Goal: Task Accomplishment & Management: Complete application form

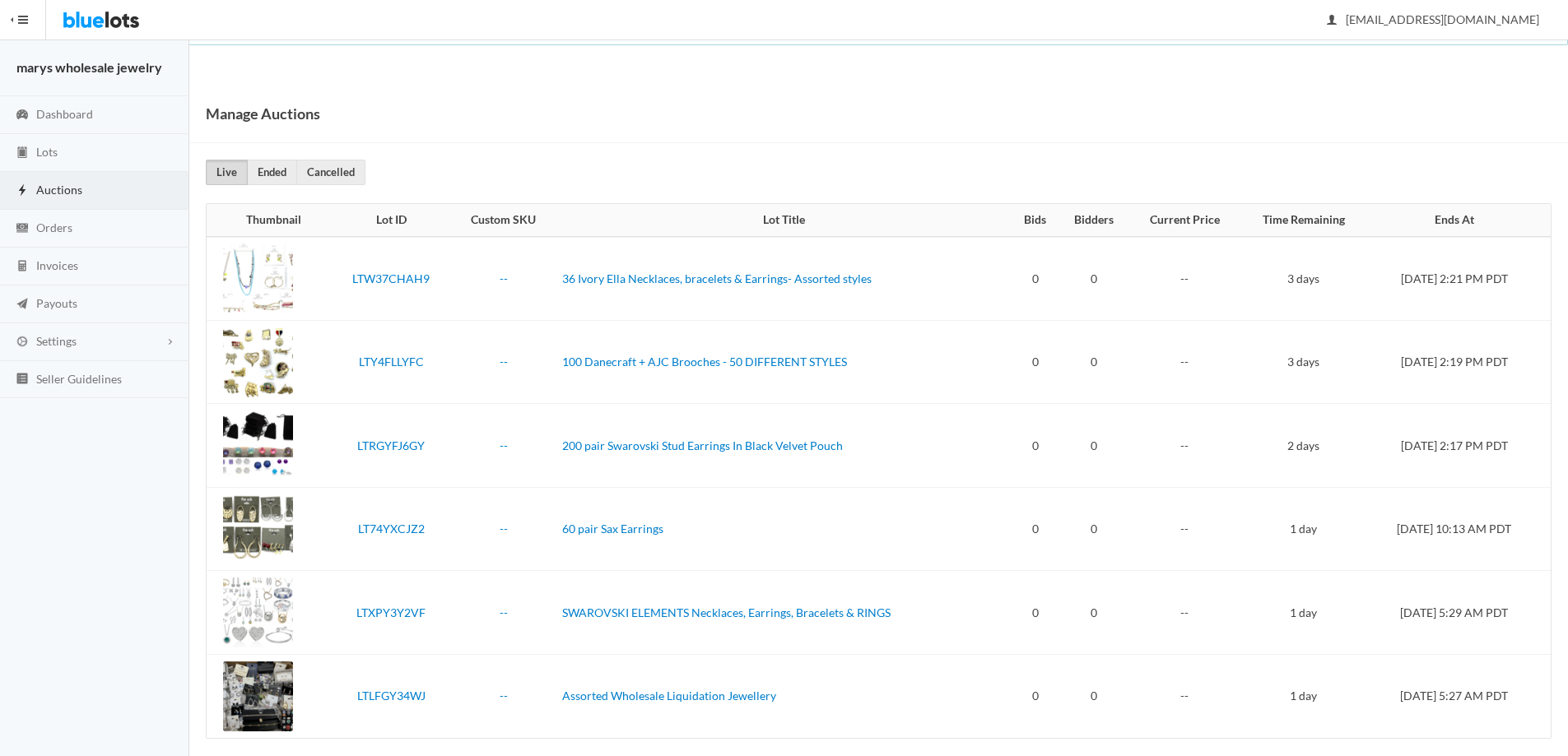
scroll to position [16, 0]
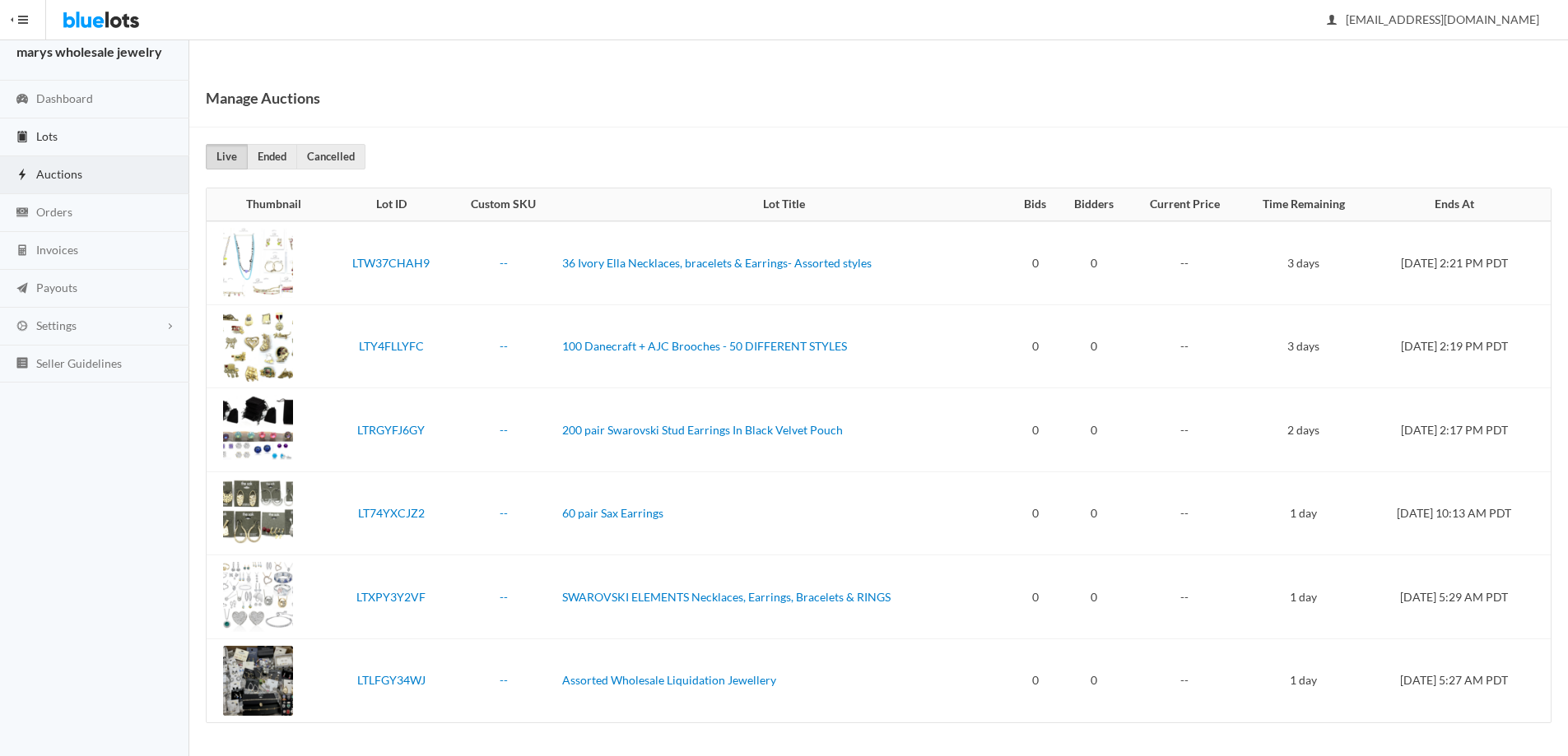
click at [65, 137] on link "Lots" at bounding box center [94, 137] width 189 height 38
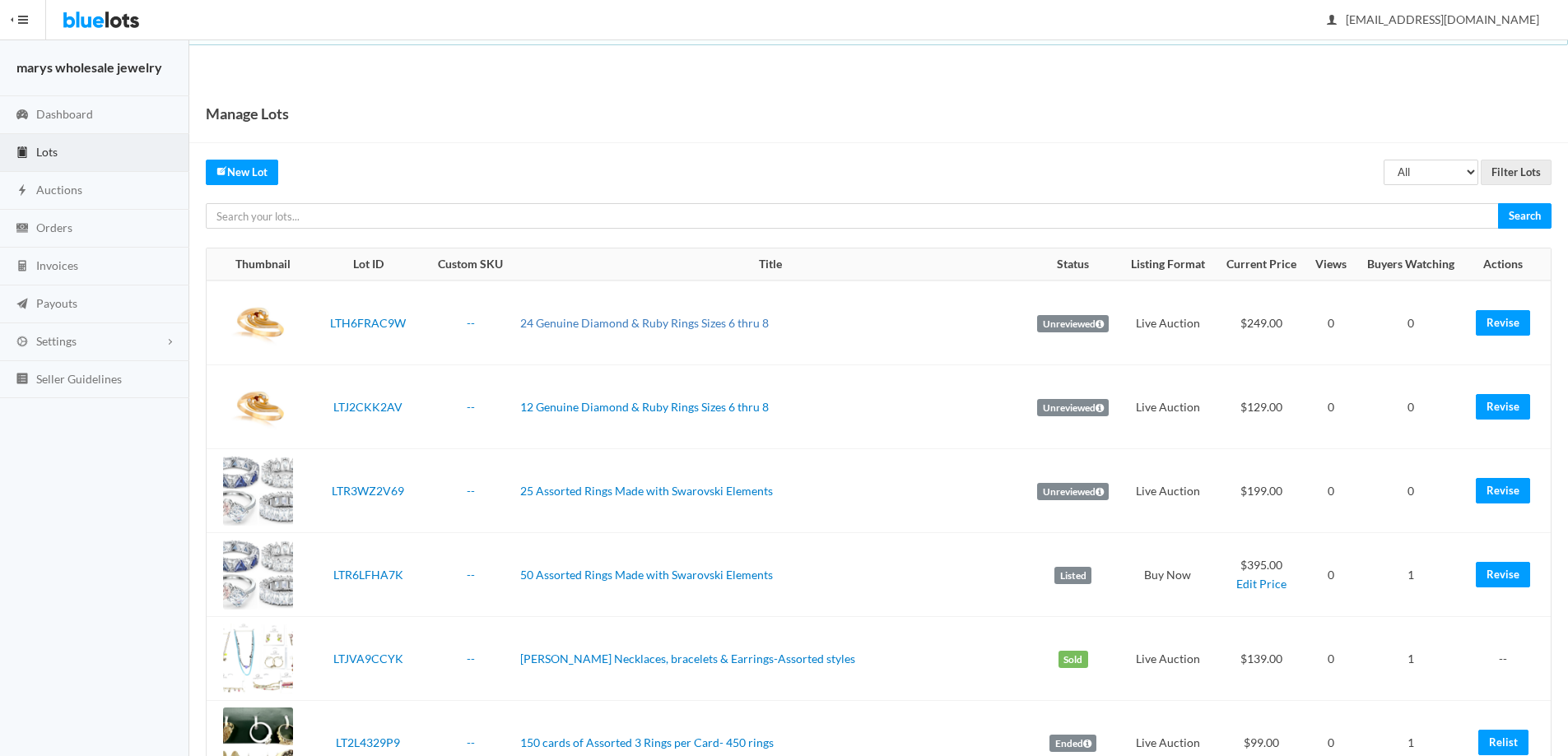
click at [646, 321] on link "24 Genuine Diamond & Ruby Rings Sizes 6 thru 8" at bounding box center [645, 322] width 248 height 14
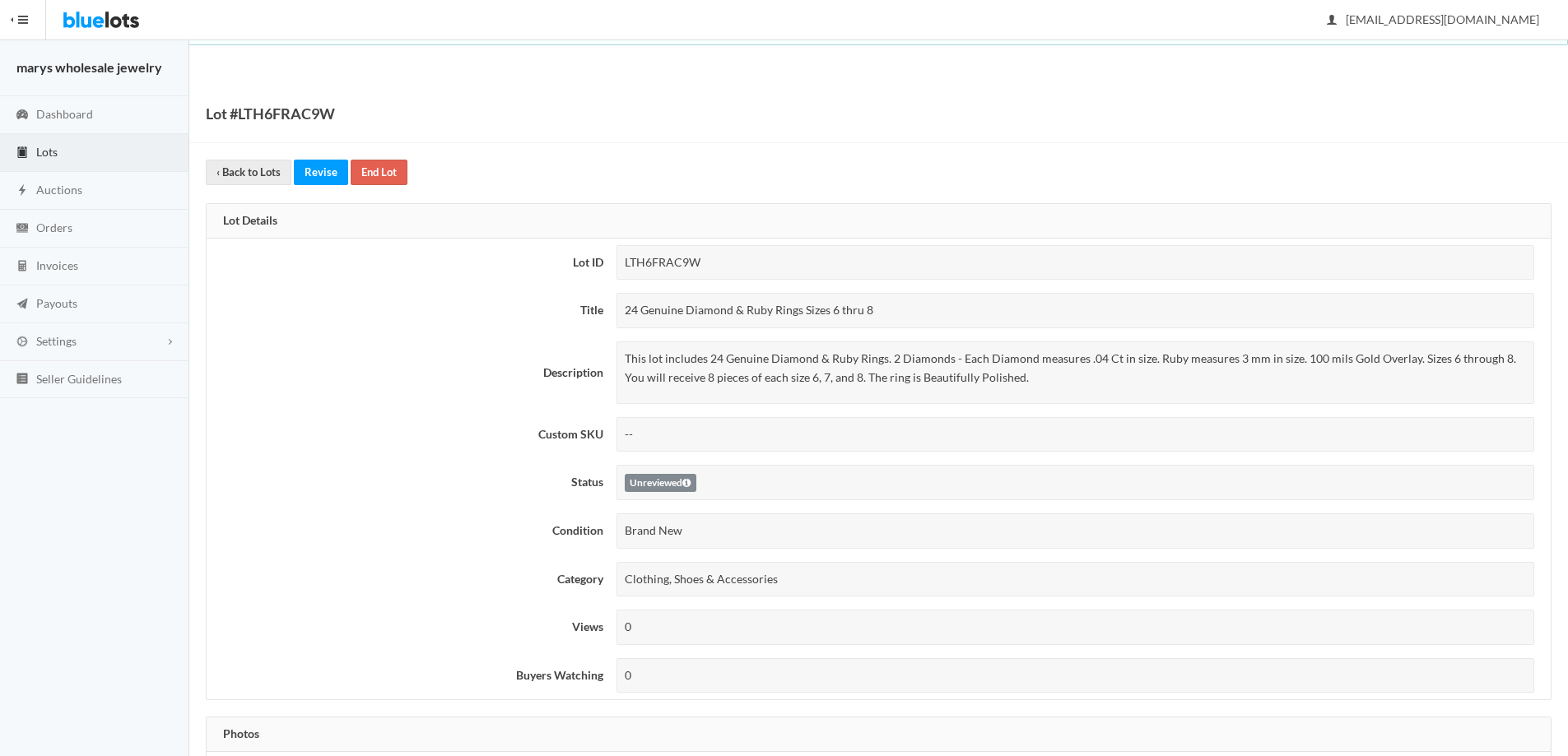
drag, startPoint x: 625, startPoint y: 312, endPoint x: 859, endPoint y: 315, distance: 234.0
click at [909, 315] on div "24 Genuine Diamond & Ruby Rings Sizes 6 thru 8" at bounding box center [1074, 310] width 917 height 35
copy div "24 Genuine Diamond & Ruby Rings Sizes 6 thru 8"
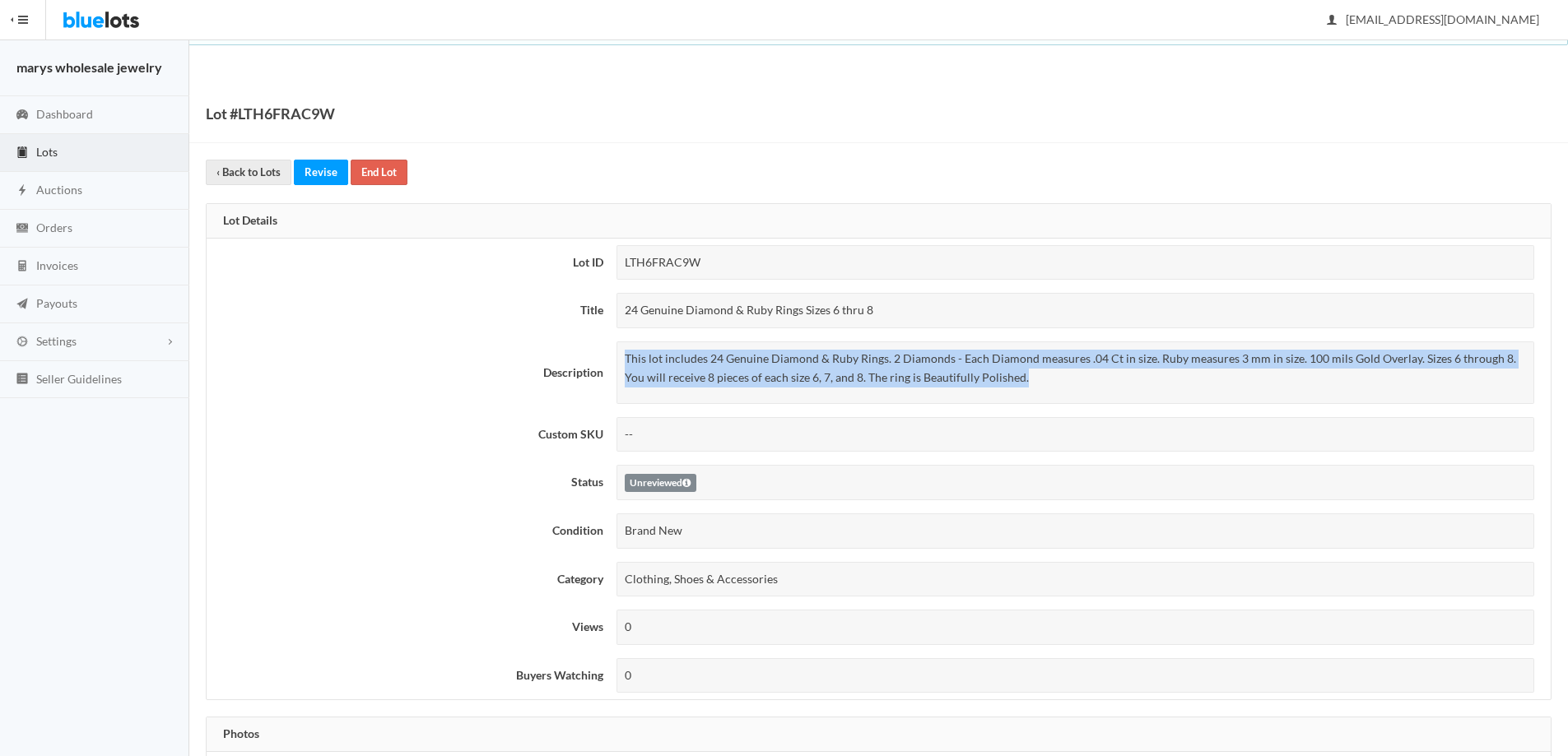
drag, startPoint x: 623, startPoint y: 358, endPoint x: 1032, endPoint y: 372, distance: 409.2
click at [1032, 372] on div "This lot includes 24 Genuine Diamond & Ruby Rings. 2 Diamonds - Each Diamond me…" at bounding box center [1074, 373] width 917 height 63
copy p "This lot includes 24 Genuine Diamond & Ruby Rings. 2 Diamonds - Each Diamond me…"
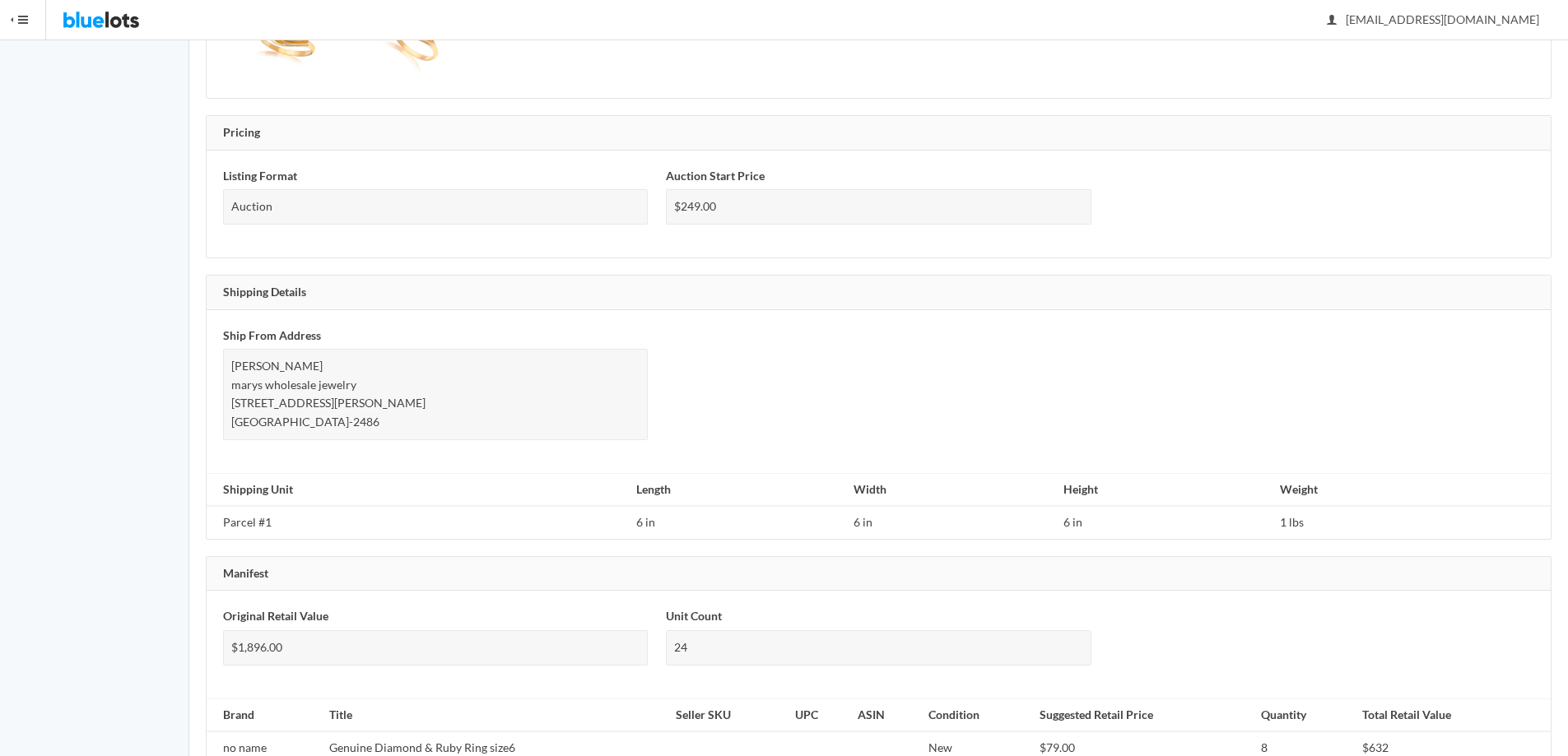
scroll to position [876, 0]
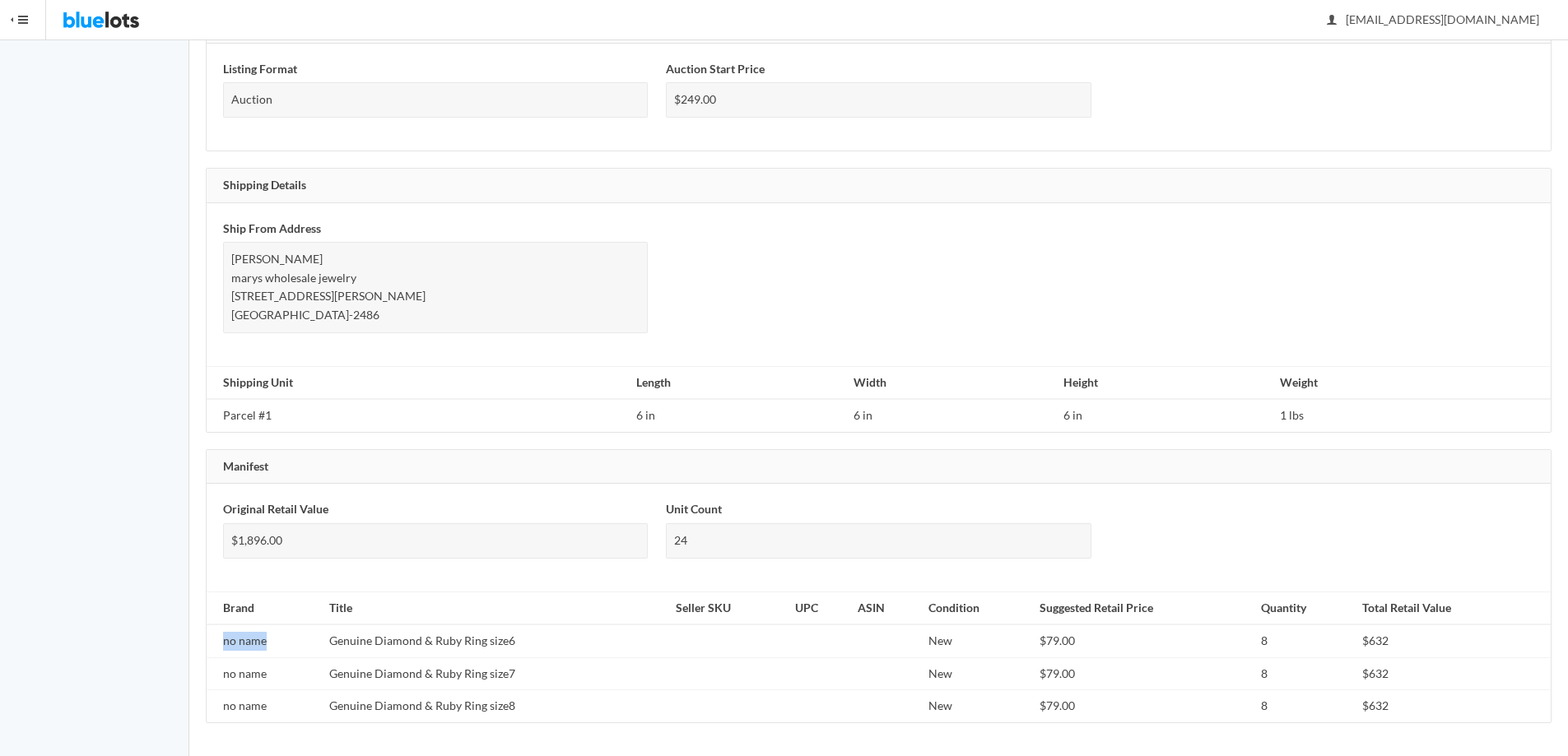
drag, startPoint x: 225, startPoint y: 641, endPoint x: 267, endPoint y: 639, distance: 42.0
click at [267, 639] on td "no name" at bounding box center [264, 640] width 116 height 33
copy td "no name"
drag, startPoint x: 327, startPoint y: 642, endPoint x: 523, endPoint y: 656, distance: 196.5
click at [523, 656] on td "Genuine Diamond & Ruby Ring size6" at bounding box center [495, 640] width 347 height 33
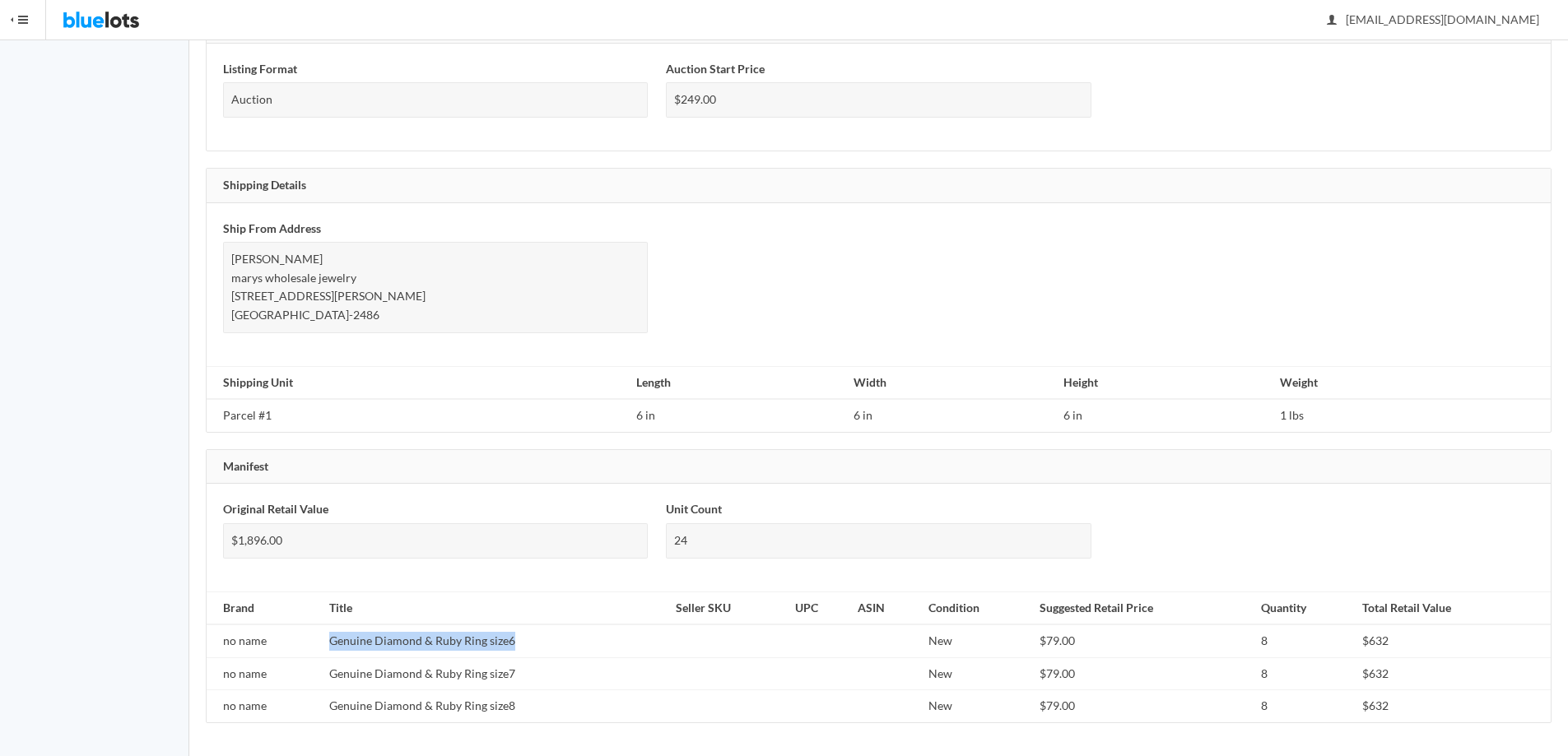
copy td "Genuine Diamond & Ruby Ring size6"
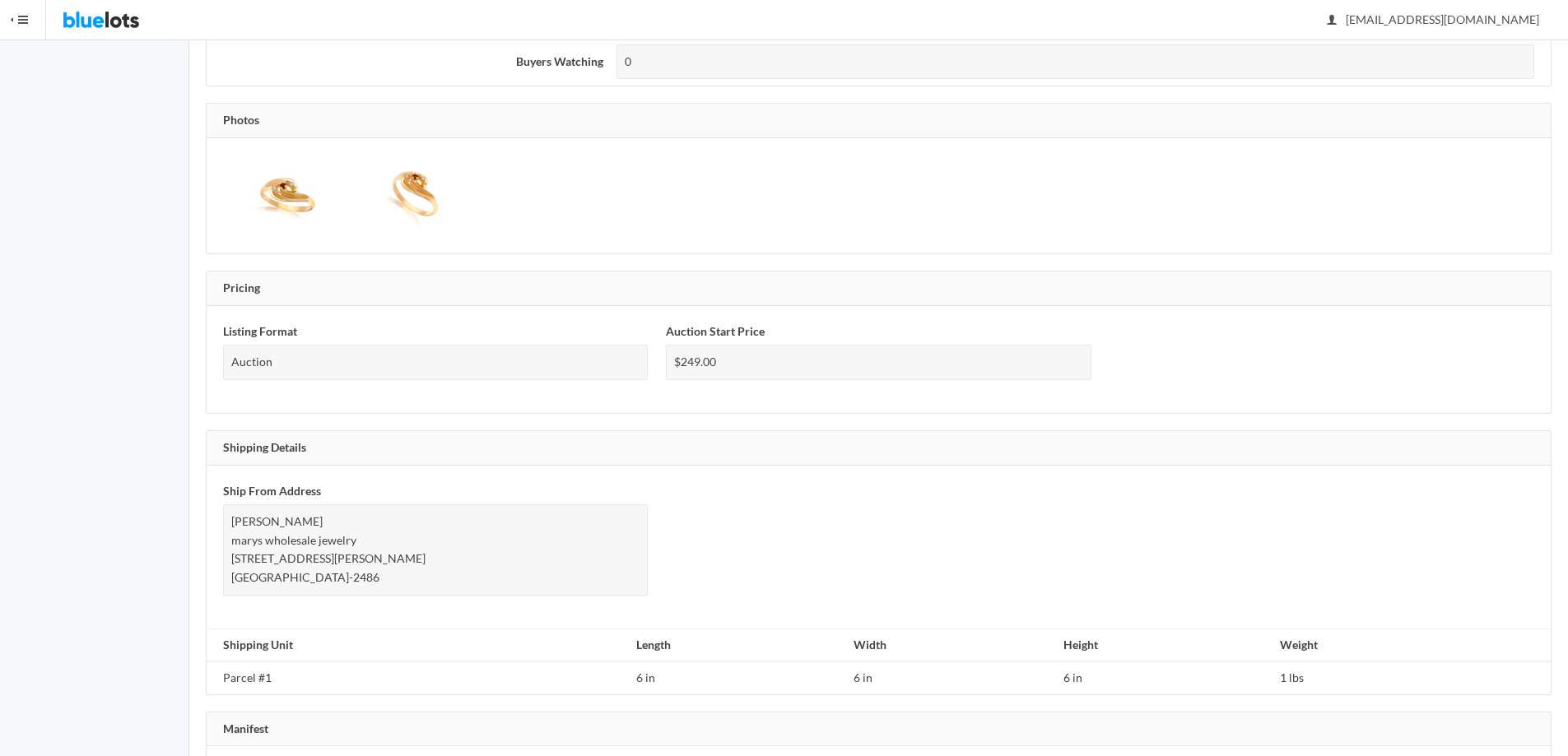
scroll to position [605, 0]
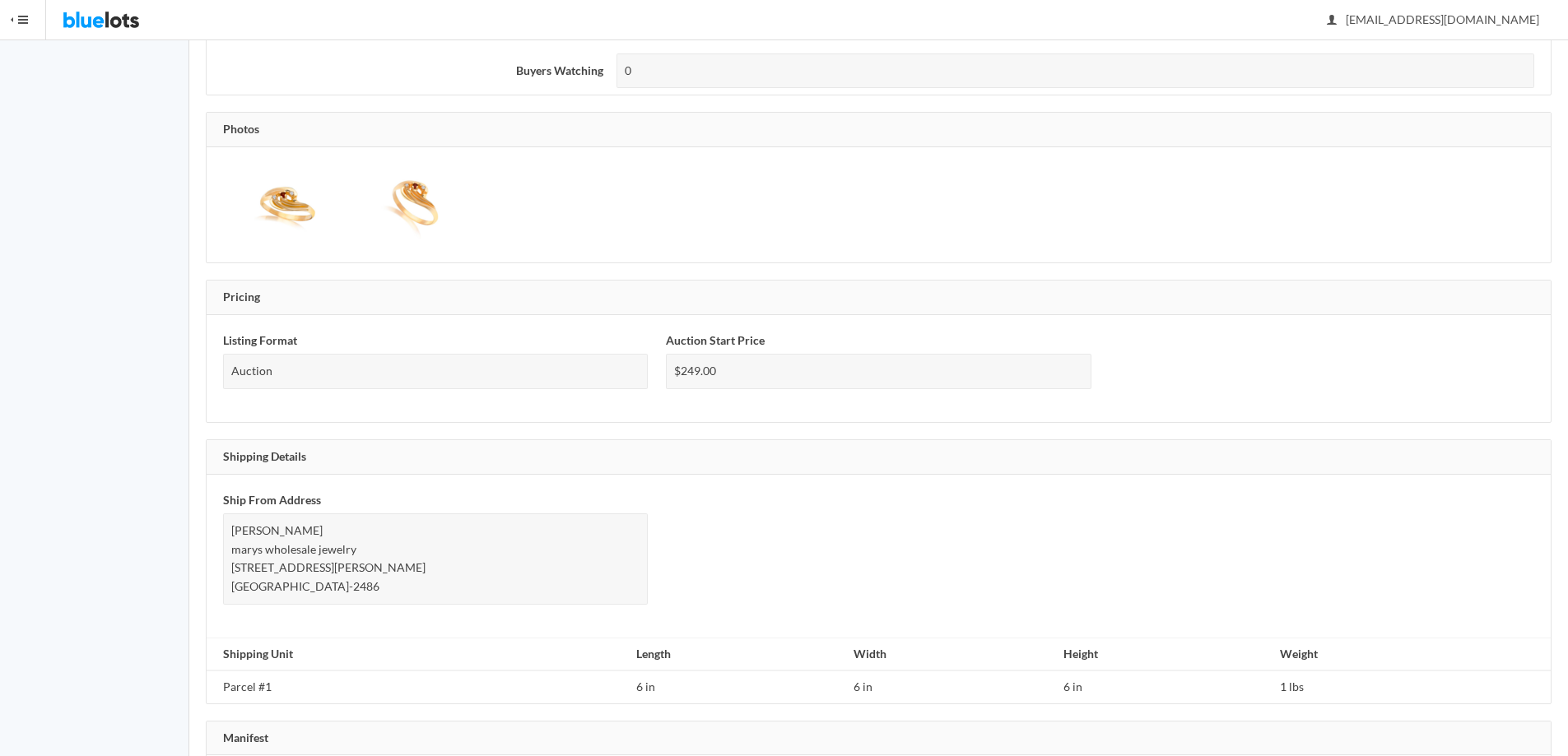
click at [281, 189] on img at bounding box center [285, 205] width 123 height 82
click at [415, 207] on img at bounding box center [410, 205] width 123 height 82
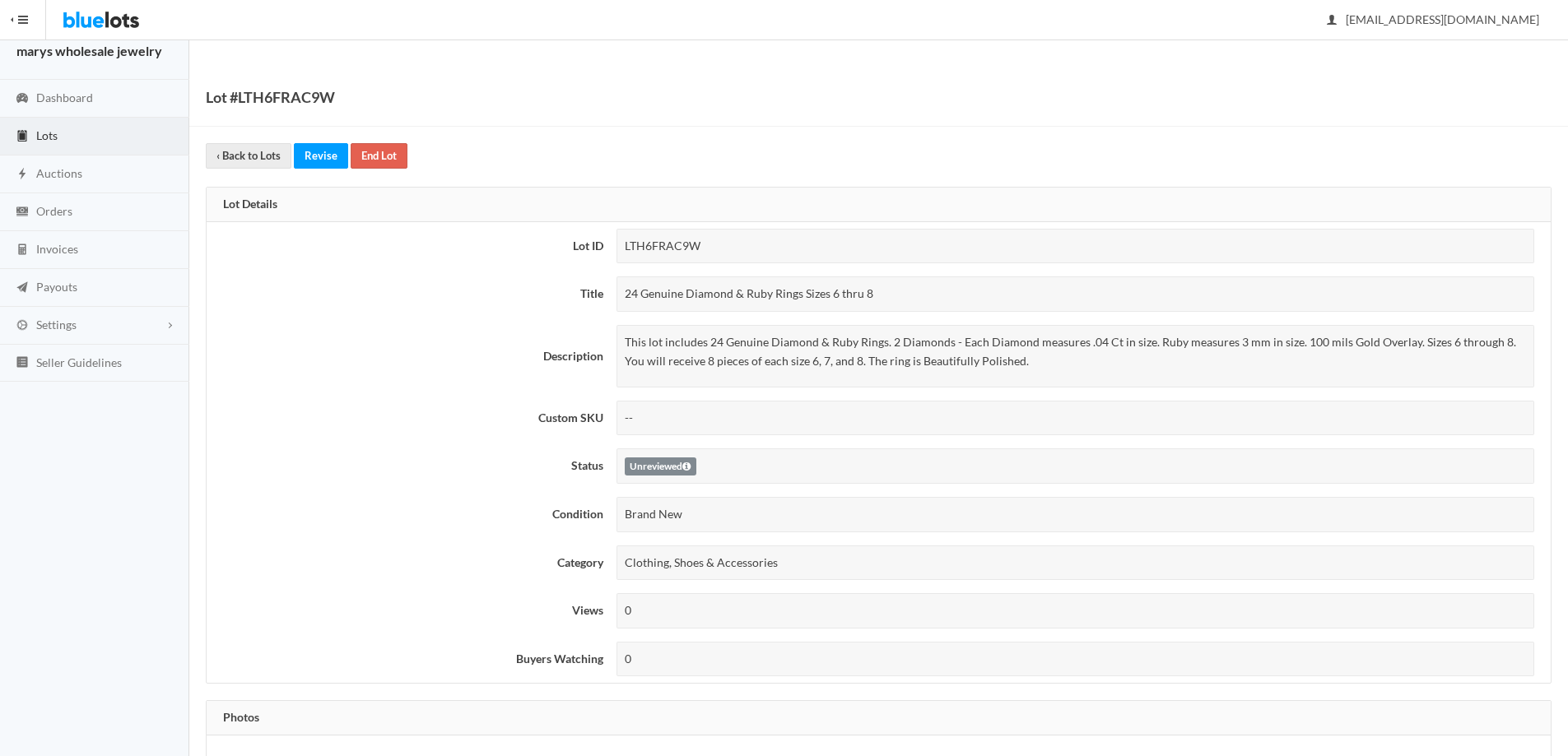
scroll to position [0, 0]
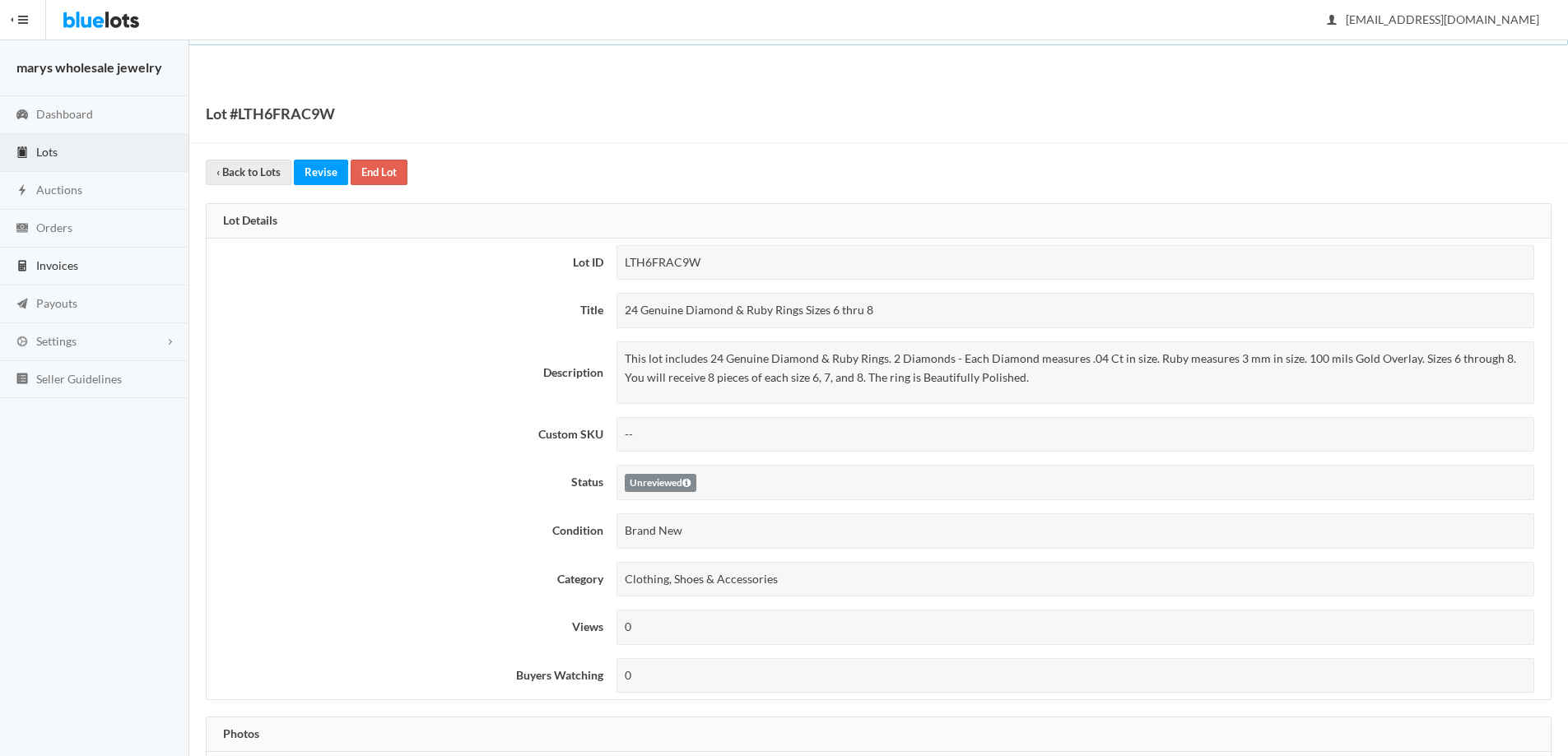
click at [60, 278] on link "Invoices" at bounding box center [94, 266] width 189 height 38
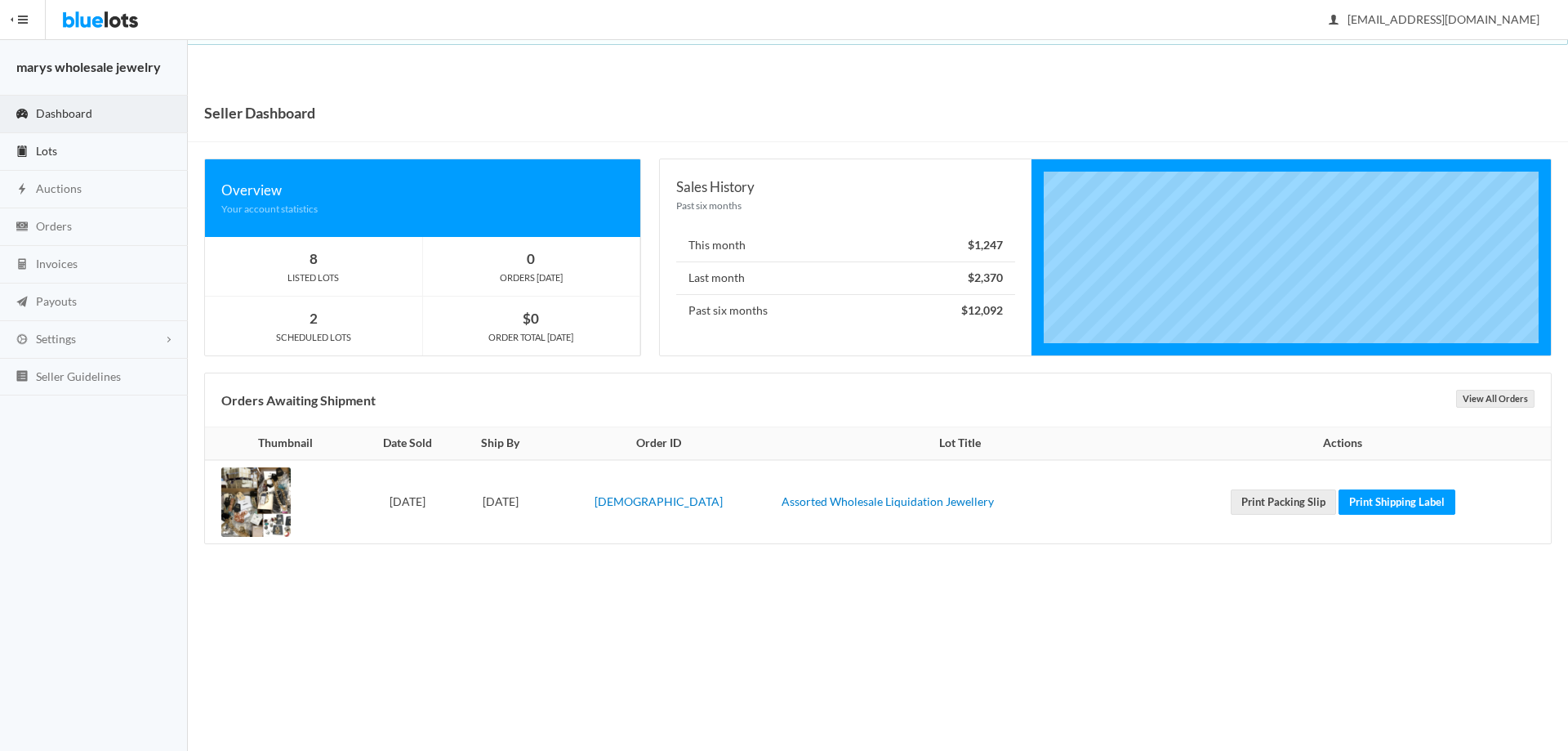
click at [82, 155] on link "Lots" at bounding box center [93, 152] width 187 height 38
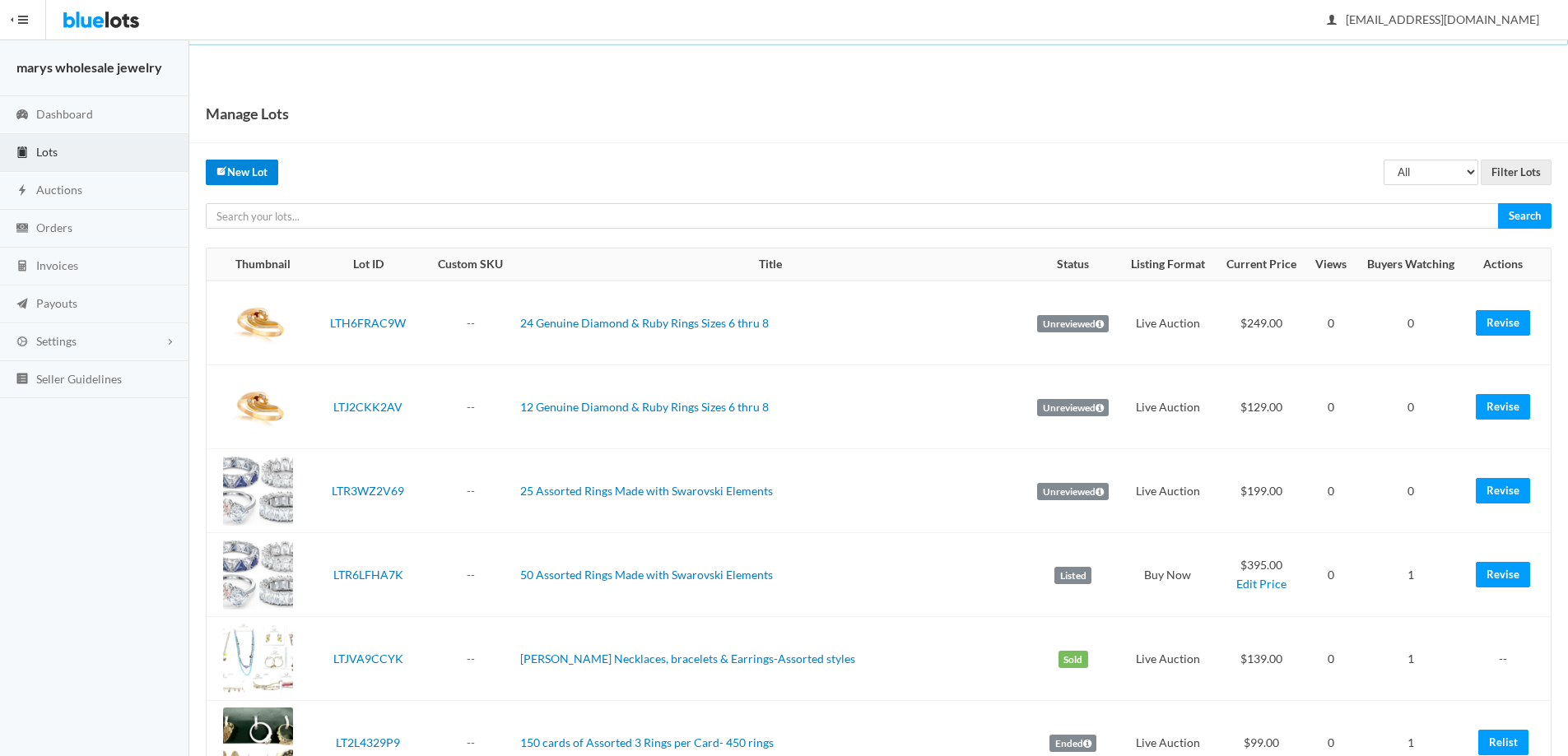
click at [235, 171] on link "New Lot" at bounding box center [242, 172] width 72 height 25
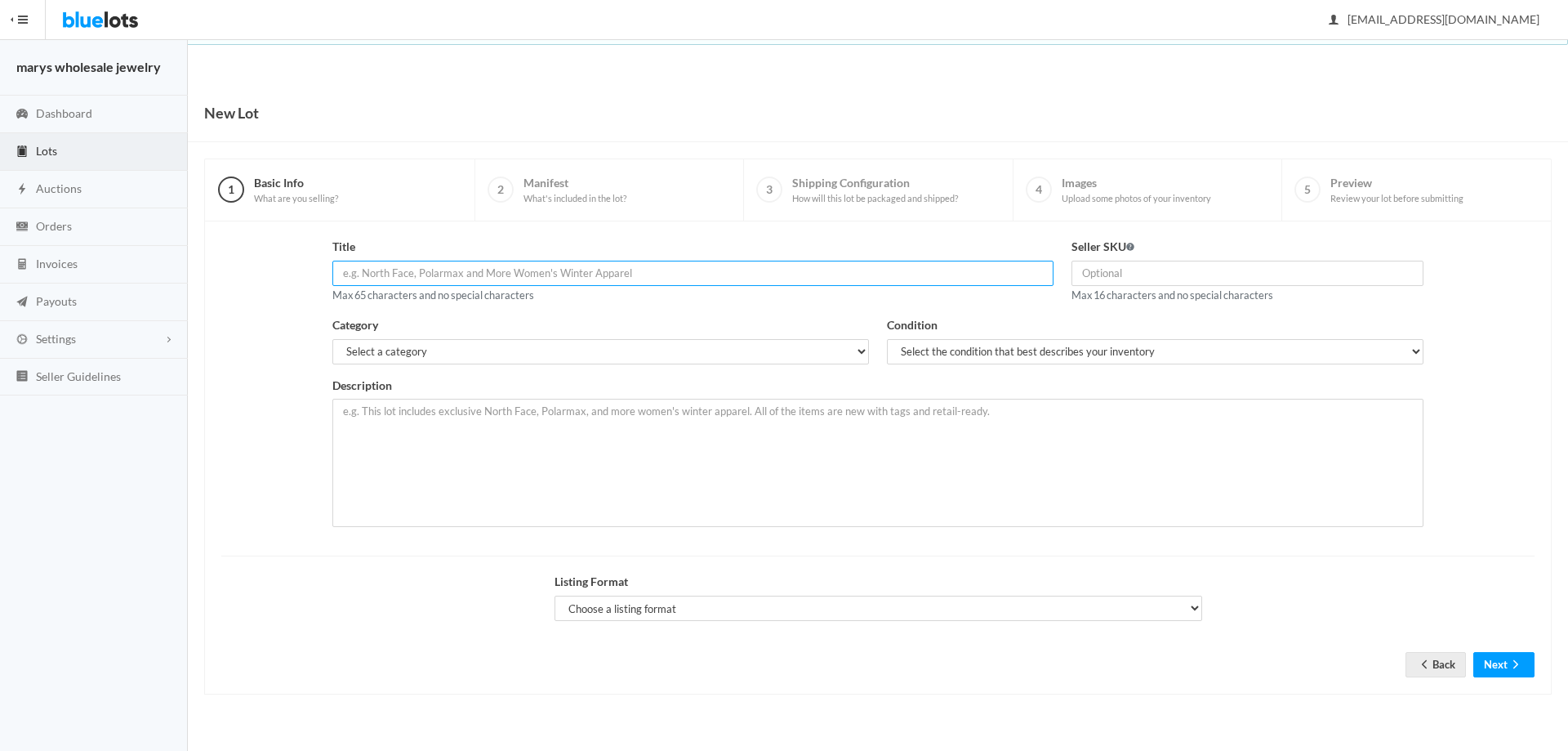
paste input "24 Genuine Diamond & Ruby Rings Sizes 6 thru 8"
click at [352, 274] on input "24 Genuine Diamond & Ruby Rings Sizes 6 thru 8" at bounding box center [693, 273] width 722 height 25
click at [355, 271] on input "24 Genuine Diamond & Ruby Rings Sizes 6 thru 8" at bounding box center [693, 273] width 722 height 25
type input "48 Genuine Diamond & Ruby Rings Sizes 6 thru 8"
drag, startPoint x: 574, startPoint y: 354, endPoint x: 572, endPoint y: 362, distance: 8.2
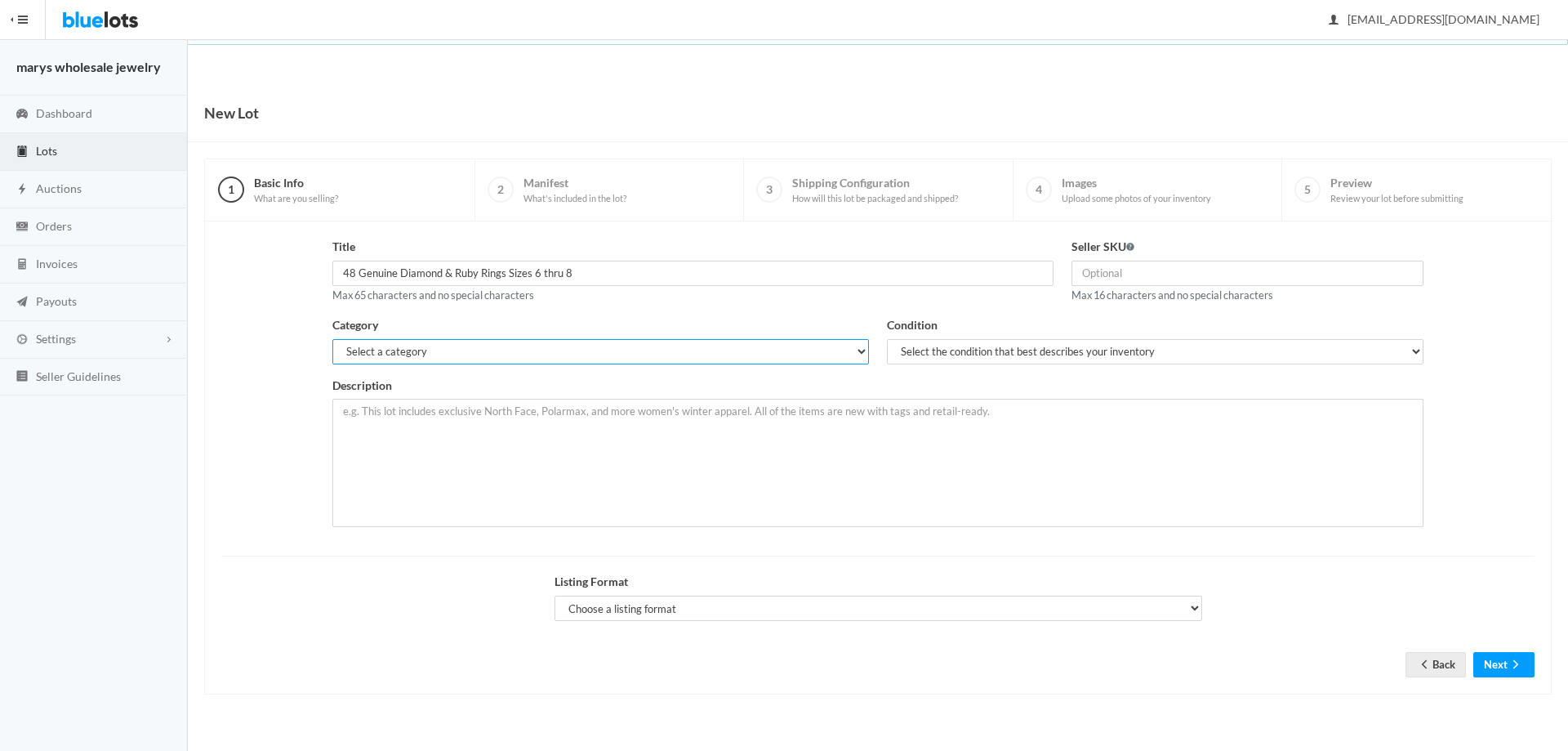
click at [572, 357] on select "Select a category Electronics Clothing, Shoes & Accessories Appliances Home & G…" at bounding box center [601, 352] width 537 height 25
select select "2"
click at [332, 339] on select "Select a category Electronics Clothing, Shoes & Accessories Appliances Home & G…" at bounding box center [601, 352] width 537 height 25
click at [1067, 353] on select "Select the condition that best describes your inventory Brand New Shelf Pulls C…" at bounding box center [1156, 352] width 537 height 25
select select "1"
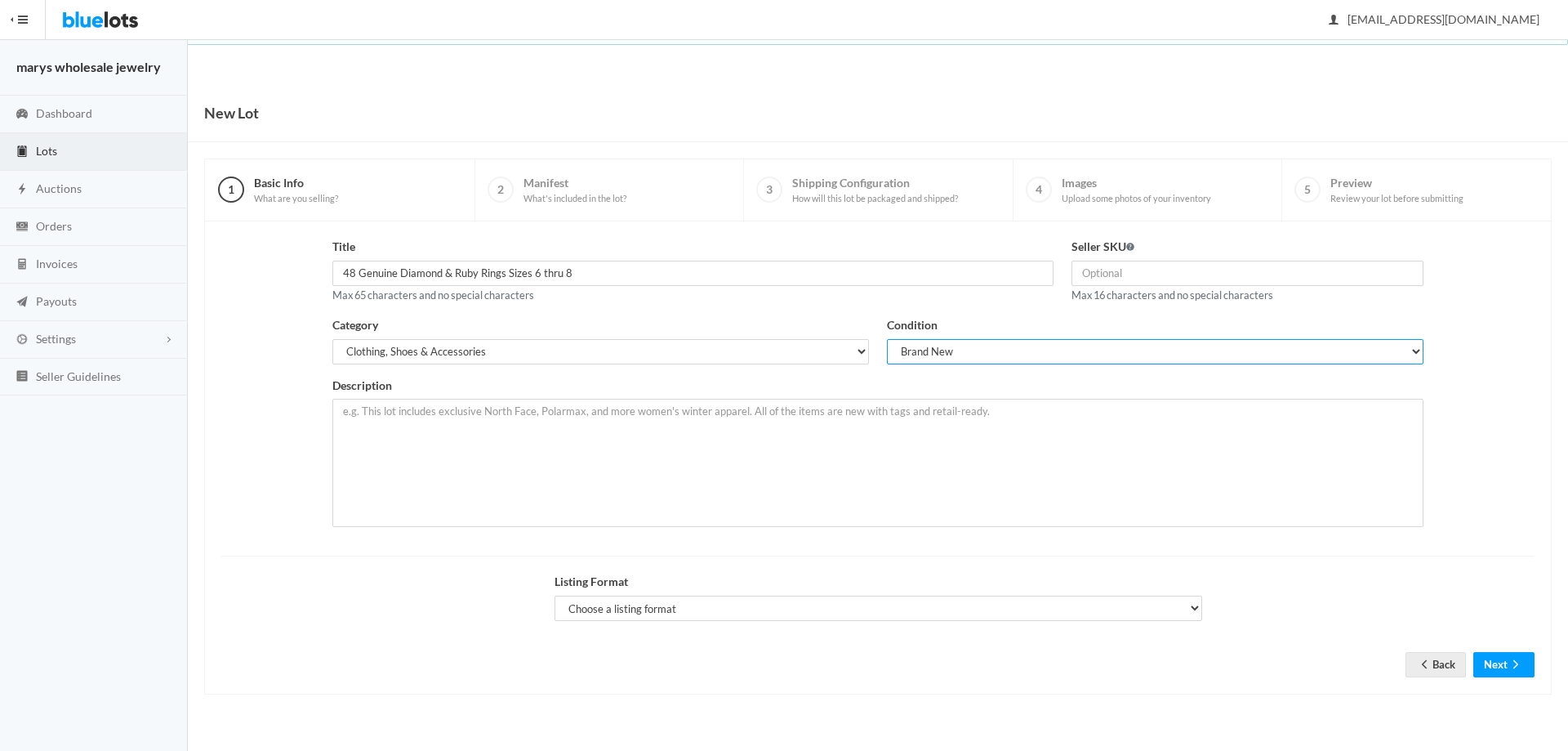
click at [887, 339] on select "Select the condition that best describes your inventory Brand New Shelf Pulls C…" at bounding box center [1156, 352] width 537 height 25
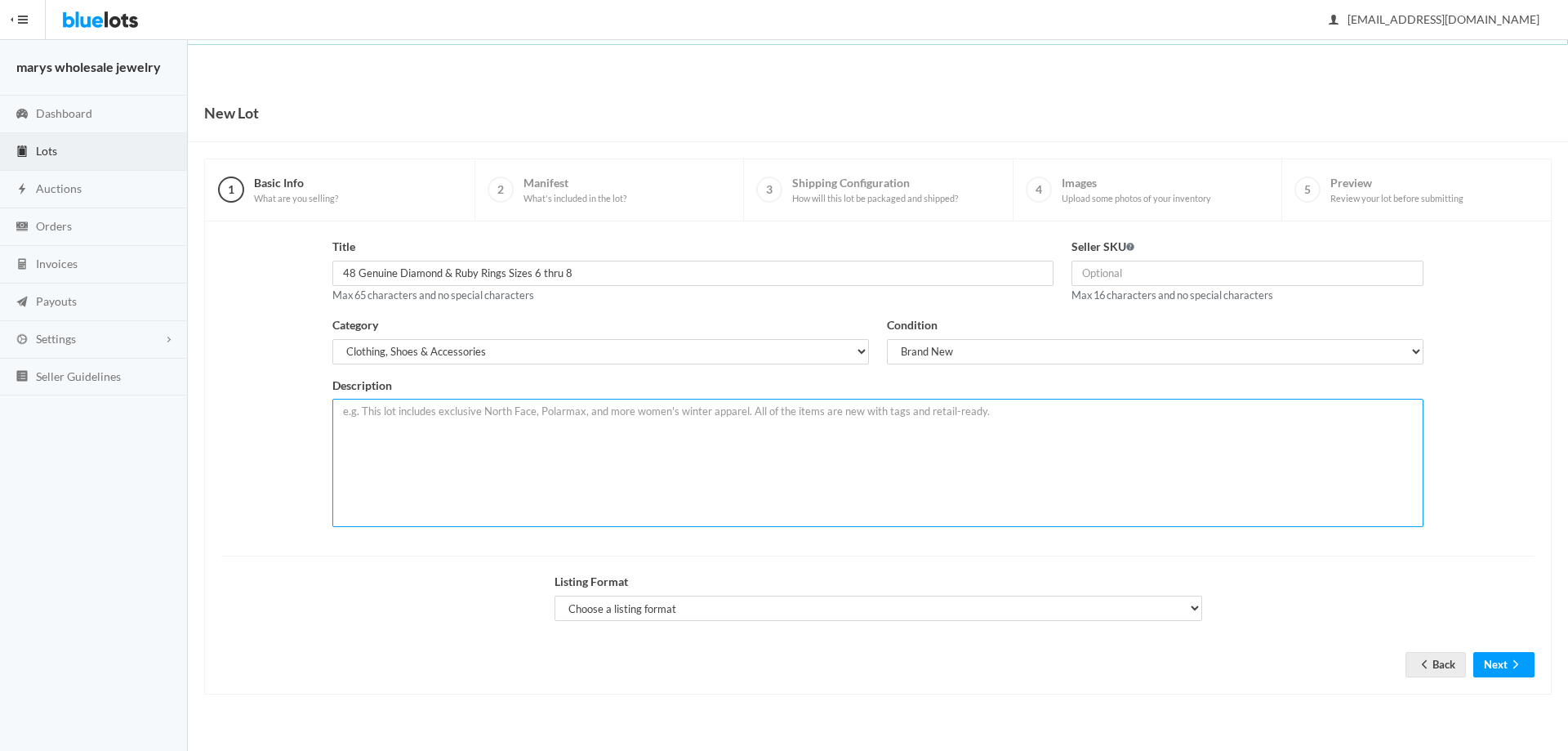
paste textarea "This lot includes 24 Genuine Diamond & Ruby Rings. 2 Diamonds - Each Diamond me…"
click at [431, 411] on textarea "This lot includes 24 Genuine Diamond & Ruby Rings. 2 Diamonds - Each Diamond me…" at bounding box center [878, 463] width 1091 height 128
click at [1229, 410] on textarea "This lot includes 48 Genuine Diamond & Ruby Rings. 2 Diamonds - Each Diamond me…" at bounding box center [878, 463] width 1091 height 128
type textarea "This lot includes 48 Genuine Diamond & Ruby Rings. 2 Diamonds - Each Diamond me…"
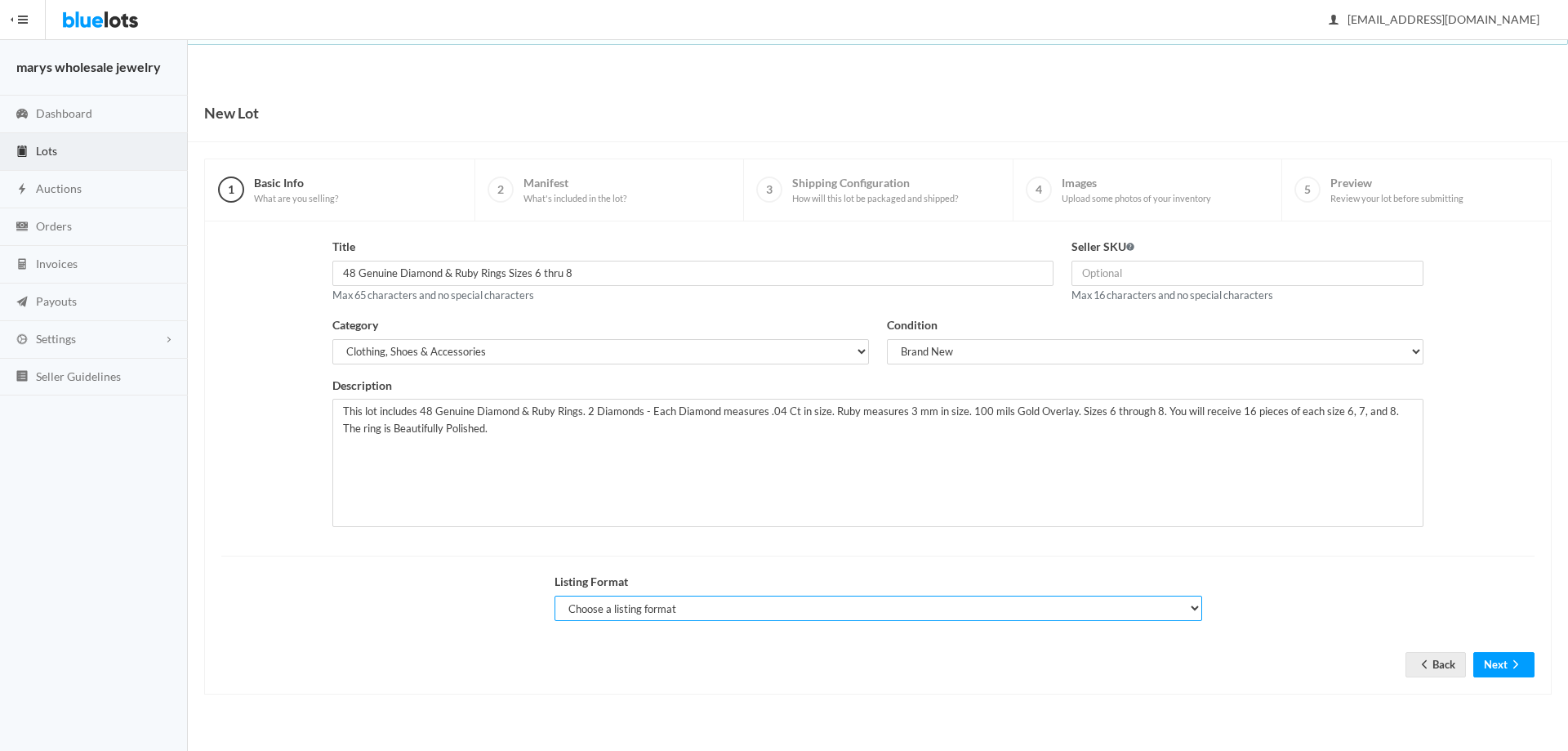
click at [818, 605] on select "Choose a listing format Auction Buy Now" at bounding box center [878, 608] width 647 height 25
select select "true"
click at [555, 596] on select "Choose a listing format Auction Buy Now" at bounding box center [878, 608] width 647 height 25
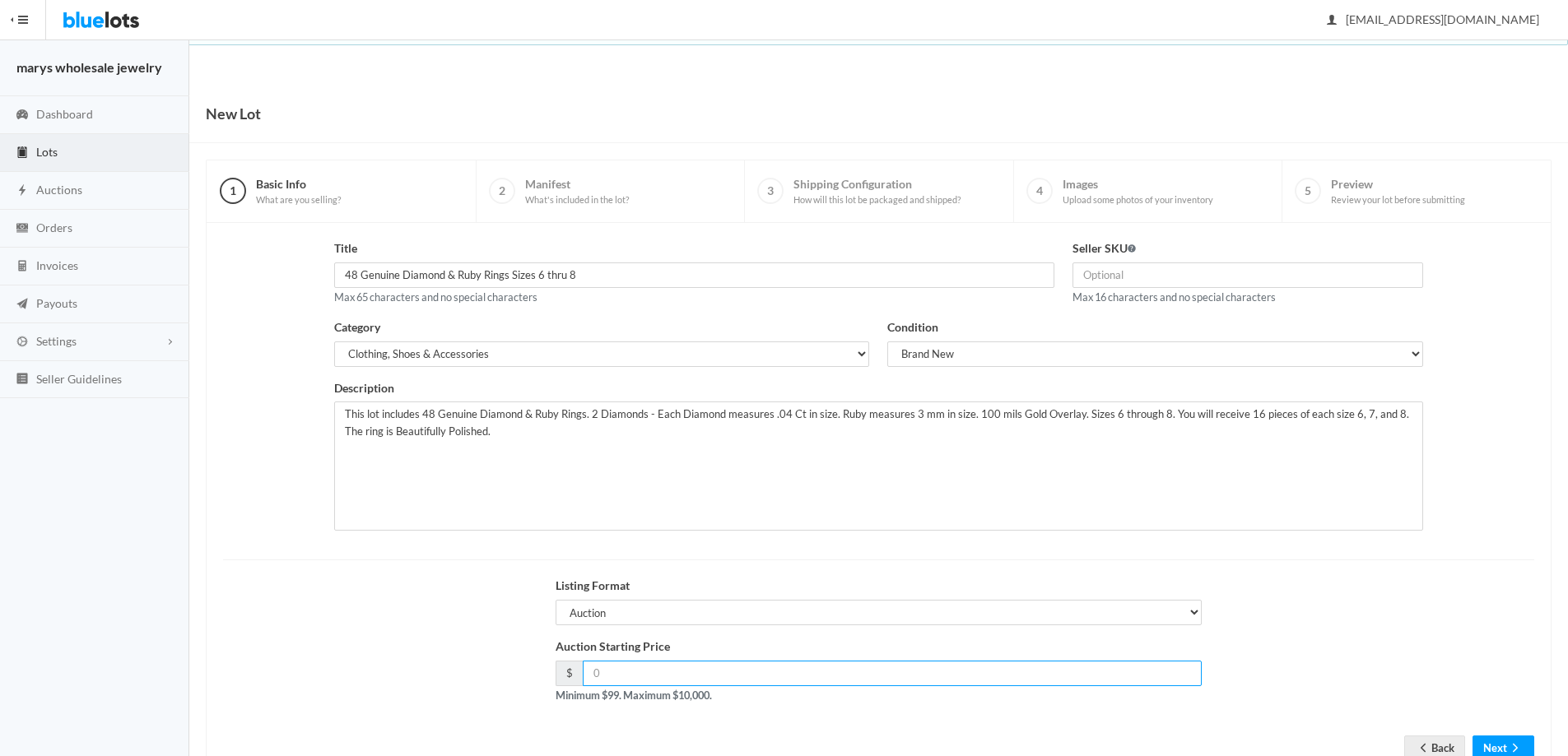
click at [666, 677] on input "number" at bounding box center [892, 673] width 619 height 25
type input "475.00"
click at [837, 614] on select "Choose a listing format Auction Buy Now" at bounding box center [879, 613] width 647 height 25
select select "false"
click at [556, 600] on select "Choose a listing format Auction Buy Now" at bounding box center [879, 613] width 647 height 25
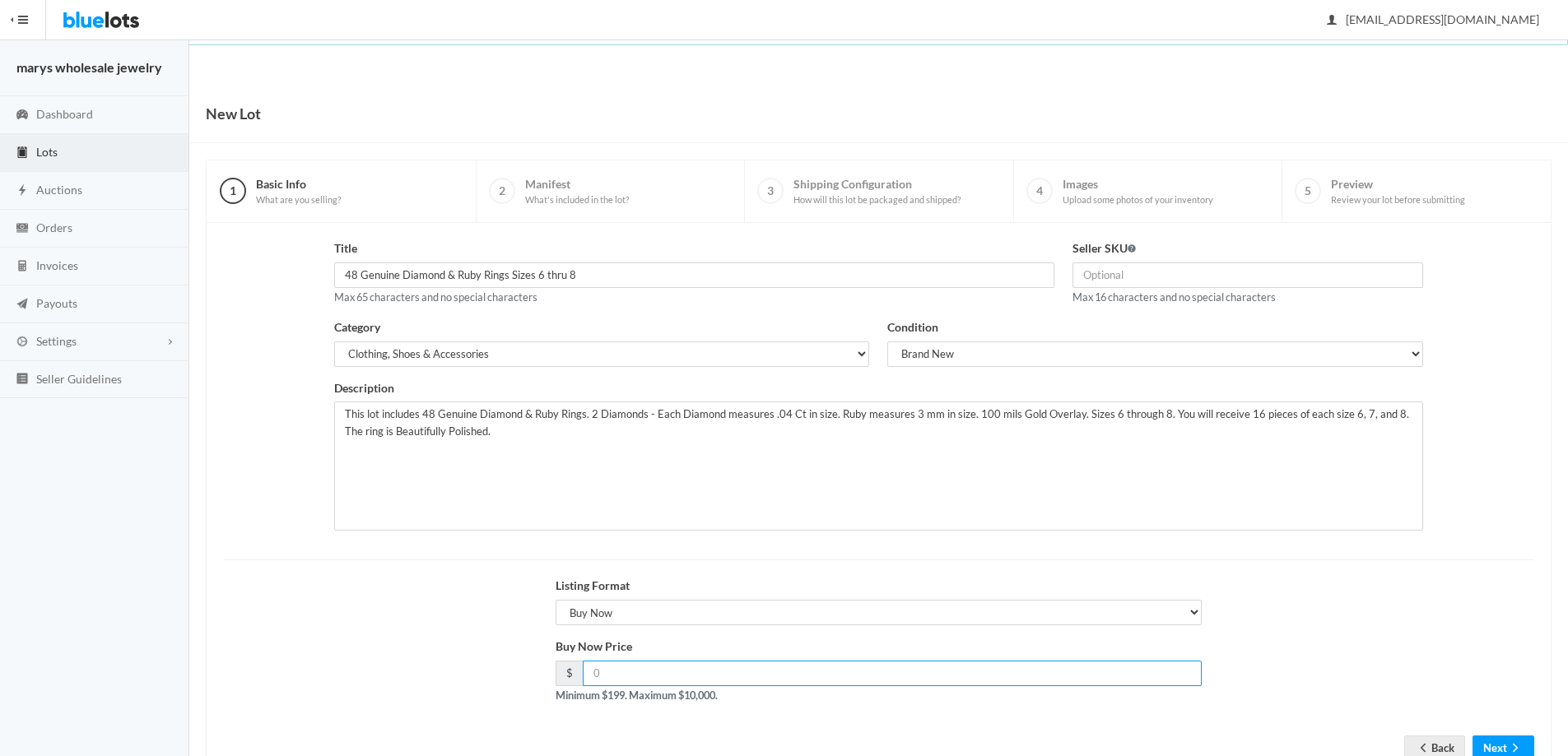
click at [713, 677] on input "number" at bounding box center [892, 673] width 619 height 25
type input "475.00"
click at [1497, 743] on button "Next" at bounding box center [1503, 748] width 62 height 25
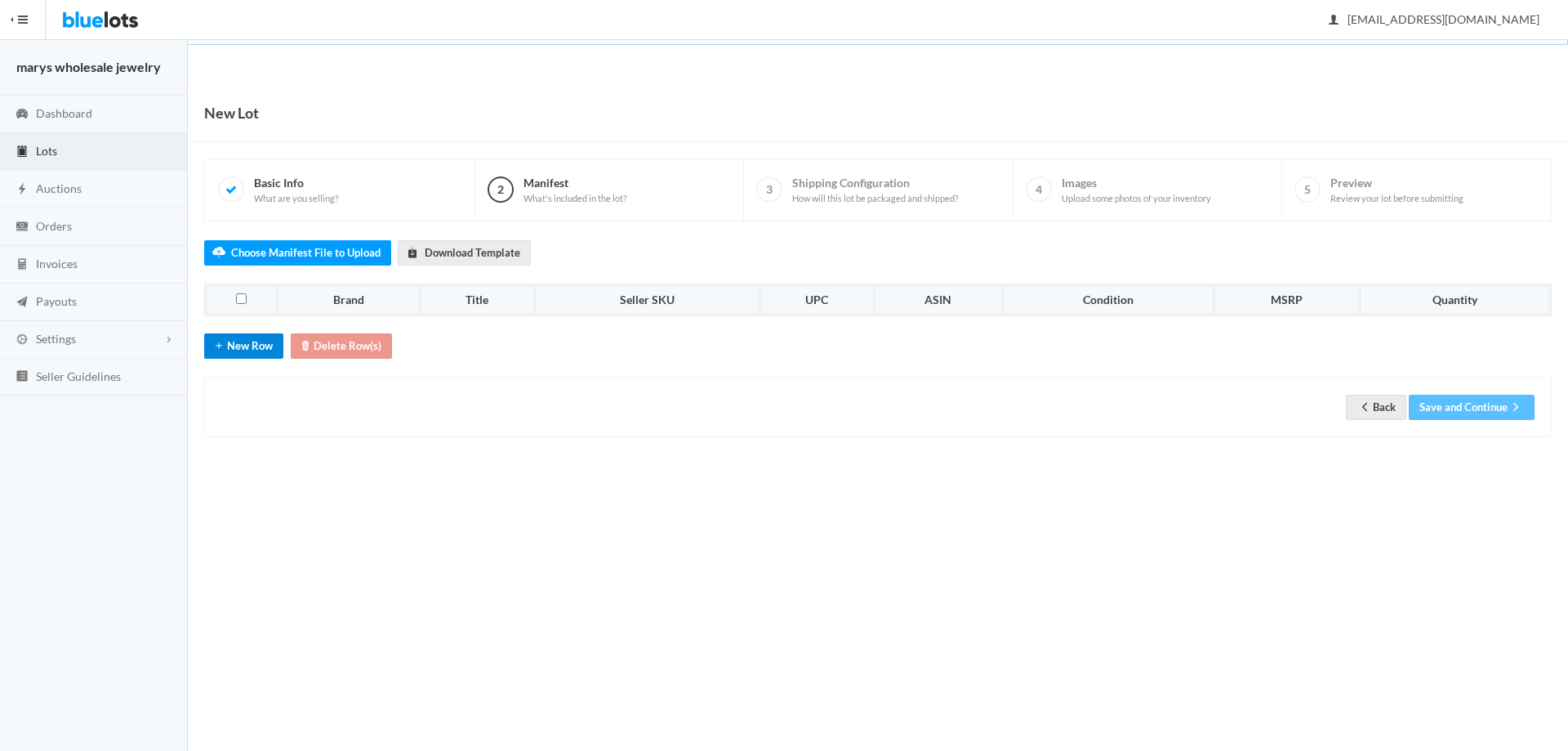
drag, startPoint x: 245, startPoint y: 338, endPoint x: 251, endPoint y: 360, distance: 22.8
click at [244, 338] on button "New Row" at bounding box center [243, 346] width 79 height 25
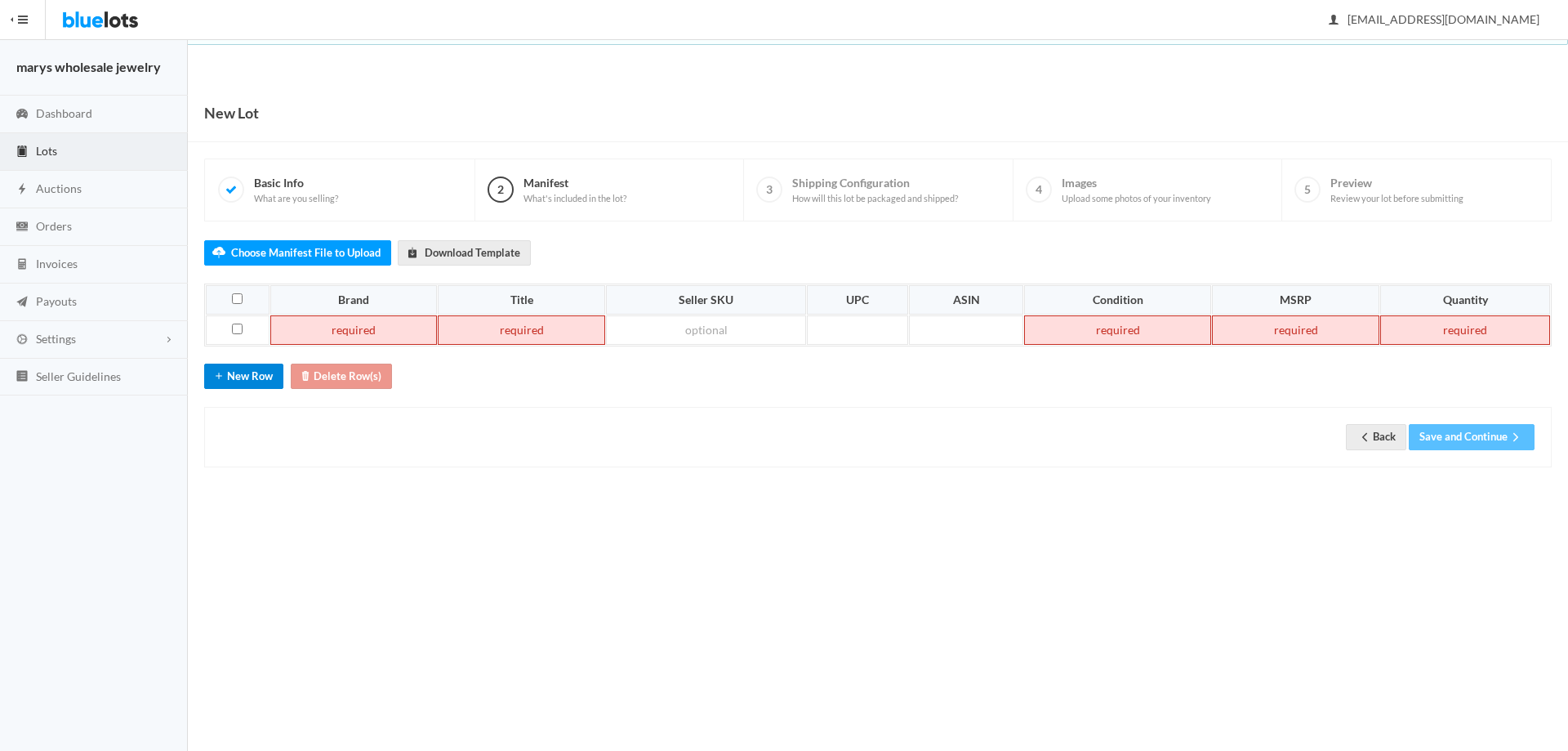
click at [255, 372] on button "New Row" at bounding box center [243, 376] width 79 height 25
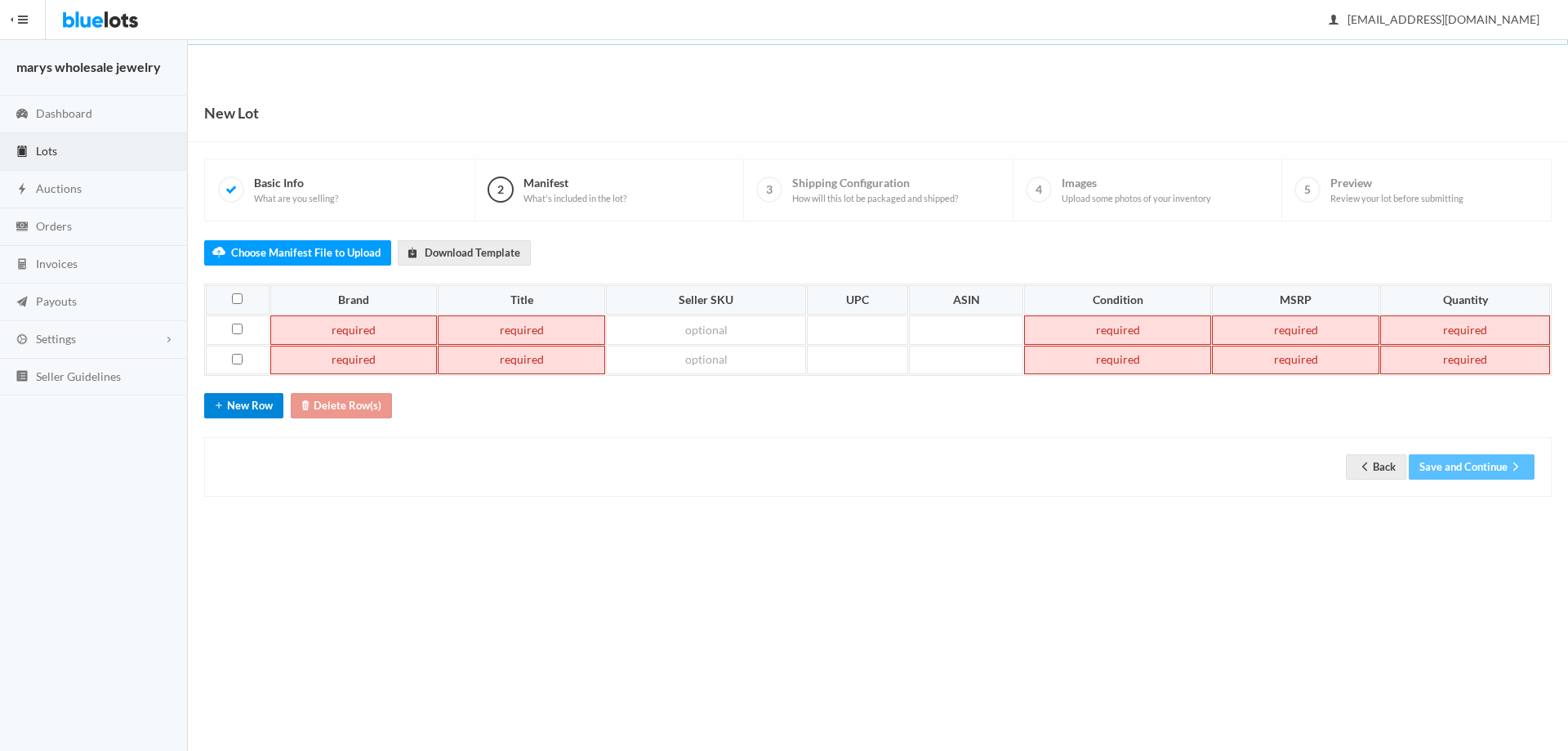
click at [256, 406] on button "New Row" at bounding box center [243, 406] width 79 height 25
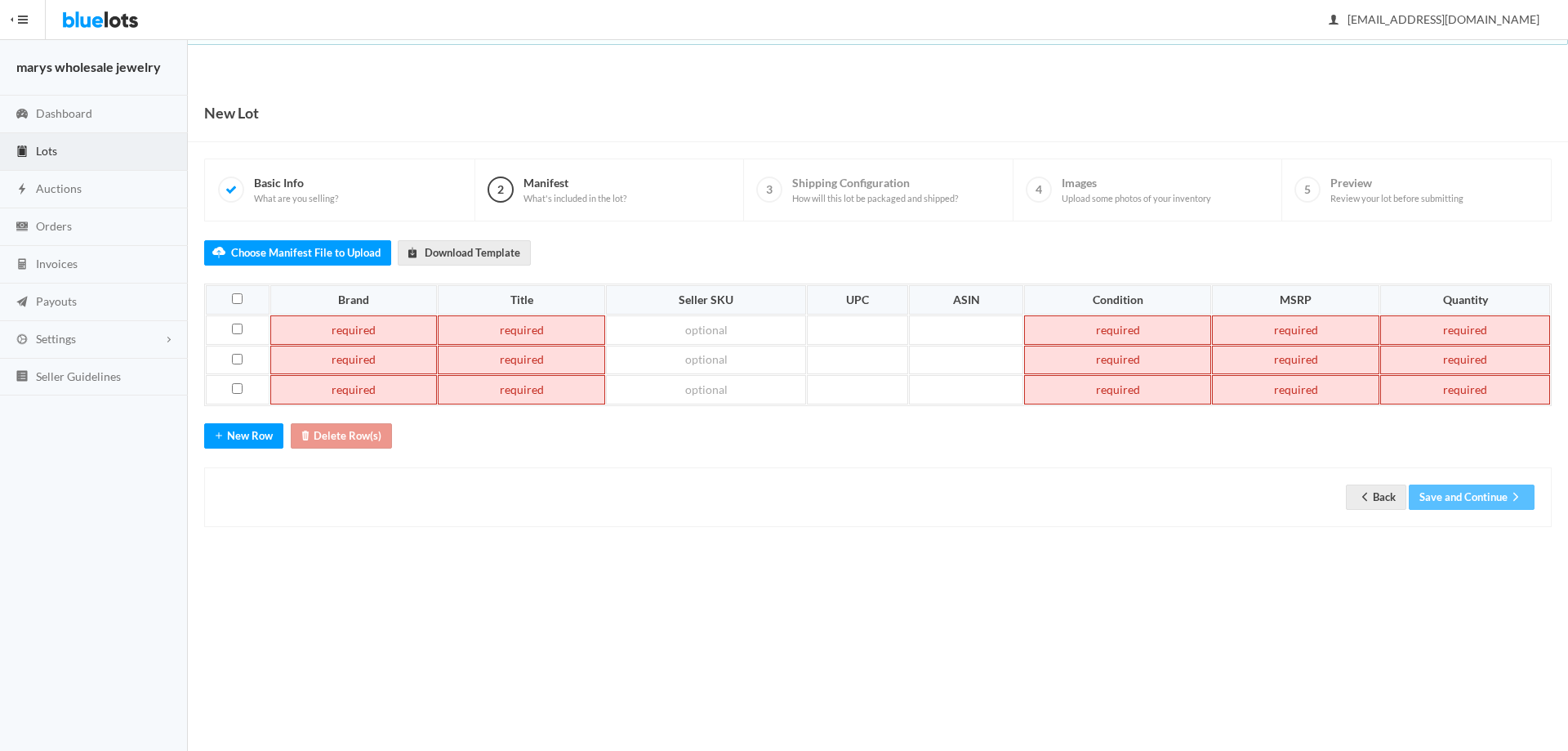
paste td
click at [399, 361] on td at bounding box center [354, 360] width 167 height 29
paste td
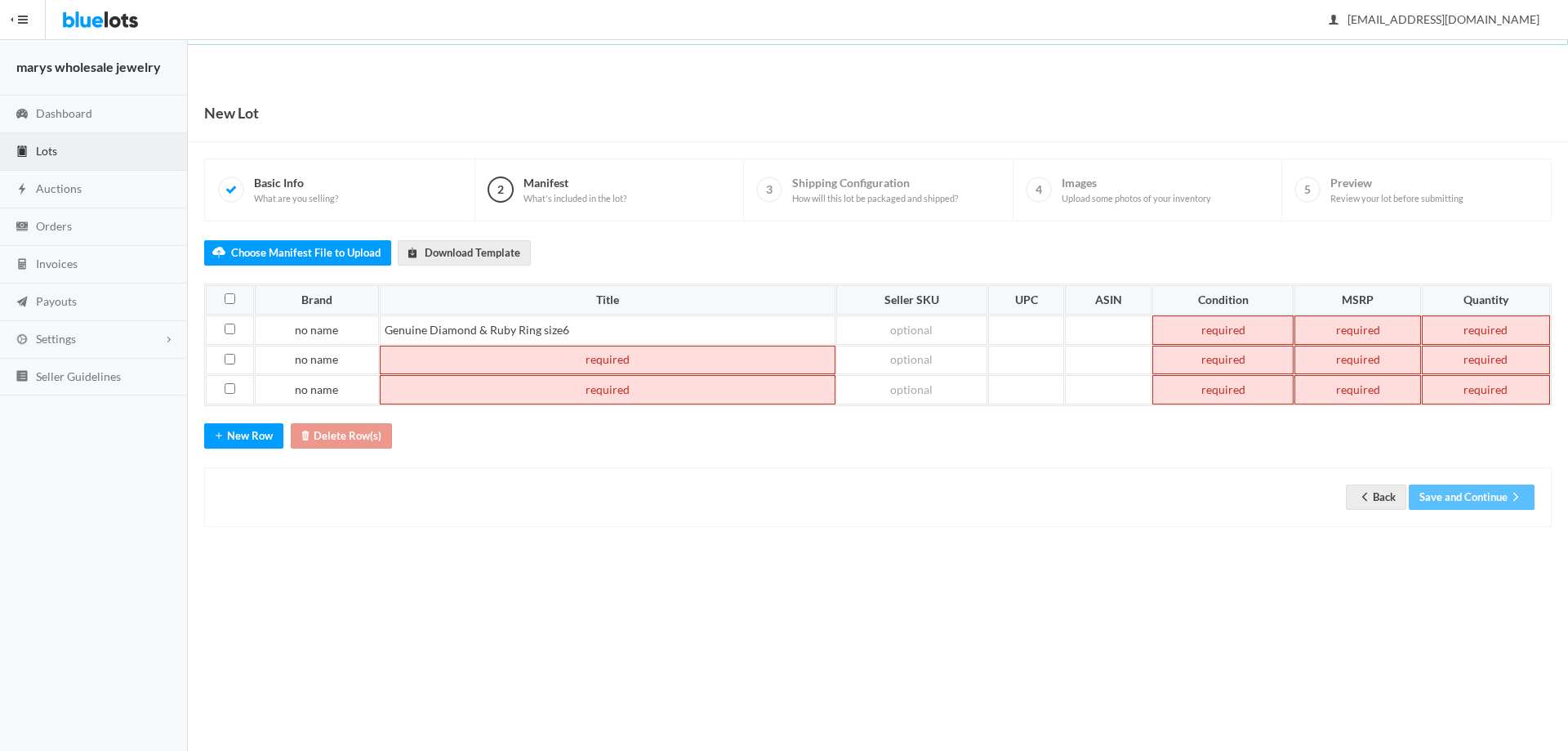
paste td
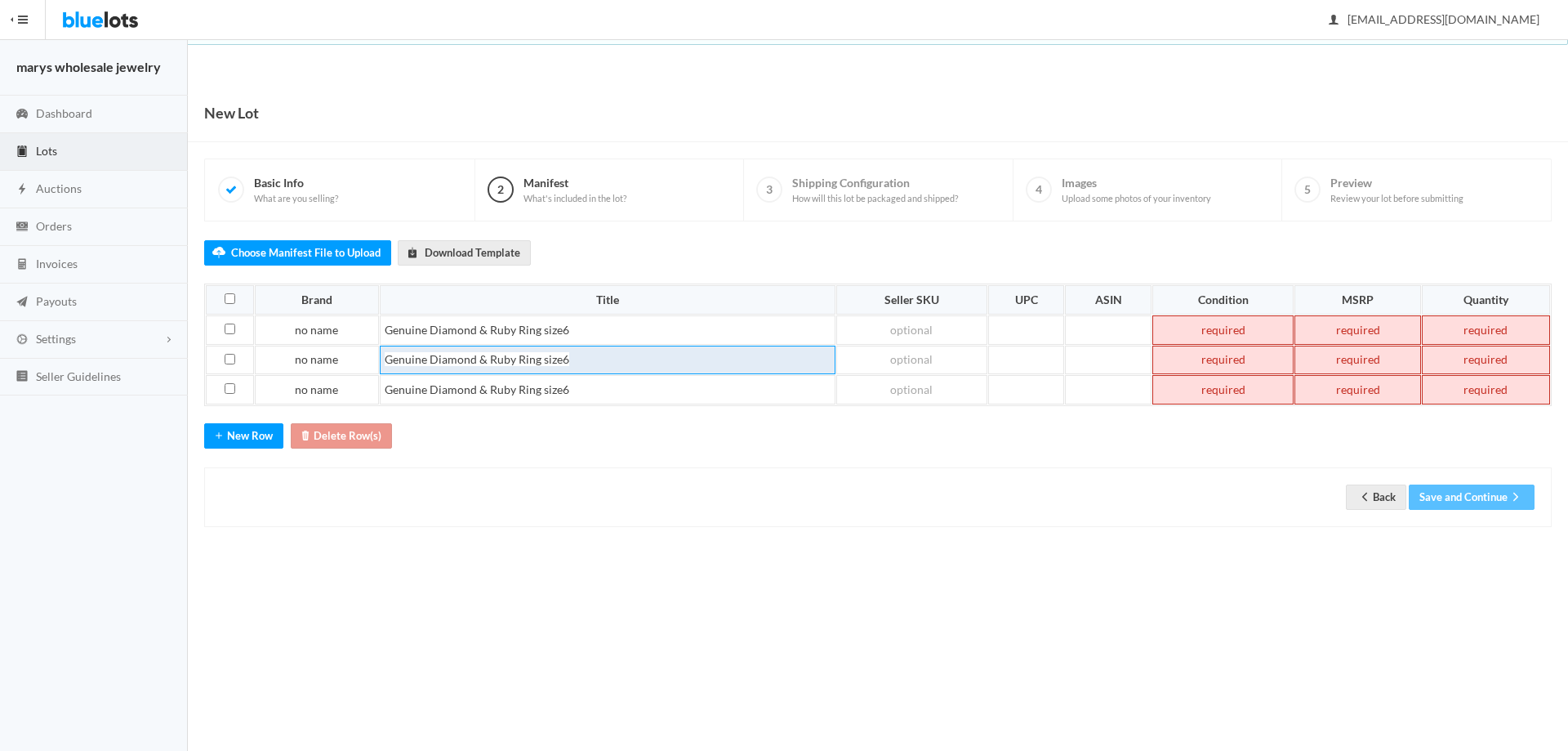
click at [573, 355] on td "Genuine Diamond & Ruby Ring size6" at bounding box center [607, 360] width 456 height 29
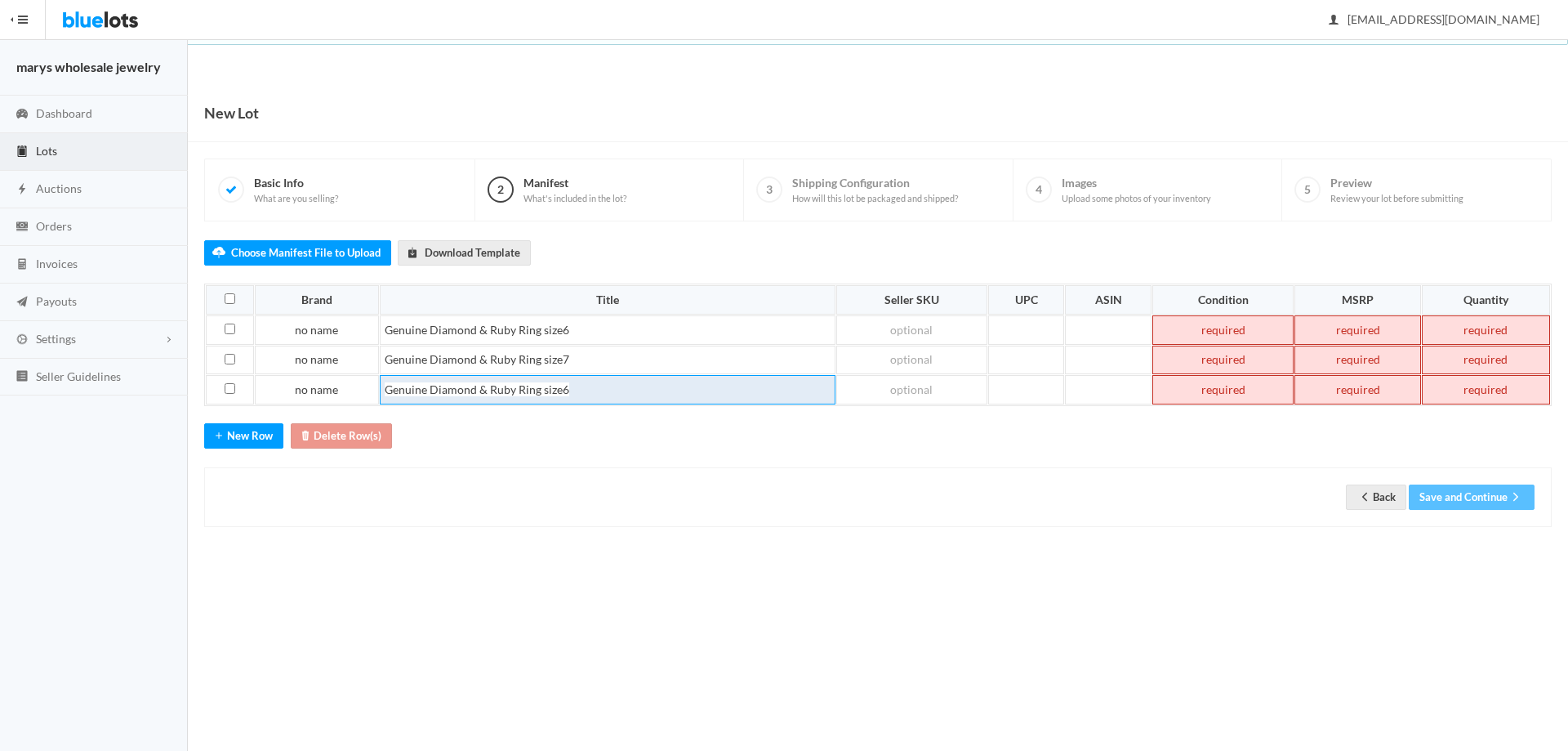
click at [580, 387] on td "Genuine Diamond & Ruby Ring size6" at bounding box center [607, 389] width 456 height 29
click at [1508, 328] on td at bounding box center [1486, 329] width 128 height 29
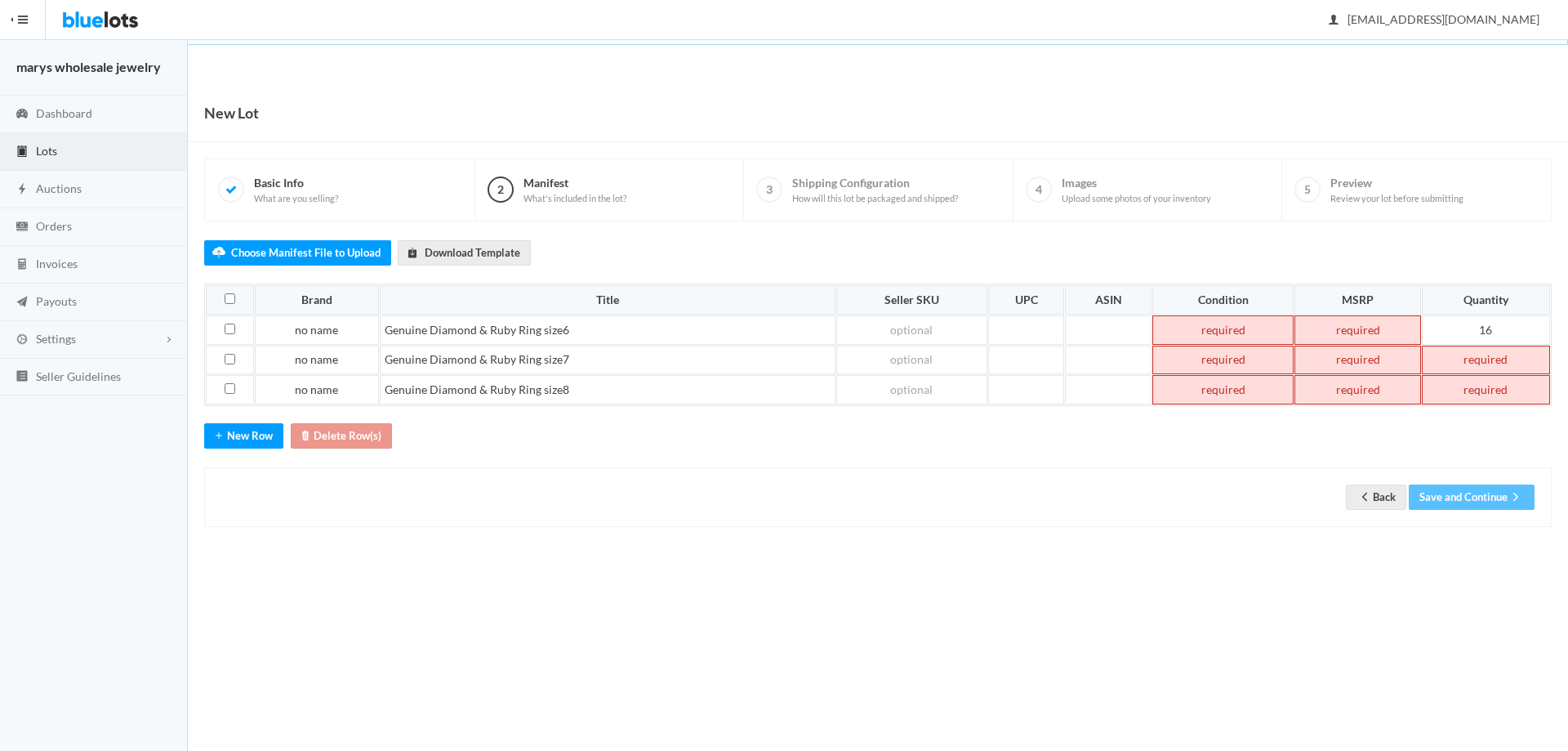
click at [1496, 375] on td at bounding box center [1486, 389] width 128 height 29
click at [1501, 357] on td at bounding box center [1486, 360] width 128 height 29
click at [1496, 391] on td at bounding box center [1486, 389] width 128 height 29
click at [1378, 332] on td at bounding box center [1358, 329] width 127 height 29
click at [1371, 351] on td at bounding box center [1358, 360] width 127 height 29
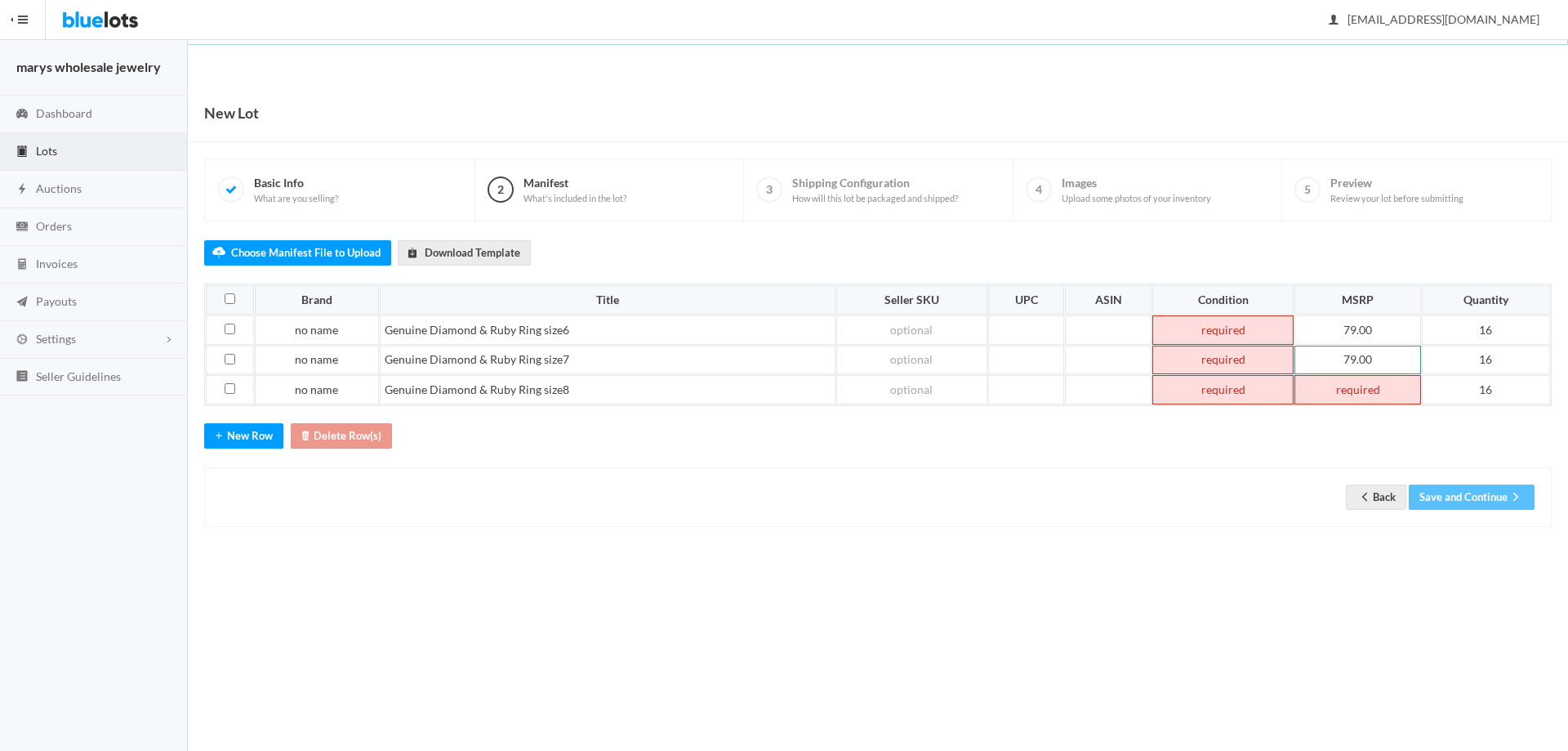
click at [1354, 393] on td at bounding box center [1358, 389] width 127 height 29
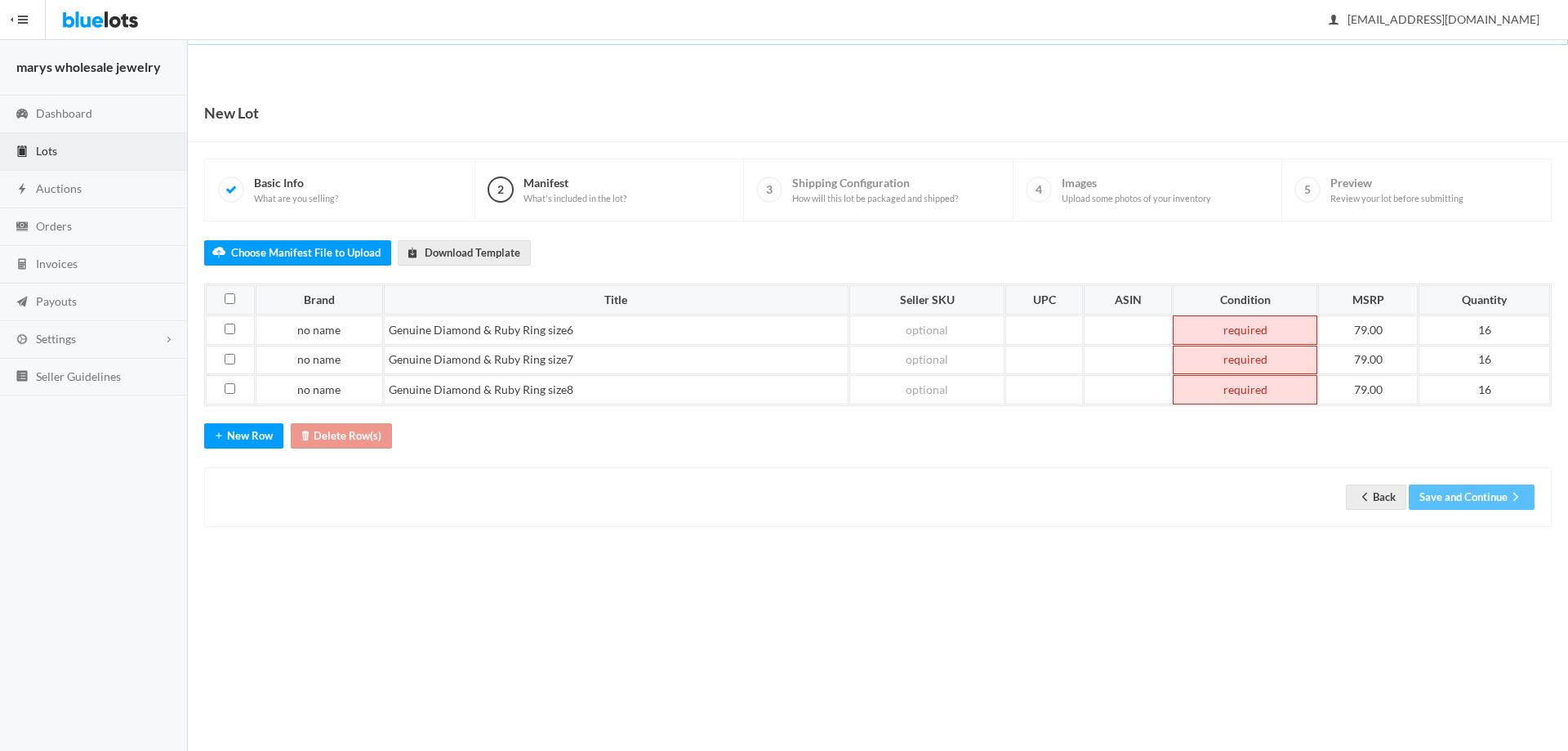
click at [1276, 333] on td at bounding box center [1246, 329] width 145 height 29
click at [1273, 358] on td at bounding box center [1246, 360] width 145 height 29
click at [1266, 390] on td at bounding box center [1246, 389] width 145 height 29
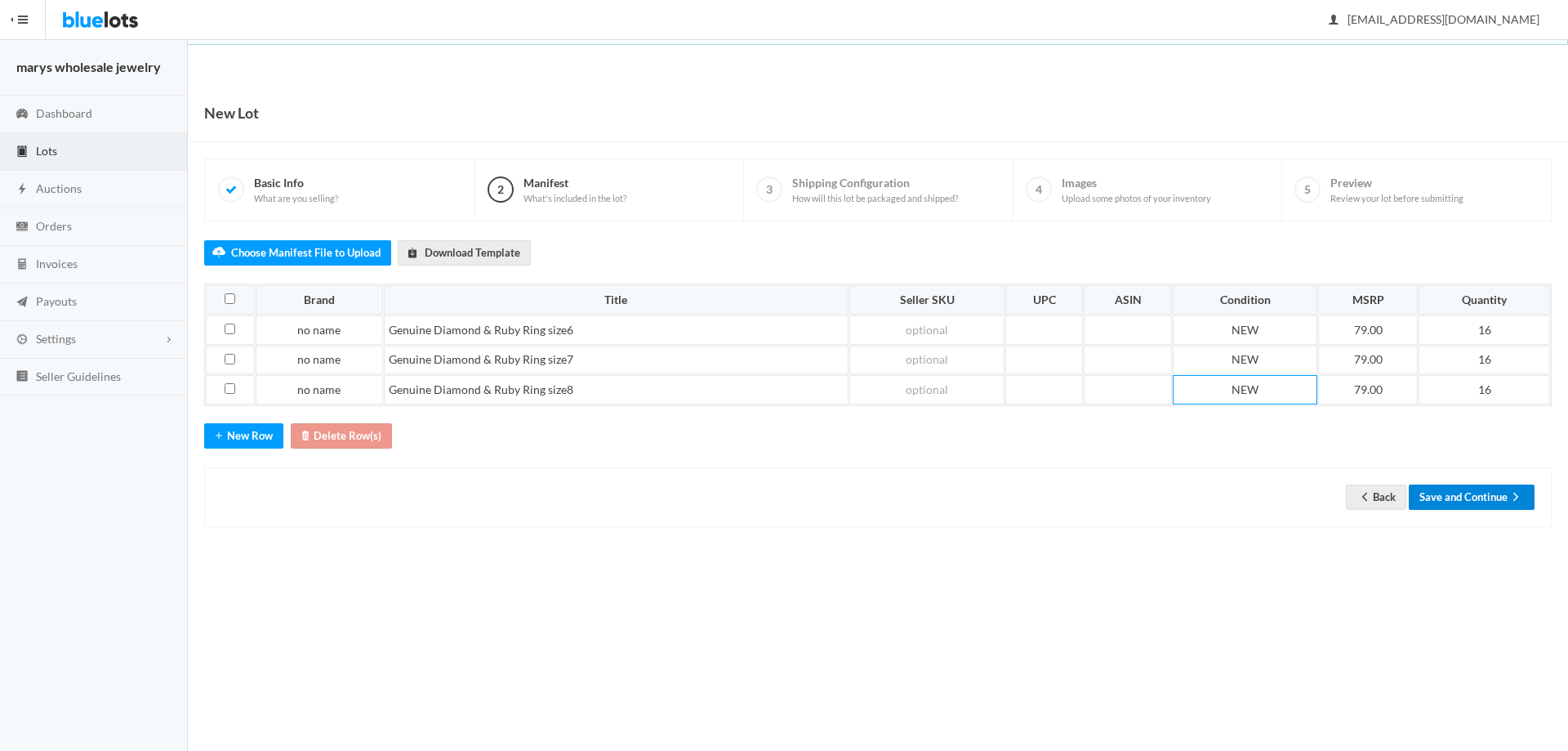
click at [1504, 490] on button "Save and Continue" at bounding box center [1471, 497] width 126 height 25
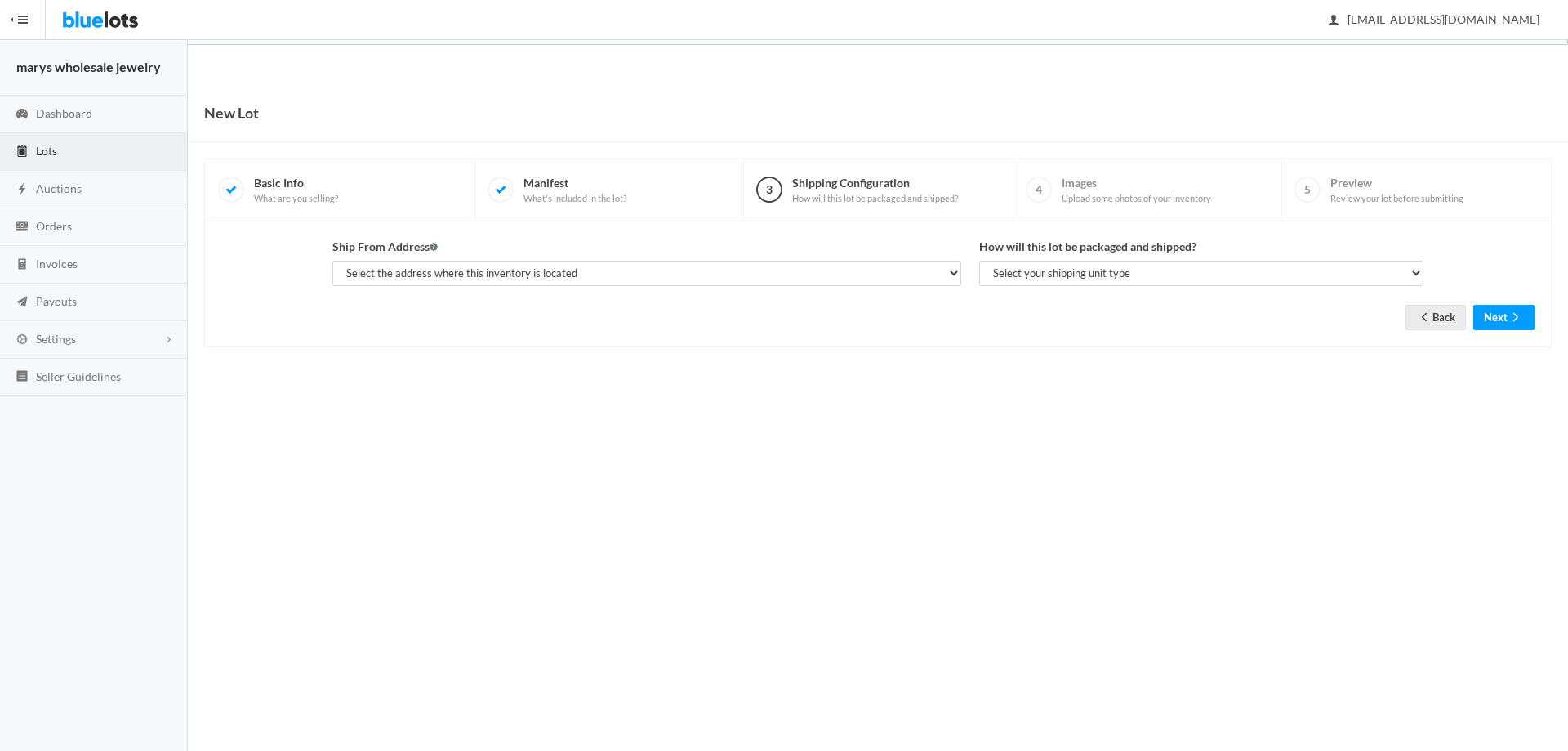
click at [729, 259] on div "Ship From Address Select the address where this inventory is located [PERSON_NA…" at bounding box center [647, 262] width 629 height 48
click at [728, 273] on select "Select the address where this inventory is located [PERSON_NAME], marys wholesa…" at bounding box center [647, 273] width 629 height 25
select select "19963"
click at [332, 261] on select "Select the address where this inventory is located [PERSON_NAME], marys wholesa…" at bounding box center [647, 273] width 629 height 25
click at [1065, 266] on select "Select your shipping unit type Parcel Pallet Truckload" at bounding box center [1201, 273] width 444 height 25
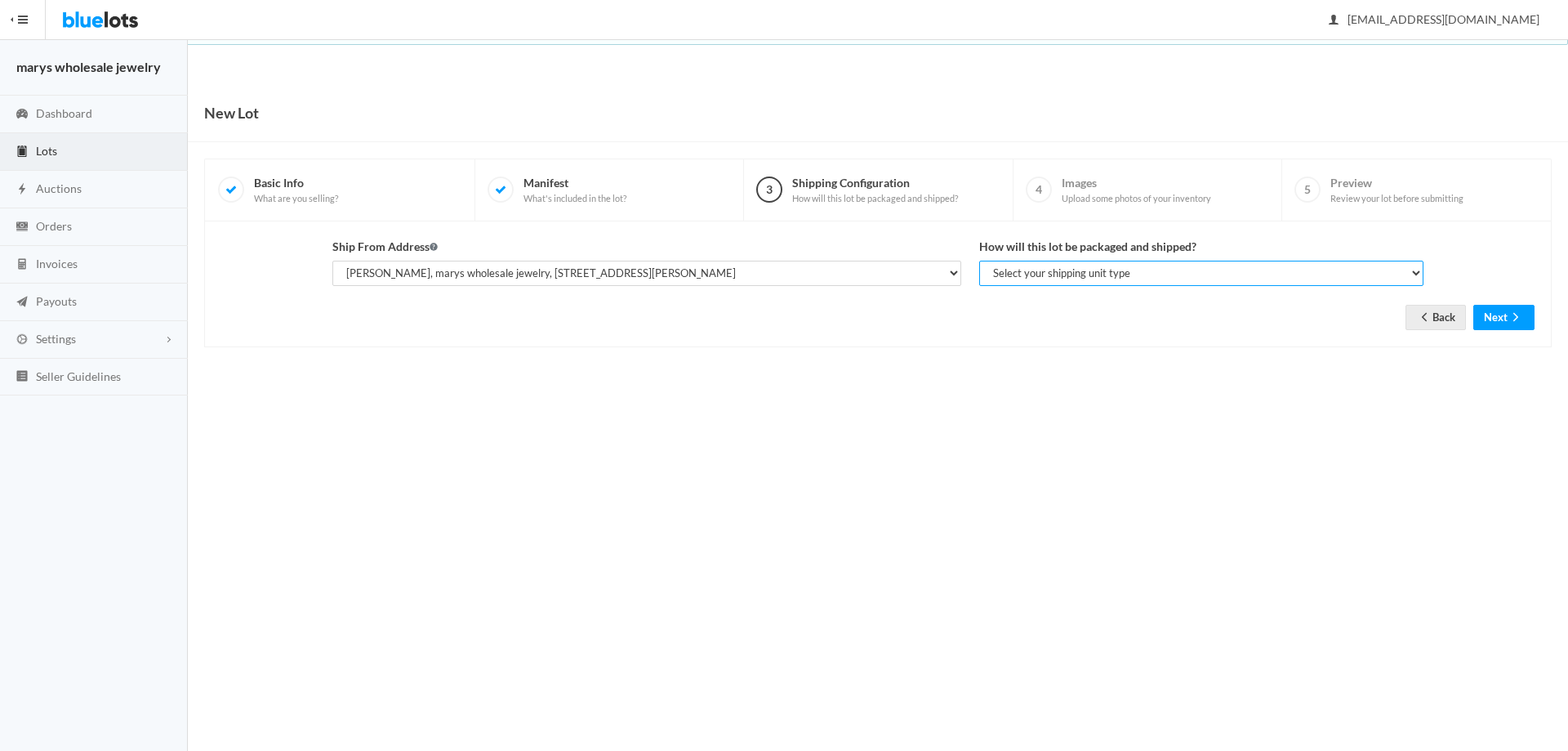
select select "parcel"
click at [980, 261] on select "Select your shipping unit type Parcel Pallet Truckload" at bounding box center [1201, 273] width 444 height 25
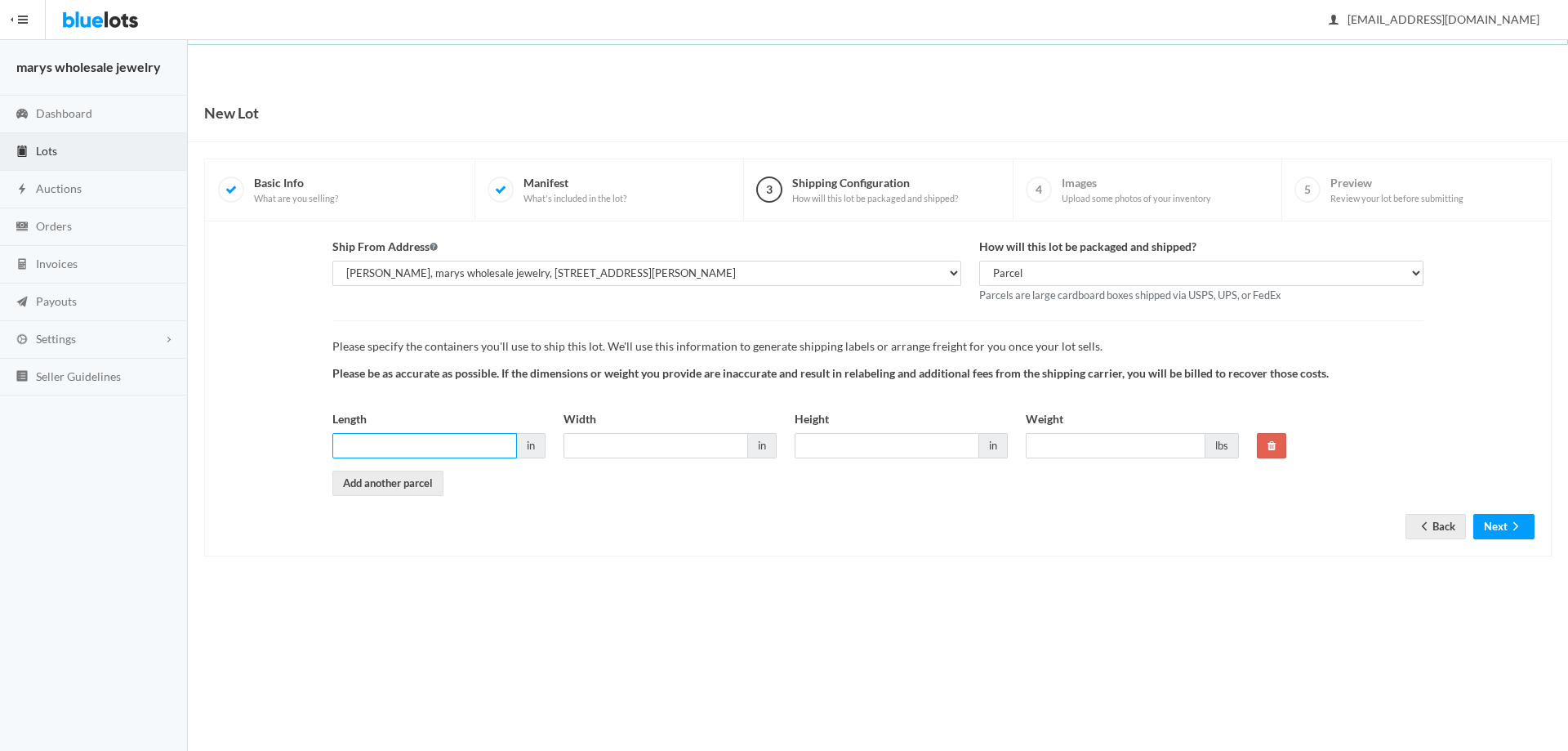
click at [416, 434] on input "Length" at bounding box center [425, 446] width 185 height 25
type input "6"
click at [604, 448] on input "Width" at bounding box center [656, 446] width 185 height 25
type input "6"
click at [844, 450] on input "Height" at bounding box center [887, 446] width 185 height 25
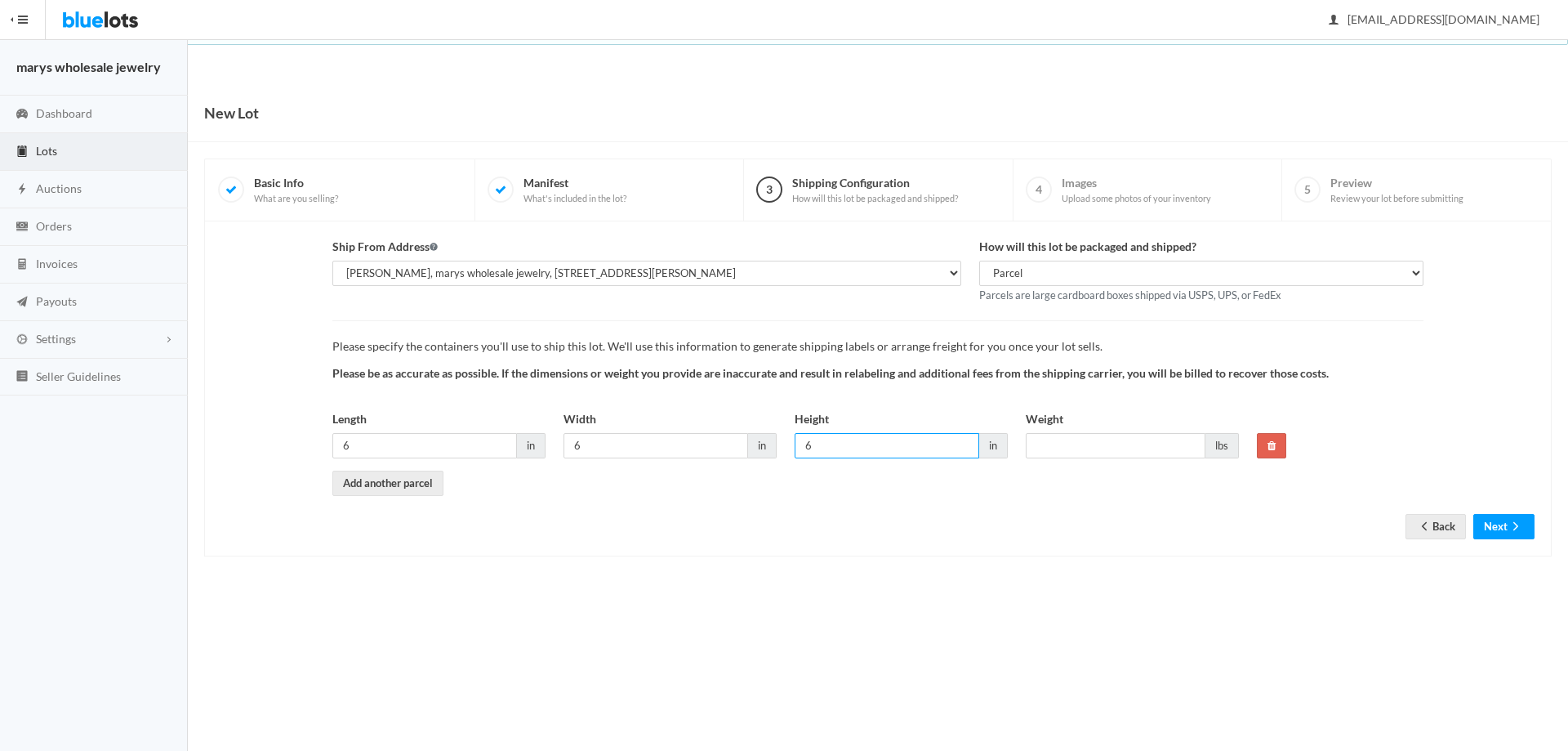
type input "6"
click at [1095, 448] on input "Weight" at bounding box center [1116, 446] width 180 height 25
type input "1"
click at [1501, 528] on button "Next" at bounding box center [1505, 527] width 62 height 25
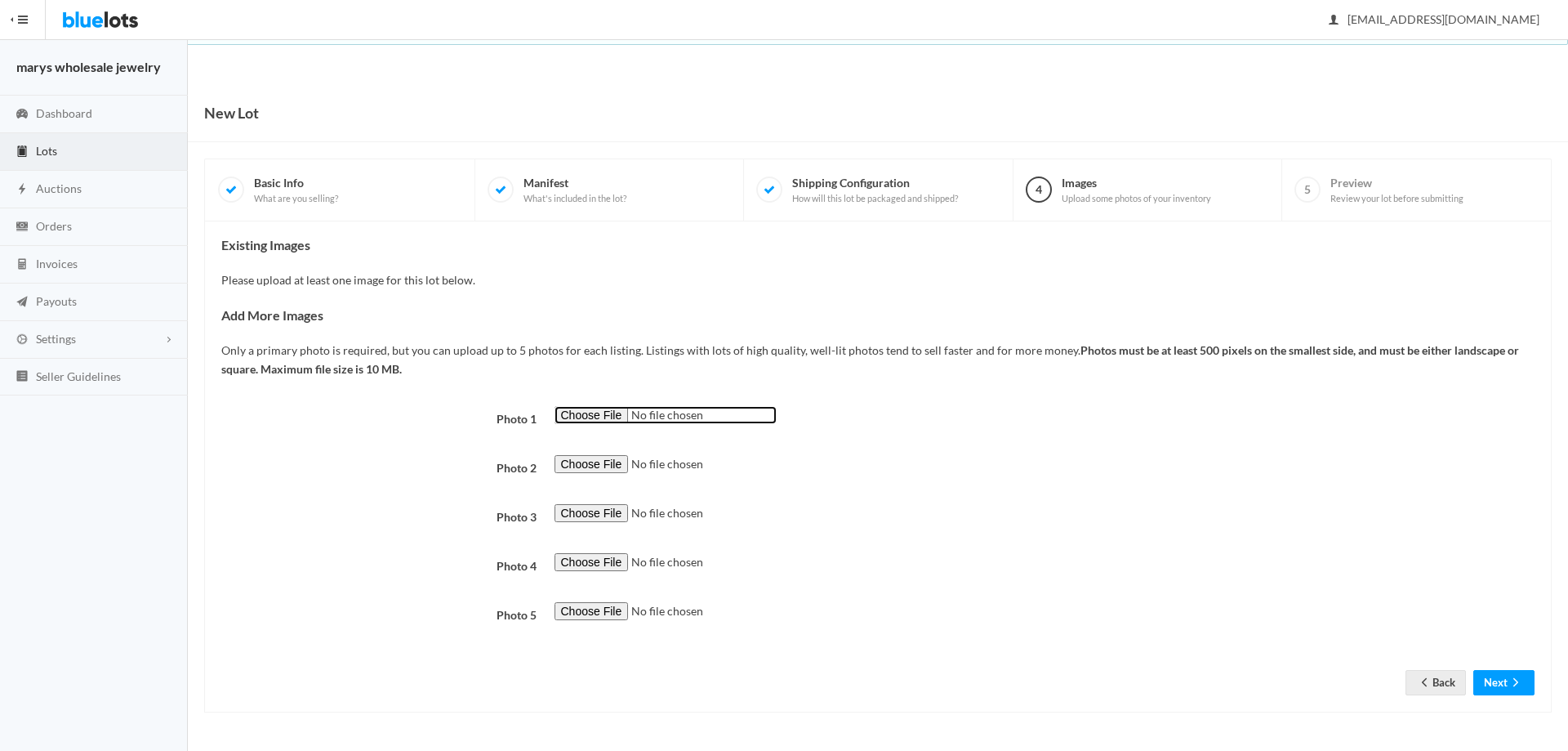
click at [620, 408] on input "file" at bounding box center [666, 415] width 222 height 19
type input "C:\fakepath\DO8.png"
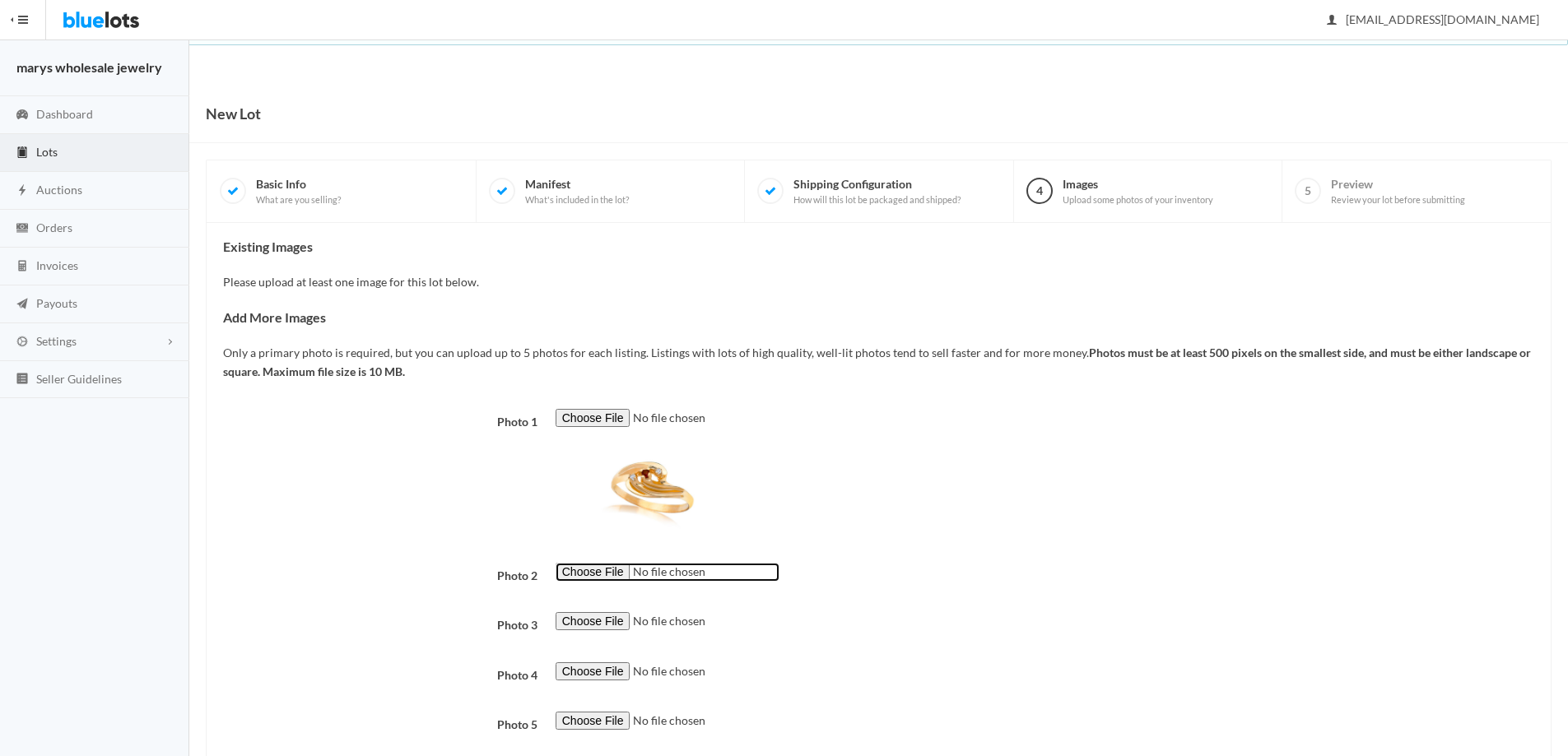
click at [572, 568] on input "file" at bounding box center [667, 572] width 224 height 19
type input "C:\fakepath\DO9.png"
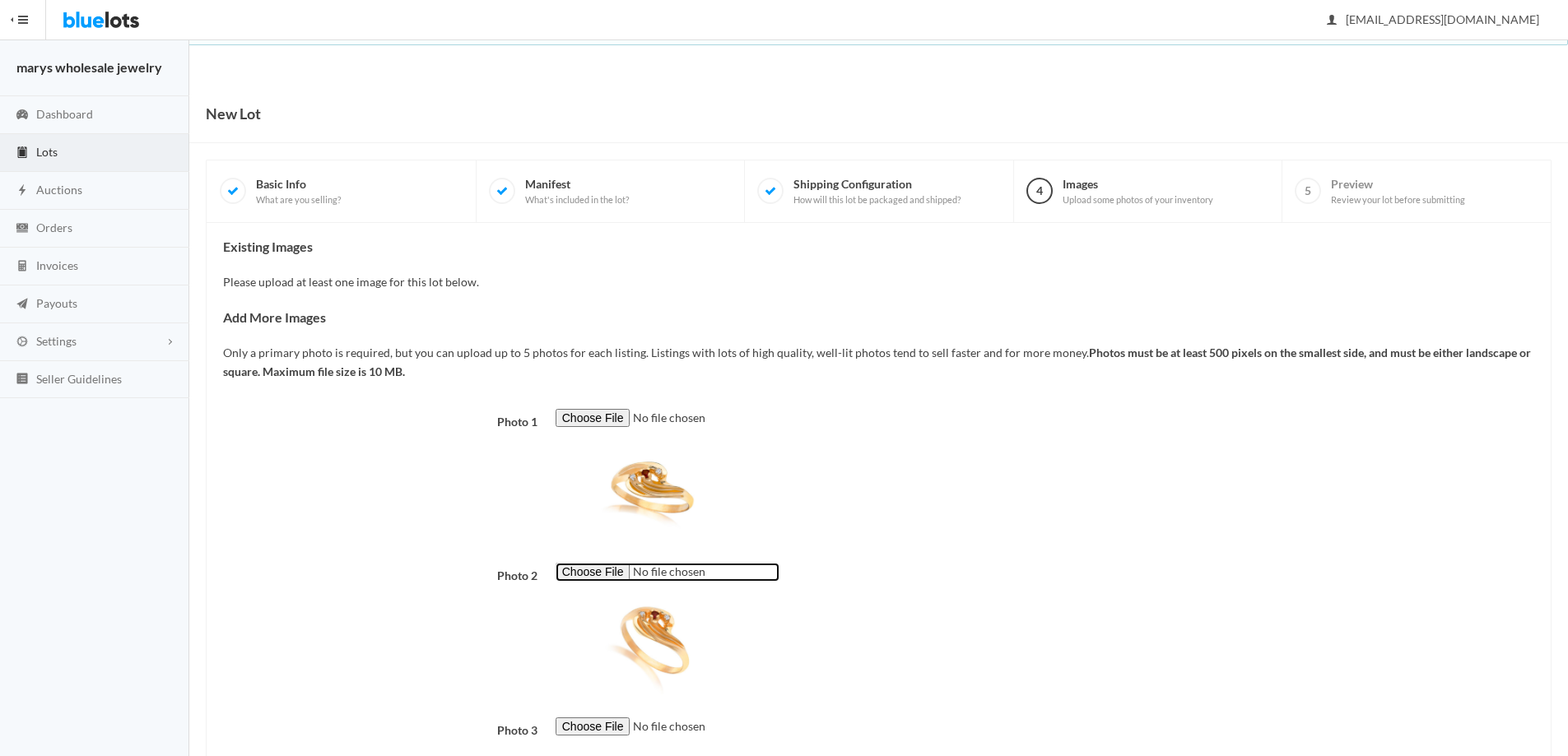
scroll to position [205, 0]
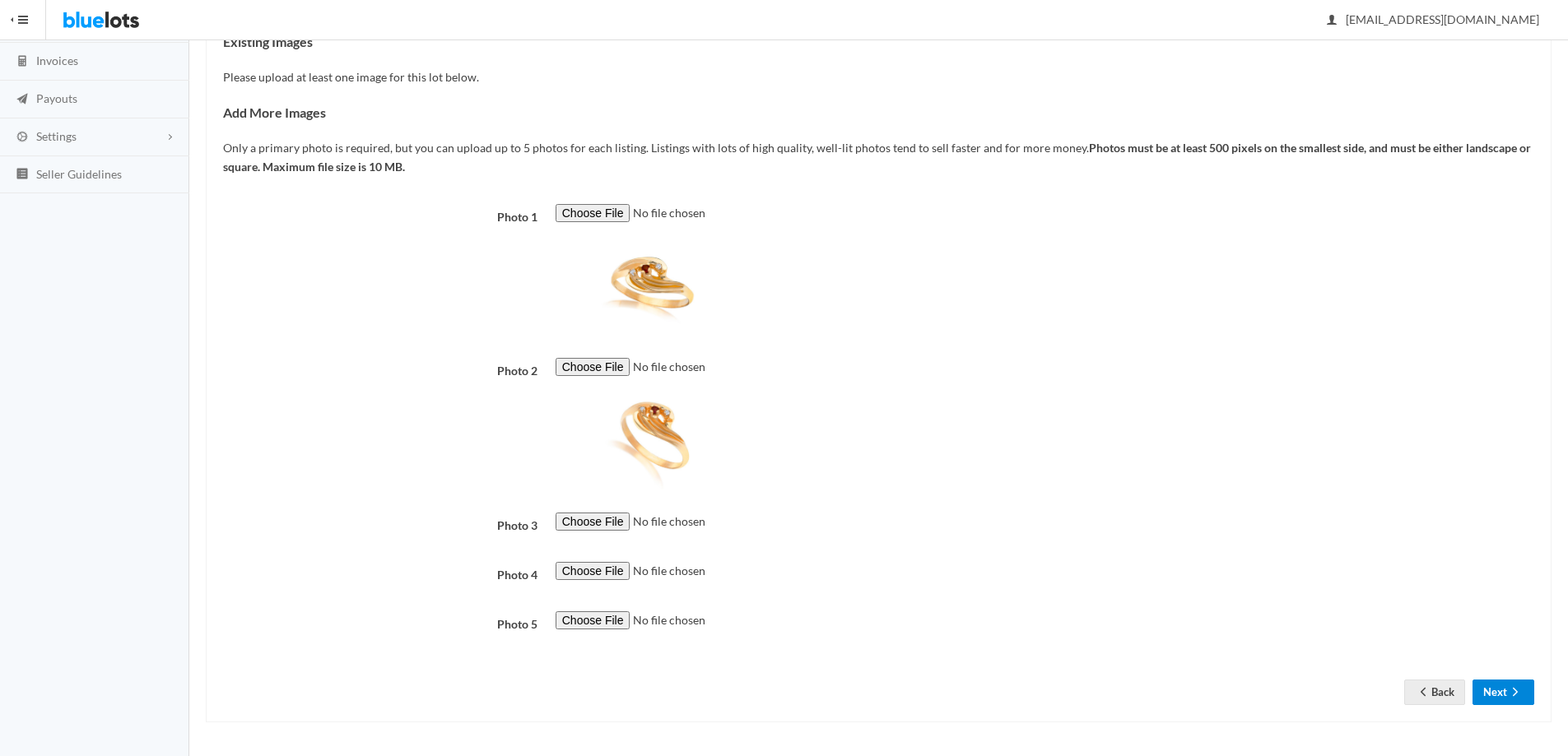
click at [1512, 687] on icon "arrow forward" at bounding box center [1515, 692] width 17 height 13
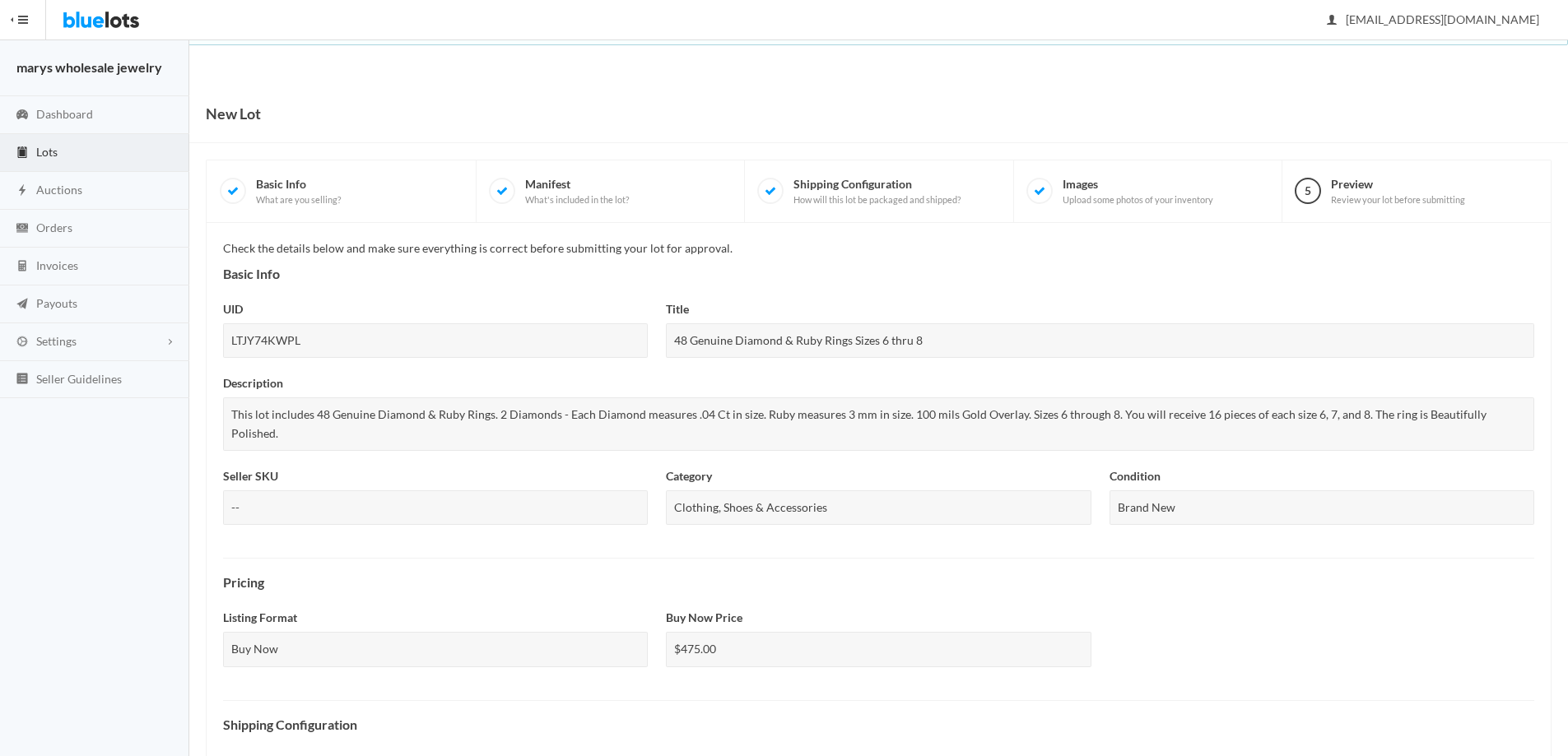
scroll to position [406, 0]
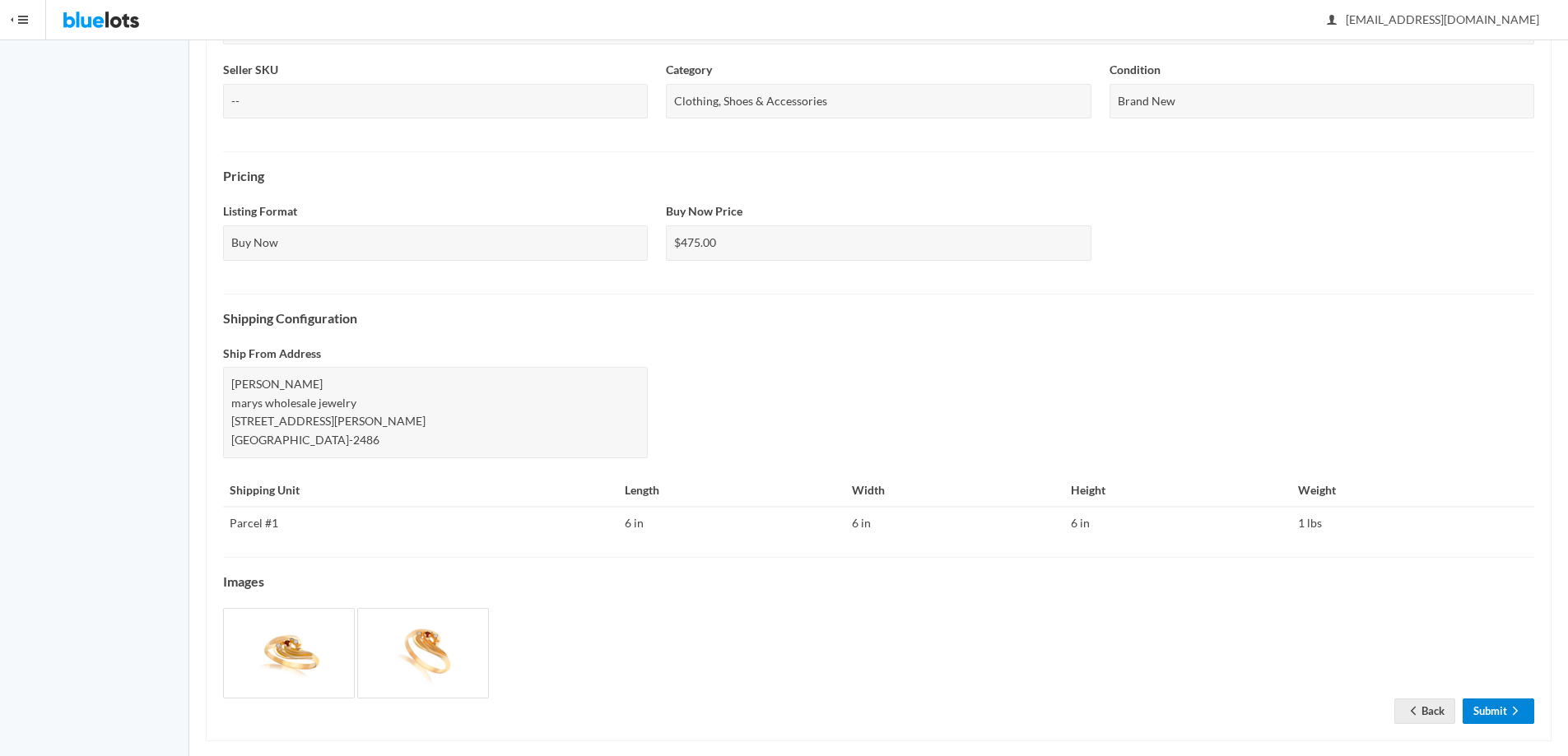
click at [1489, 698] on link "Submit" at bounding box center [1497, 711] width 71 height 25
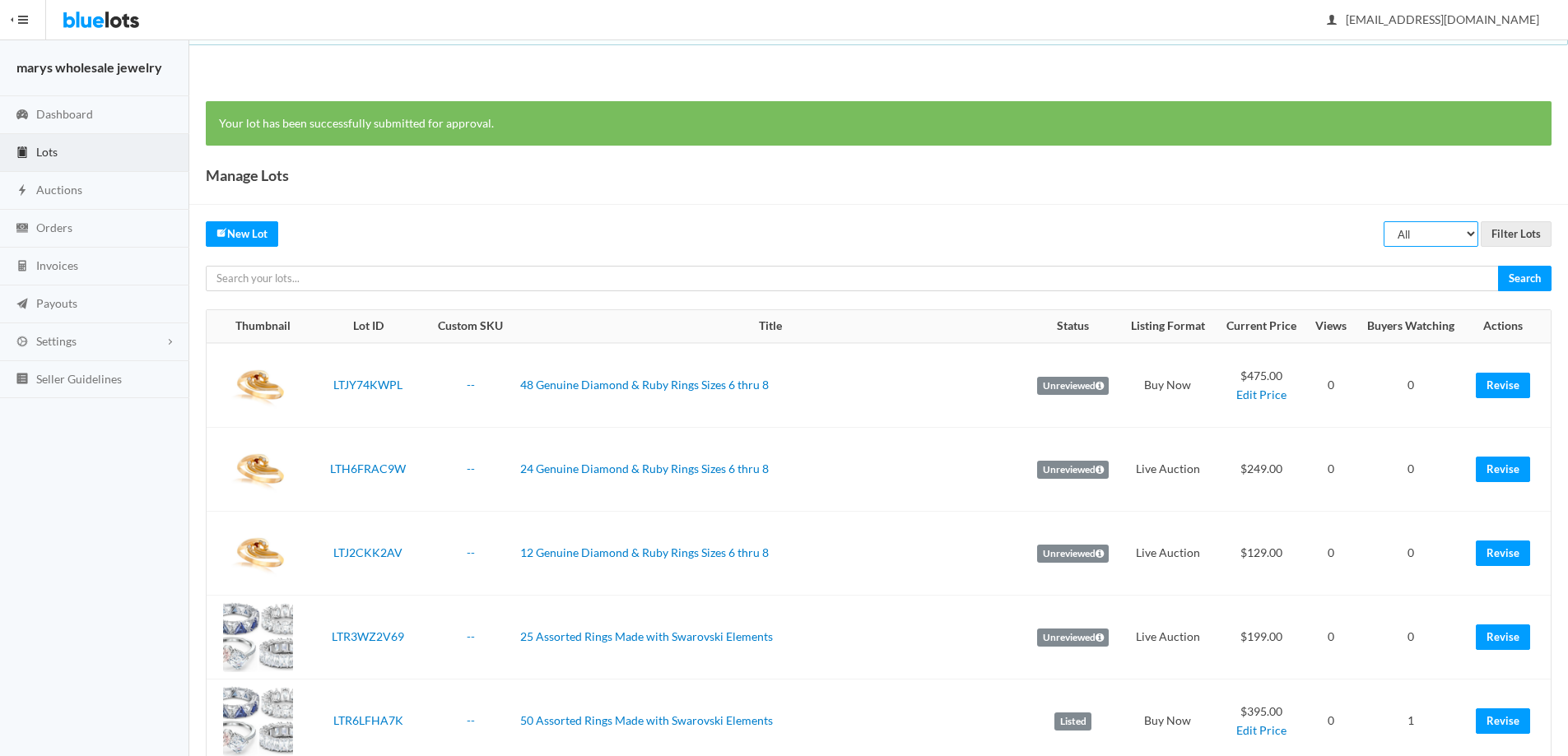
click at [1462, 235] on select "All Draft Unreviewed Rejected Scheduled Listed Sold Ended" at bounding box center [1430, 234] width 95 height 25
select select "listed"
click at [1383, 222] on select "All Draft Unreviewed Rejected Scheduled Listed Sold Ended" at bounding box center [1430, 234] width 95 height 25
click at [1520, 227] on input "Filter Lots" at bounding box center [1516, 234] width 71 height 25
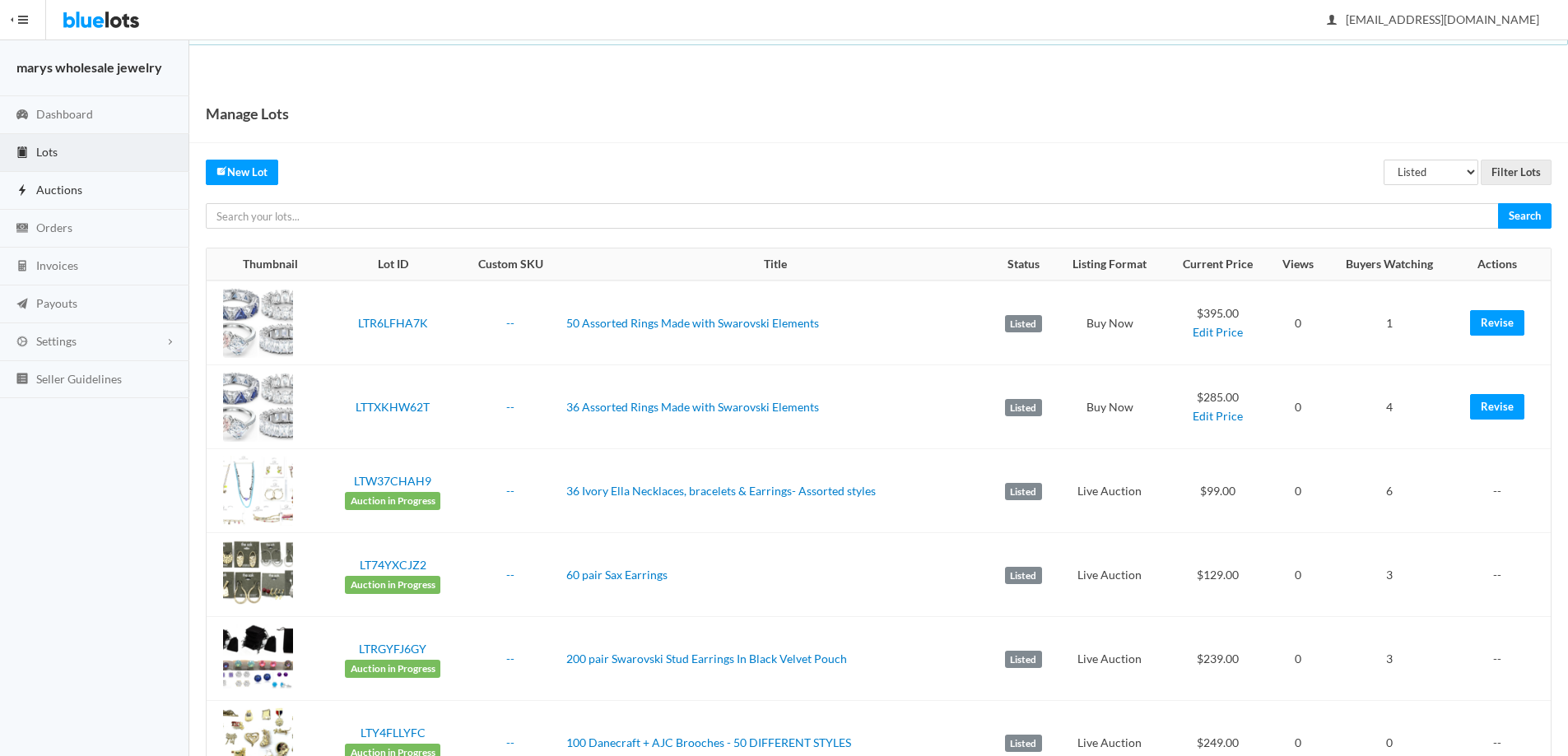
click at [90, 190] on link "Auctions" at bounding box center [94, 190] width 189 height 38
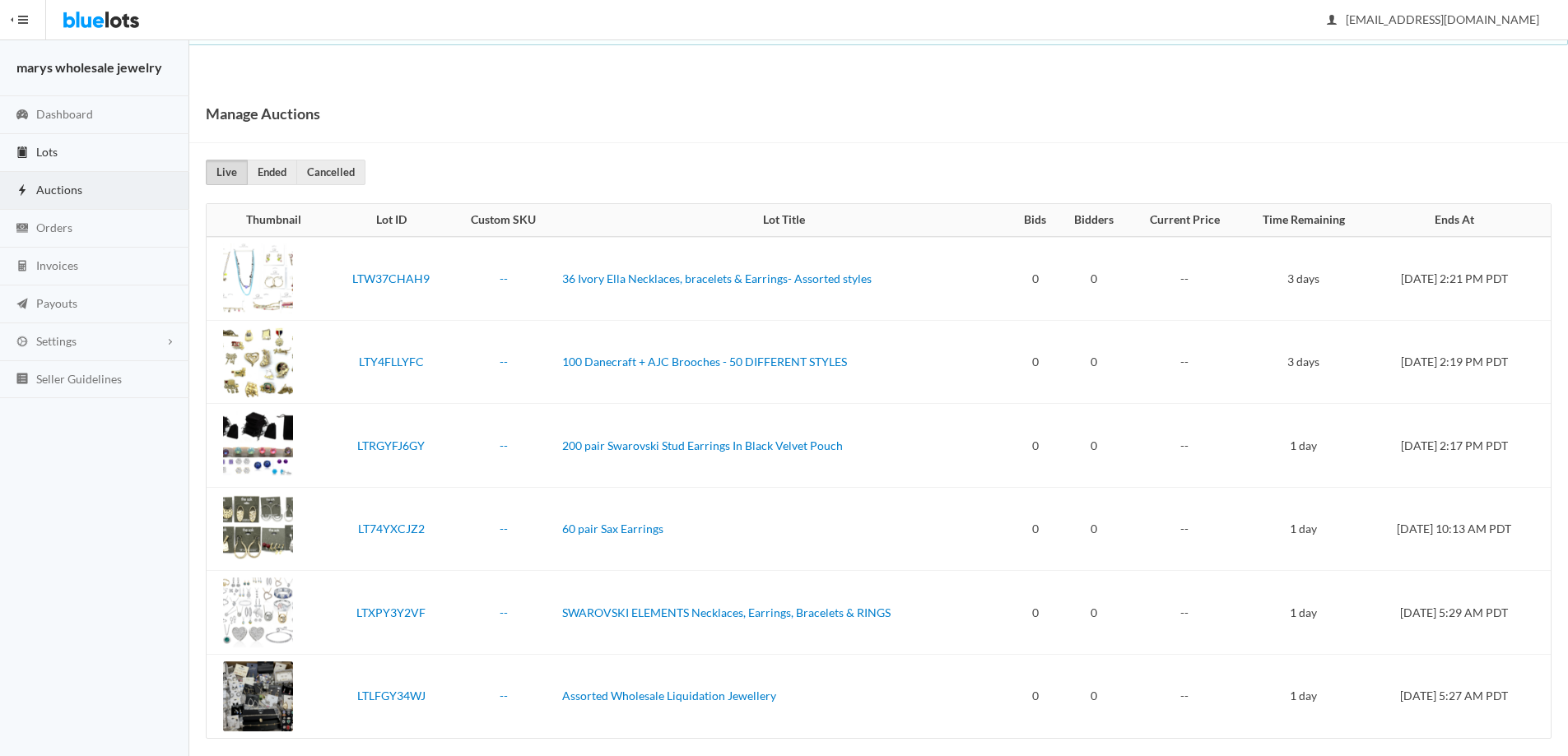
click at [73, 151] on link "Lots" at bounding box center [94, 153] width 189 height 38
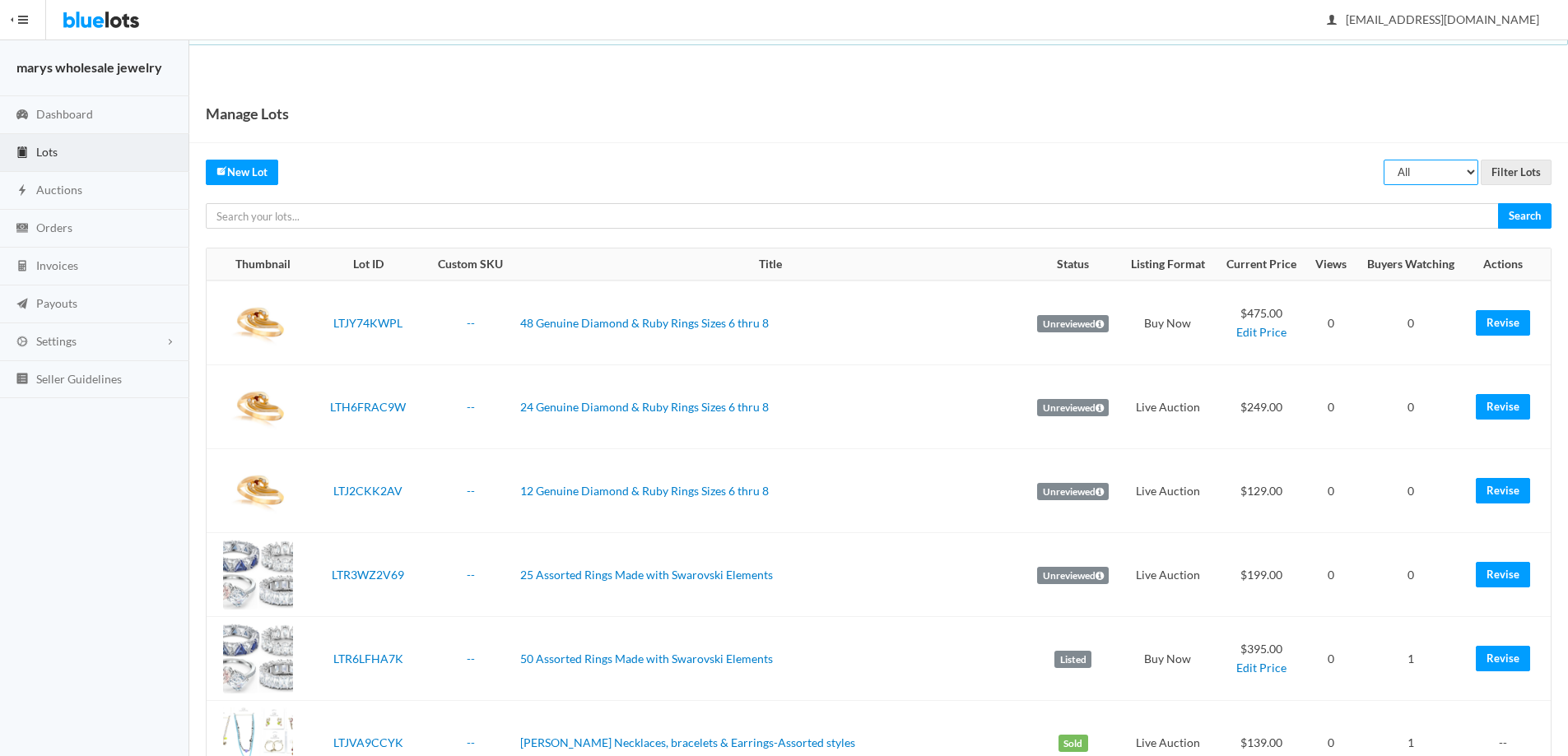
click at [1453, 169] on select "All Draft Unreviewed Rejected Scheduled Listed Sold Ended" at bounding box center [1430, 172] width 95 height 25
select select "ended"
click at [1383, 159] on select "All Draft Unreviewed Rejected Scheduled Listed Sold Ended" at bounding box center [1430, 172] width 95 height 25
click at [1529, 170] on input "Filter Lots" at bounding box center [1516, 172] width 71 height 25
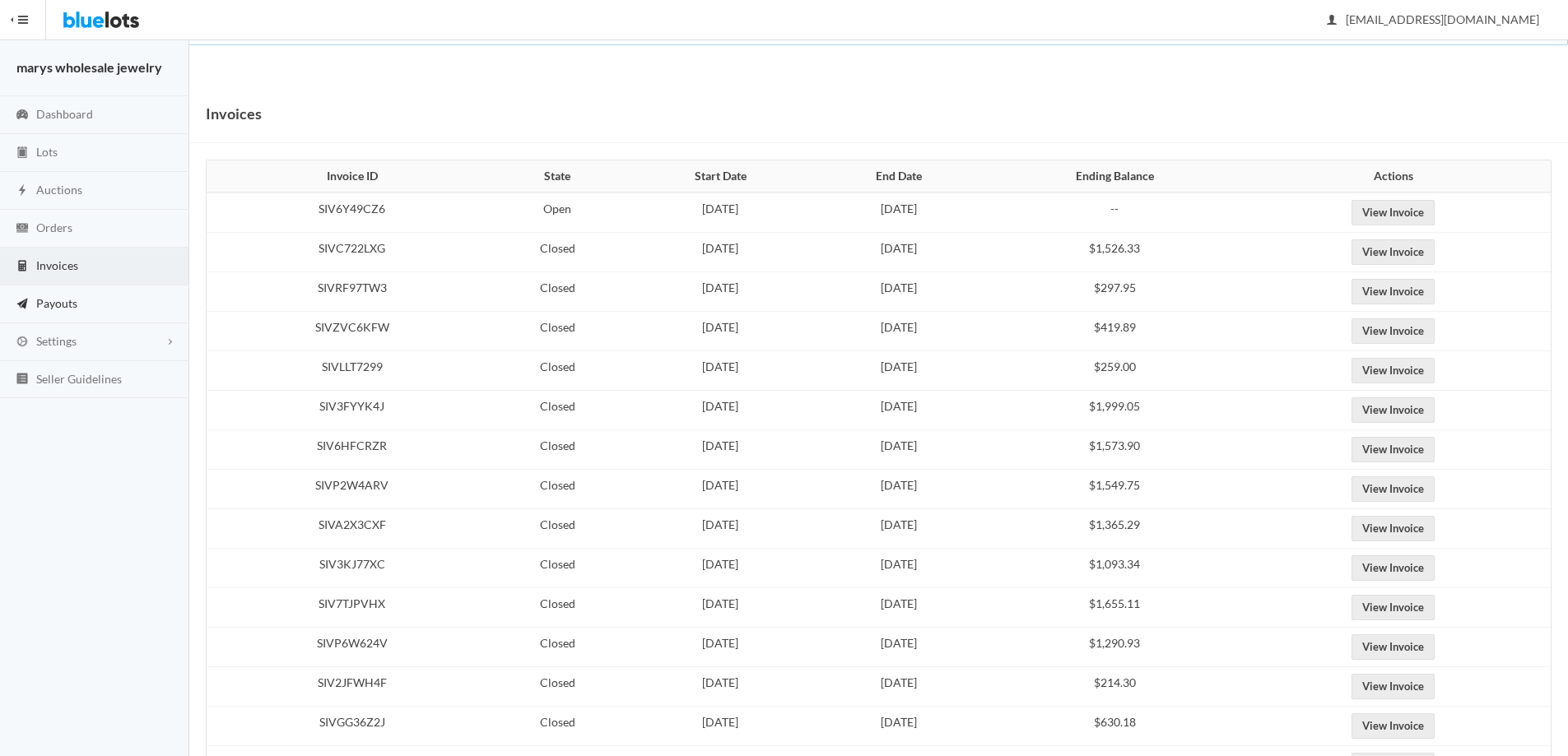
click at [51, 296] on span "Payouts" at bounding box center [56, 303] width 41 height 14
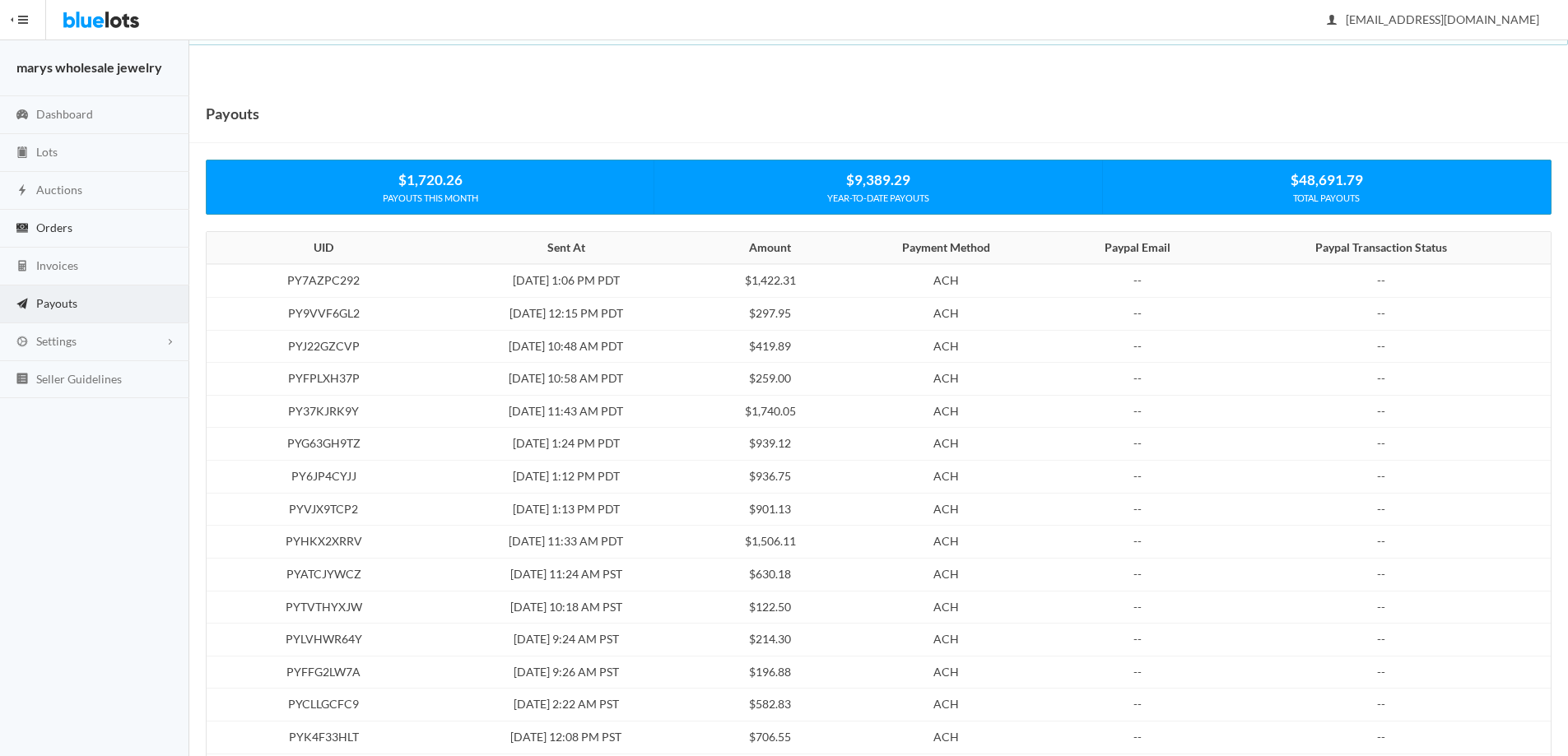
click at [65, 225] on span "Orders" at bounding box center [54, 227] width 36 height 14
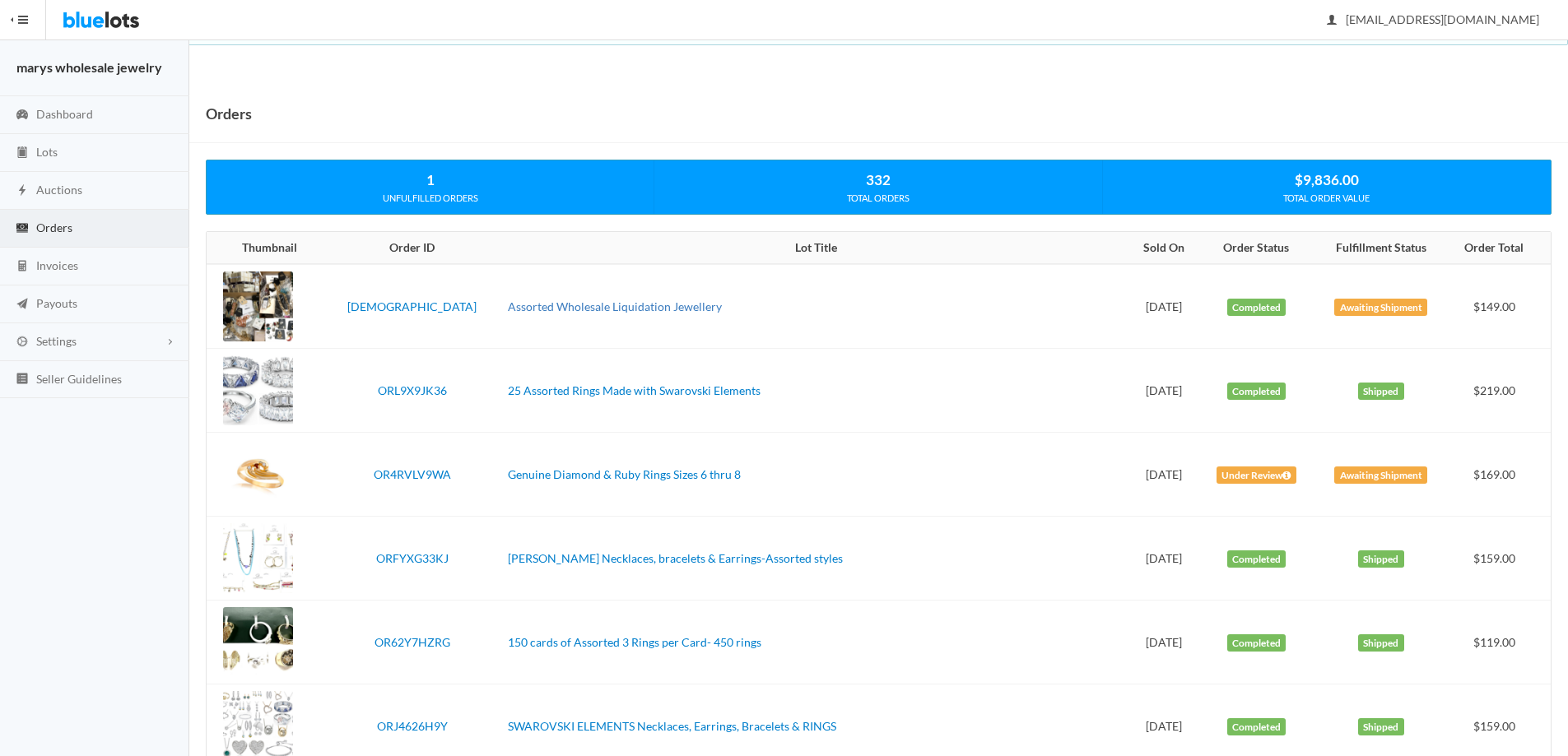
click at [665, 302] on link "Assorted Wholesale Liquidation Jewellery" at bounding box center [614, 306] width 214 height 14
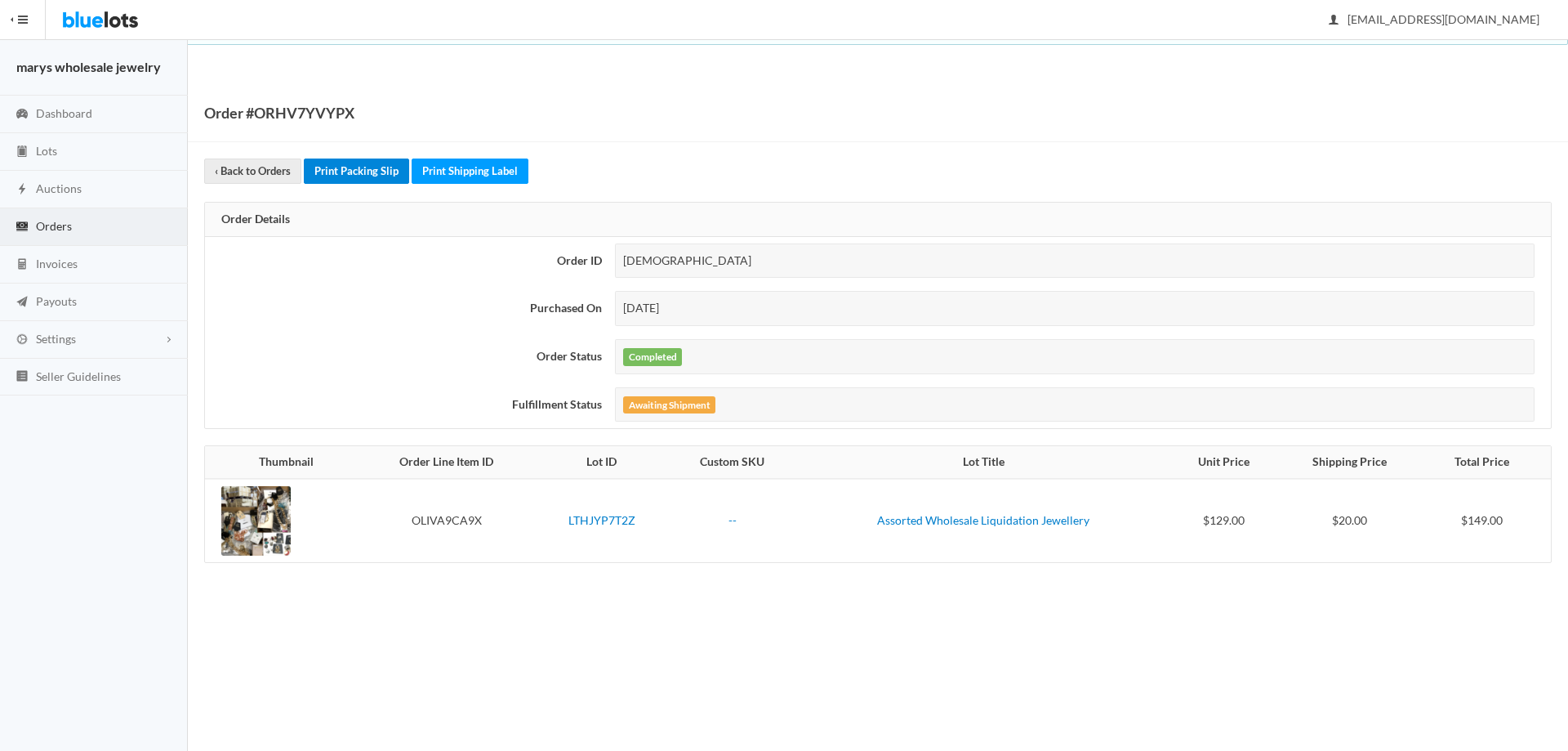
click at [362, 171] on link "Print Packing Slip" at bounding box center [357, 171] width 105 height 25
drag, startPoint x: 501, startPoint y: 173, endPoint x: 844, endPoint y: 78, distance: 355.9
click at [501, 172] on link "Print Shipping Label" at bounding box center [470, 171] width 117 height 25
click at [85, 143] on link "Lots" at bounding box center [93, 152] width 187 height 38
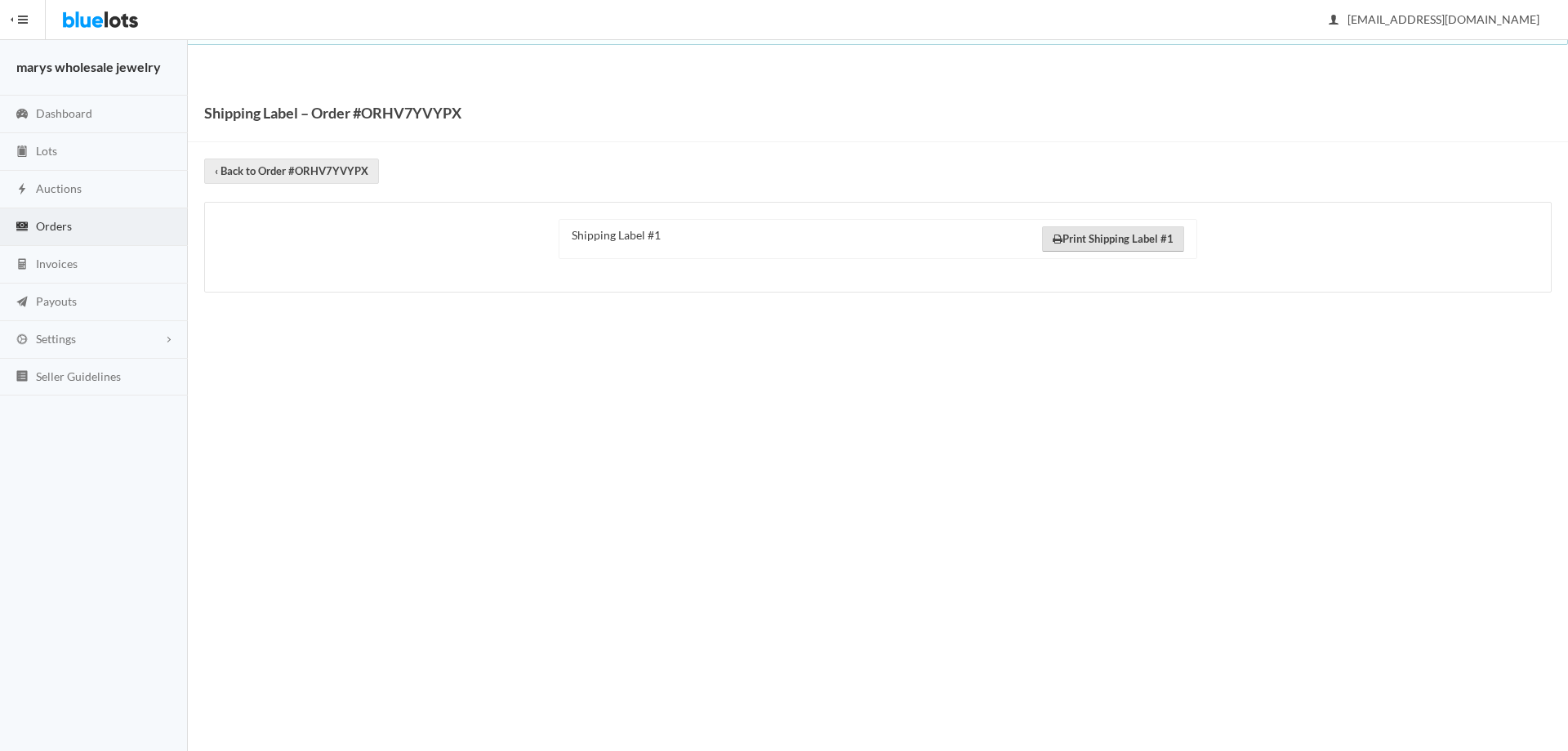
click at [1127, 231] on link "Print Shipping Label #1" at bounding box center [1113, 239] width 142 height 25
click at [64, 224] on span "Orders" at bounding box center [53, 226] width 36 height 14
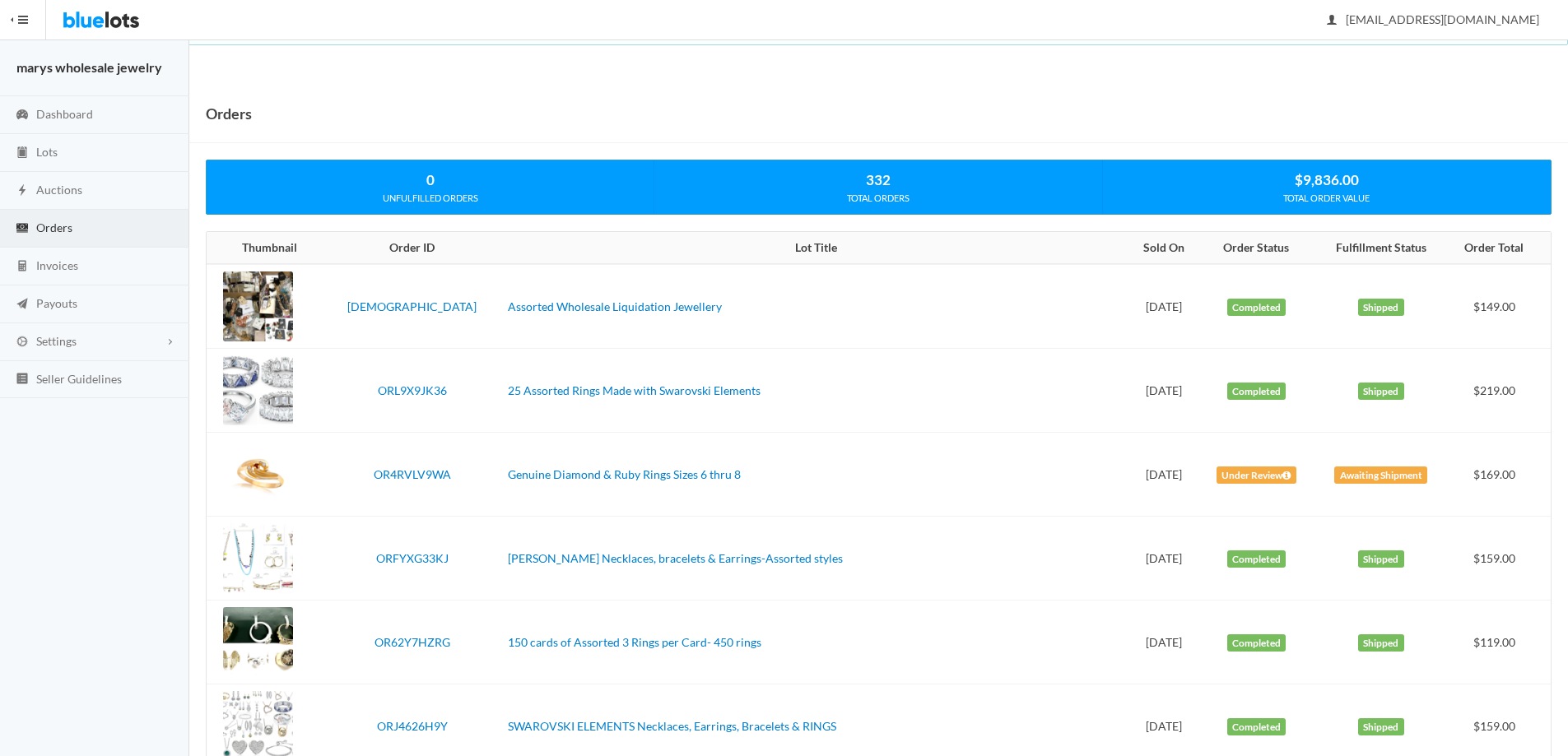
click at [81, 239] on link "Orders" at bounding box center [94, 228] width 189 height 38
click at [75, 164] on link "Lots" at bounding box center [94, 153] width 189 height 38
click at [71, 180] on link "Auctions" at bounding box center [94, 190] width 189 height 38
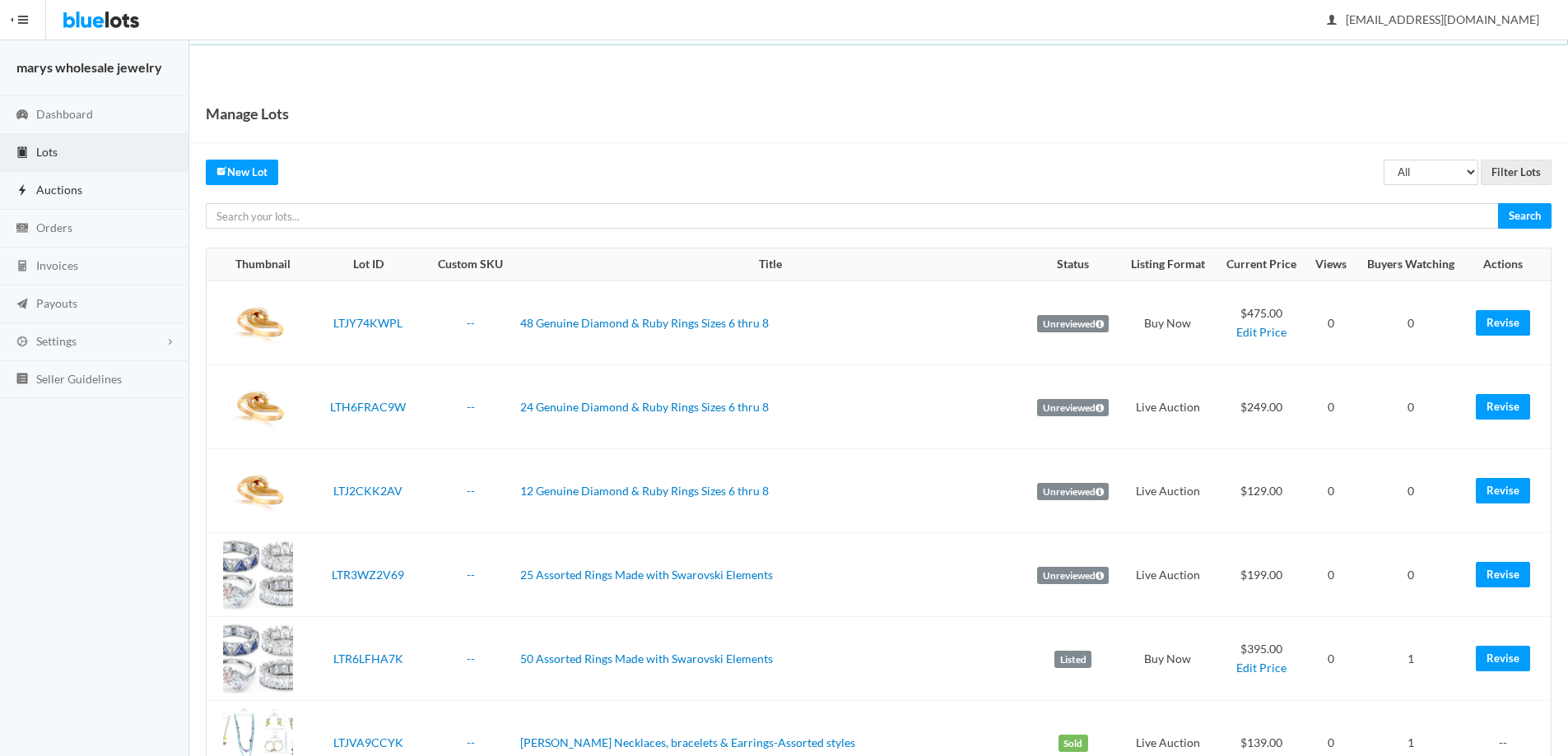
click at [77, 180] on link "Auctions" at bounding box center [94, 190] width 189 height 38
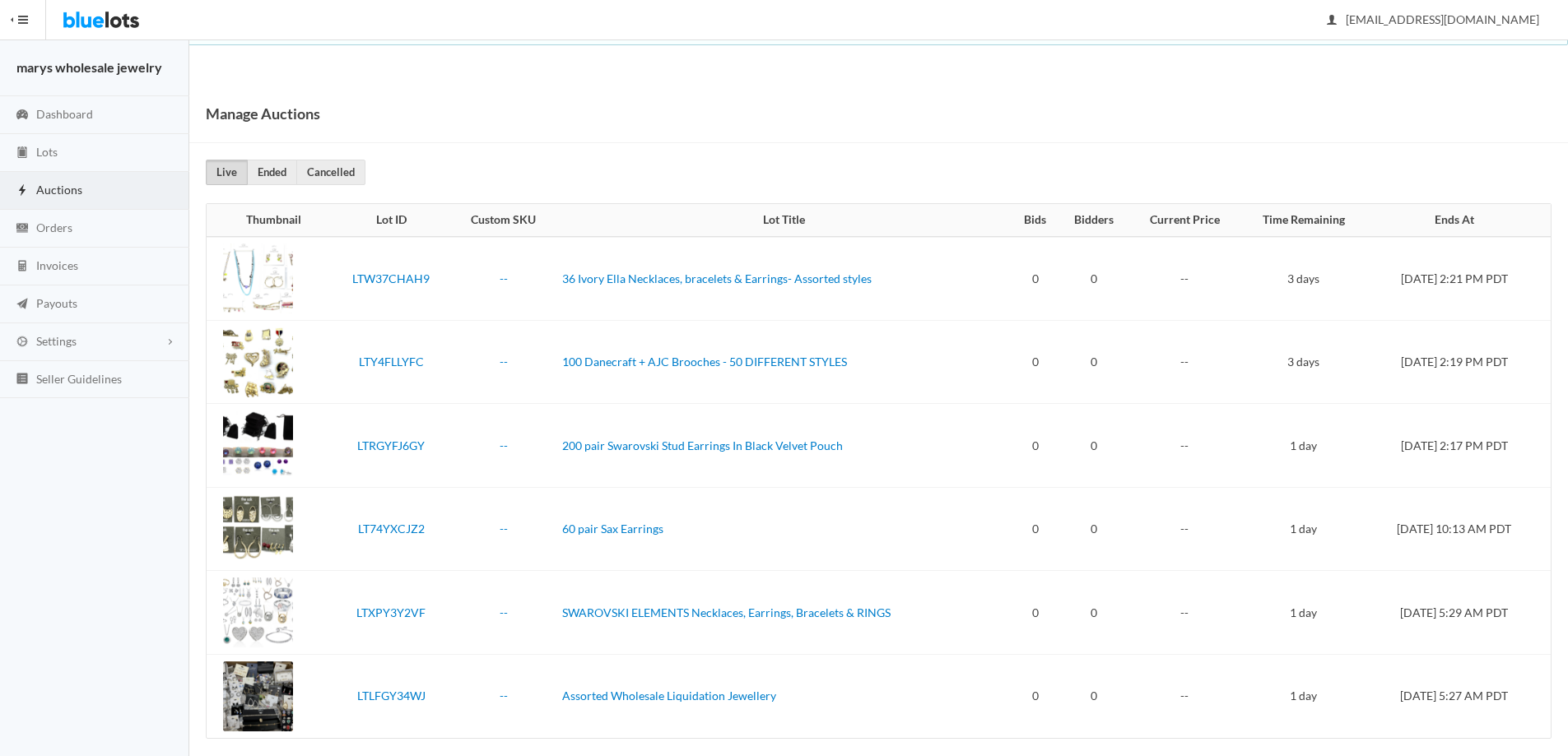
scroll to position [16, 0]
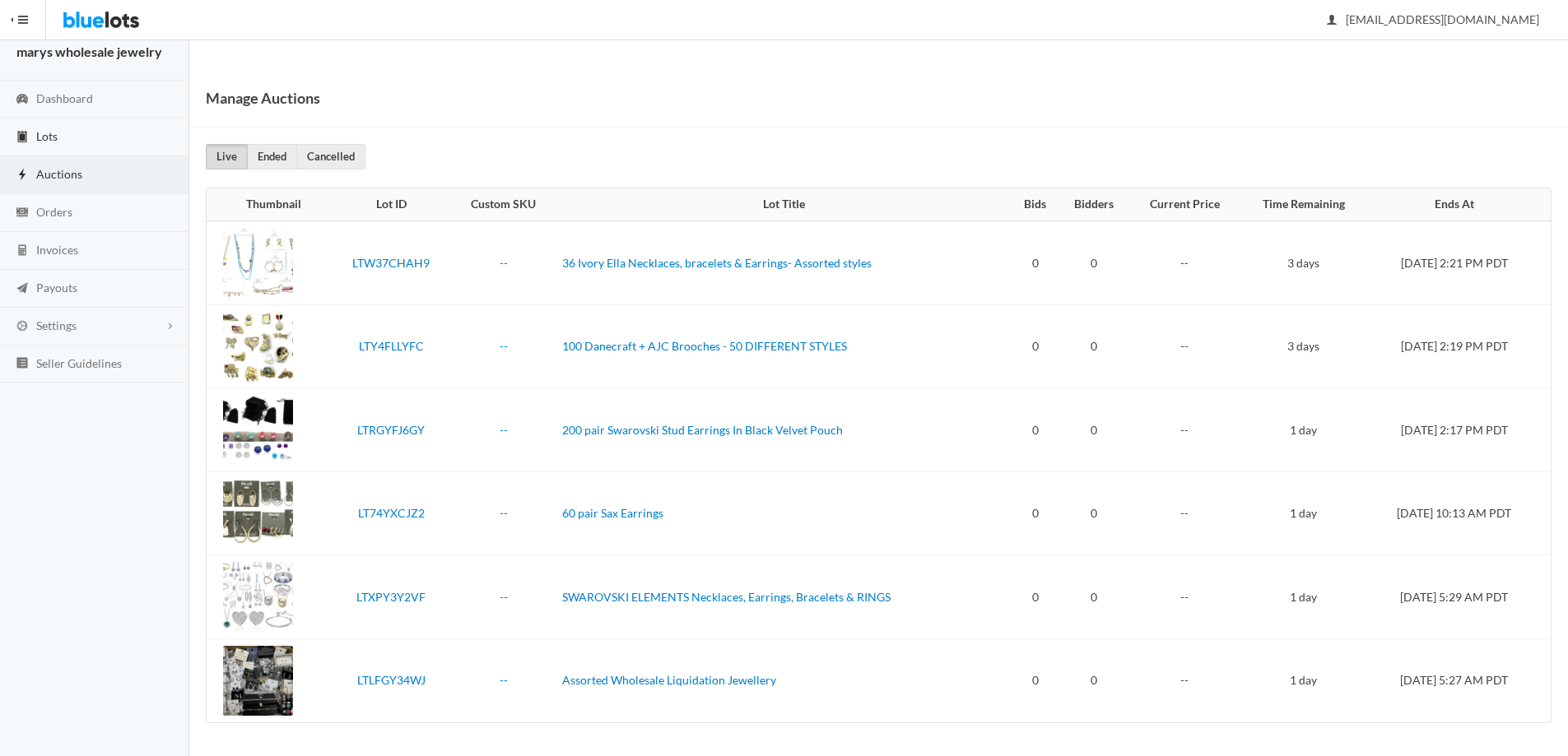
click at [134, 131] on link "Lots" at bounding box center [94, 137] width 189 height 38
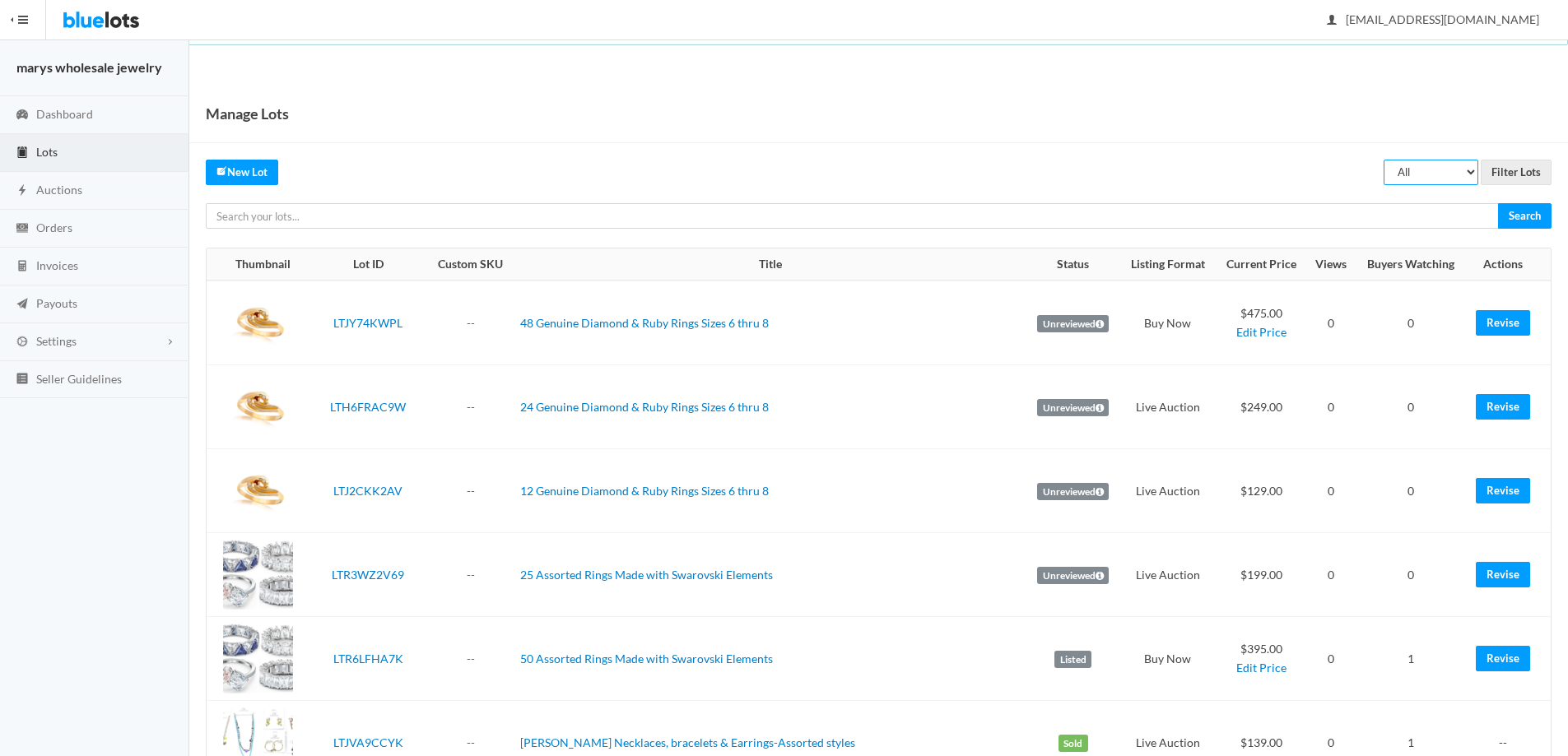
click at [1461, 178] on select "All Draft Unreviewed Rejected Scheduled Listed Sold Ended" at bounding box center [1430, 172] width 95 height 25
select select "unreviewed"
click at [1383, 159] on select "All Draft Unreviewed Rejected Scheduled Listed Sold Ended" at bounding box center [1430, 172] width 95 height 25
drag, startPoint x: 1504, startPoint y: 176, endPoint x: 1538, endPoint y: 170, distance: 34.5
click at [1505, 176] on input "Filter Lots" at bounding box center [1516, 172] width 71 height 25
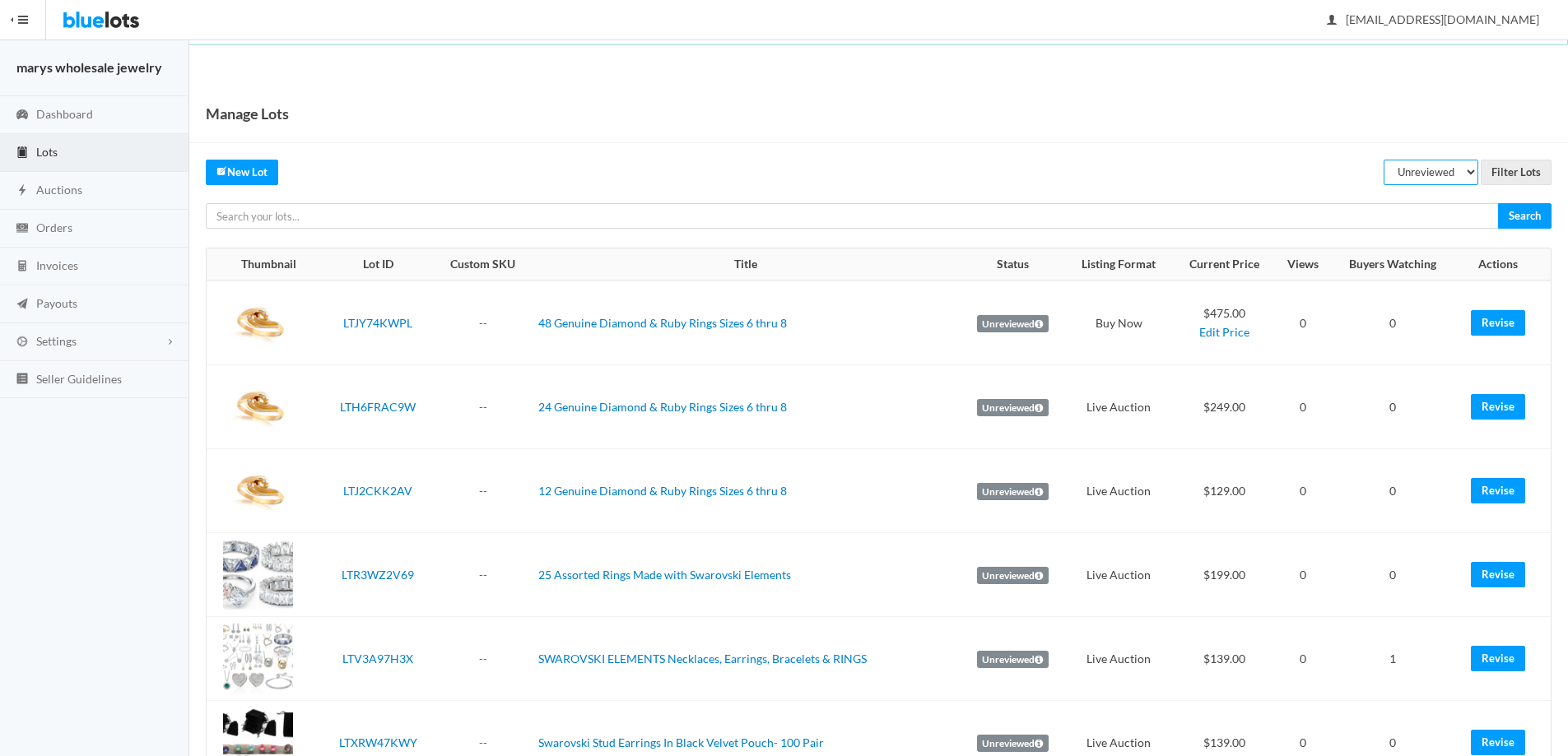
click at [1478, 170] on select "All Draft Unreviewed Rejected Scheduled Listed Sold Ended" at bounding box center [1430, 172] width 95 height 25
select select "scheduled"
click at [1383, 159] on select "All Draft Unreviewed Rejected Scheduled Listed Sold Ended" at bounding box center [1430, 172] width 95 height 25
click at [1521, 172] on input "Filter Lots" at bounding box center [1516, 172] width 71 height 25
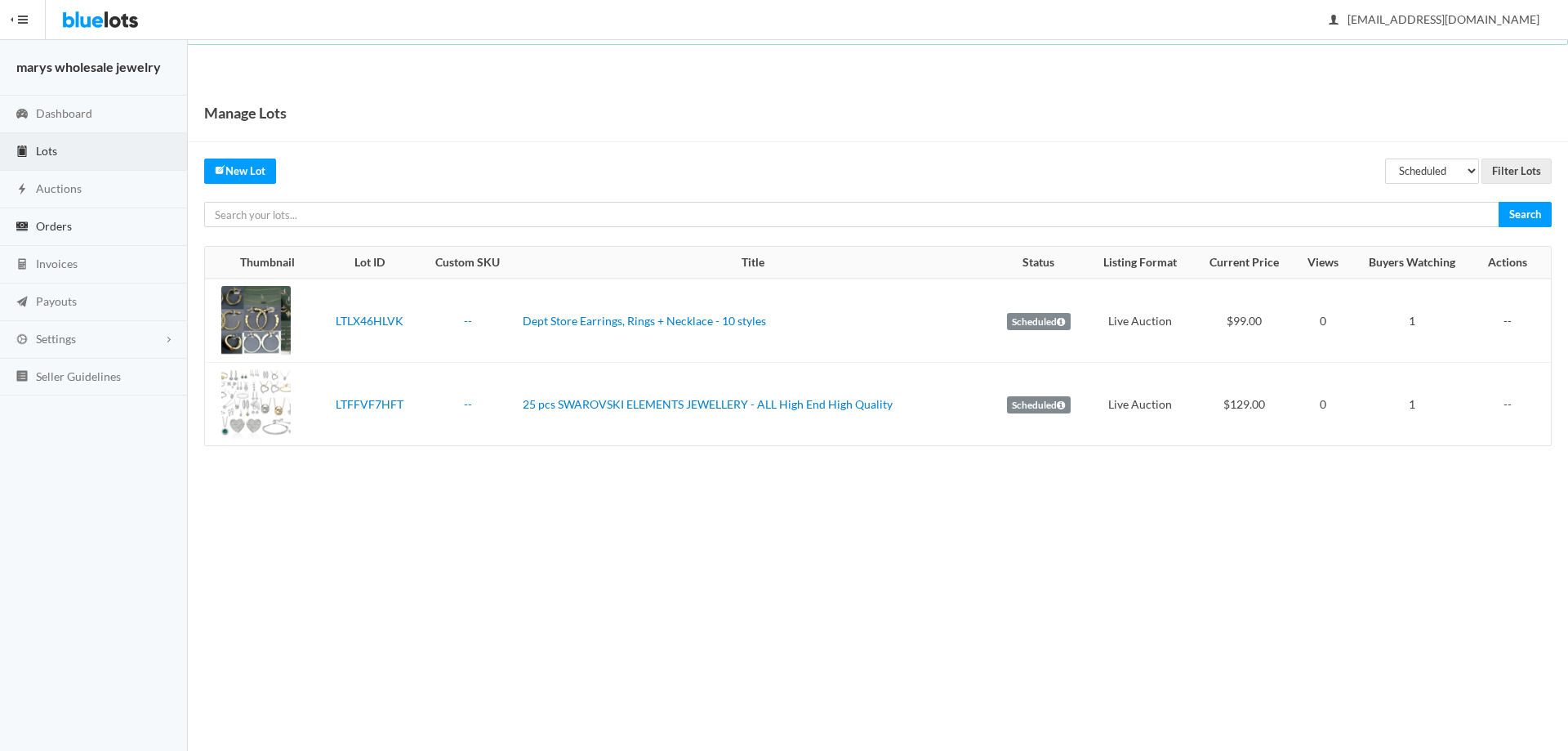
click at [61, 233] on link "Orders" at bounding box center [93, 227] width 187 height 38
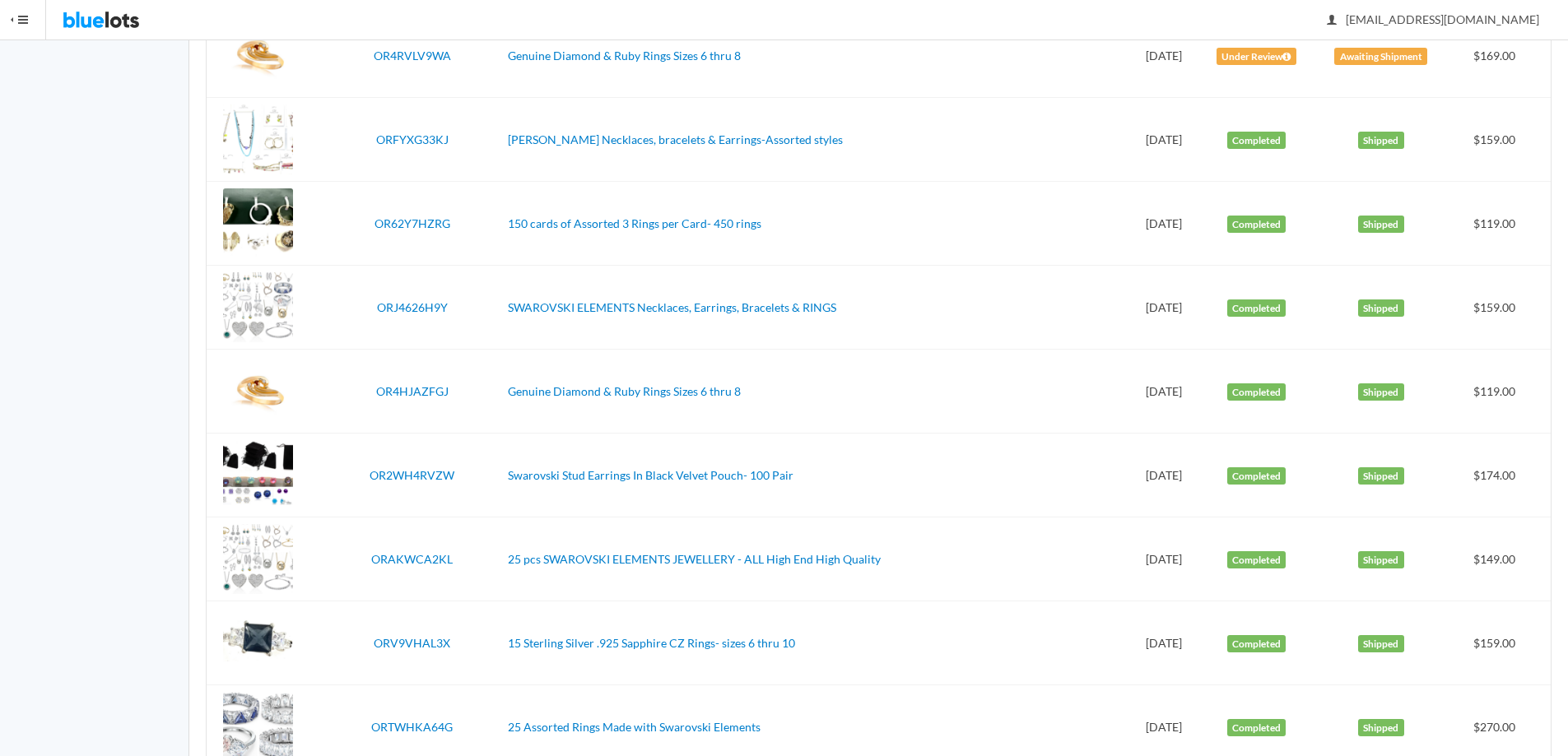
scroll to position [672, 0]
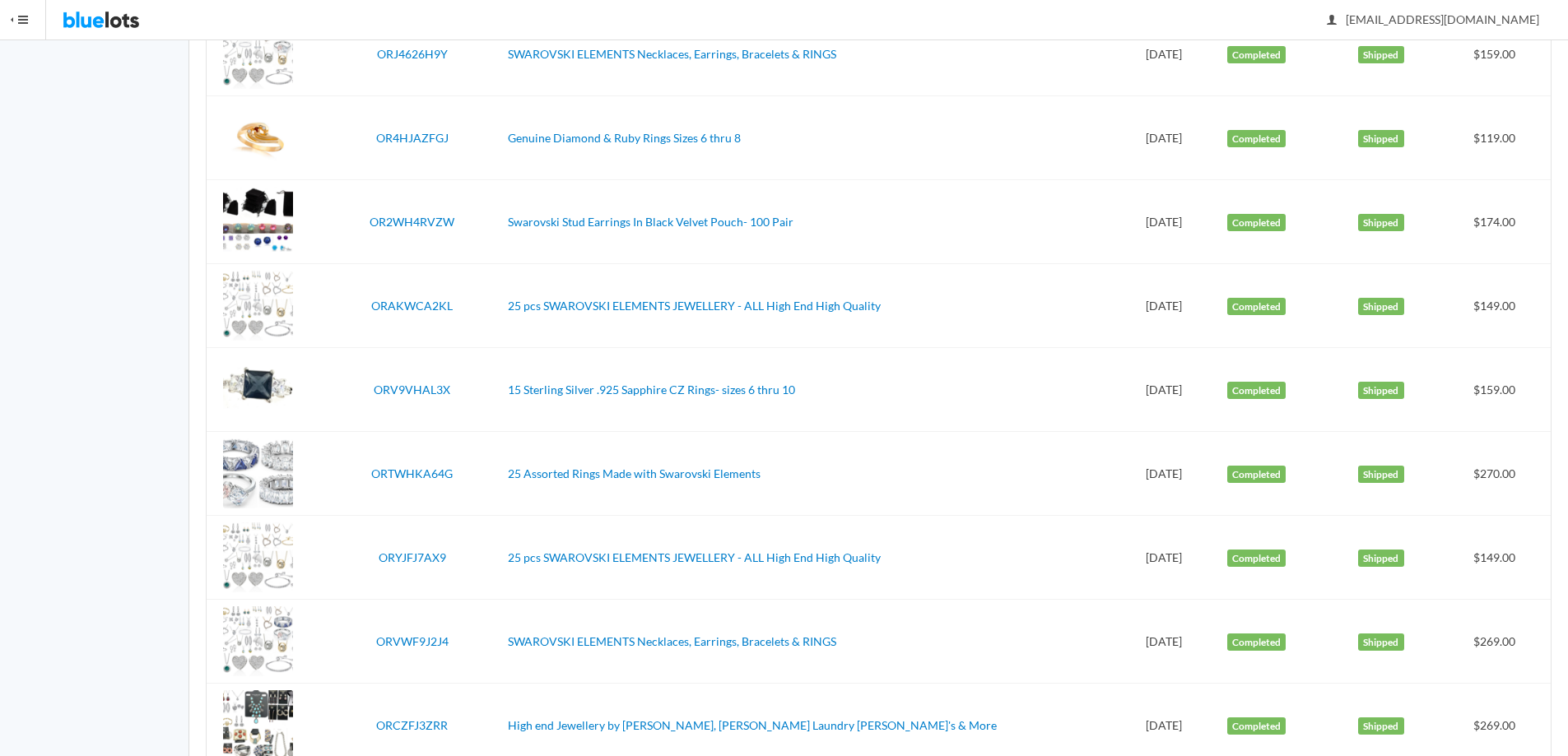
click at [630, 381] on td "15 Sterling Silver .925 Sapphire CZ Rings- sizes 6 thru 10" at bounding box center [815, 390] width 629 height 84
click at [629, 384] on link "15 Sterling Silver .925 Sapphire CZ Rings- sizes 6 thru 10" at bounding box center [651, 389] width 287 height 14
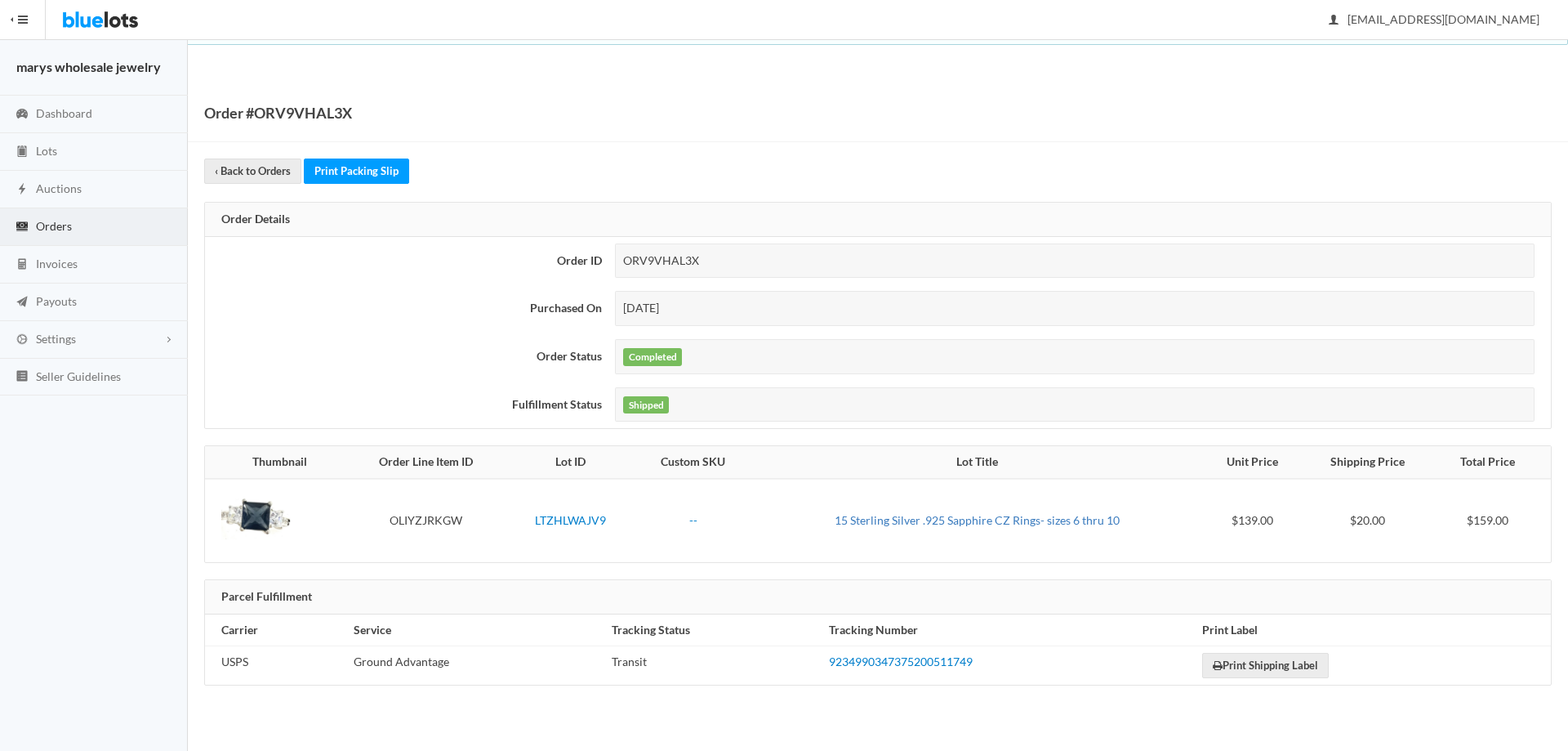
click at [1010, 518] on link "15 Sterling Silver .925 Sapphire CZ Rings- sizes 6 thru 10" at bounding box center [977, 520] width 285 height 14
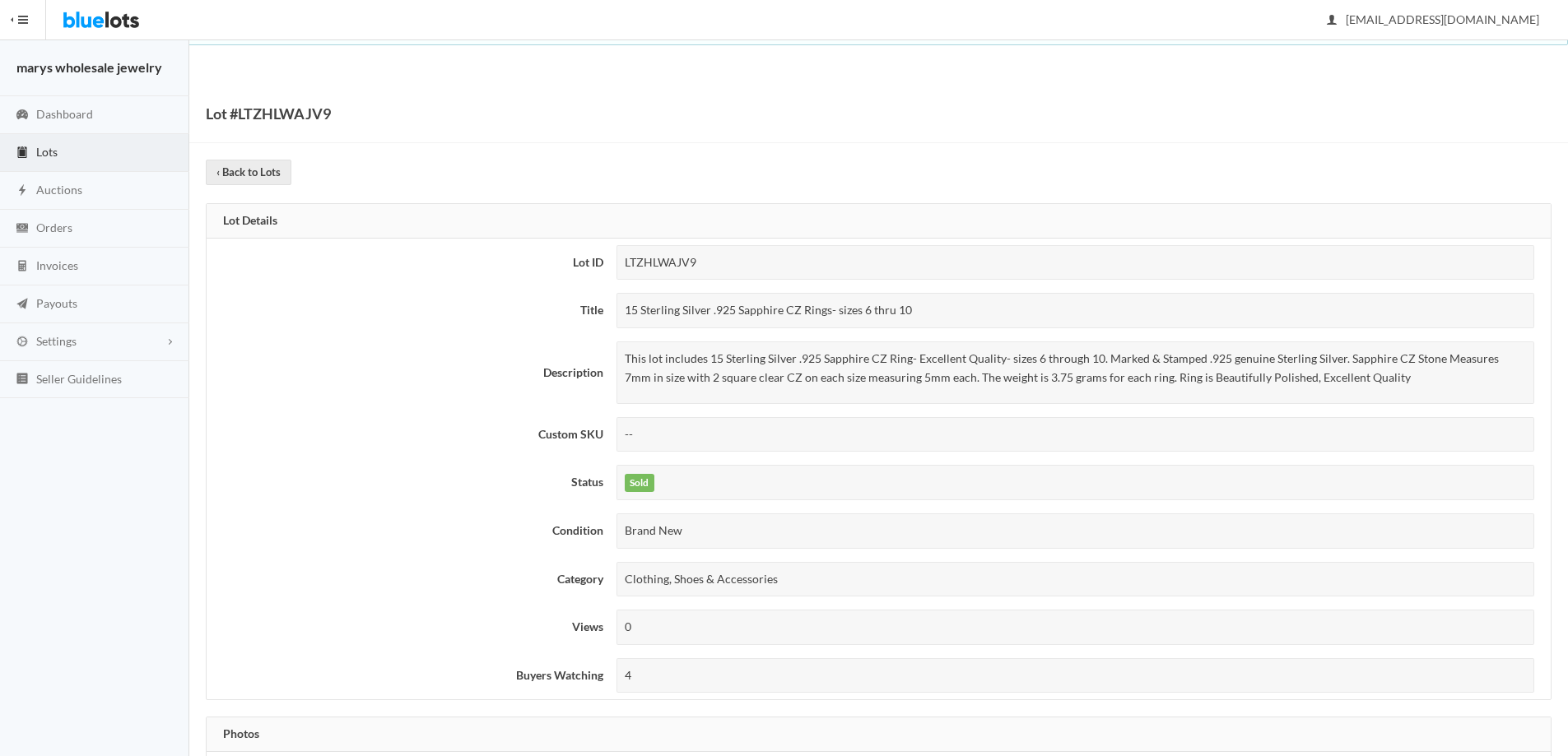
drag, startPoint x: 622, startPoint y: 305, endPoint x: 911, endPoint y: 309, distance: 289.0
click at [911, 309] on div "15 Sterling Silver .925 Sapphire CZ Rings- sizes 6 thru 10" at bounding box center [1074, 310] width 917 height 35
copy div "15 Sterling Silver .925 Sapphire CZ Rings- sizes 6 thru 10"
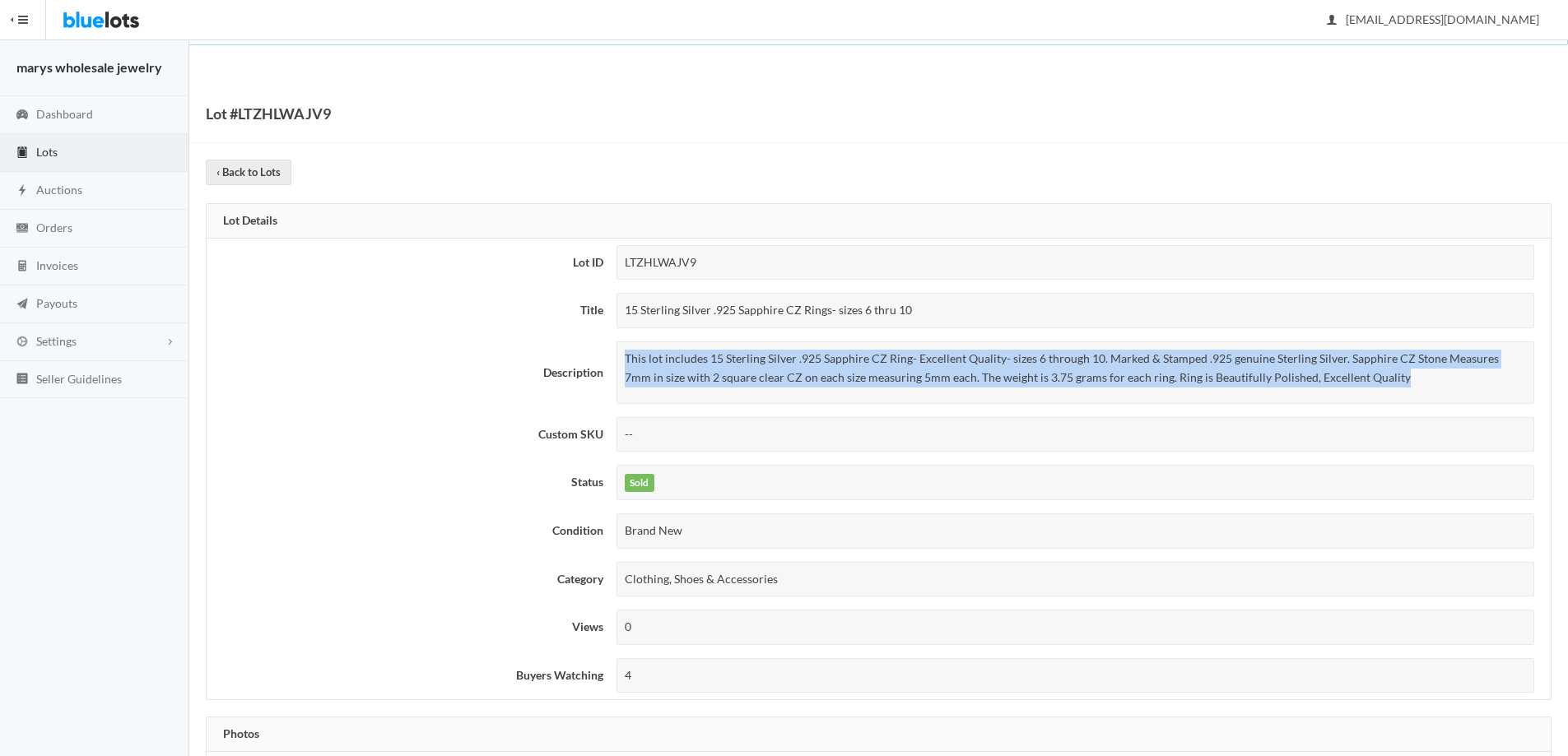
drag, startPoint x: 625, startPoint y: 357, endPoint x: 1365, endPoint y: 389, distance: 740.7
click at [1365, 389] on div "This lot includes 15 Sterling Silver .925 Sapphire CZ Ring- Excellent Quality- …" at bounding box center [1074, 373] width 917 height 63
copy p "This lot includes 15 Sterling Silver .925 Sapphire CZ Ring- Excellent Quality- …"
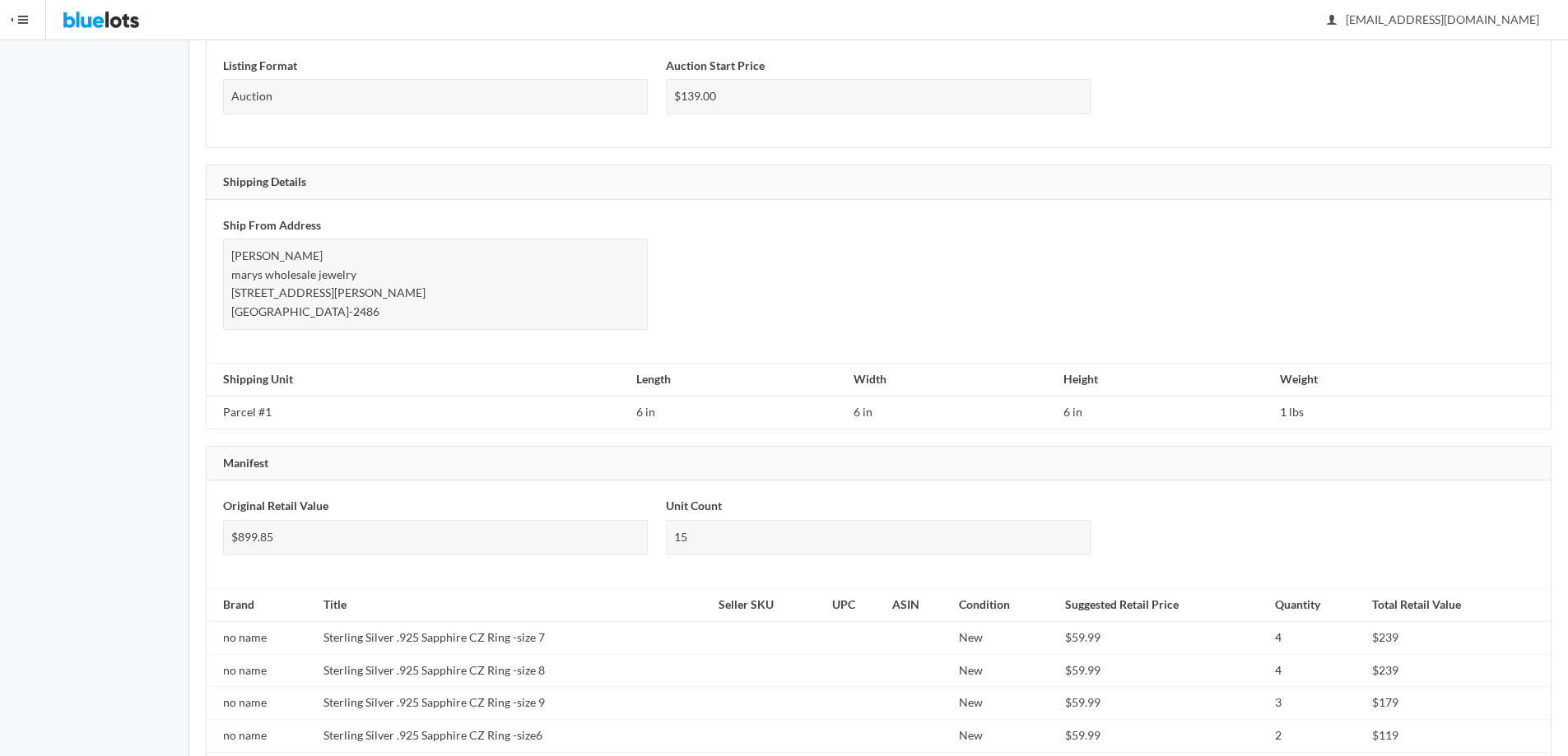
scroll to position [882, 0]
click at [230, 632] on td "no name" at bounding box center [261, 634] width 110 height 33
drag, startPoint x: 225, startPoint y: 636, endPoint x: 273, endPoint y: 636, distance: 48.0
click at [273, 636] on td "no name" at bounding box center [261, 634] width 110 height 33
copy td "no name"
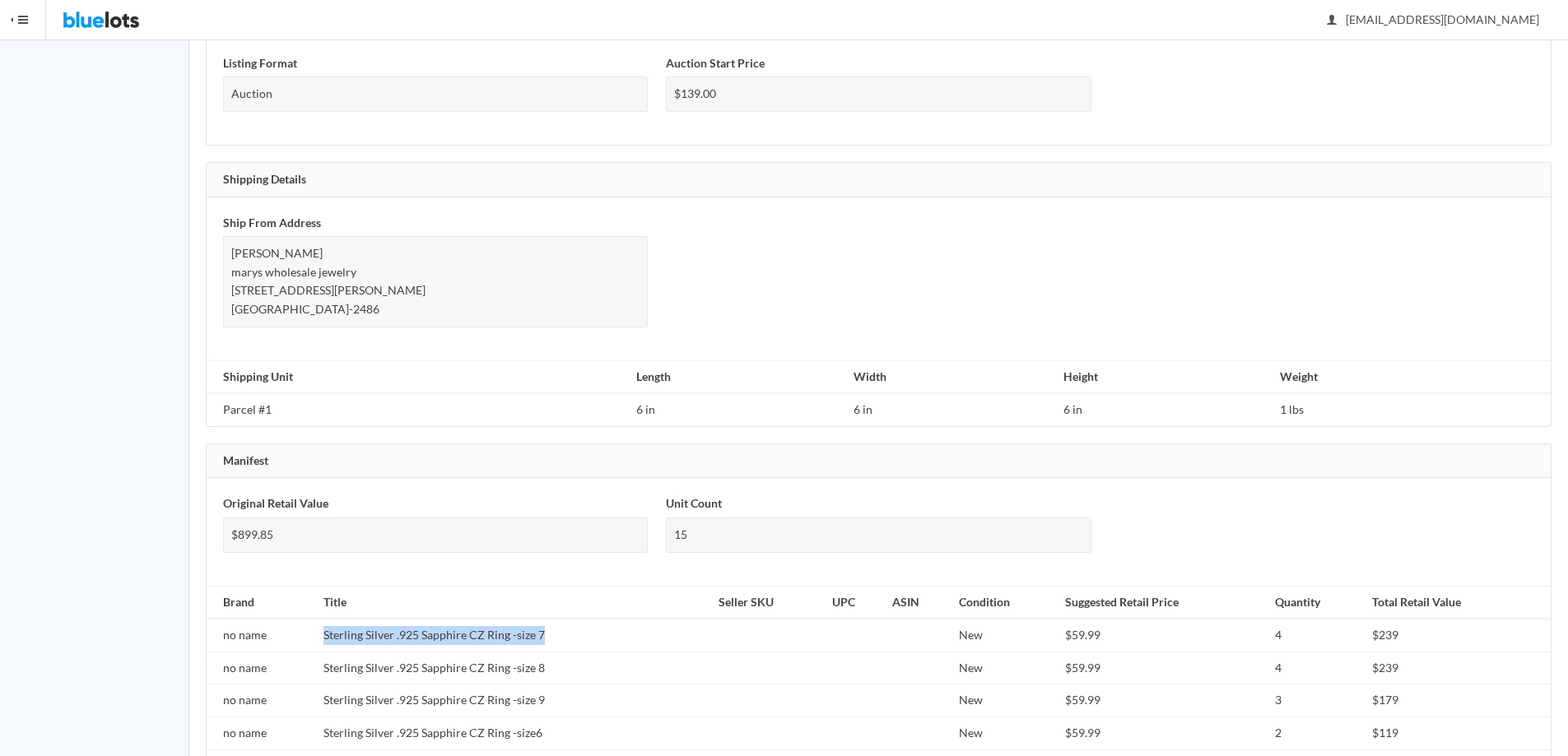
drag, startPoint x: 321, startPoint y: 634, endPoint x: 559, endPoint y: 640, distance: 238.1
click at [559, 640] on td "Sterling Silver .925 Sapphire CZ Ring -size 7" at bounding box center [514, 634] width 395 height 33
copy td "Sterling Silver .925 Sapphire CZ Ring -size 7"
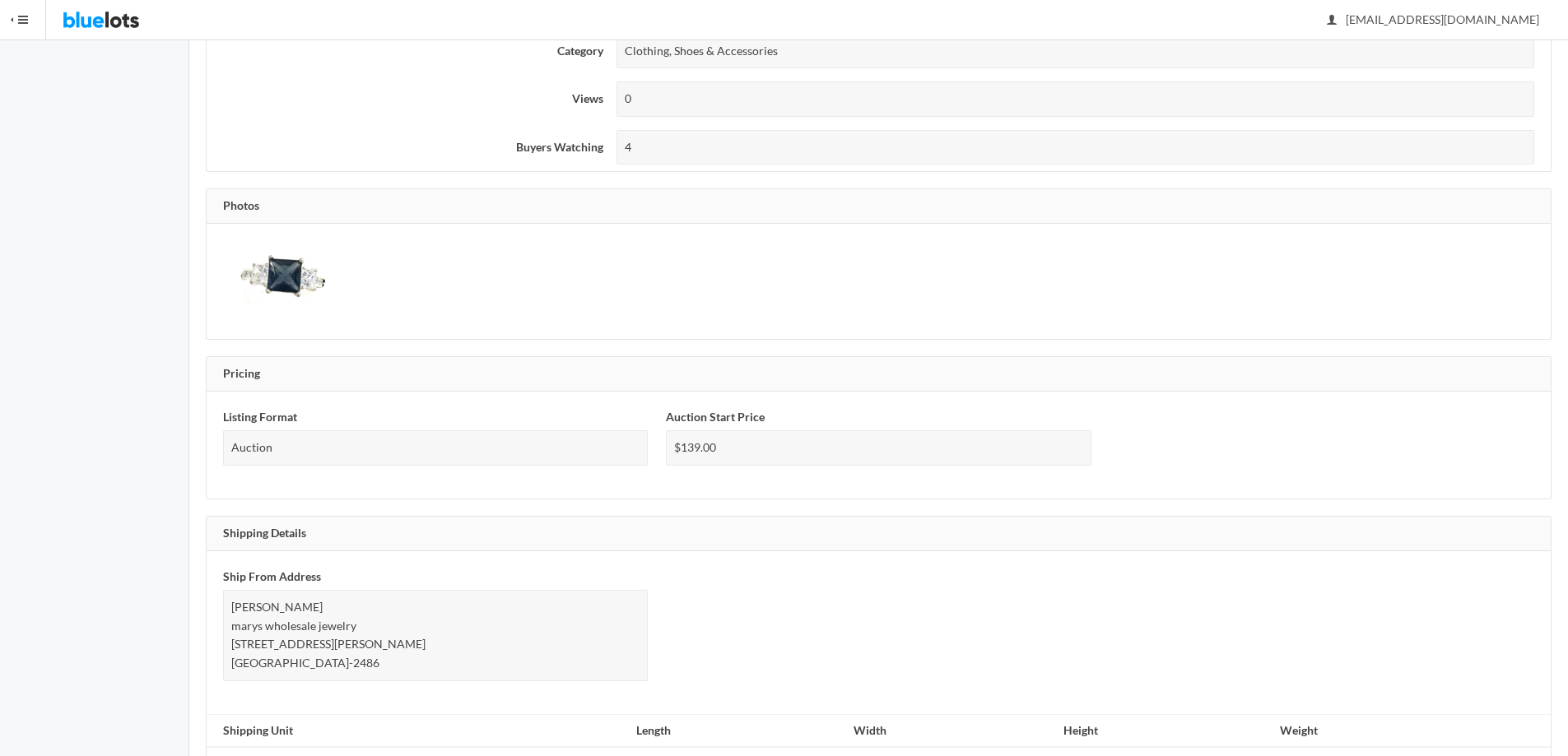
scroll to position [499, 0]
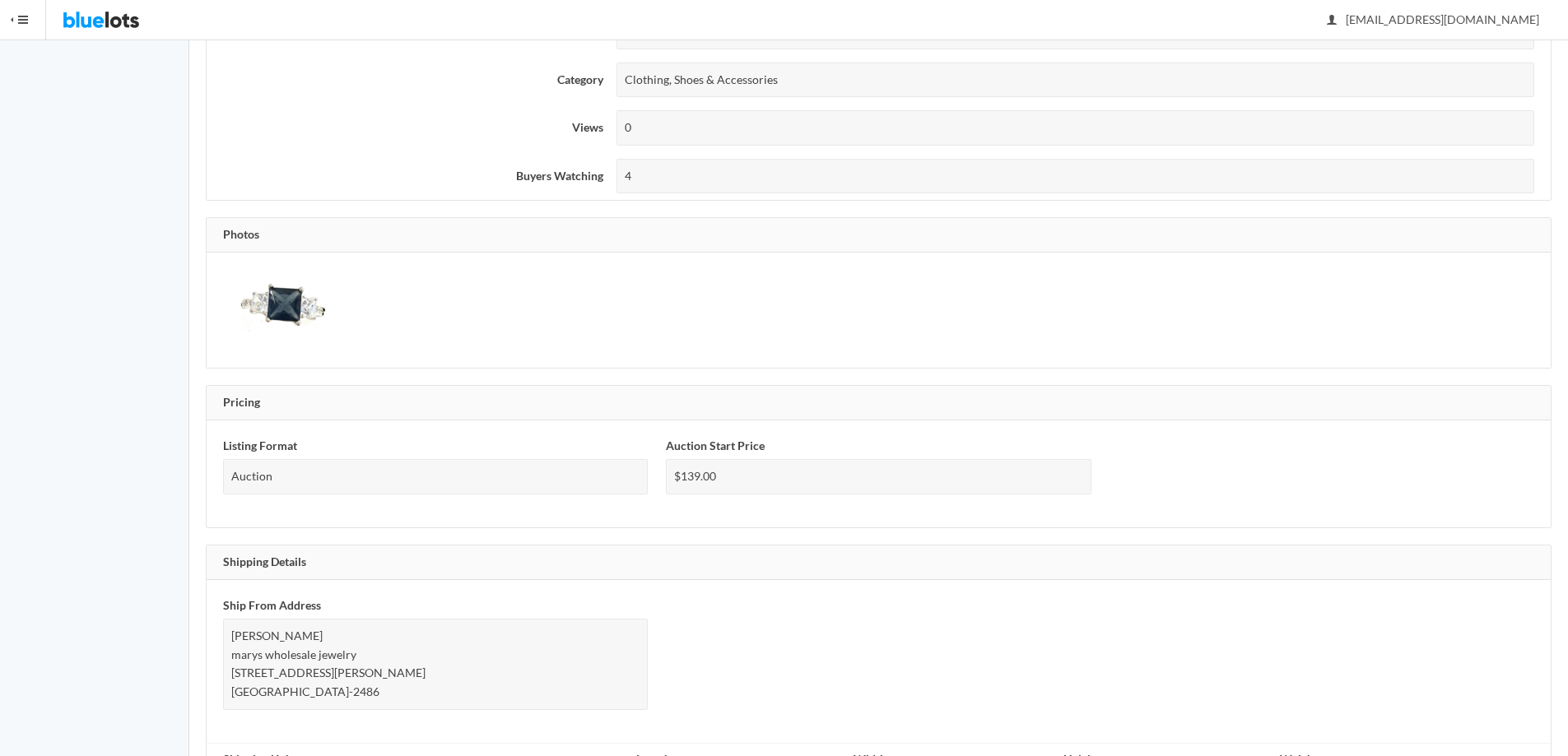
click at [310, 293] on img at bounding box center [285, 310] width 123 height 82
click at [290, 316] on img at bounding box center [285, 310] width 123 height 82
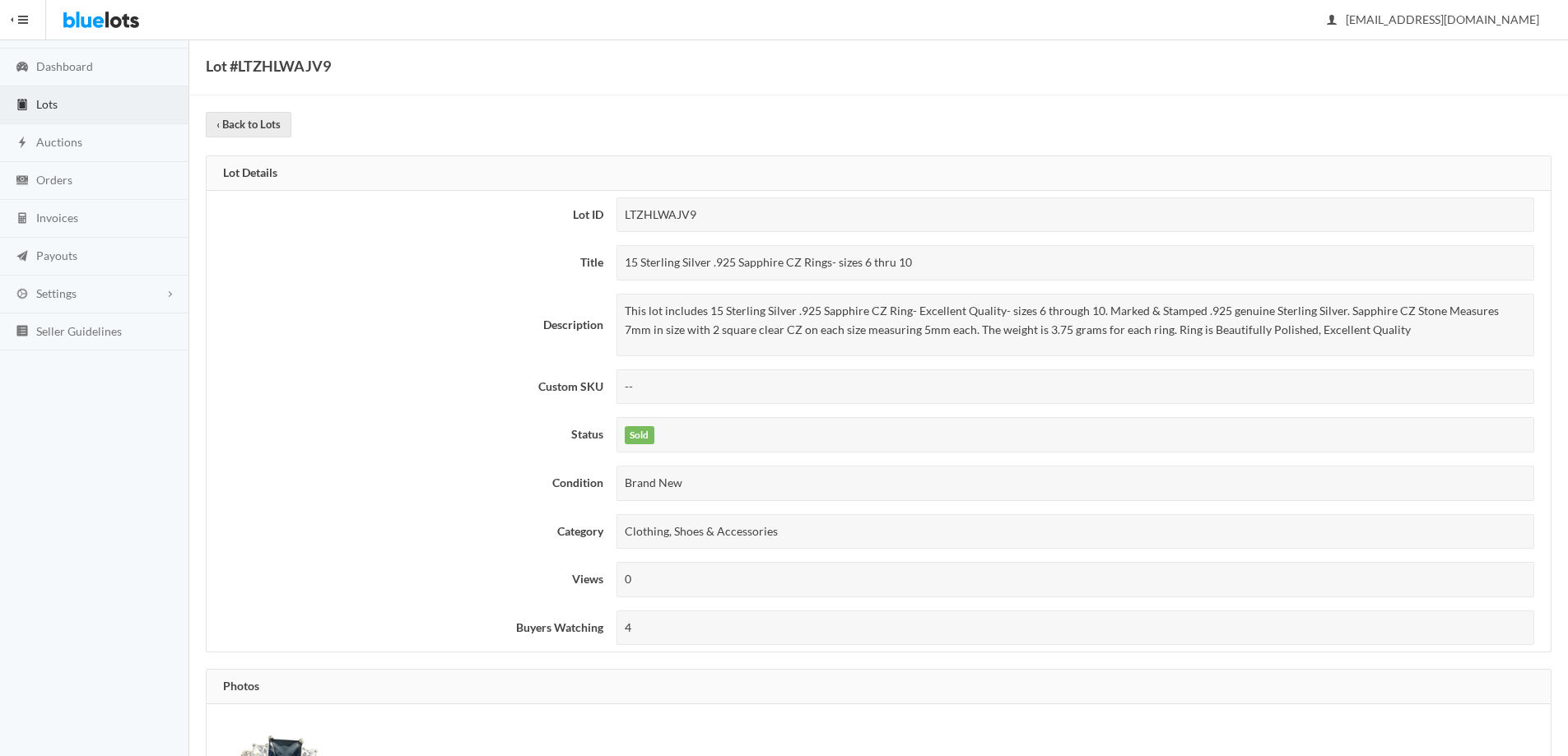
scroll to position [0, 0]
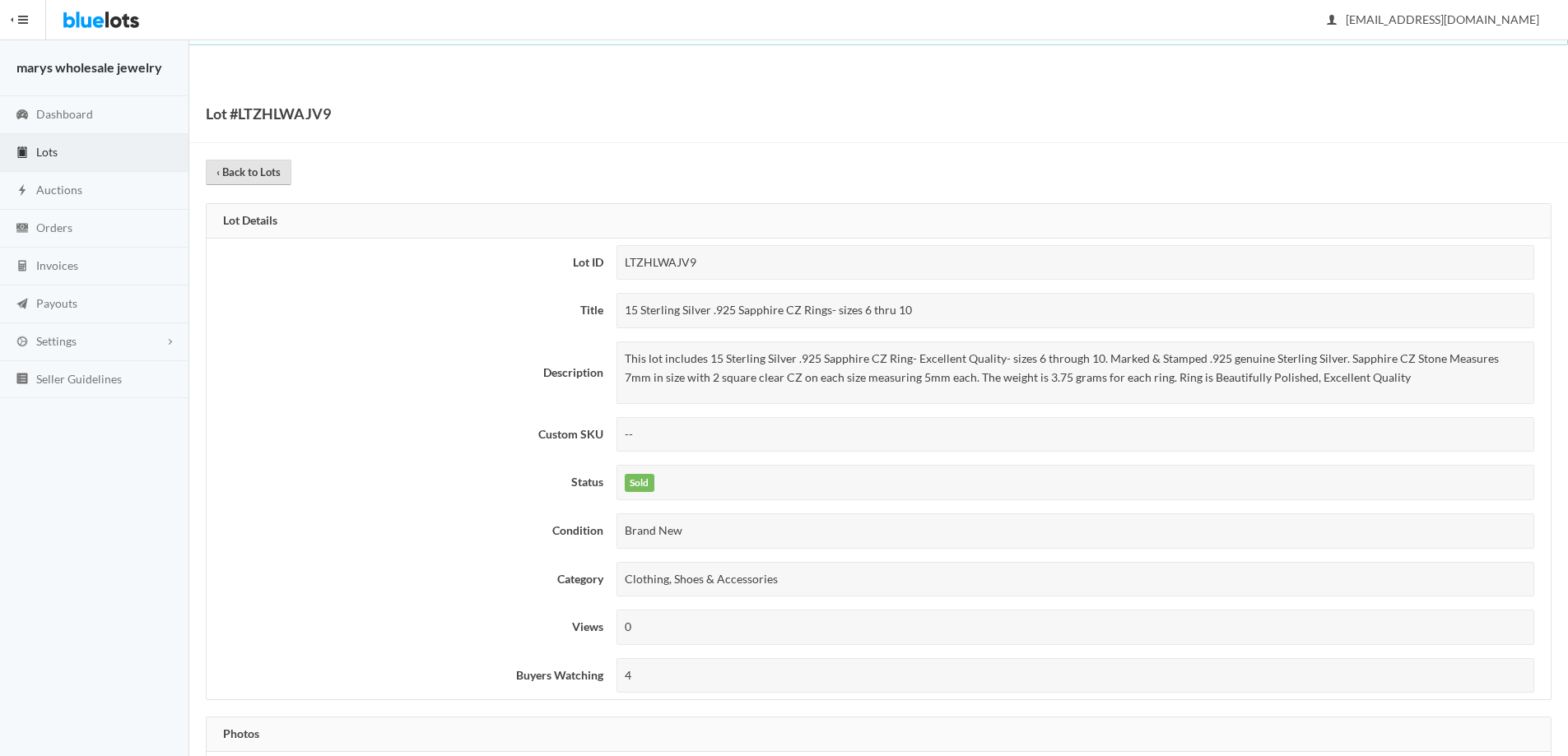
click at [247, 171] on link "‹ Back to Lots" at bounding box center [248, 172] width 86 height 25
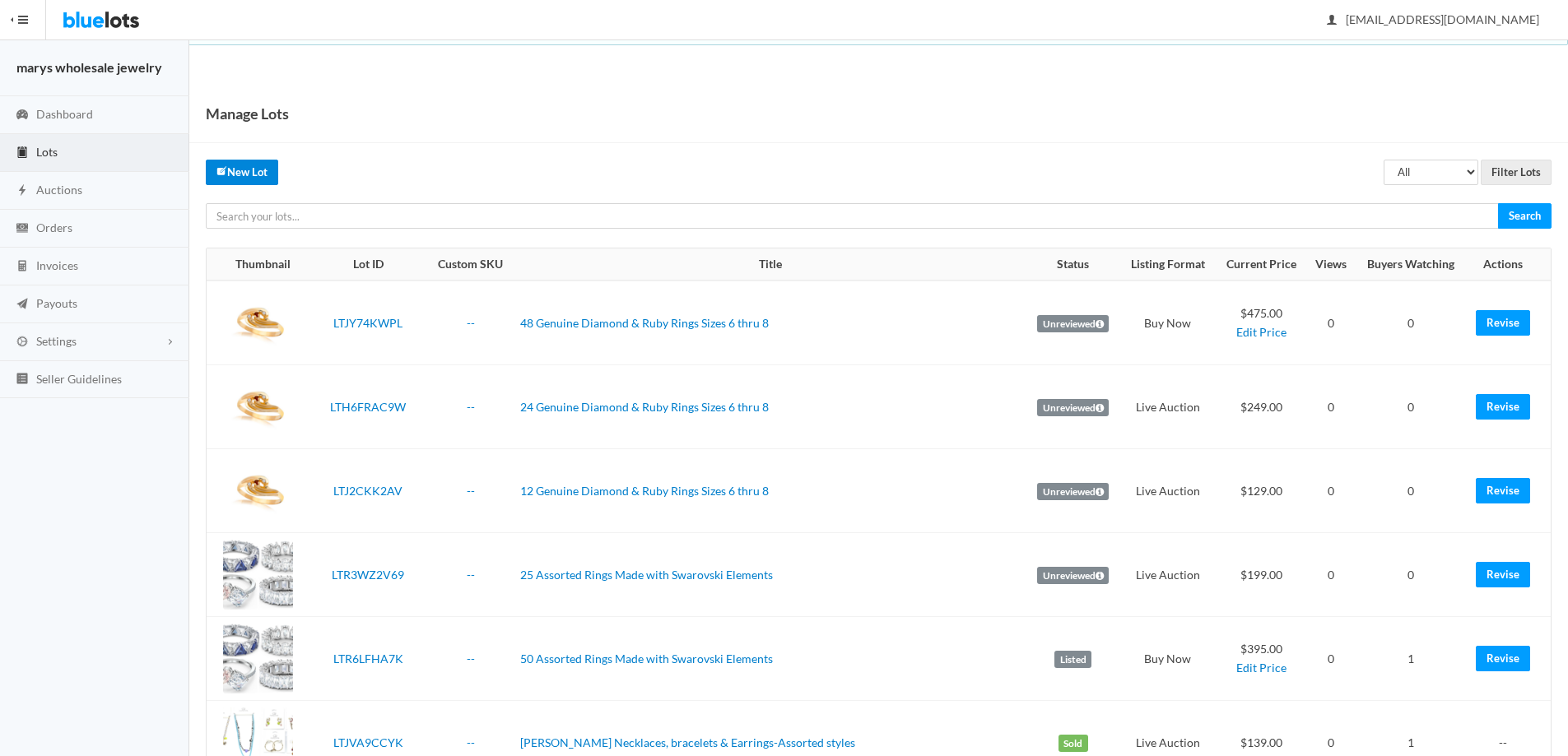
click at [243, 177] on link "New Lot" at bounding box center [242, 172] width 72 height 25
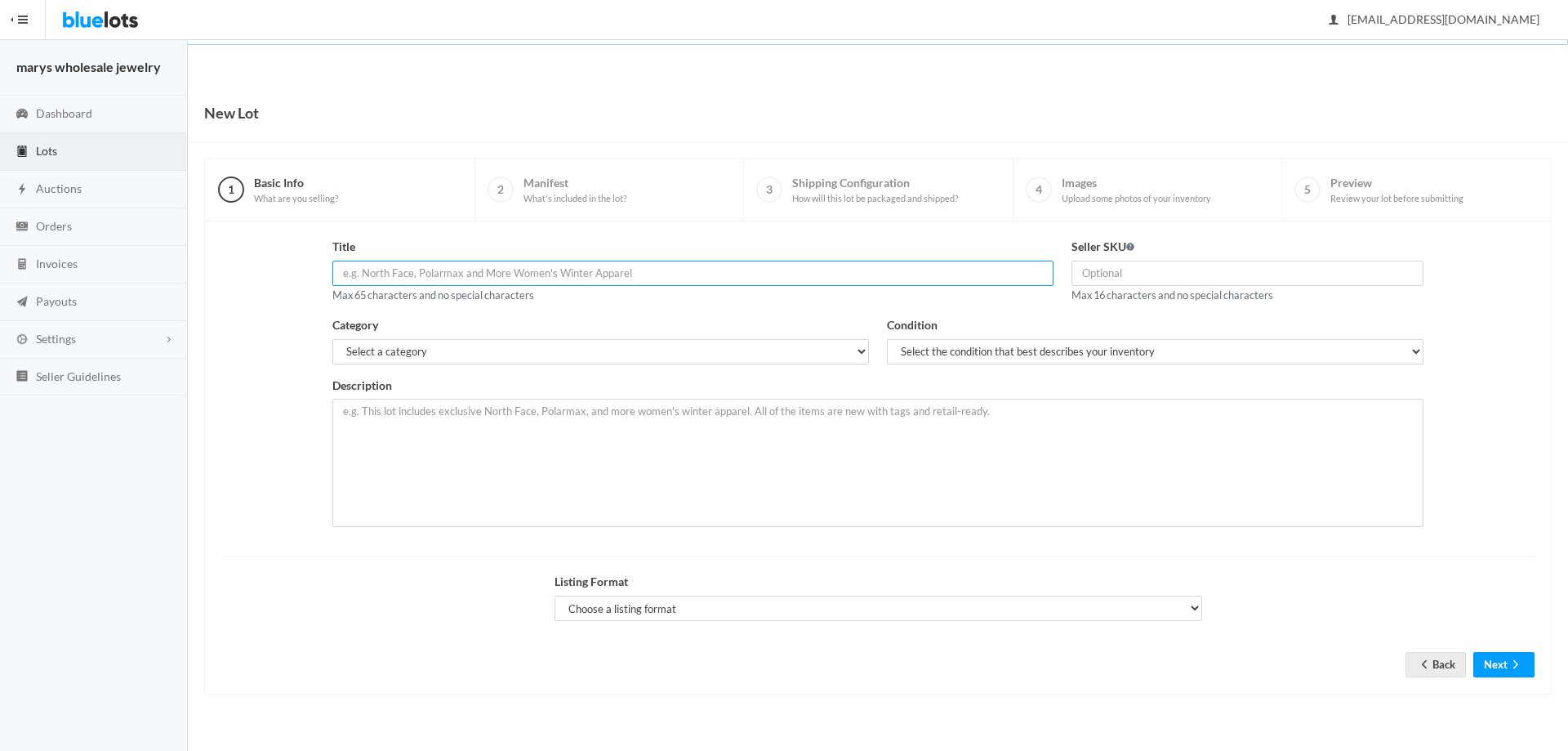
paste input "15 Sterling Silver .925 Sapphire CZ Rings- sizes 6 thru 10"
type input "15 Sterling Silver .925 Sapphire CZ Rings- sizes 6 thru 10"
click at [582, 350] on select "Select a category Electronics Clothing, Shoes & Accessories Appliances Home & G…" at bounding box center [601, 352] width 537 height 25
select select "2"
click at [332, 339] on select "Select a category Electronics Clothing, Shoes & Accessories Appliances Home & G…" at bounding box center [601, 352] width 537 height 25
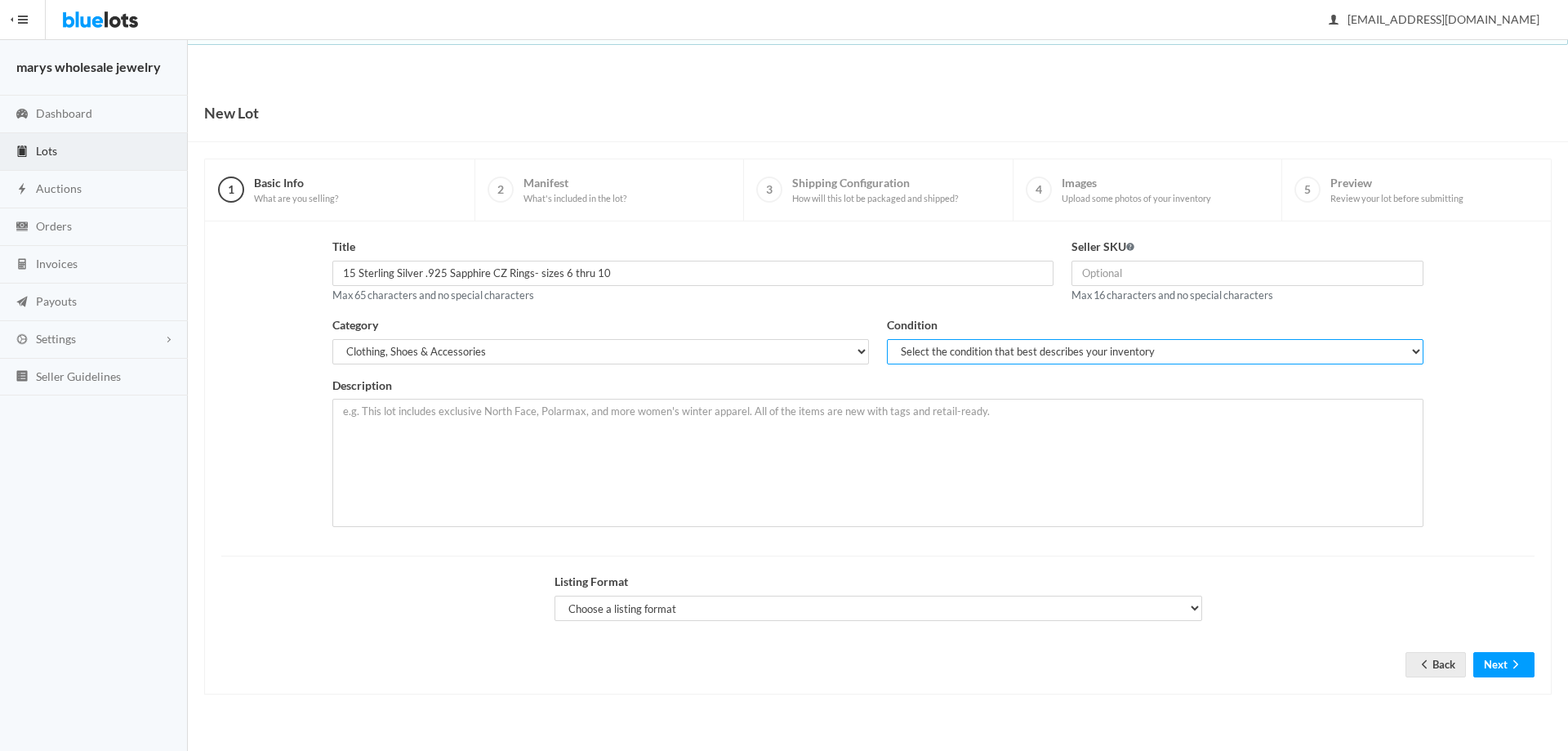
click at [942, 358] on select "Select the condition that best describes your inventory Brand New Shelf Pulls C…" at bounding box center [1156, 352] width 537 height 25
select select "1"
click at [887, 339] on select "Select the condition that best describes your inventory Brand New Shelf Pulls C…" at bounding box center [1156, 352] width 537 height 25
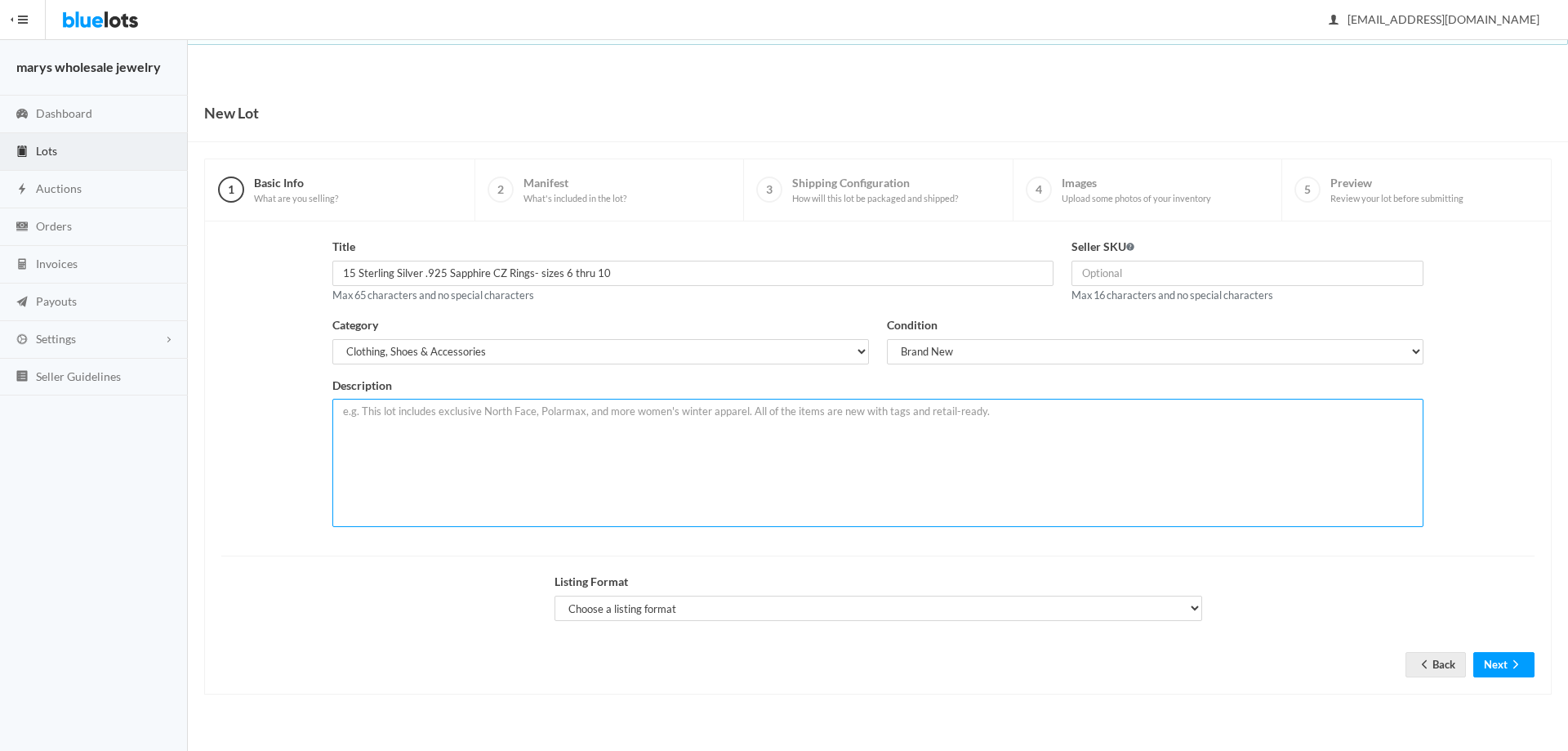
paste textarea "This lot includes 15 Sterling Silver .925 Sapphire CZ Ring- Excellent Quality- …"
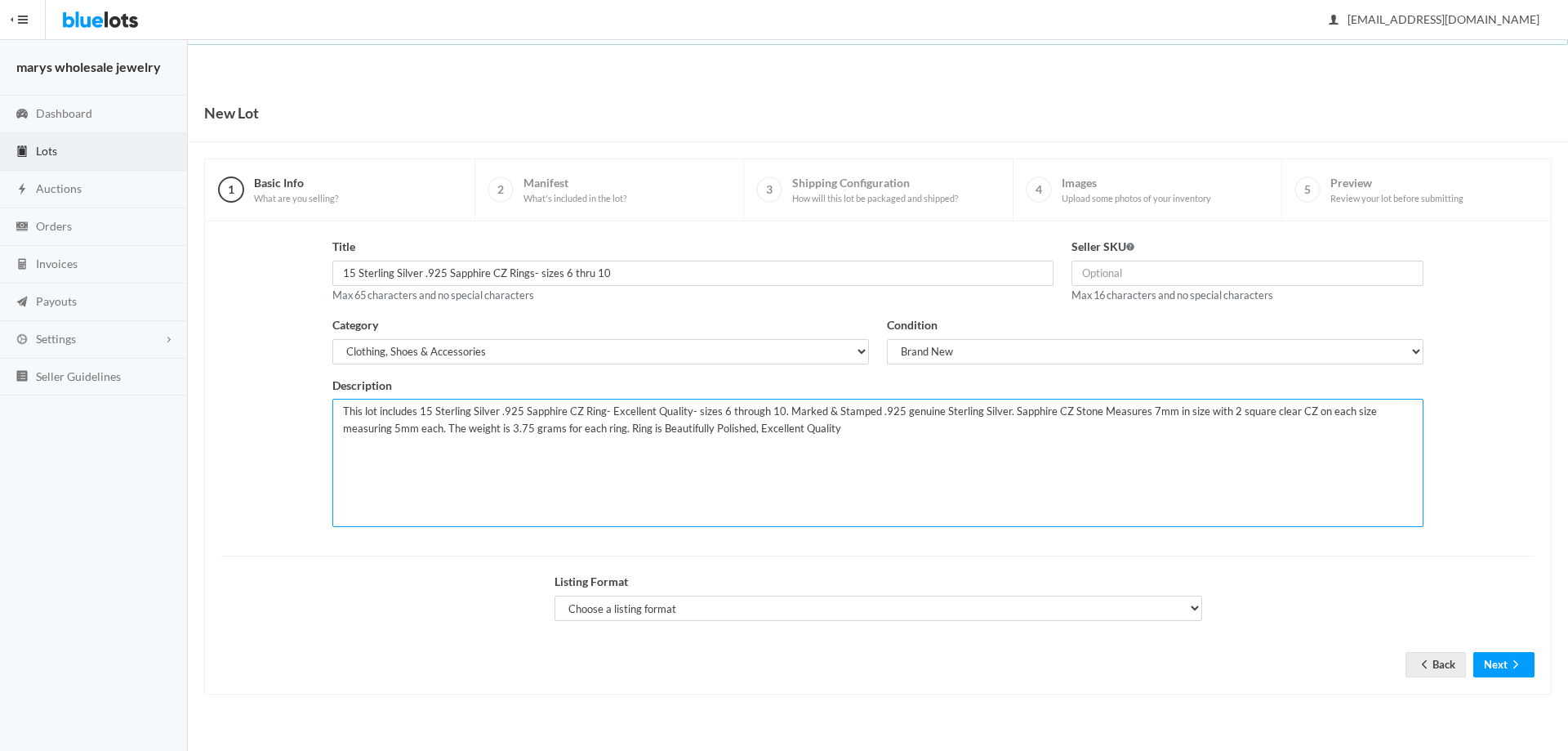
type textarea "This lot includes 15 Sterling Silver .925 Sapphire CZ Ring- Excellent Quality- …"
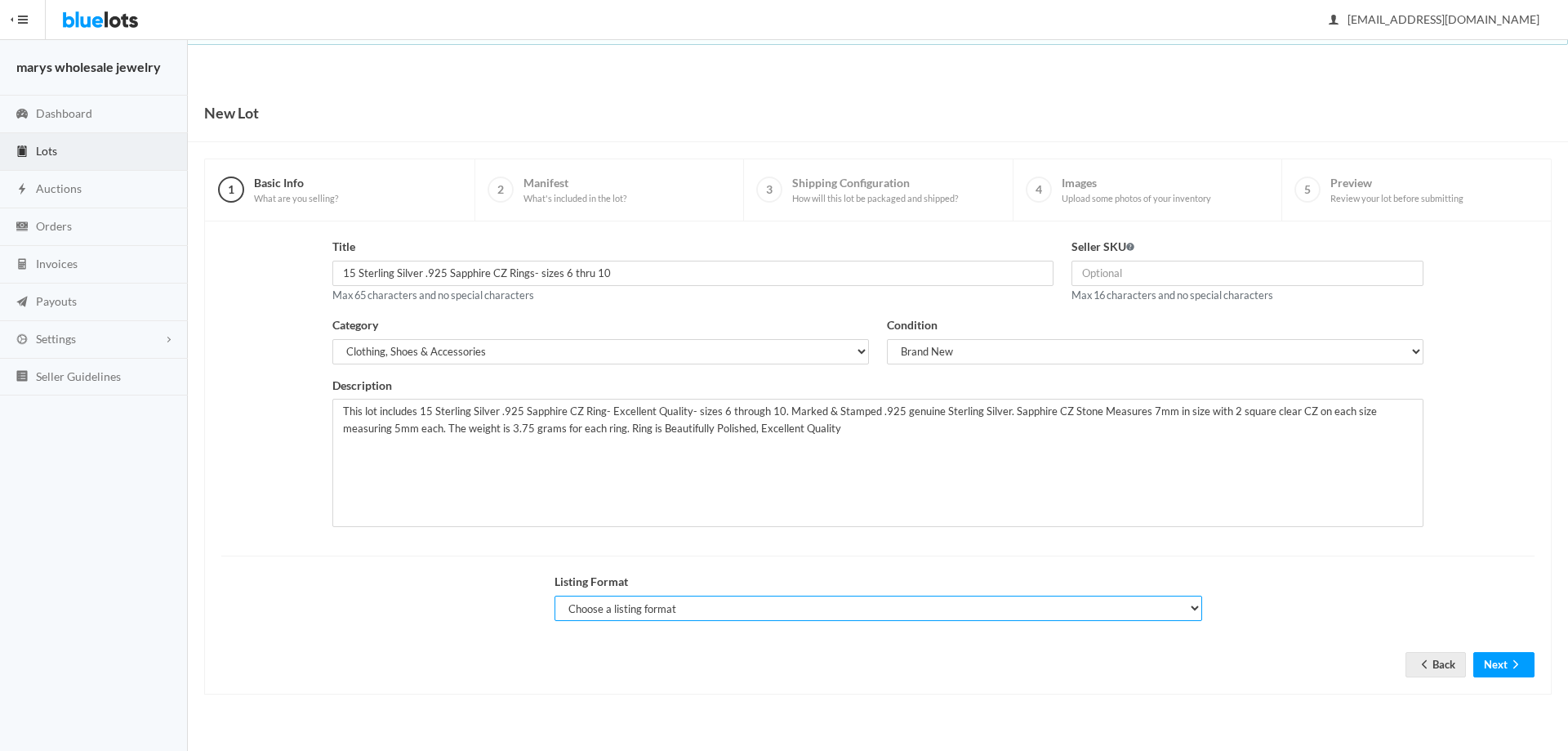
click at [732, 613] on select "Choose a listing format Auction Buy Now" at bounding box center [878, 608] width 647 height 25
select select "true"
click at [555, 596] on select "Choose a listing format Auction Buy Now" at bounding box center [878, 608] width 647 height 25
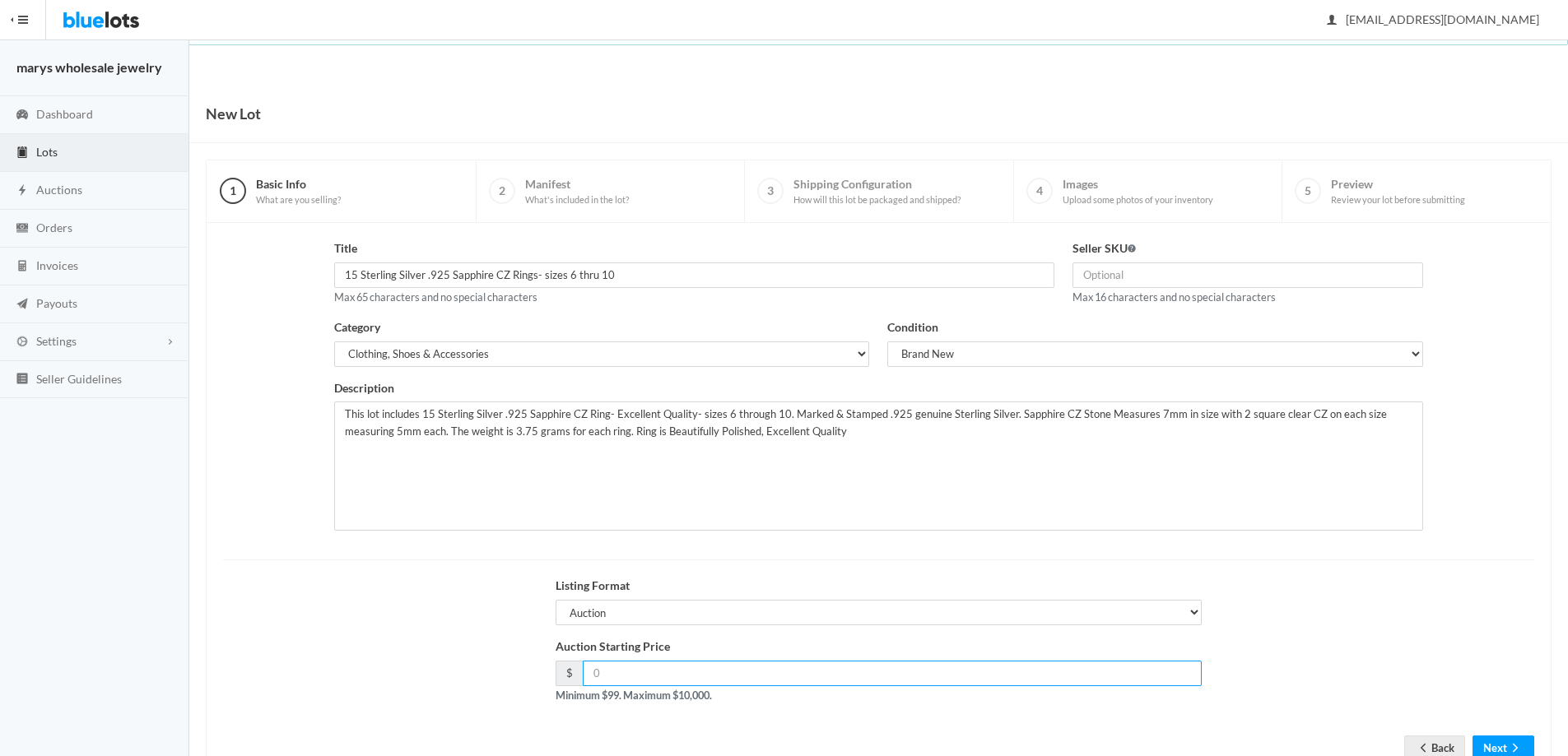
click at [661, 666] on input "number" at bounding box center [892, 673] width 619 height 25
click at [607, 672] on input "169.00" at bounding box center [892, 673] width 619 height 25
type input "159.00"
click at [1499, 747] on button "Next" at bounding box center [1503, 748] width 62 height 25
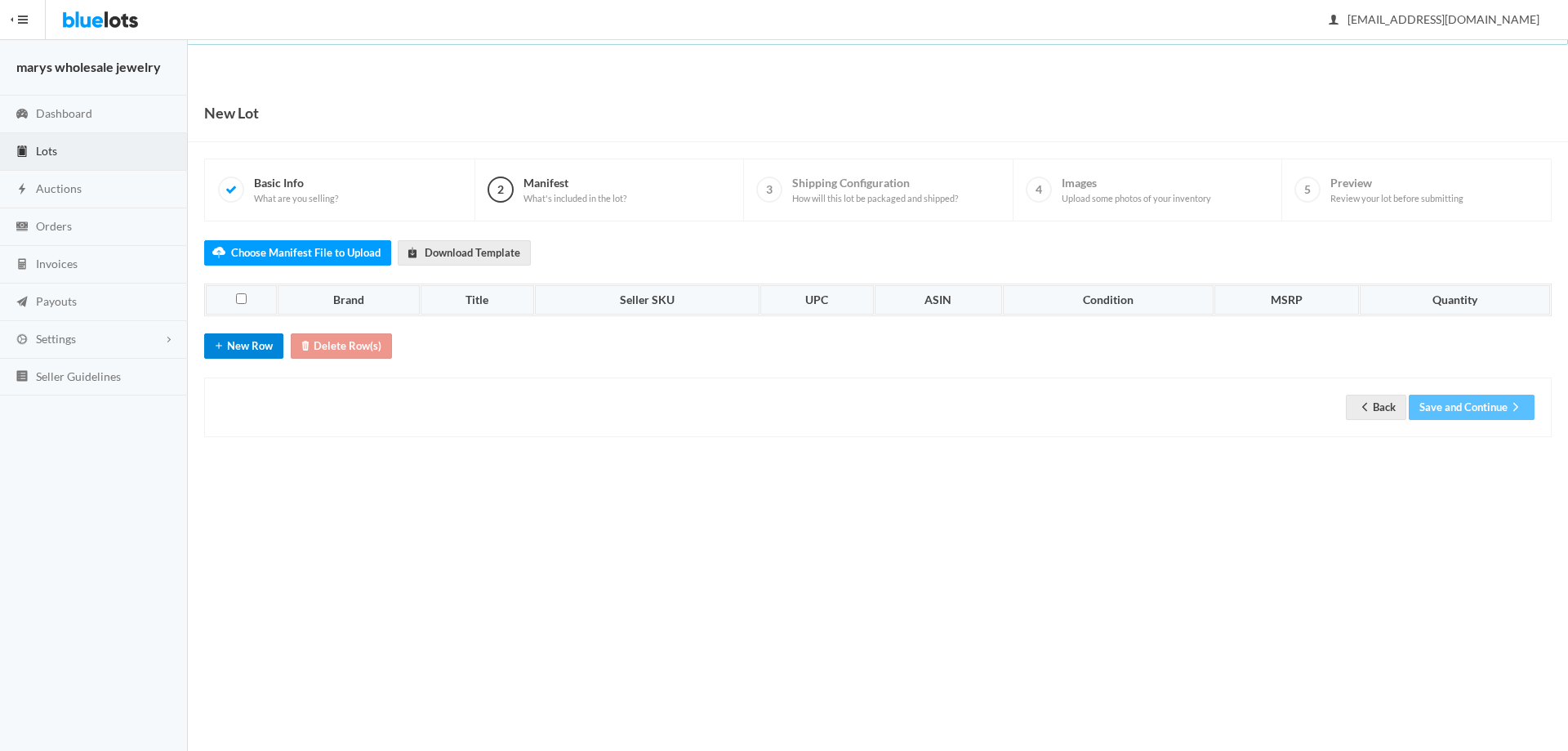
click at [269, 354] on button "New Row" at bounding box center [243, 346] width 79 height 25
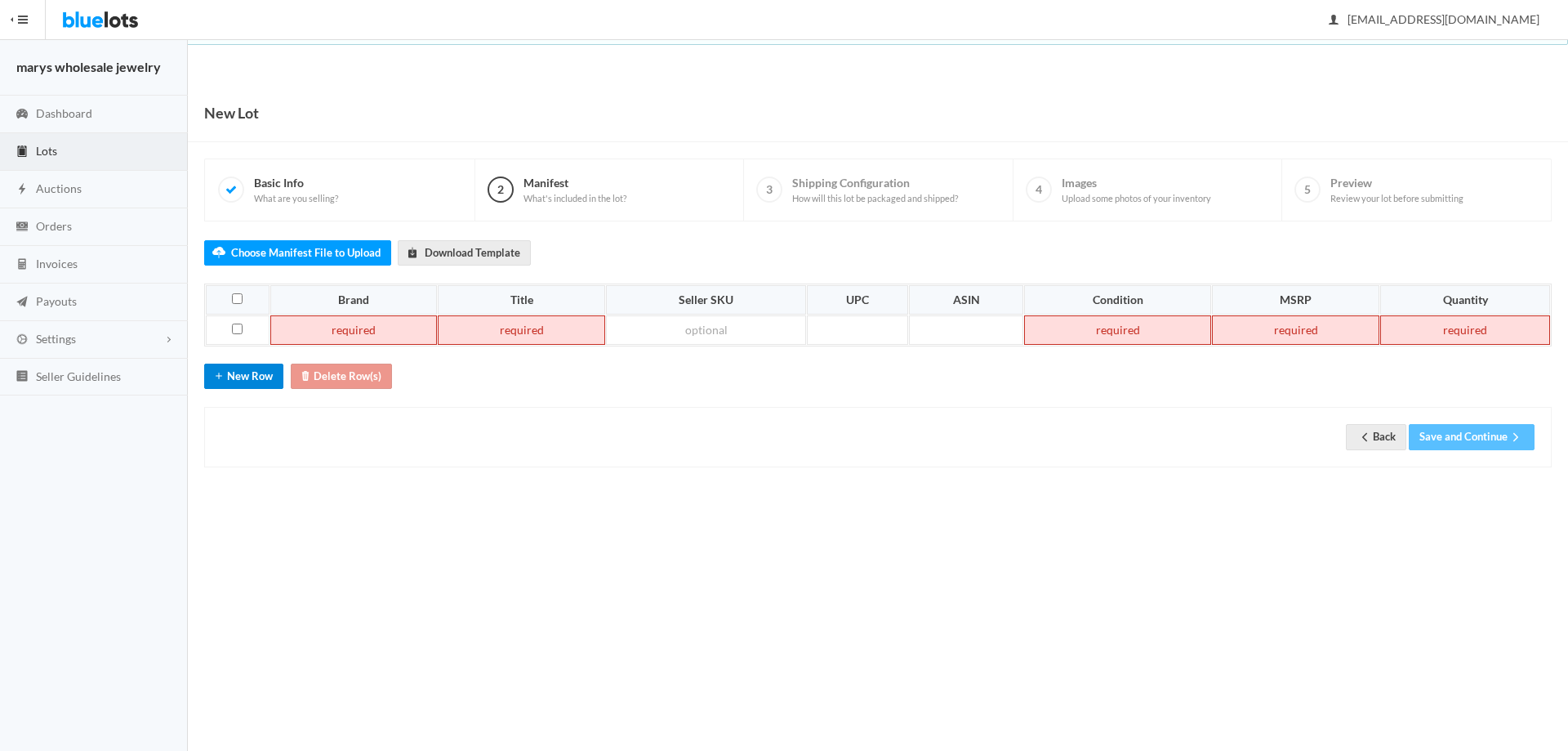
click at [272, 370] on button "New Row" at bounding box center [243, 376] width 79 height 25
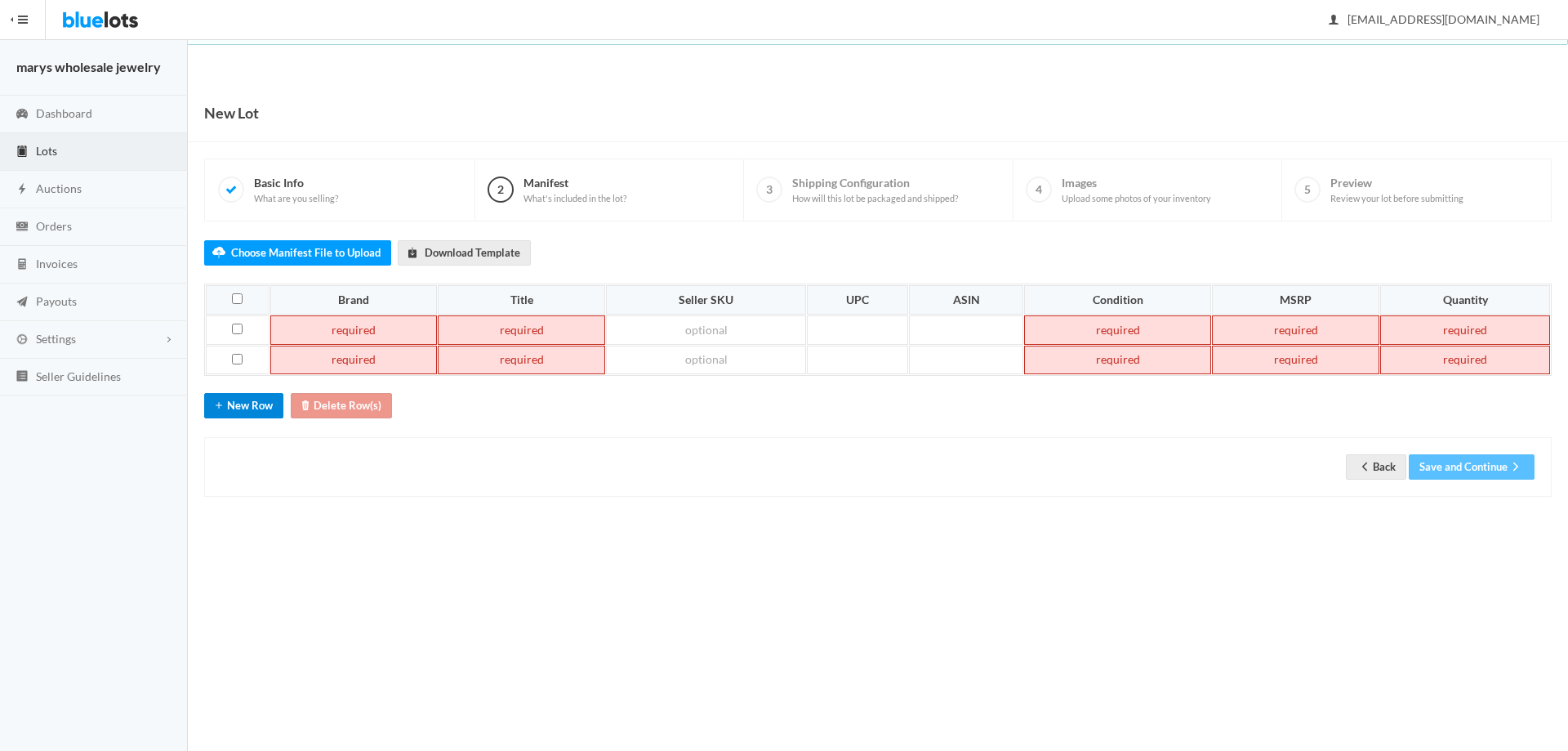
click at [266, 402] on button "New Row" at bounding box center [243, 406] width 79 height 25
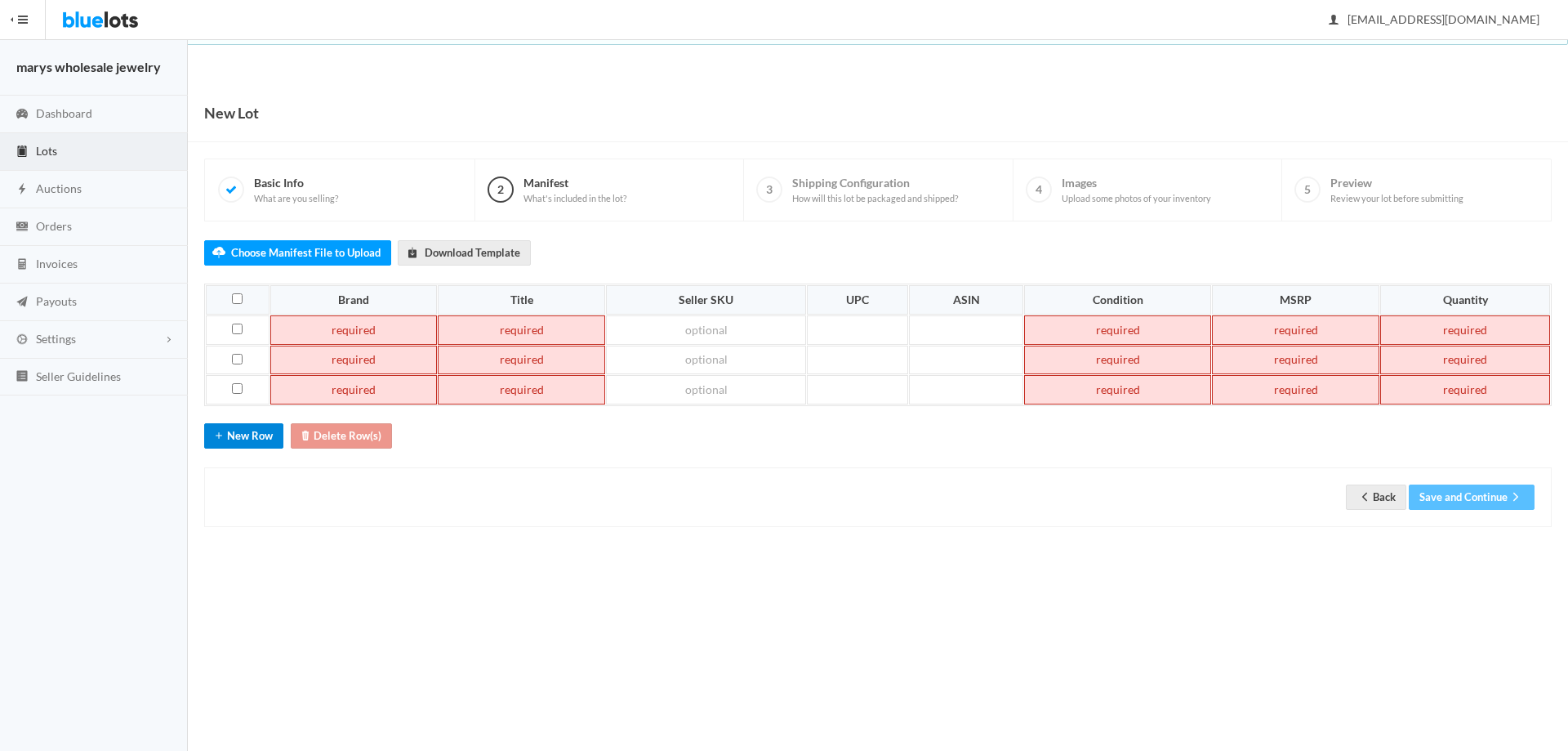
click at [263, 443] on button "New Row" at bounding box center [243, 436] width 79 height 25
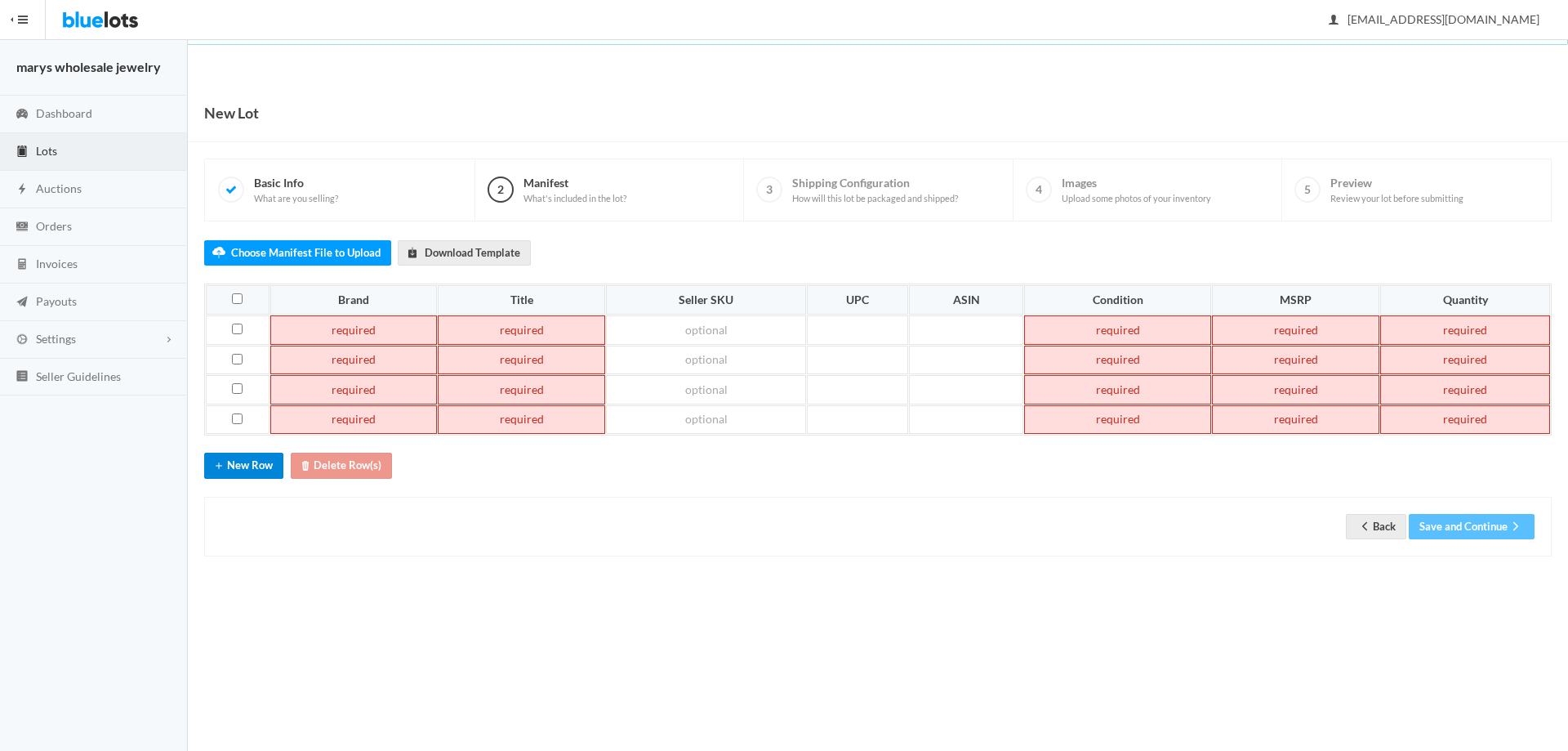
click at [260, 459] on button "New Row" at bounding box center [243, 465] width 79 height 25
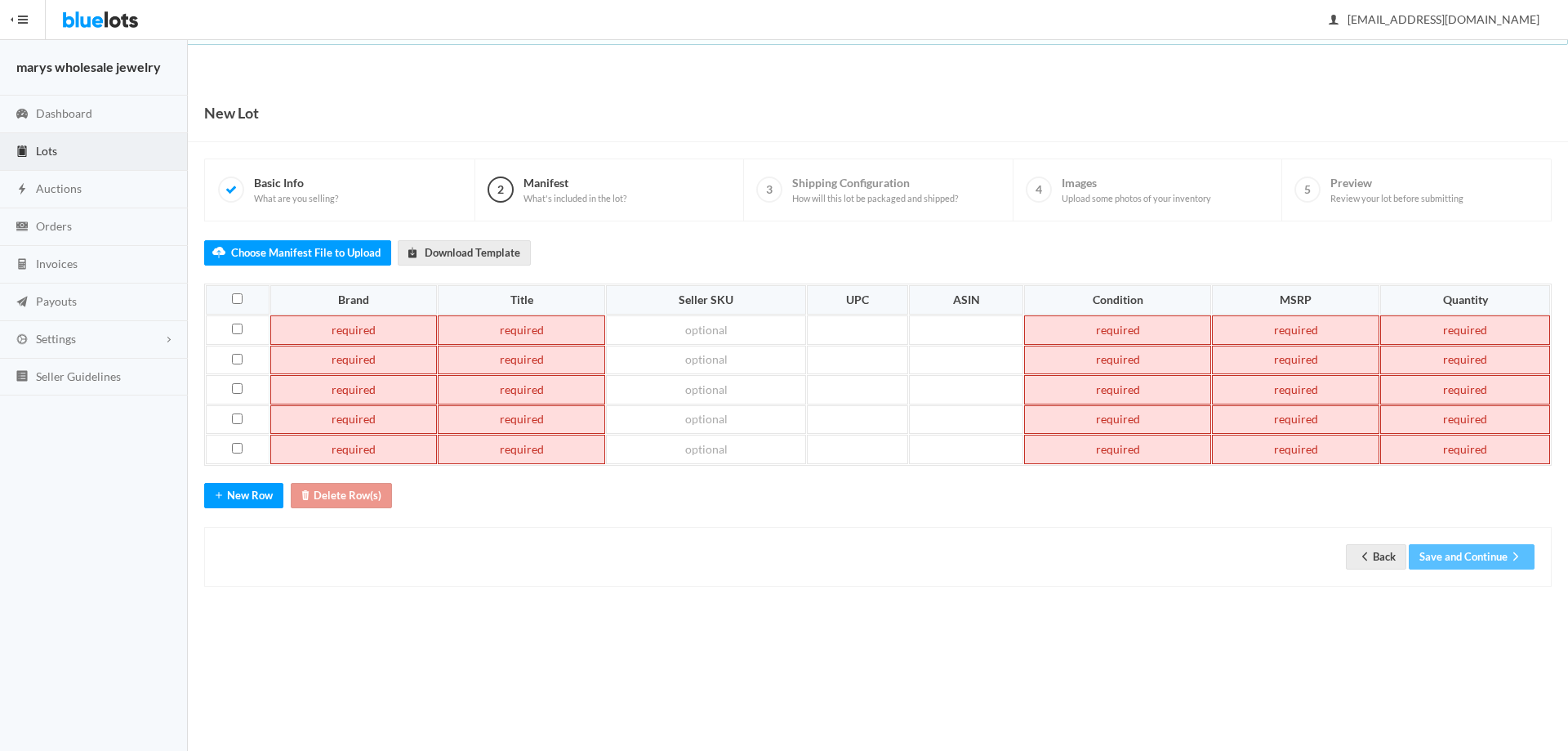
paste td
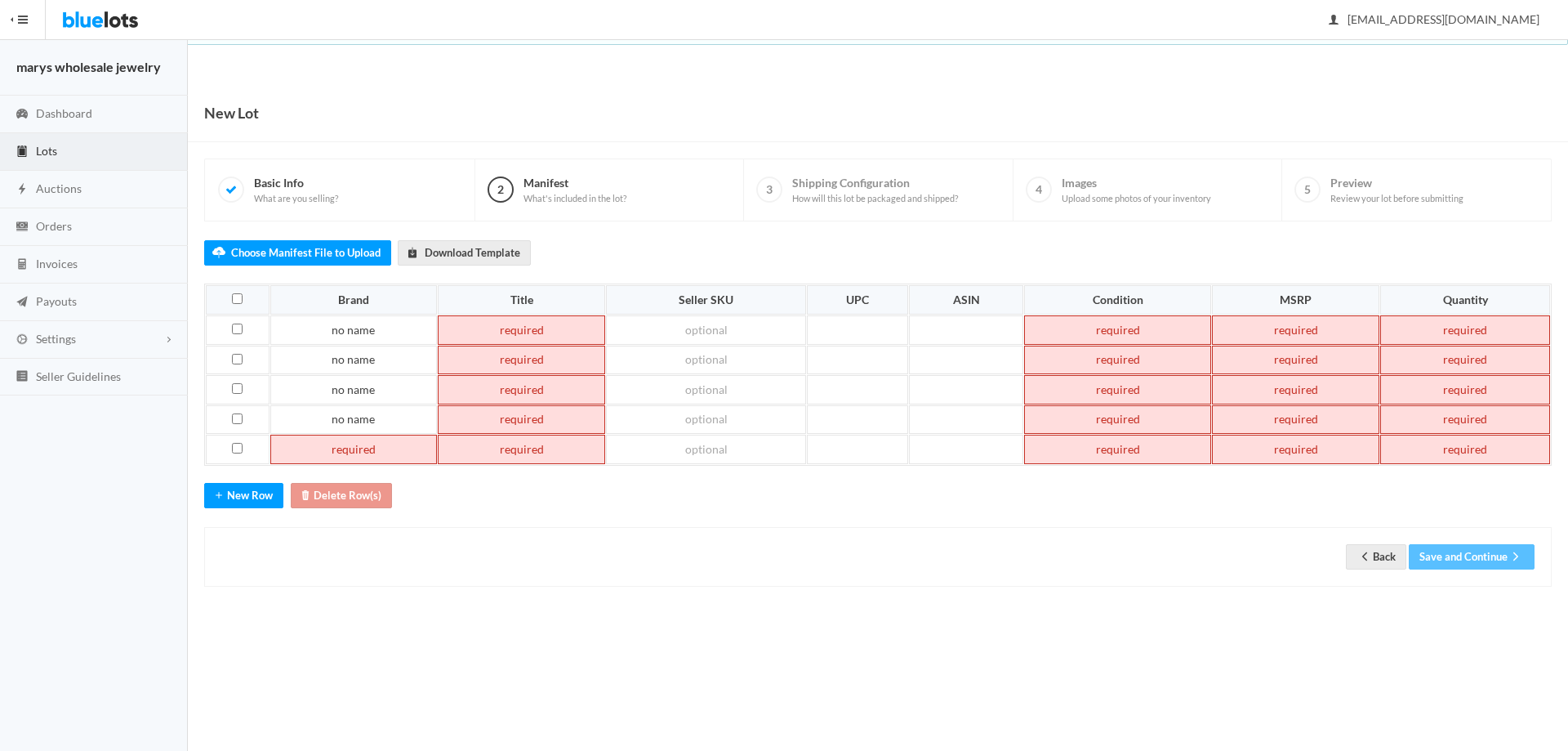
paste td
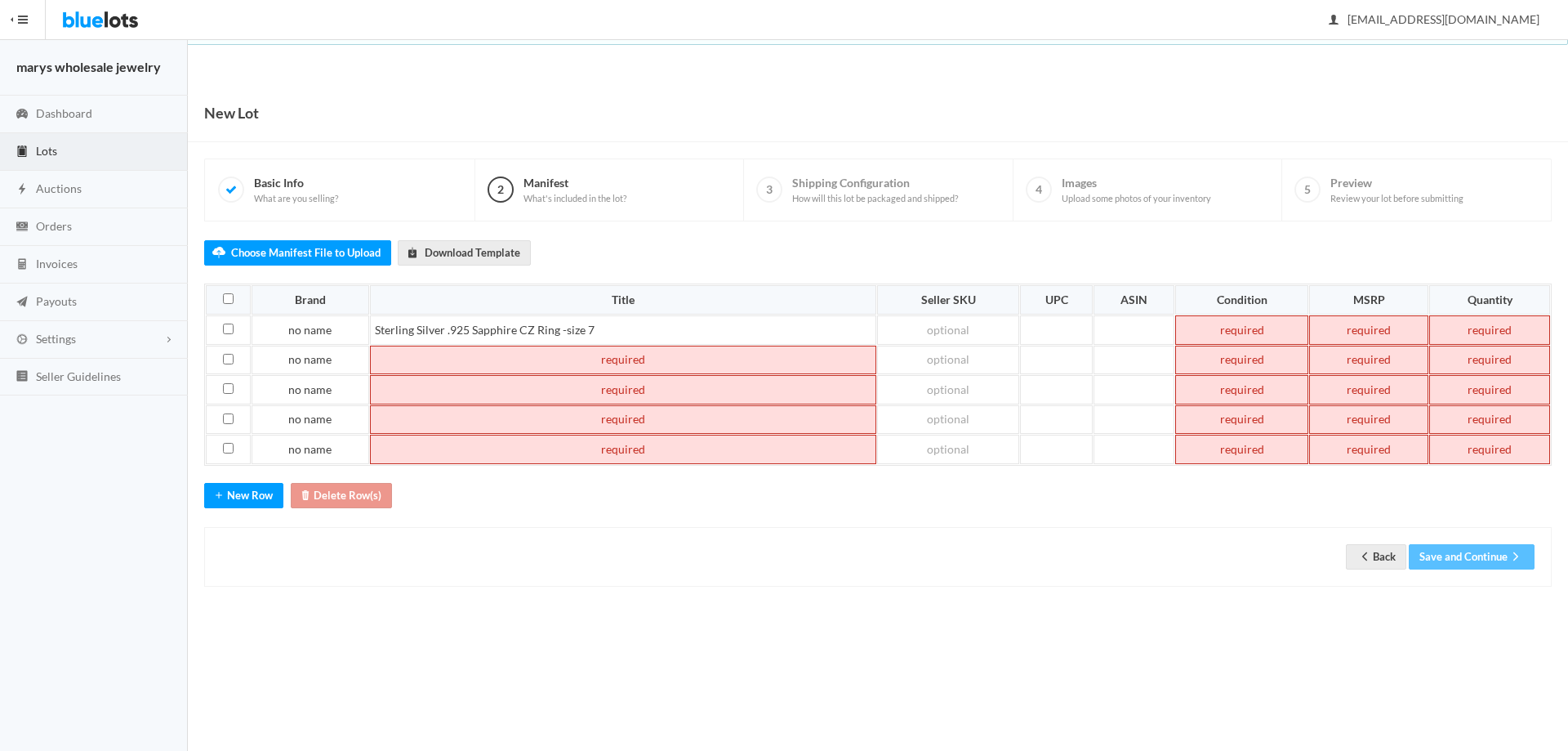
paste td
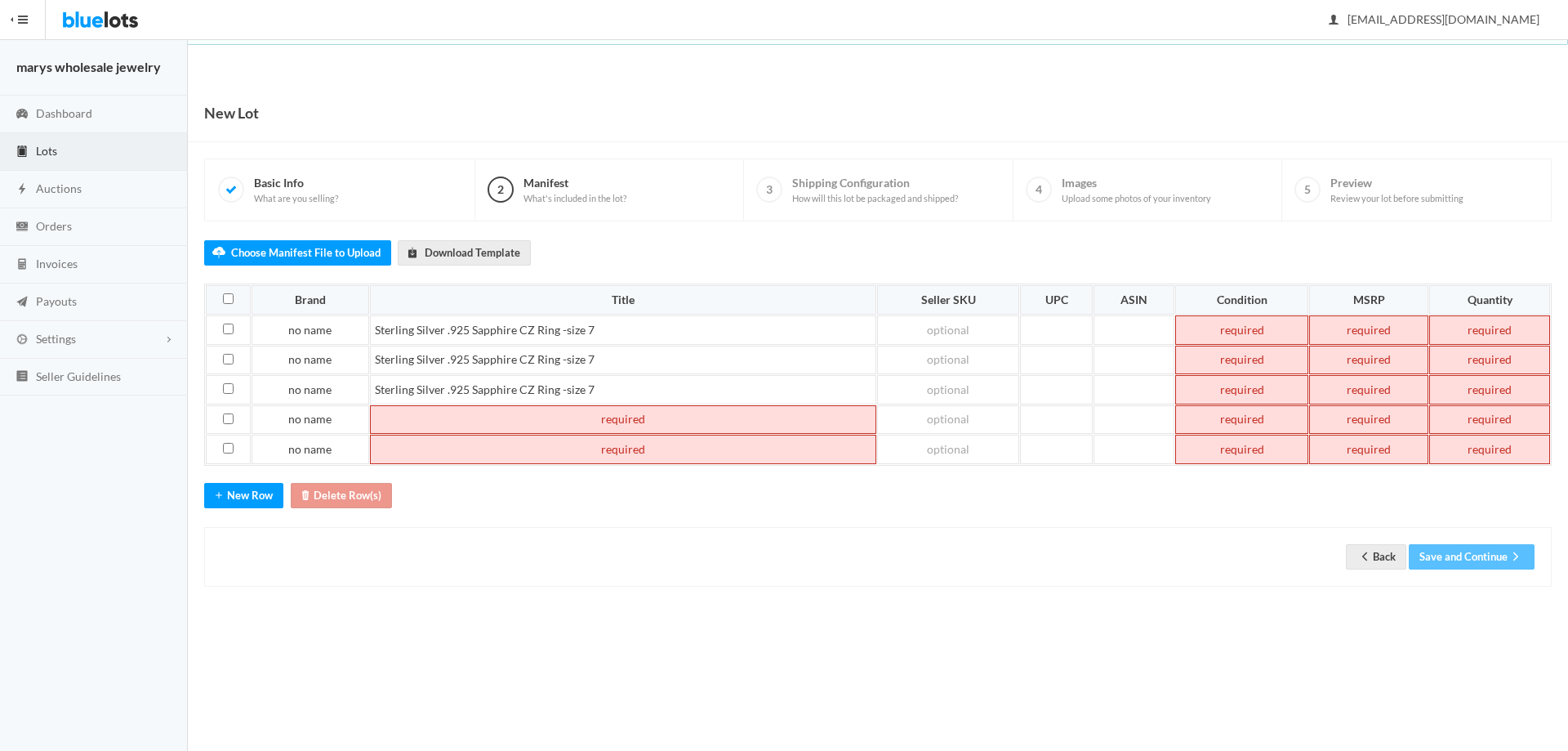
paste td
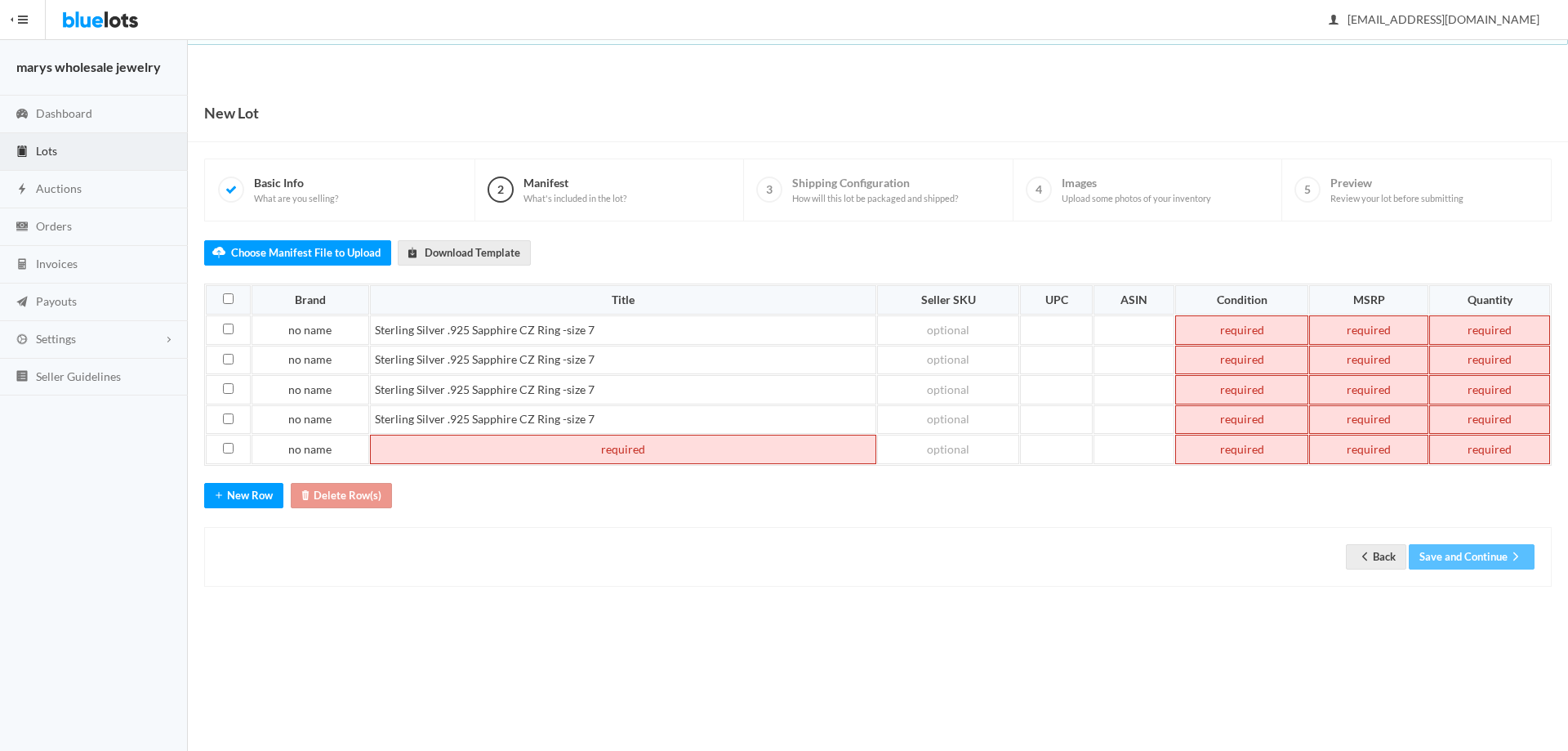
paste td
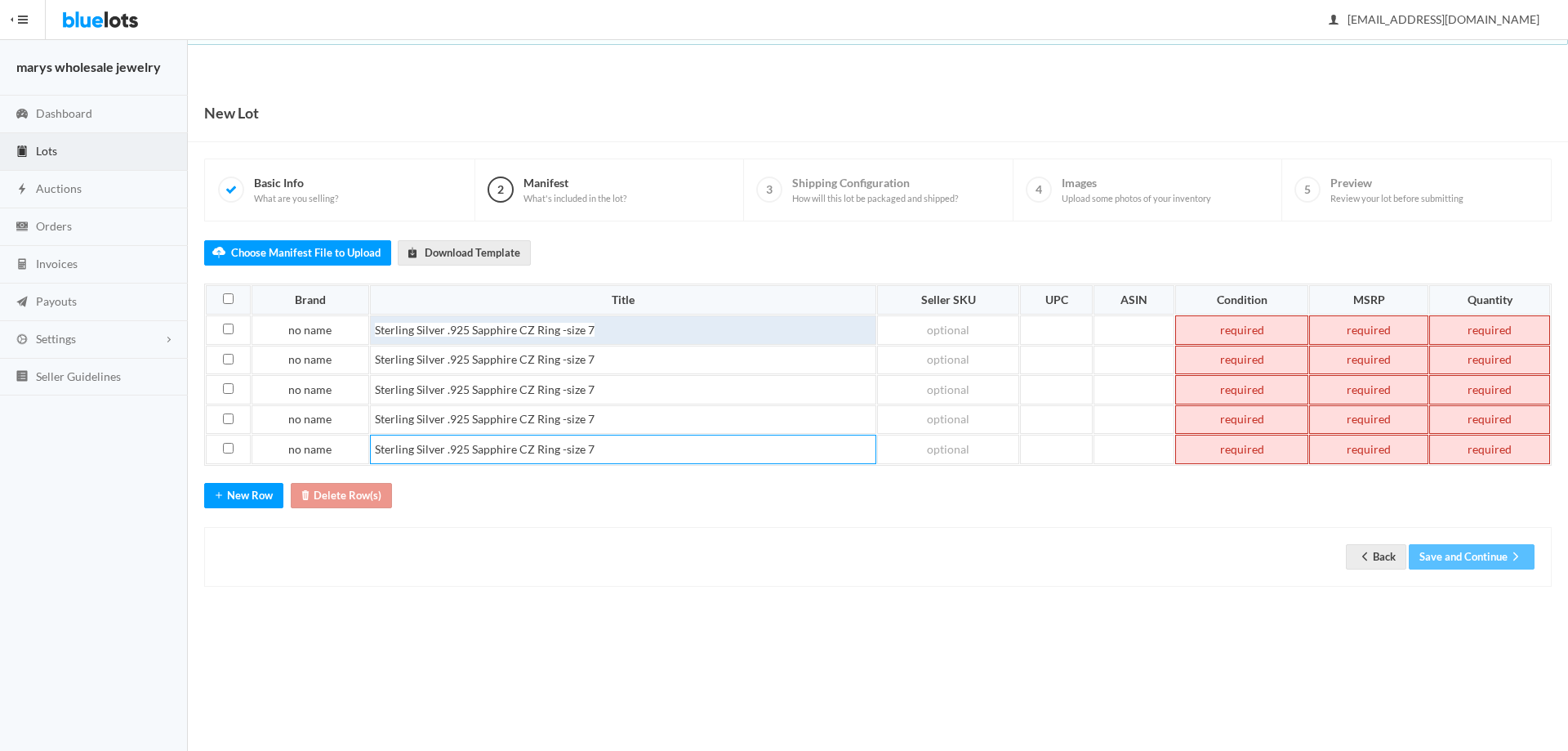
click at [633, 333] on td "Sterling Silver .925 Sapphire CZ Ring -size 7" at bounding box center [623, 329] width 507 height 29
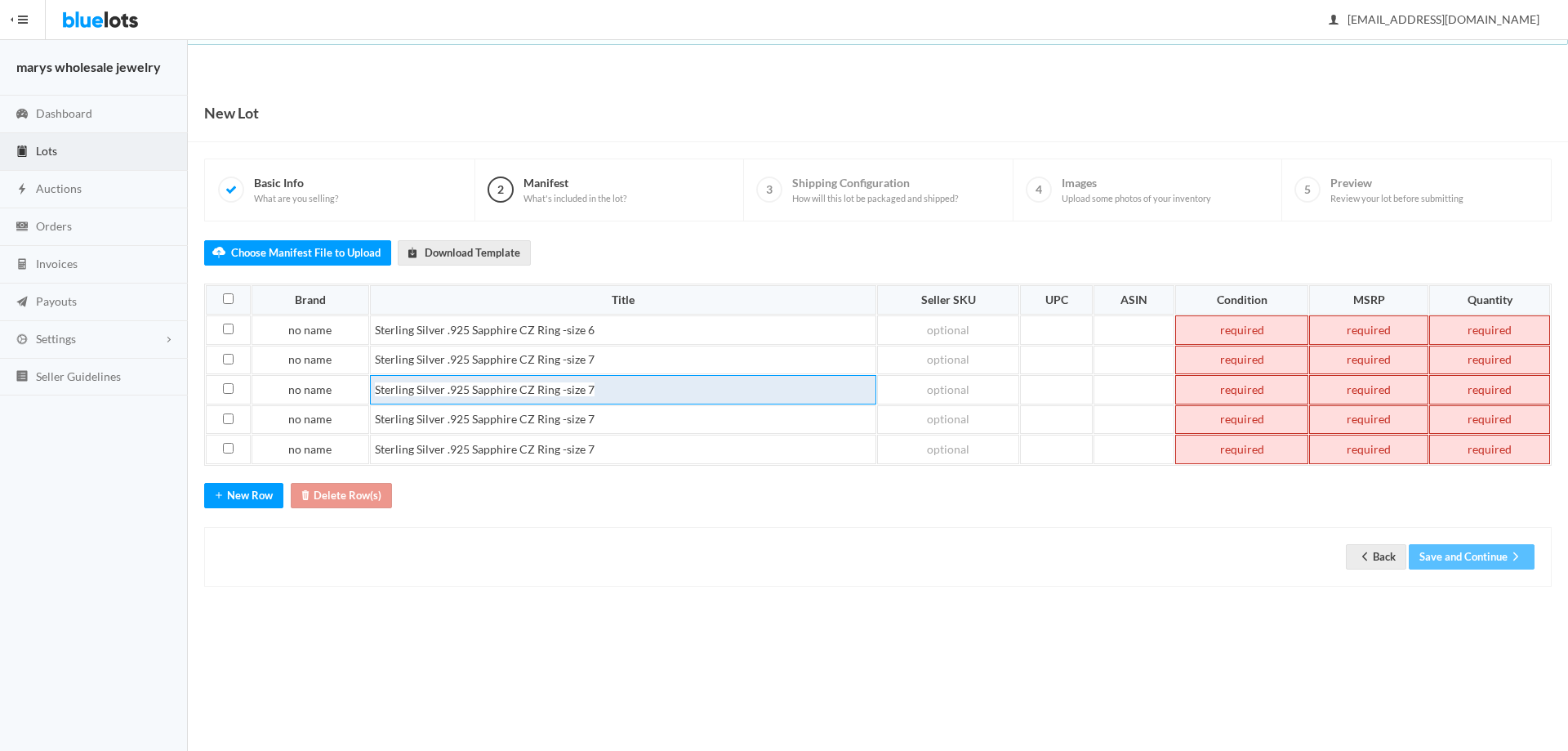
click at [612, 389] on td "Sterling Silver .925 Sapphire CZ Ring -size 7" at bounding box center [623, 389] width 507 height 29
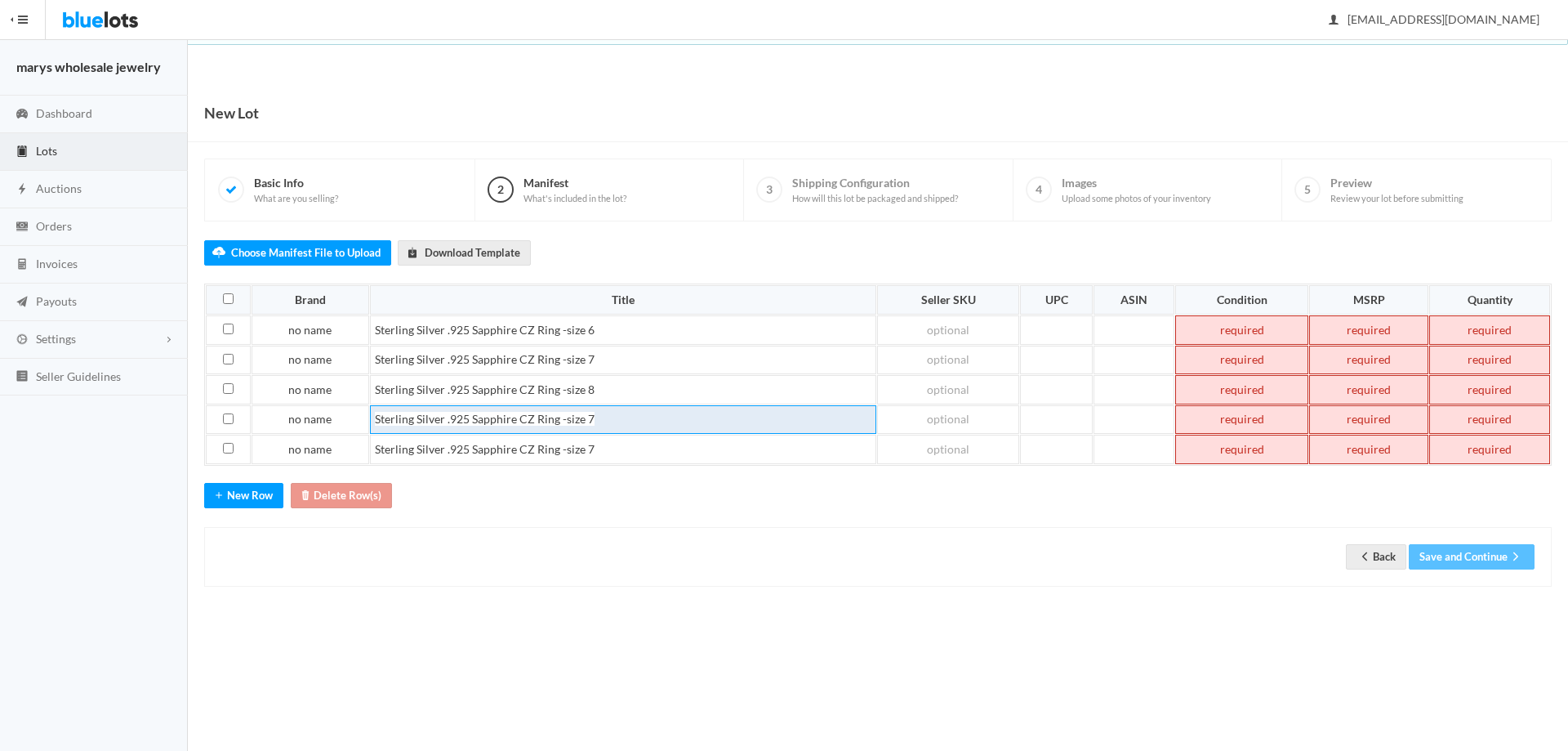
click at [597, 423] on td "Sterling Silver .925 Sapphire CZ Ring -size 7" at bounding box center [623, 419] width 507 height 29
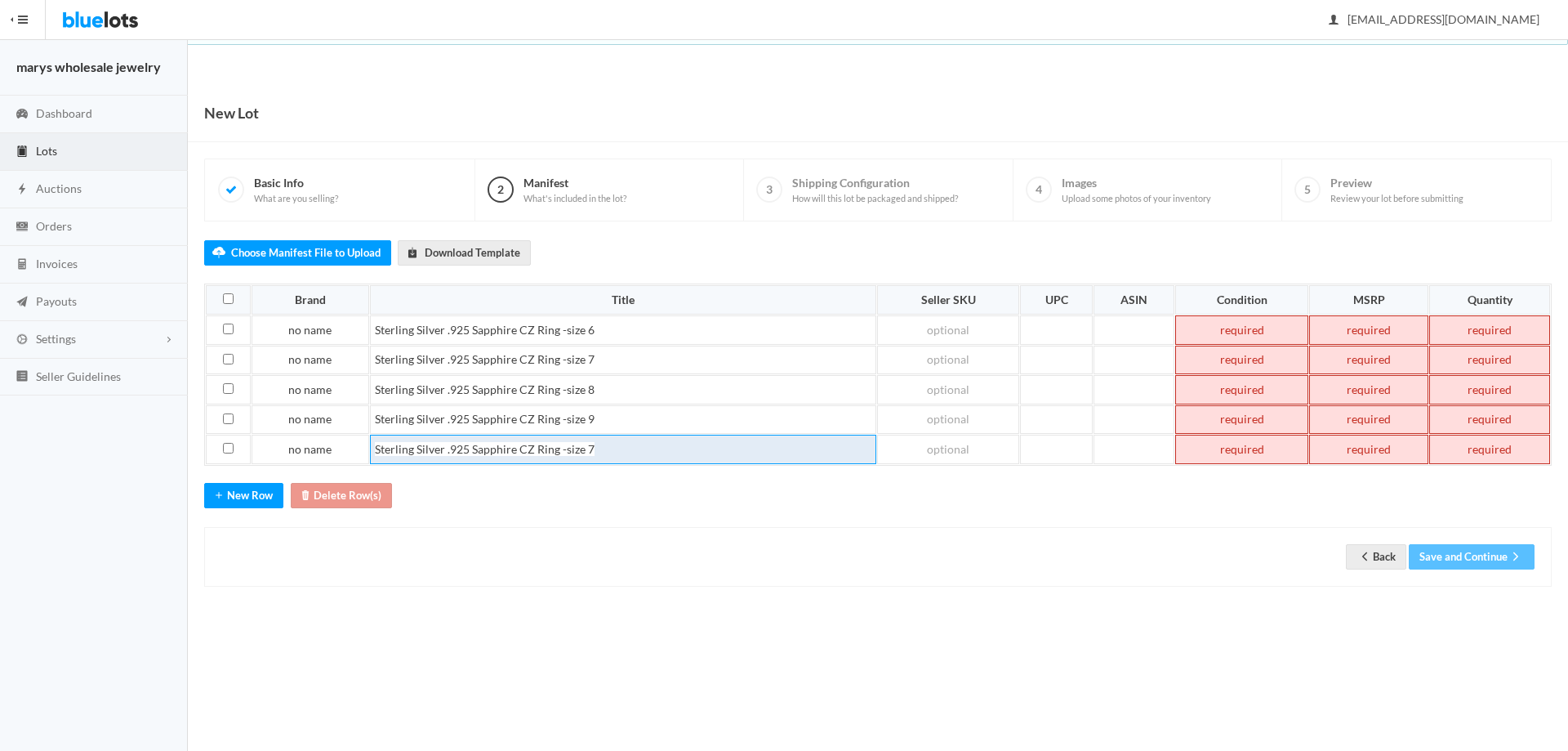
click at [605, 451] on td "Sterling Silver .925 Sapphire CZ Ring -size 7" at bounding box center [623, 449] width 507 height 29
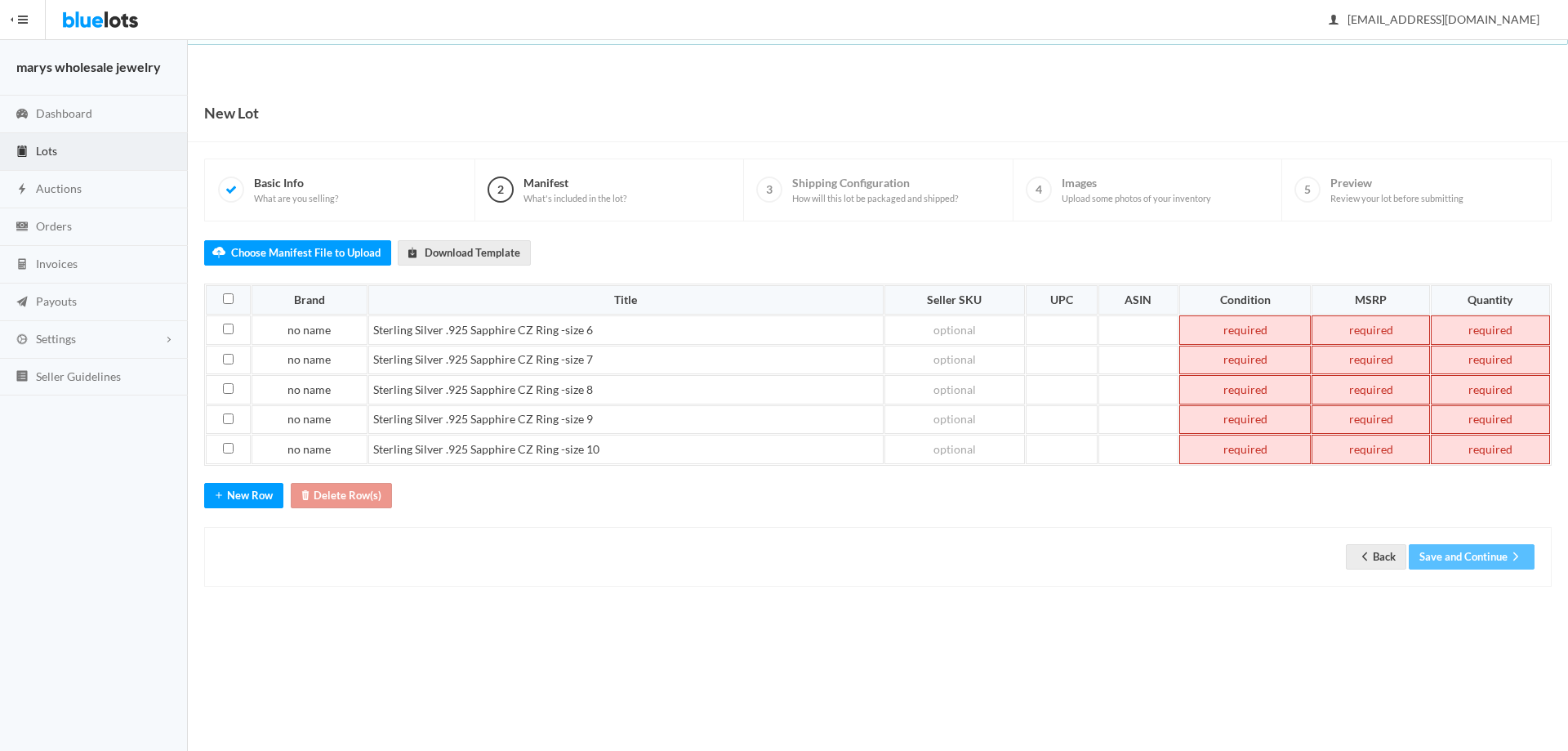
click at [1226, 330] on td at bounding box center [1246, 329] width 132 height 29
click at [1258, 355] on td at bounding box center [1246, 360] width 132 height 29
click at [1264, 383] on td at bounding box center [1246, 389] width 132 height 29
click at [1272, 415] on td at bounding box center [1246, 419] width 132 height 29
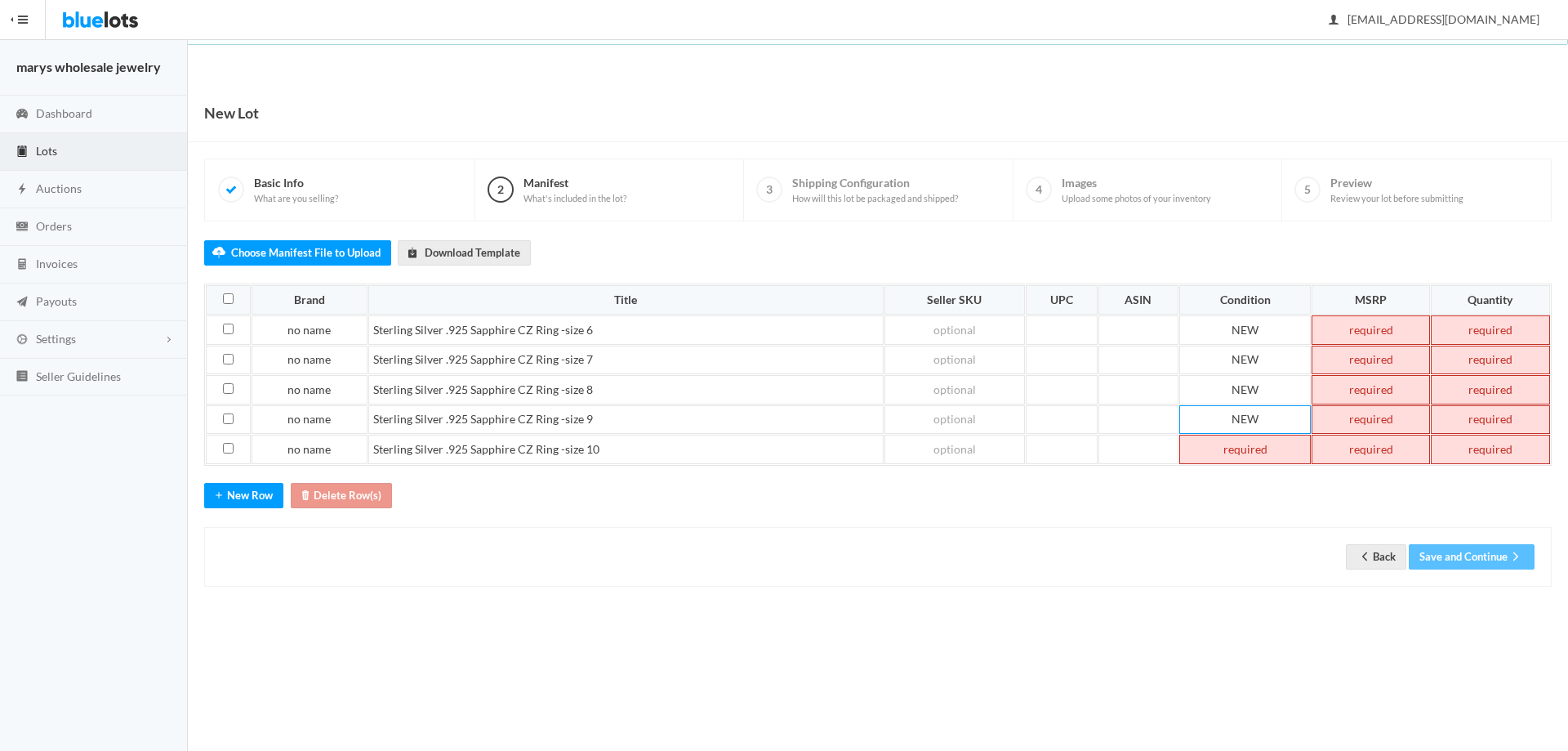
click at [1263, 438] on td at bounding box center [1246, 449] width 132 height 29
click at [1337, 327] on td at bounding box center [1371, 329] width 117 height 29
click at [1353, 366] on td at bounding box center [1371, 360] width 117 height 29
click at [1364, 398] on td at bounding box center [1371, 389] width 117 height 29
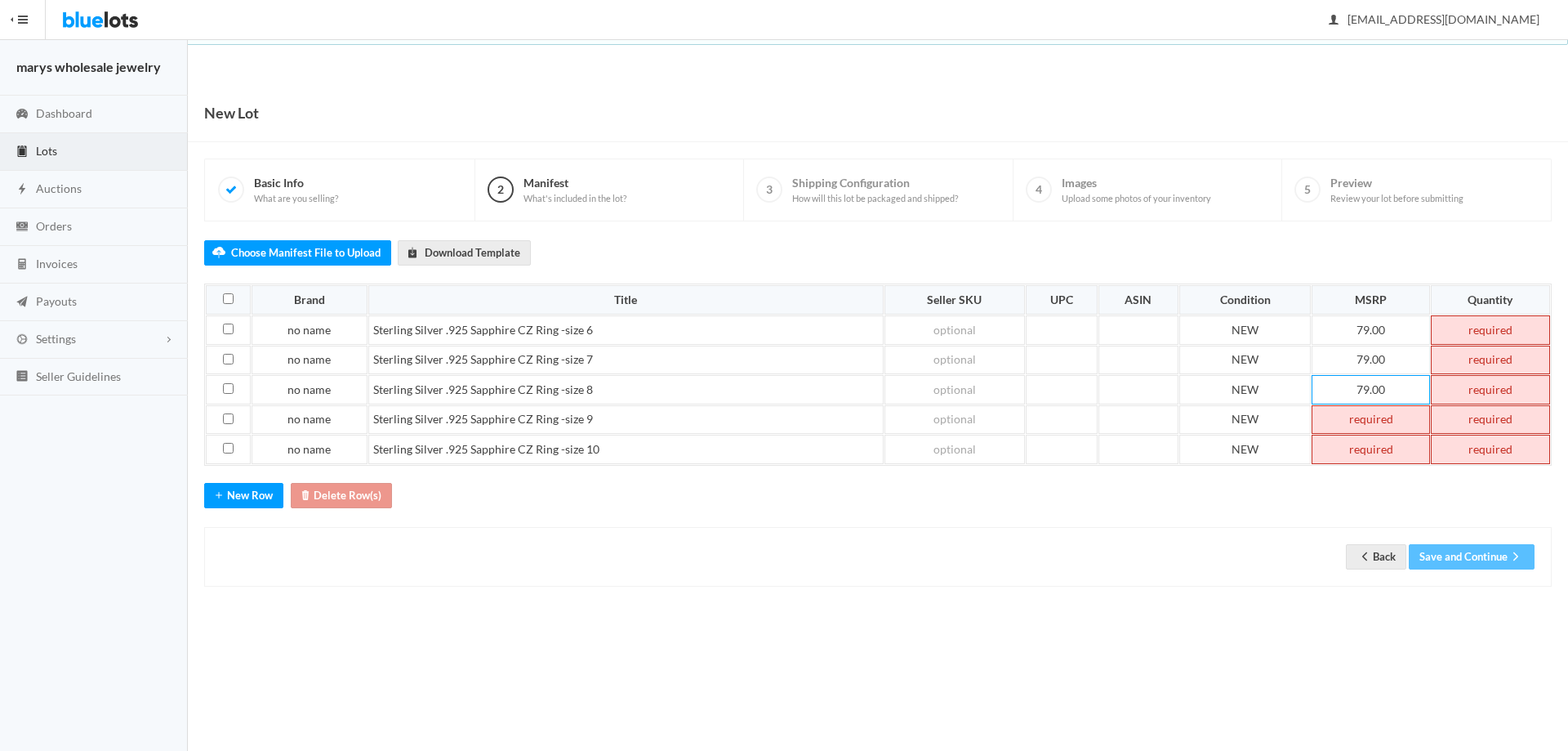
click at [1376, 425] on td at bounding box center [1371, 419] width 117 height 29
click at [1366, 422] on td "798.00" at bounding box center [1371, 419] width 117 height 29
click at [1373, 416] on td "798.00" at bounding box center [1371, 419] width 117 height 29
click at [1370, 416] on td "798.00" at bounding box center [1371, 419] width 117 height 29
click at [1374, 445] on td at bounding box center [1371, 449] width 117 height 29
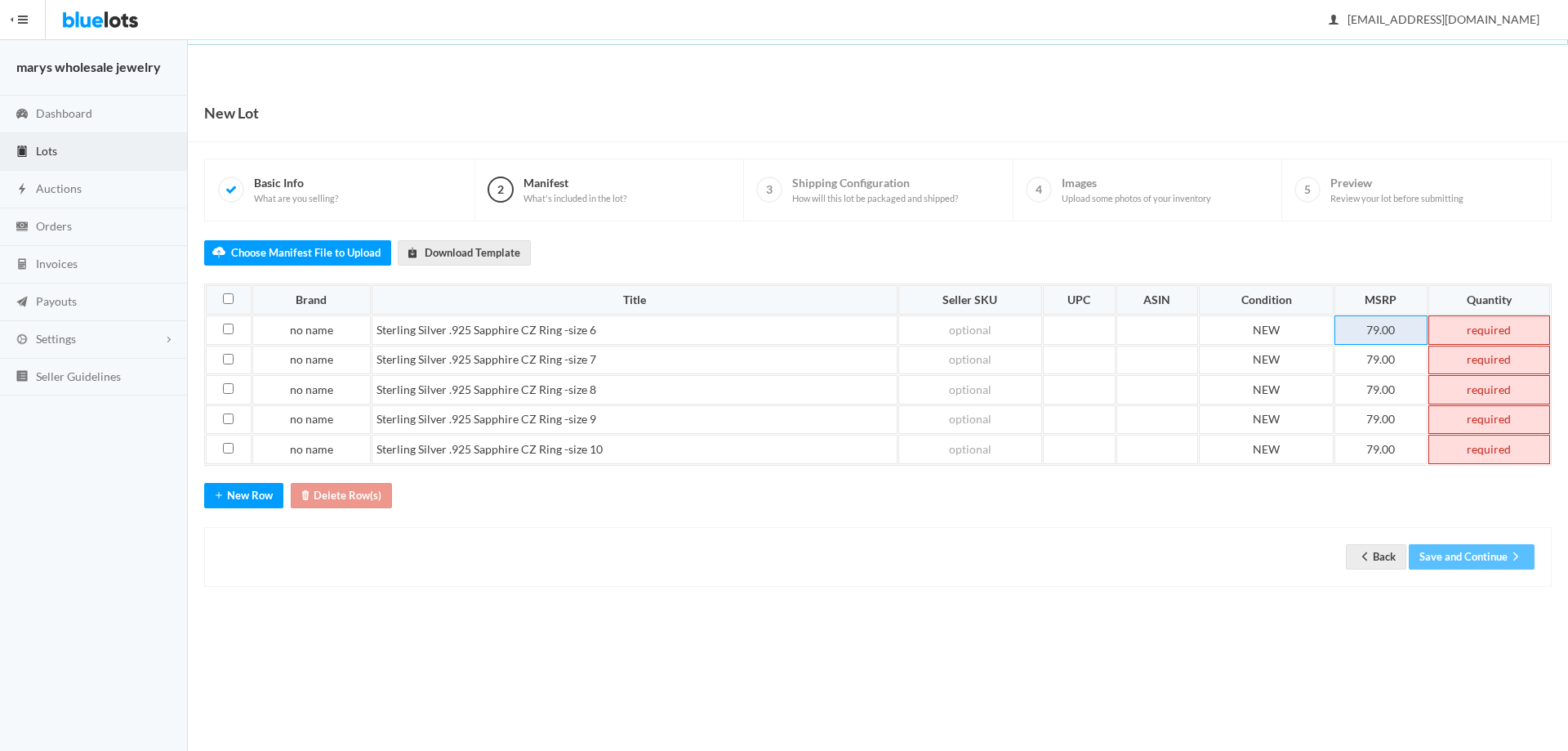
click at [1371, 338] on td "79.00" at bounding box center [1381, 329] width 93 height 29
click at [1374, 361] on td "79.00" at bounding box center [1381, 360] width 93 height 29
click at [1366, 354] on td "79.00" at bounding box center [1381, 360] width 93 height 29
click at [1369, 355] on td "79.00" at bounding box center [1381, 360] width 93 height 29
click at [1371, 383] on td "79.00" at bounding box center [1381, 389] width 93 height 29
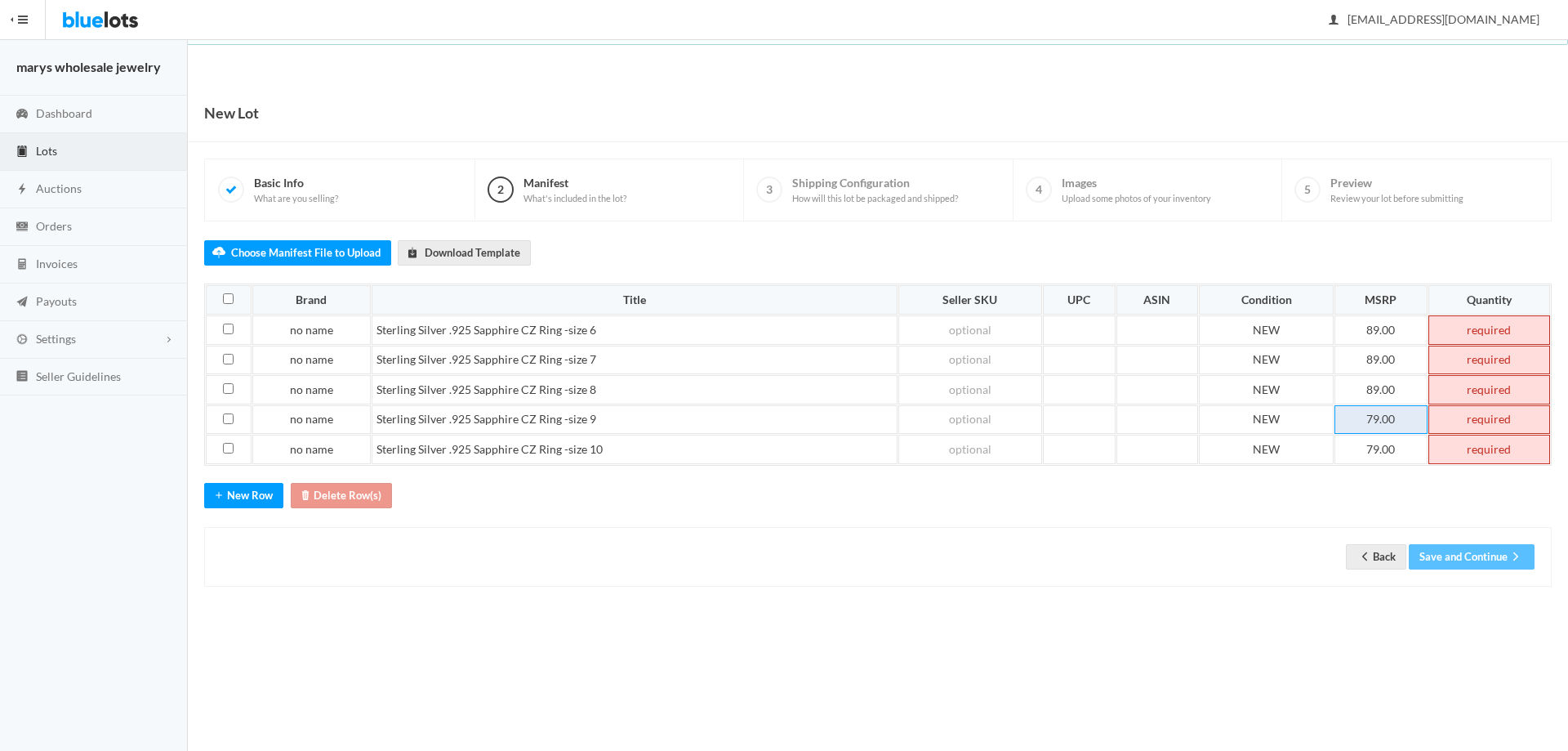
click at [1369, 418] on td "79.00" at bounding box center [1381, 419] width 93 height 29
click at [1369, 447] on td "79.00" at bounding box center [1381, 449] width 93 height 29
click at [1524, 323] on td at bounding box center [1490, 329] width 122 height 29
click at [1522, 457] on td at bounding box center [1490, 449] width 122 height 29
click at [1496, 361] on td at bounding box center [1490, 360] width 122 height 29
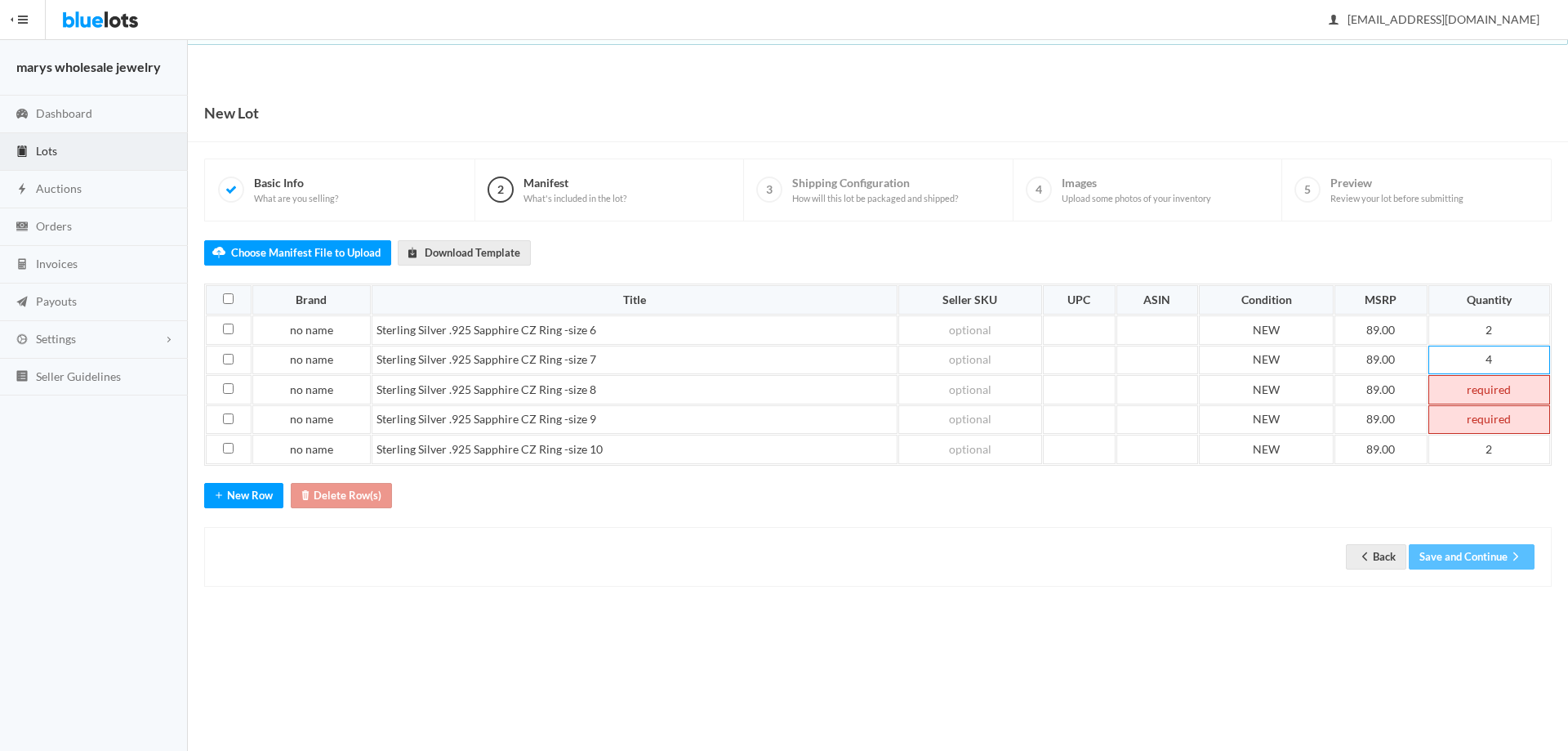
click at [1501, 383] on td at bounding box center [1490, 389] width 122 height 29
click at [1495, 423] on td at bounding box center [1490, 419] width 122 height 29
click at [1498, 556] on button "Save and Continue" at bounding box center [1471, 557] width 126 height 25
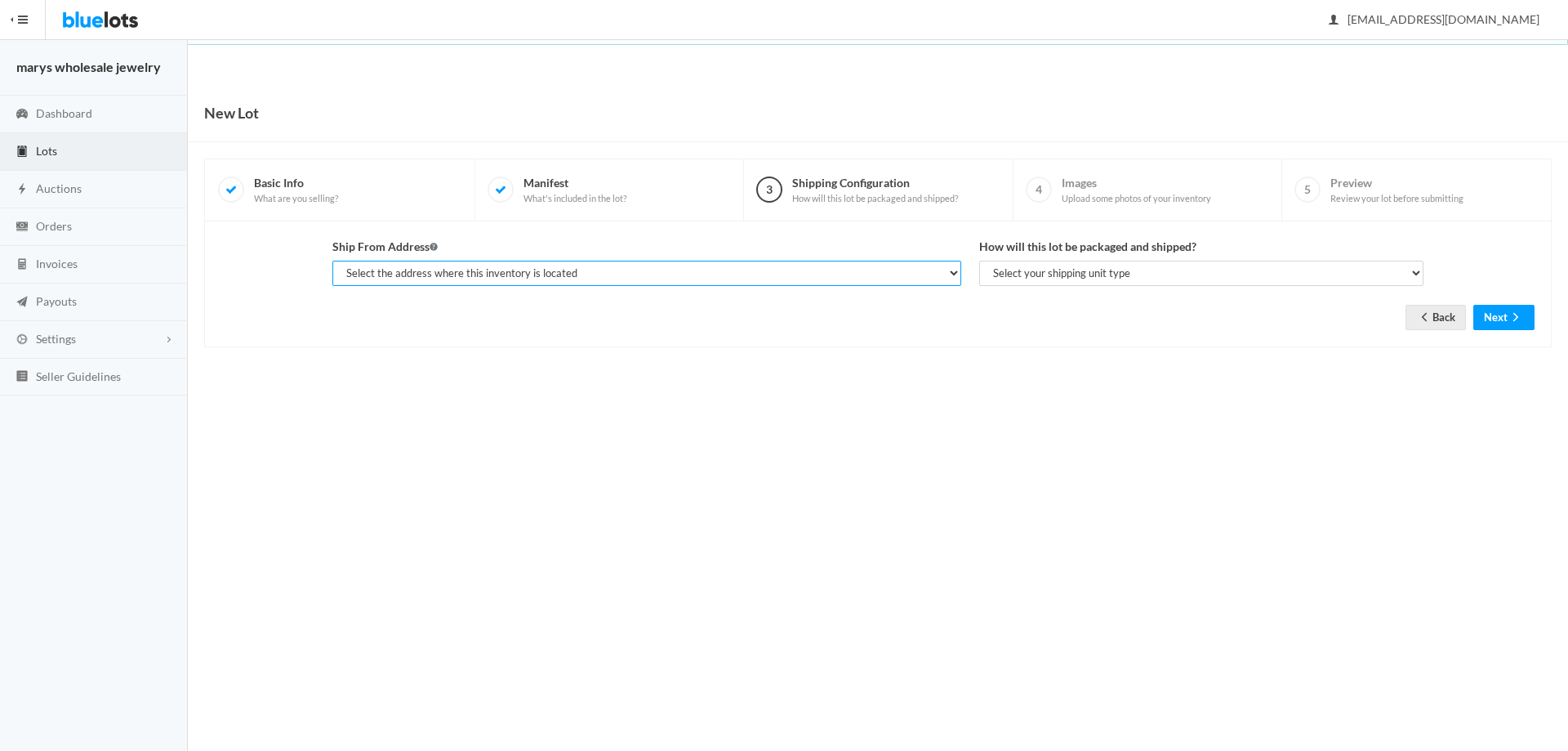
click at [383, 263] on select "Select the address where this inventory is located [PERSON_NAME], marys wholesa…" at bounding box center [647, 273] width 629 height 25
select select "19963"
click at [332, 261] on select "Select the address where this inventory is located [PERSON_NAME], marys wholesa…" at bounding box center [647, 273] width 629 height 25
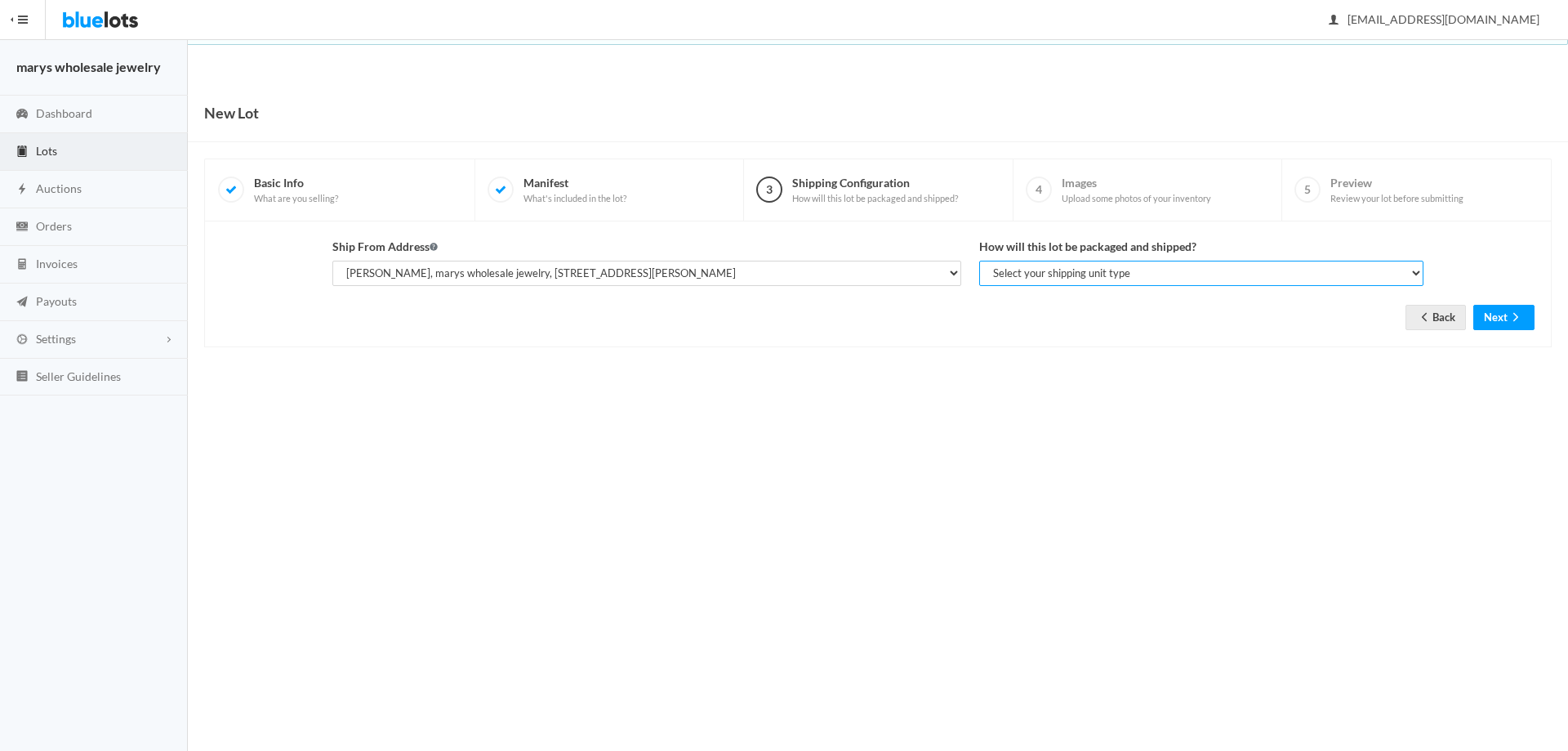
click at [1109, 263] on select "Select your shipping unit type Parcel Pallet Truckload" at bounding box center [1201, 273] width 444 height 25
select select "parcel"
click at [980, 261] on select "Select your shipping unit type Parcel Pallet Truckload" at bounding box center [1201, 273] width 444 height 25
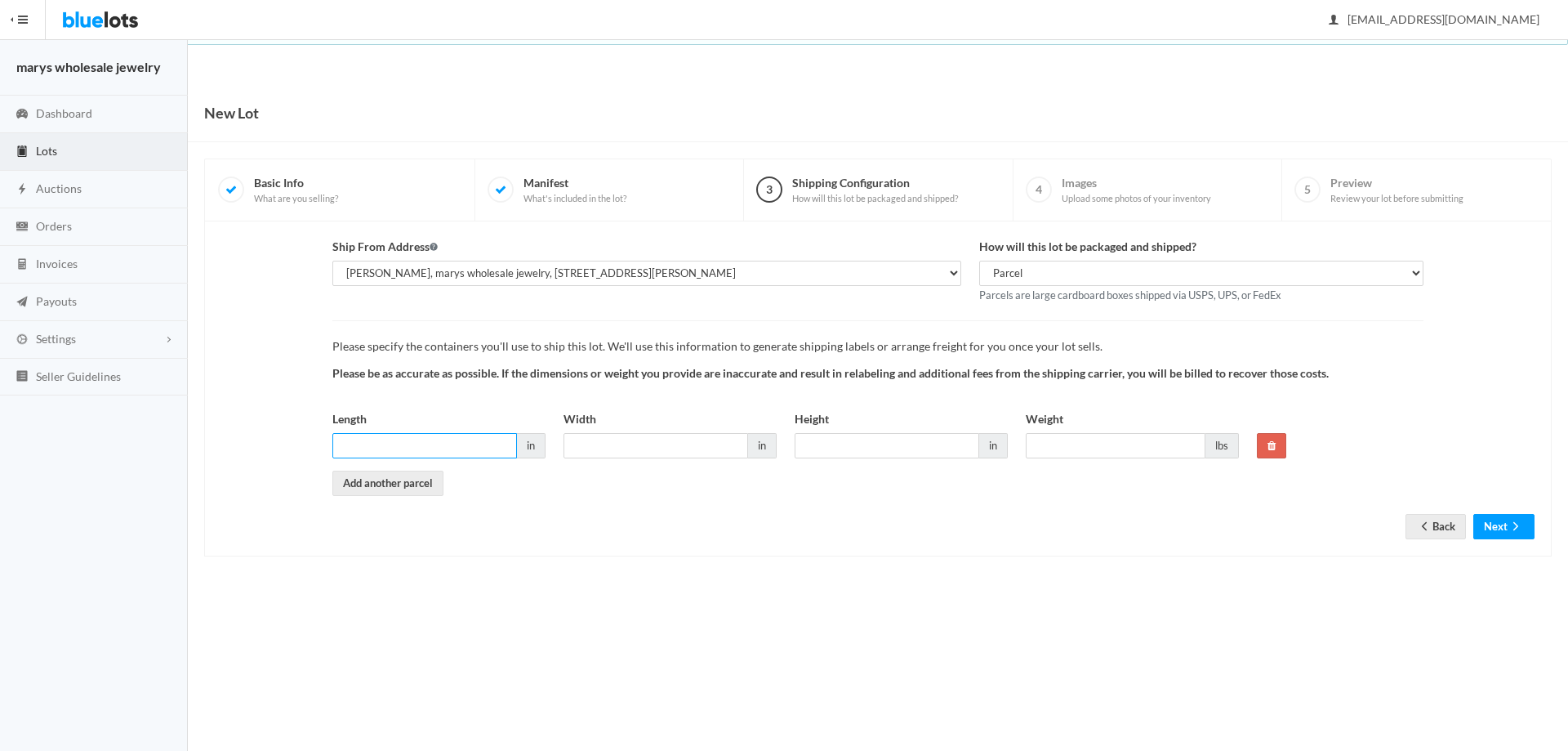
click at [467, 451] on input "Length" at bounding box center [425, 446] width 185 height 25
type input "6"
click at [621, 449] on input "6" at bounding box center [656, 446] width 185 height 25
type input "6"
click at [810, 427] on label "Height" at bounding box center [811, 419] width 34 height 19
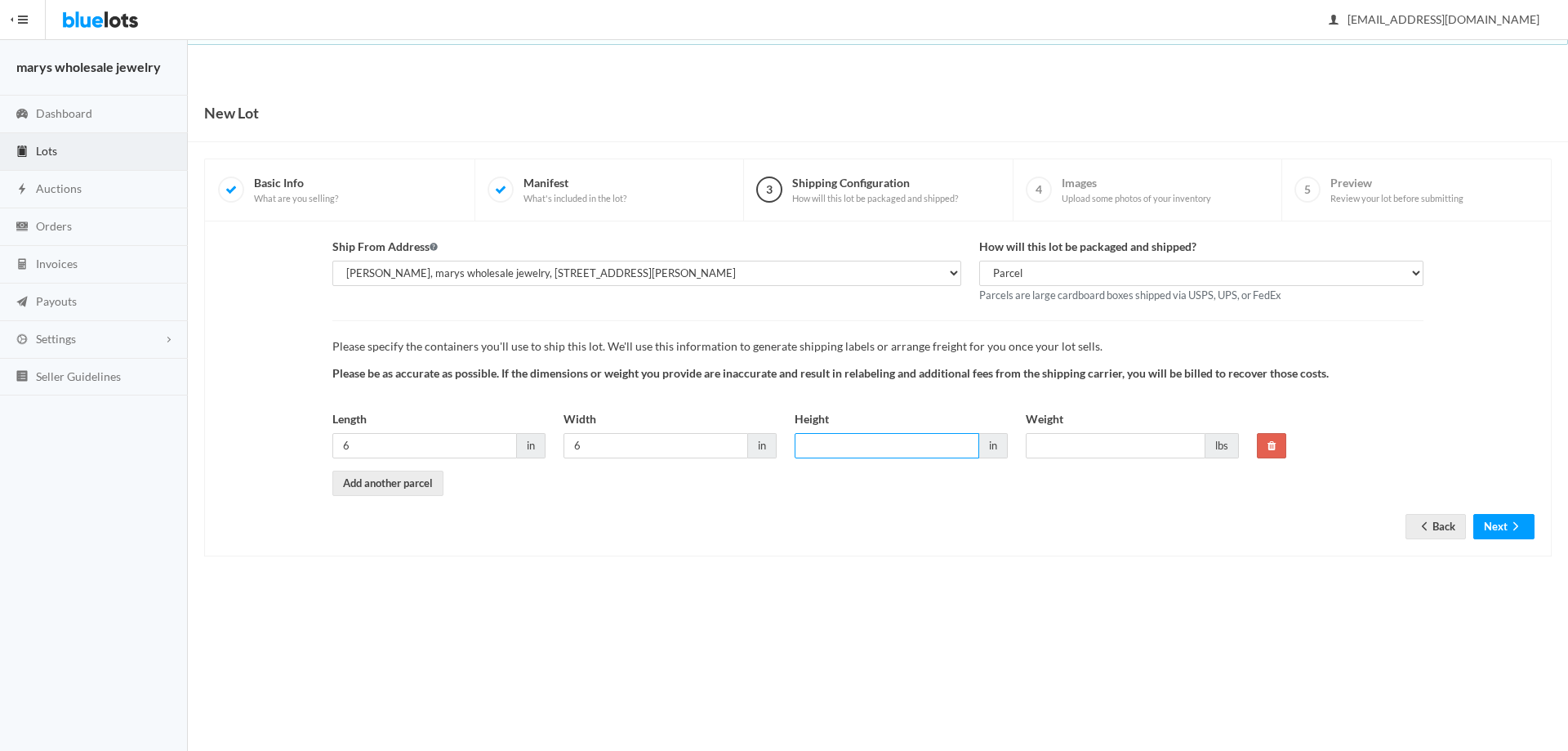
click at [810, 433] on input "Height" at bounding box center [887, 446] width 185 height 25
click at [815, 443] on input "Height" at bounding box center [887, 446] width 185 height 25
type input "6"
click at [1054, 443] on input "Weight" at bounding box center [1116, 446] width 180 height 25
type input "1"
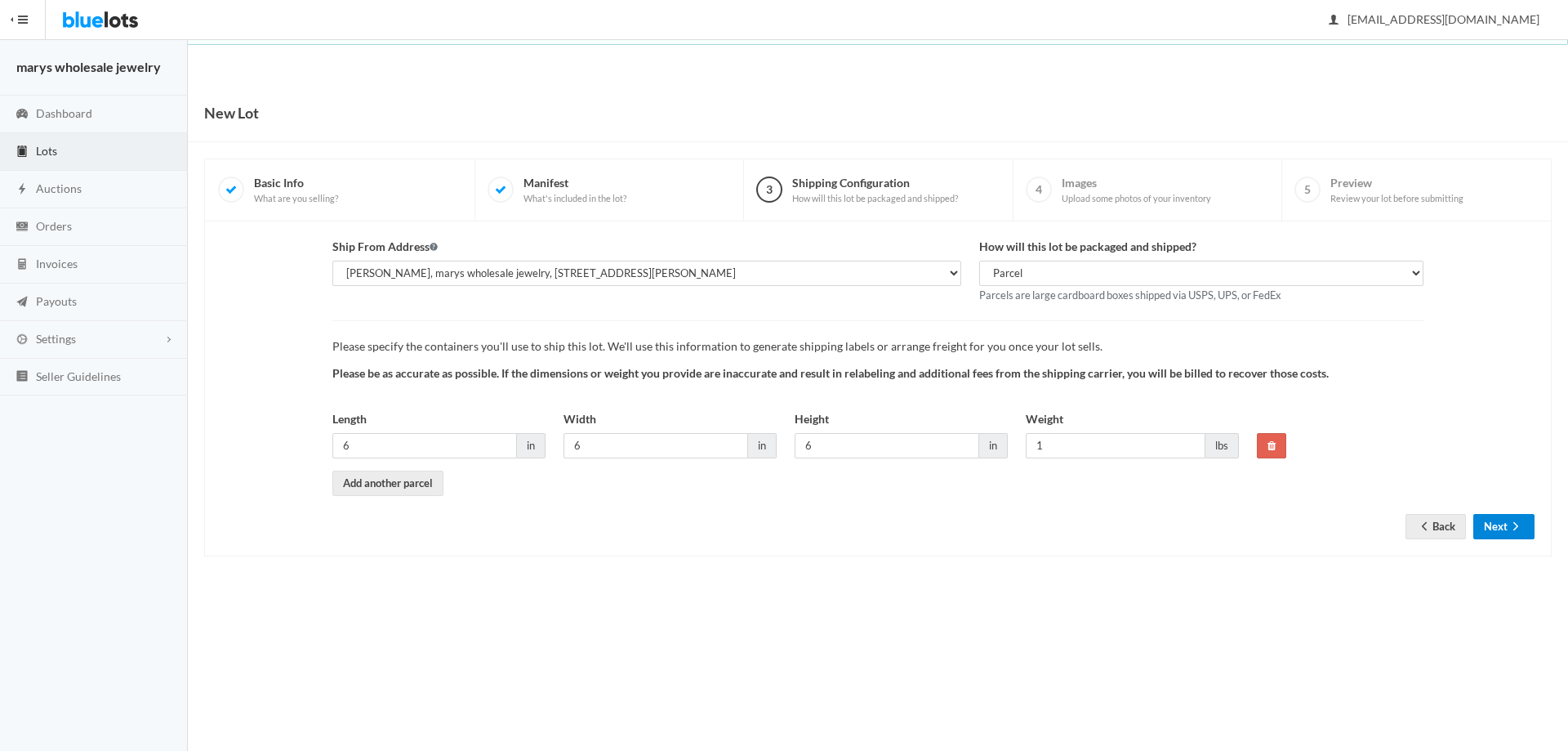
click at [1513, 522] on icon "arrow forward" at bounding box center [1516, 527] width 17 height 13
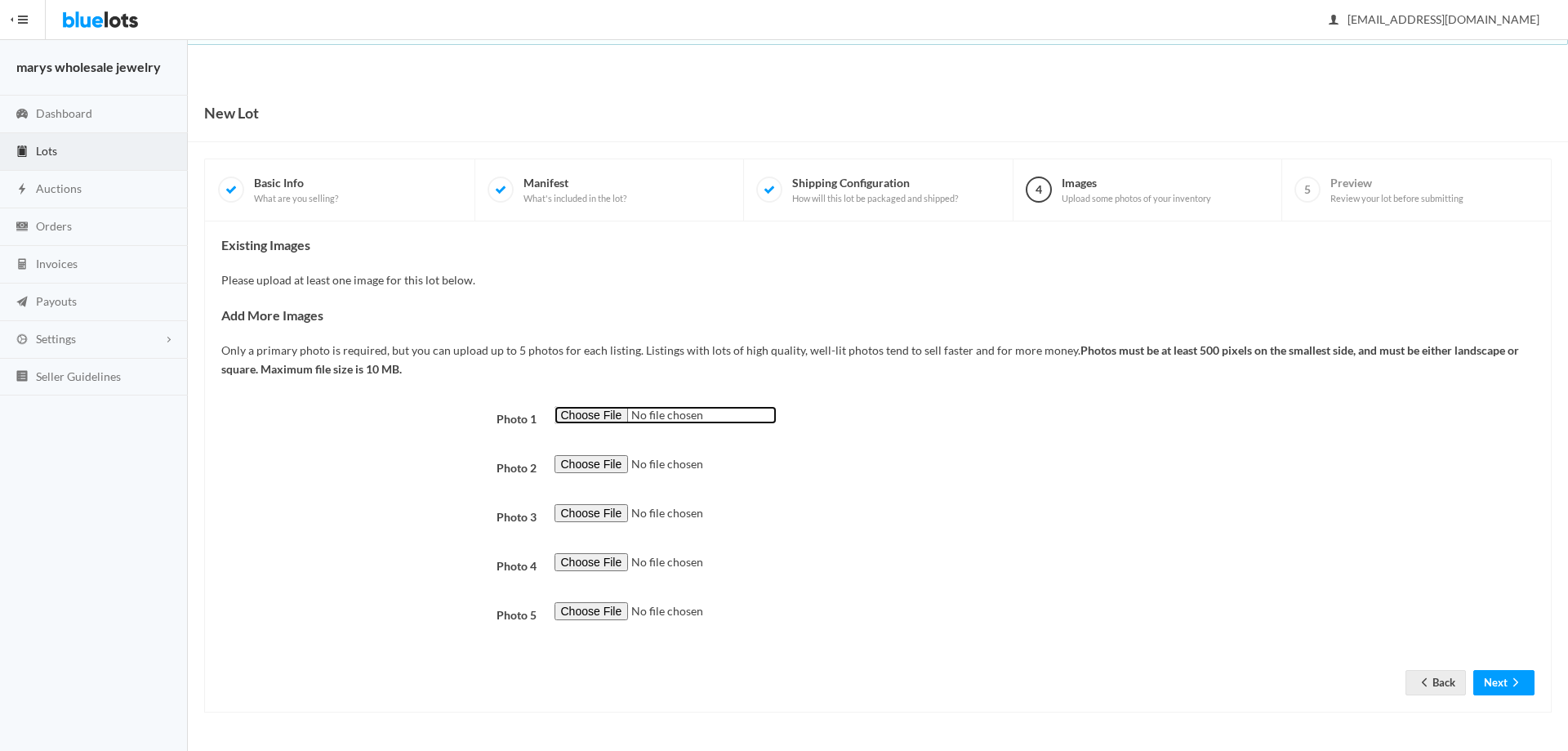
click at [612, 418] on input "file" at bounding box center [666, 415] width 222 height 19
click at [622, 416] on input "file" at bounding box center [666, 415] width 222 height 19
type input "C:\fakepath\HY7.png"
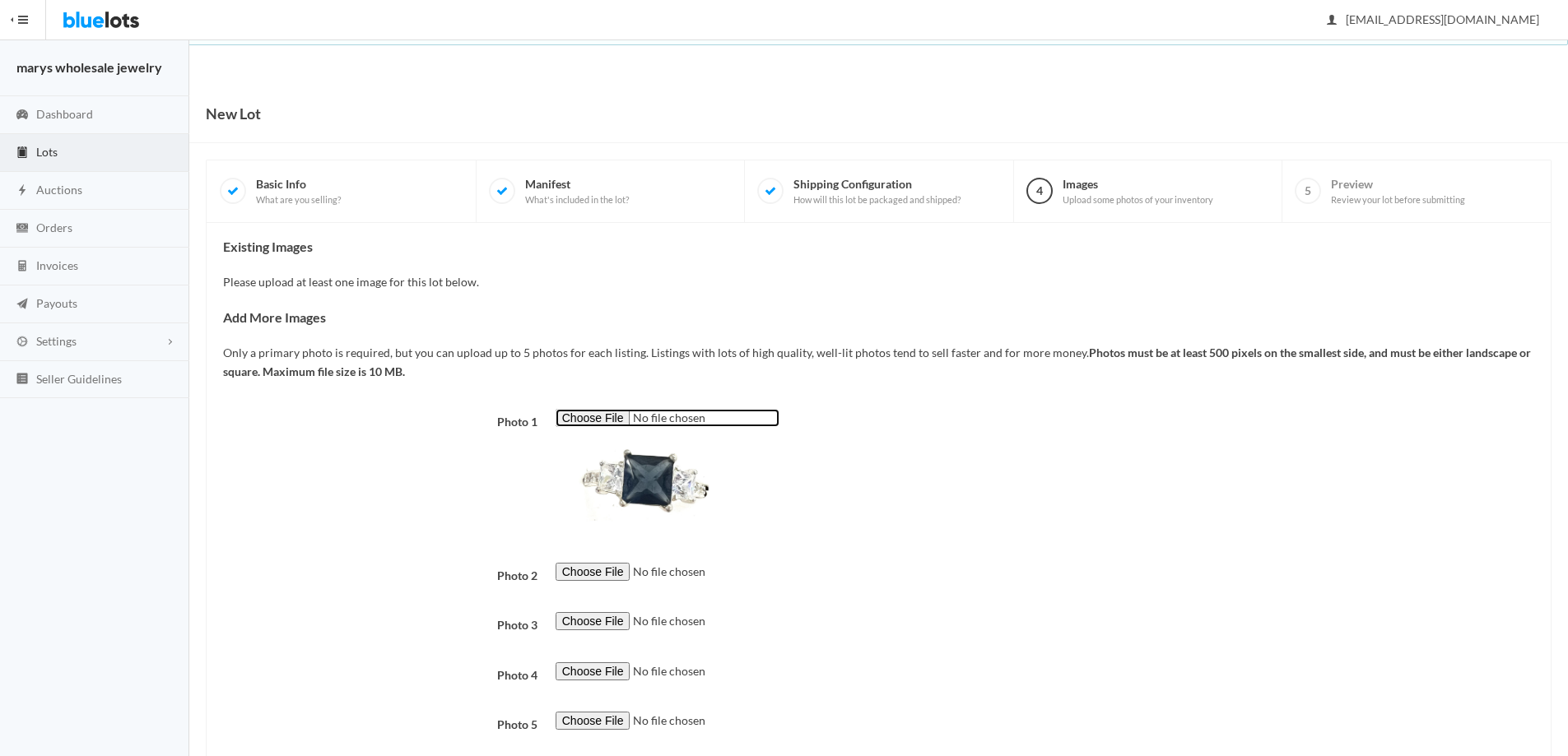
scroll to position [101, 0]
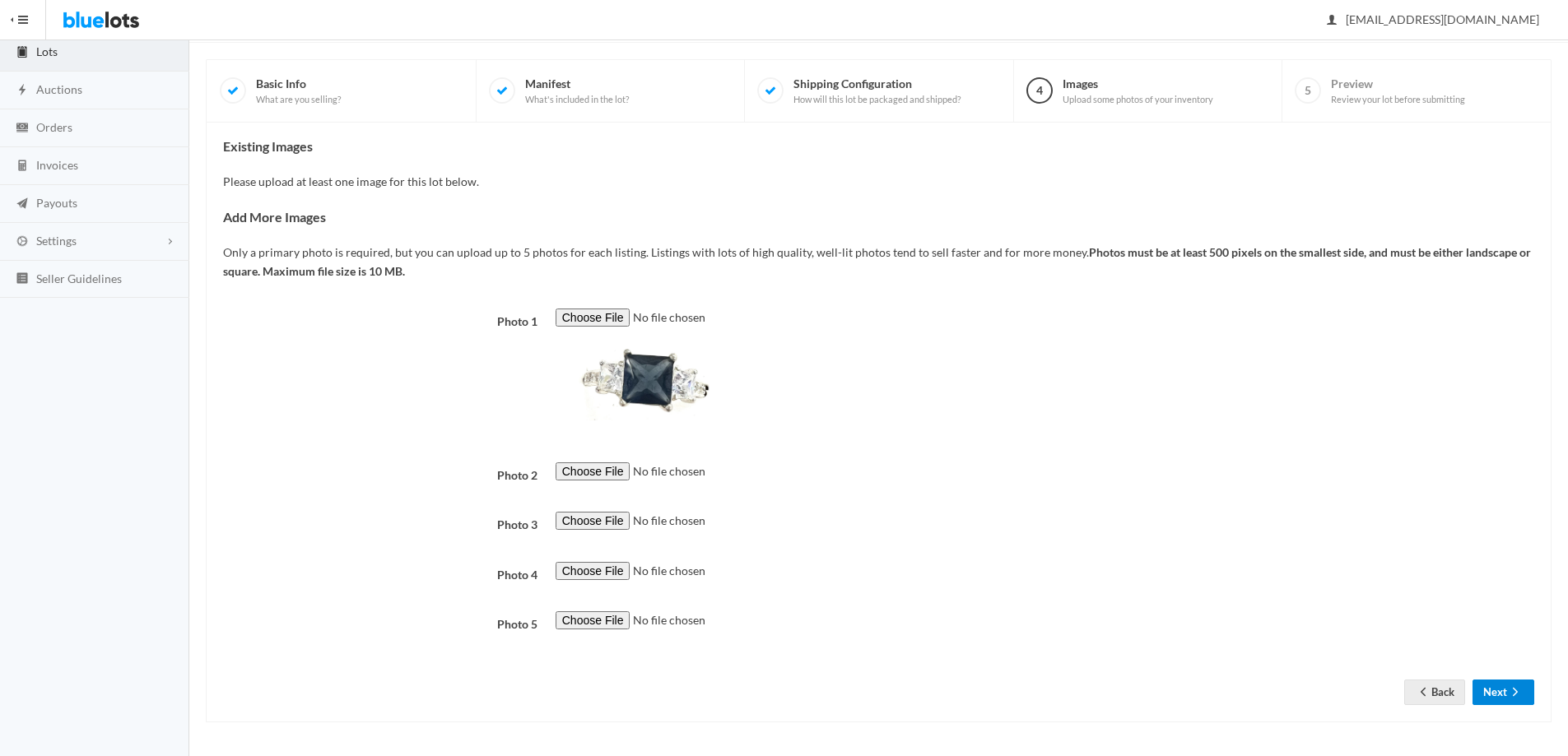
click at [1503, 691] on button "Next" at bounding box center [1503, 692] width 62 height 25
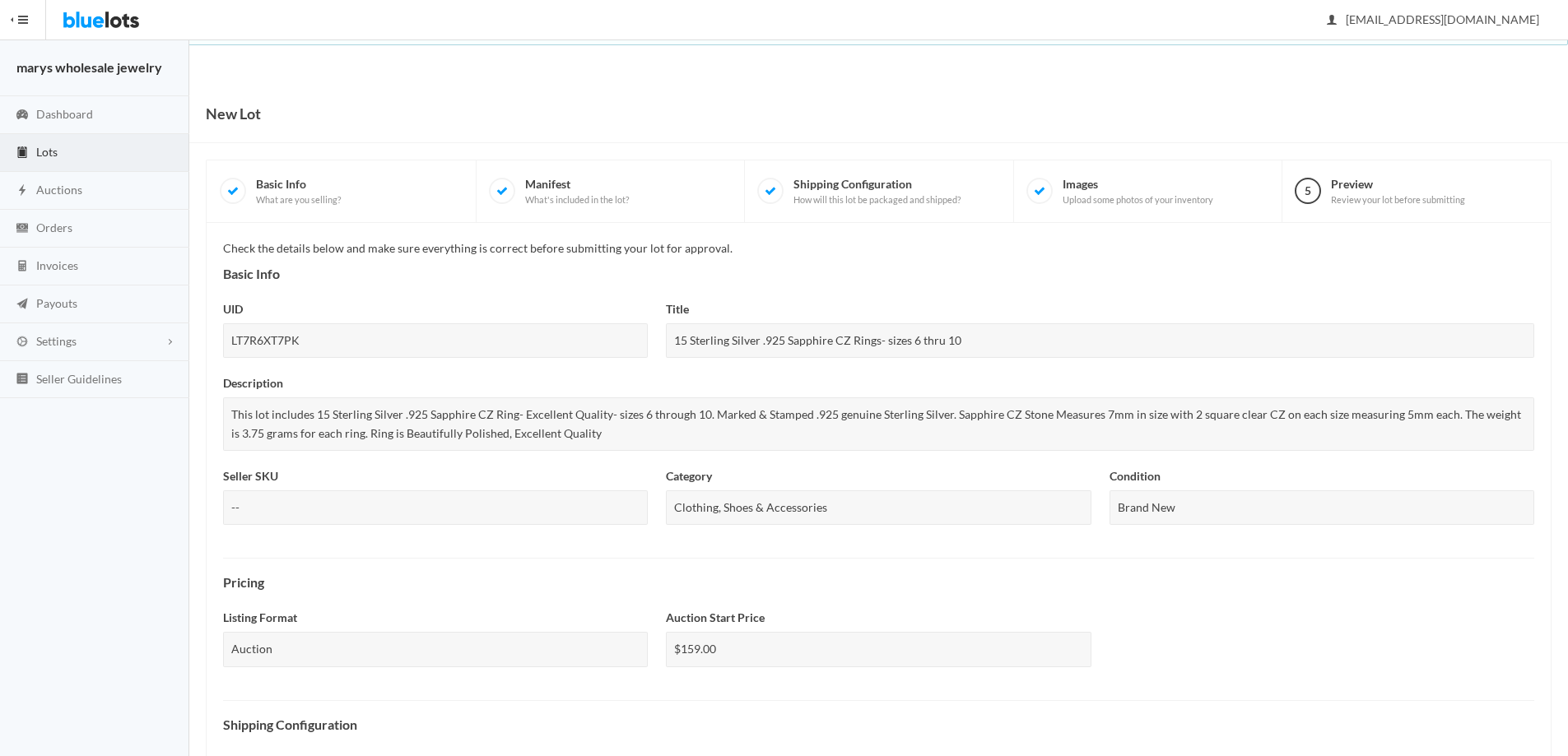
scroll to position [425, 0]
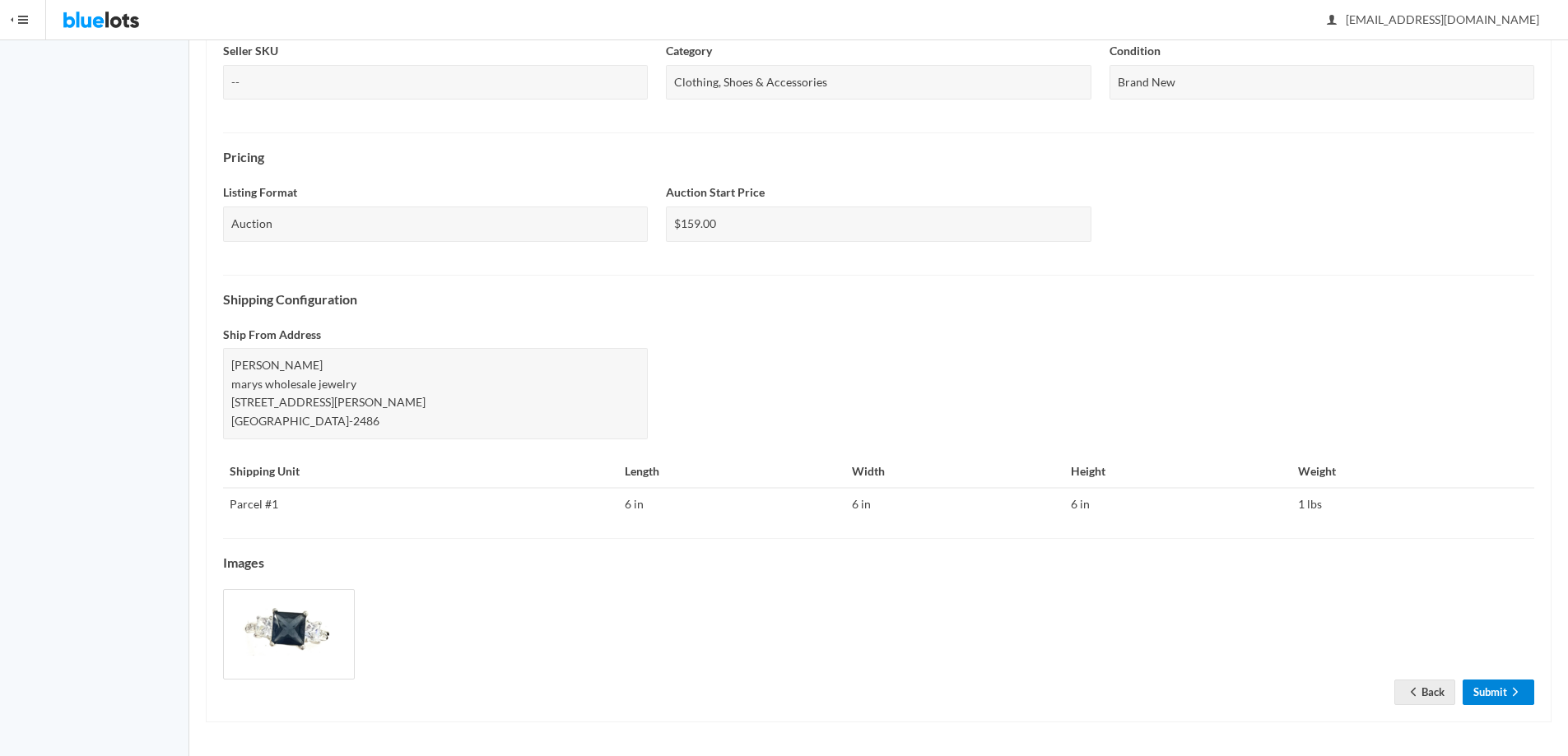
click at [1500, 683] on link "Submit" at bounding box center [1497, 692] width 71 height 25
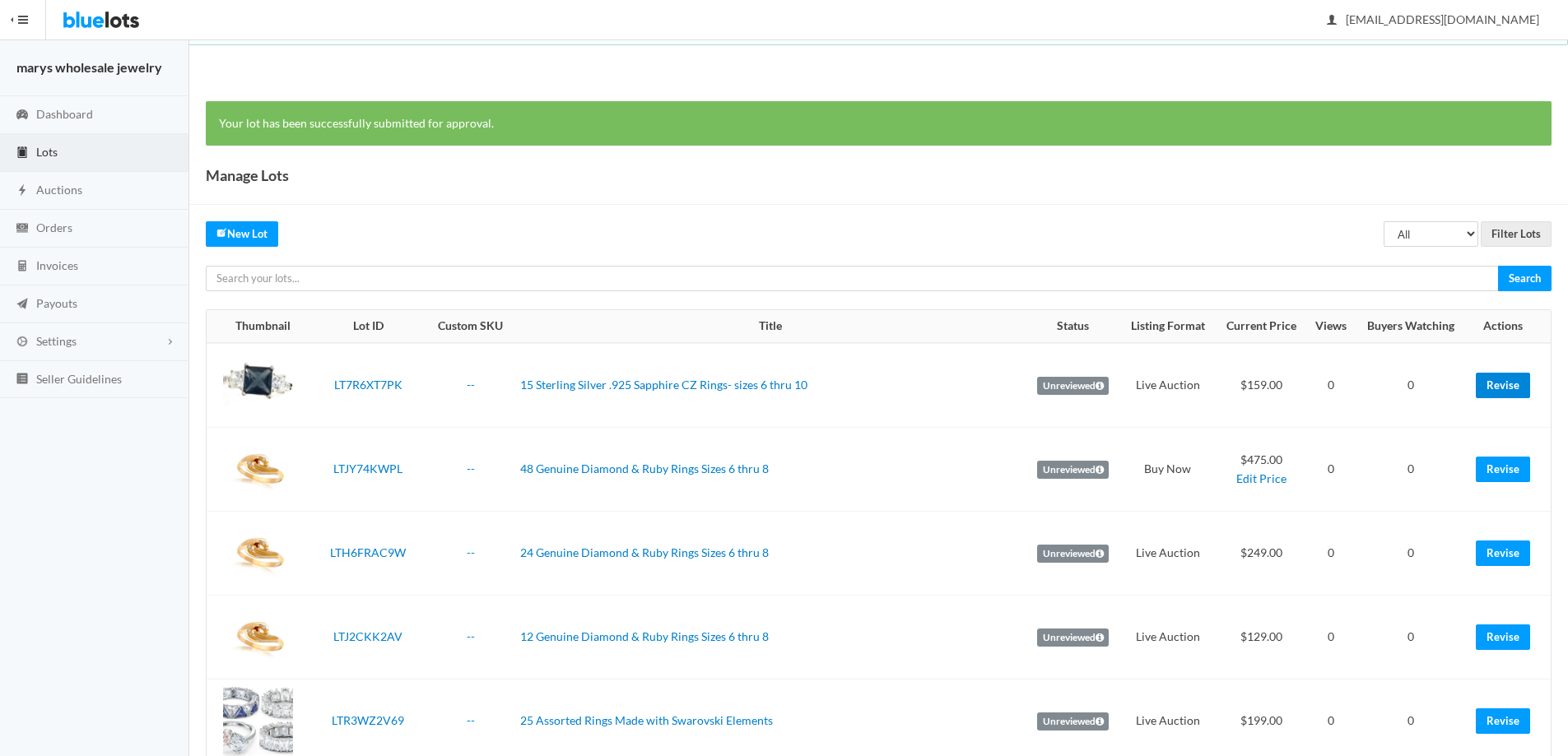
click at [1508, 383] on link "Revise" at bounding box center [1503, 385] width 55 height 25
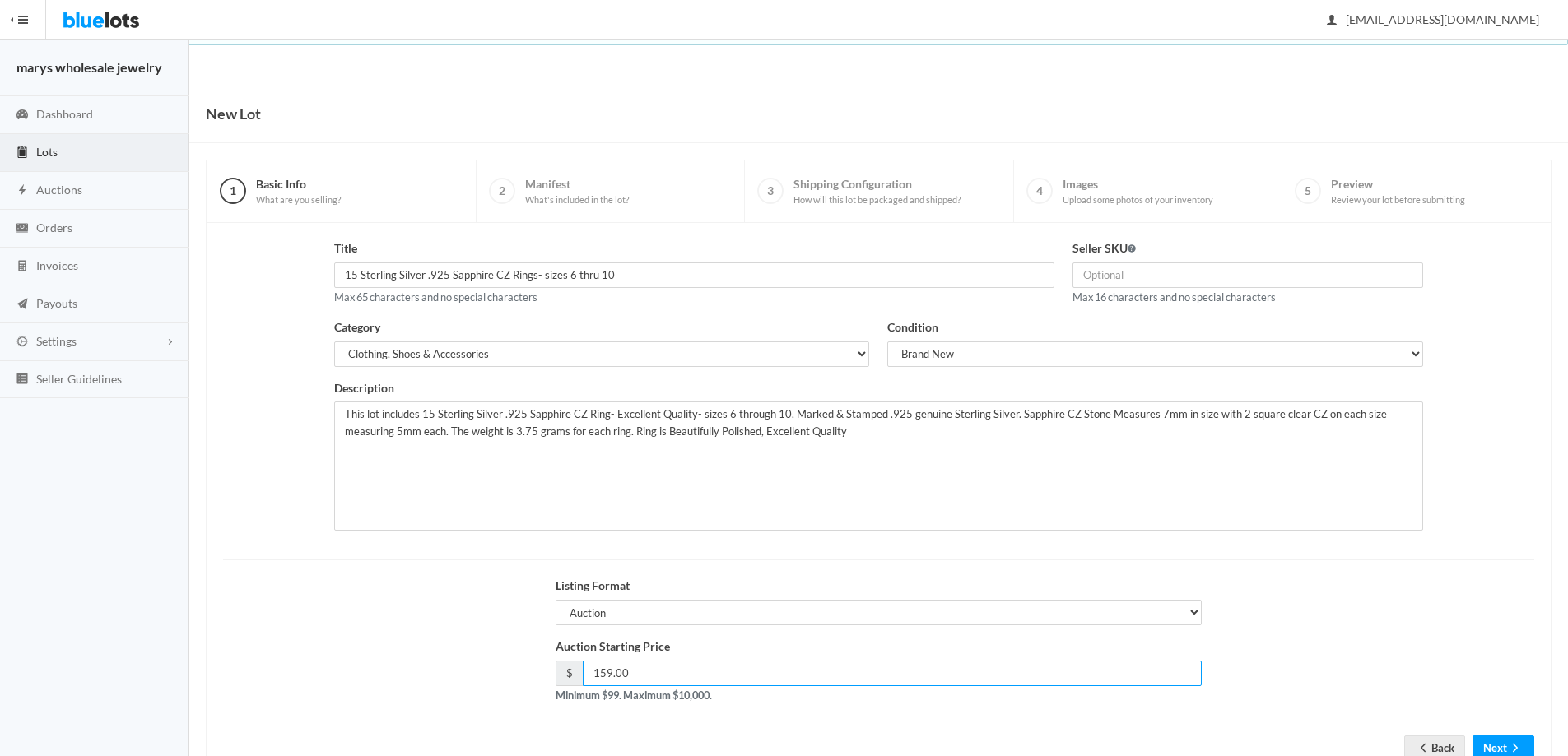
click at [604, 670] on input "159.00" at bounding box center [892, 673] width 619 height 25
type input "169.00"
click at [1503, 743] on button "Next" at bounding box center [1503, 748] width 62 height 25
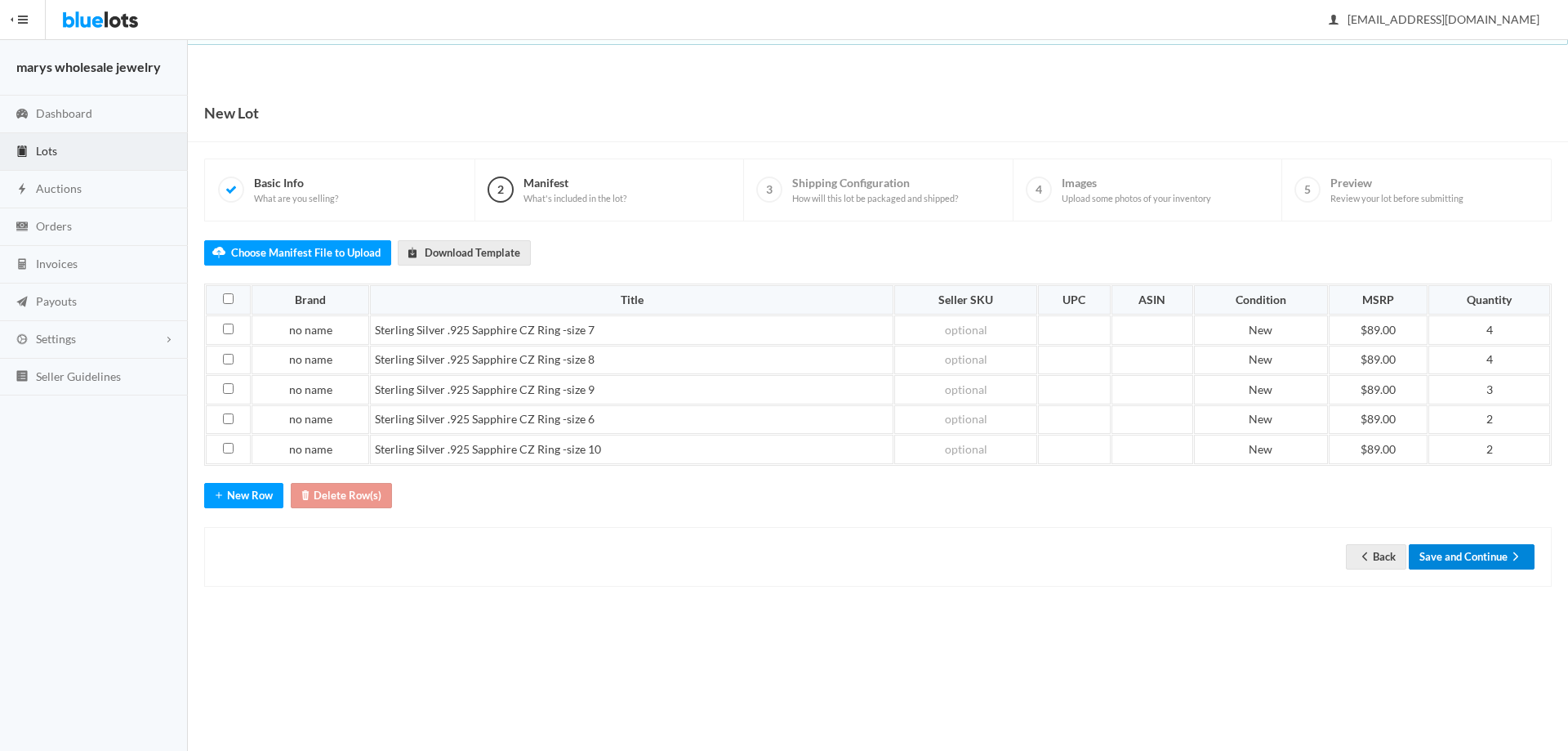
click at [1497, 558] on button "Save and Continue" at bounding box center [1471, 557] width 126 height 25
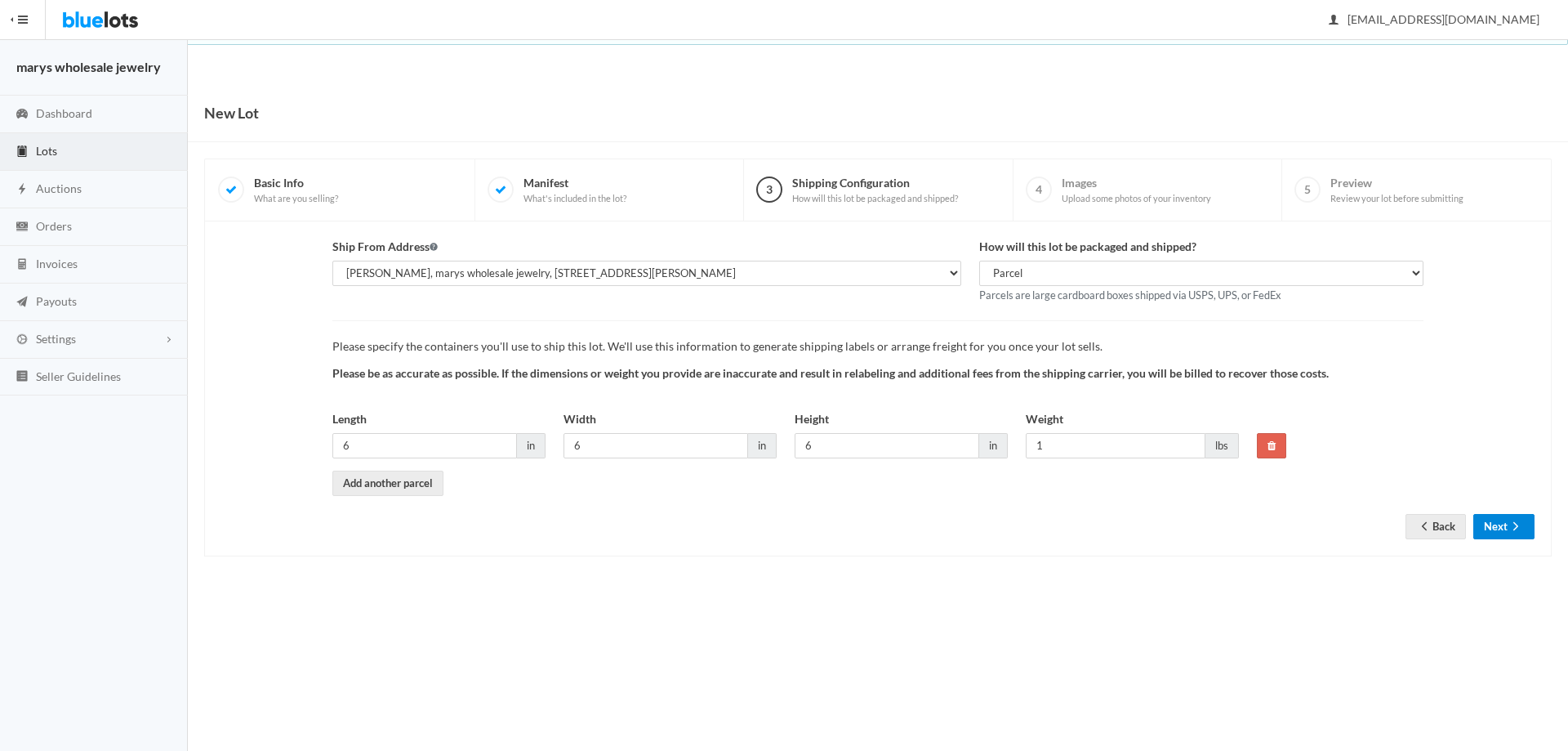
click at [1516, 523] on icon "arrow forward" at bounding box center [1516, 526] width 5 height 8
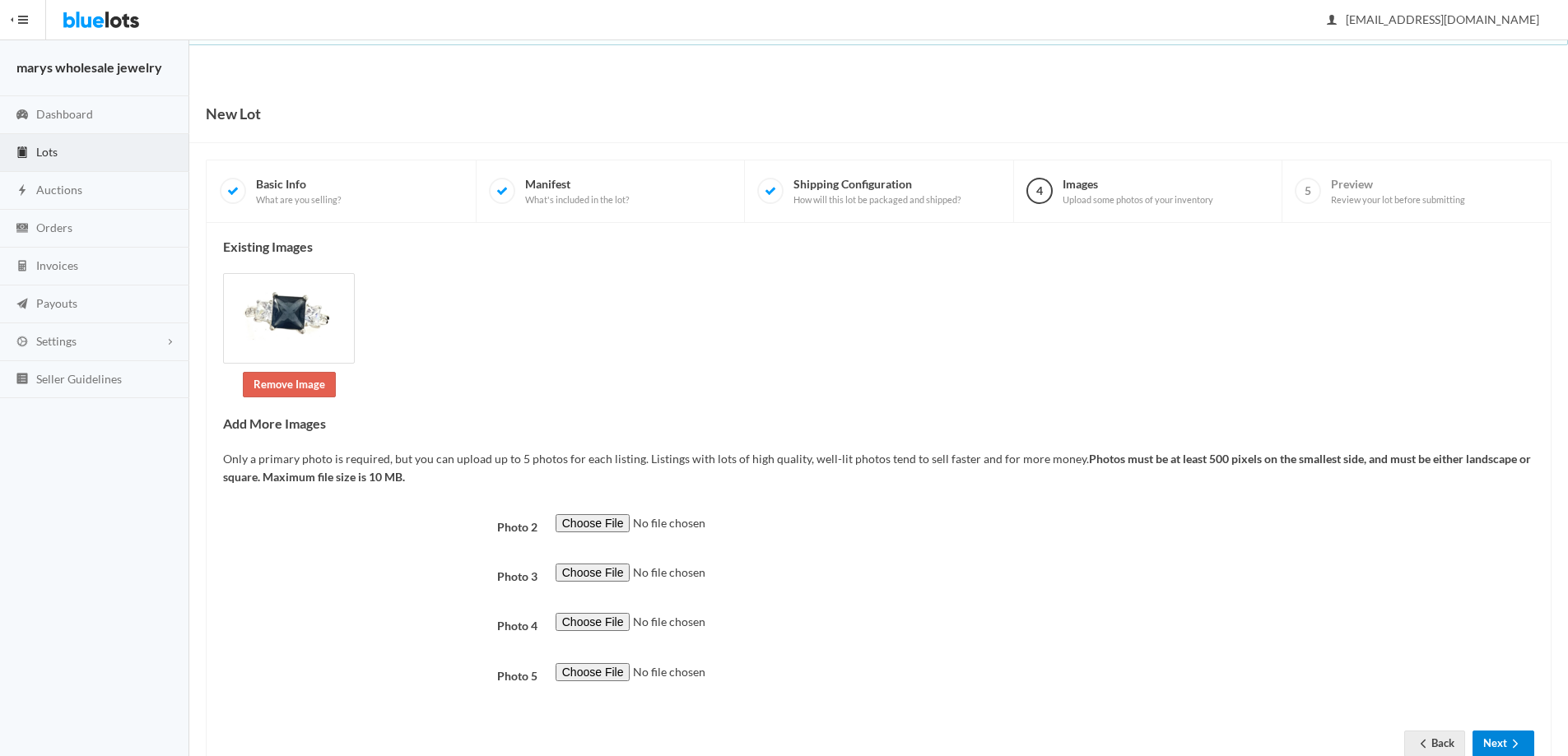
click at [1492, 745] on button "Next" at bounding box center [1503, 743] width 62 height 25
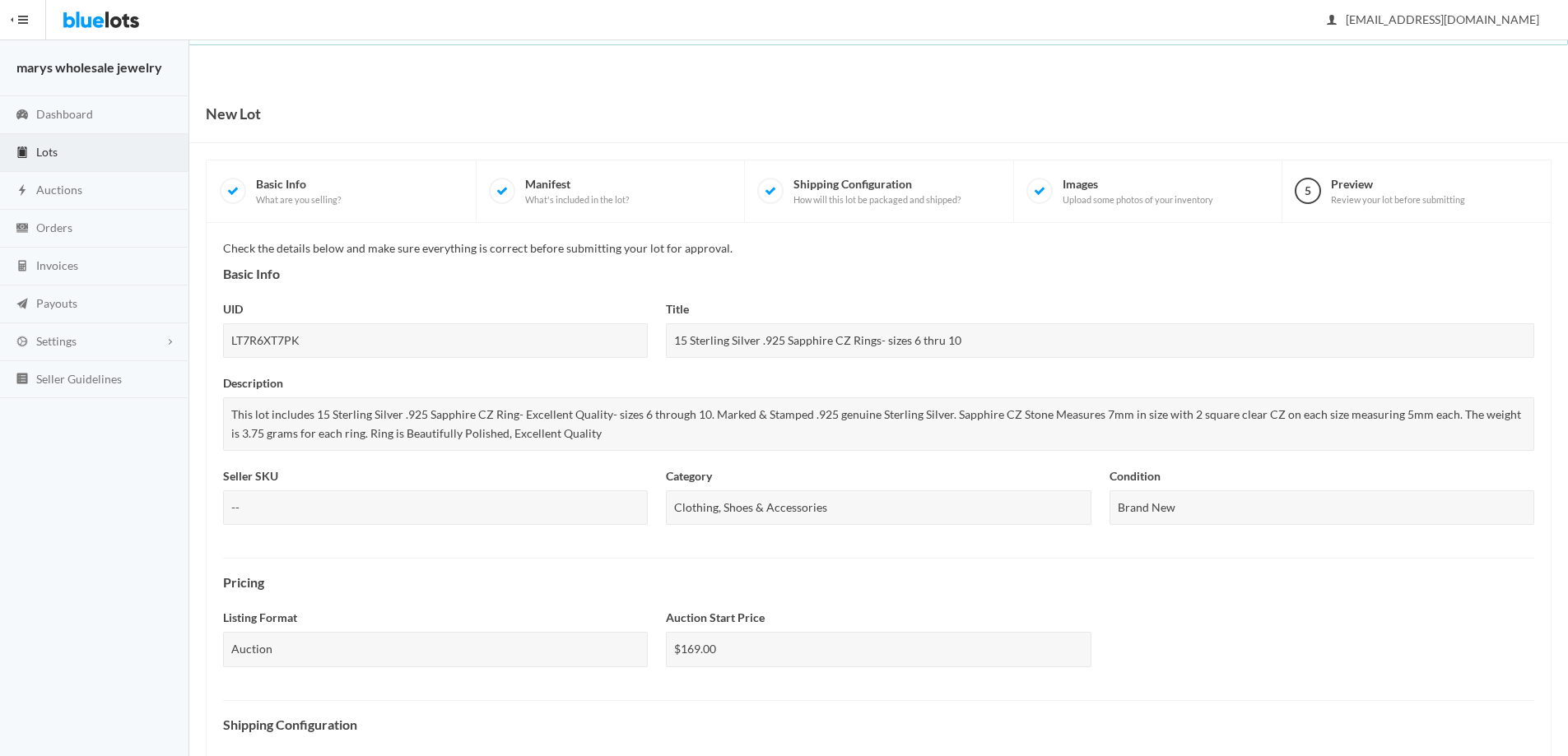
scroll to position [425, 0]
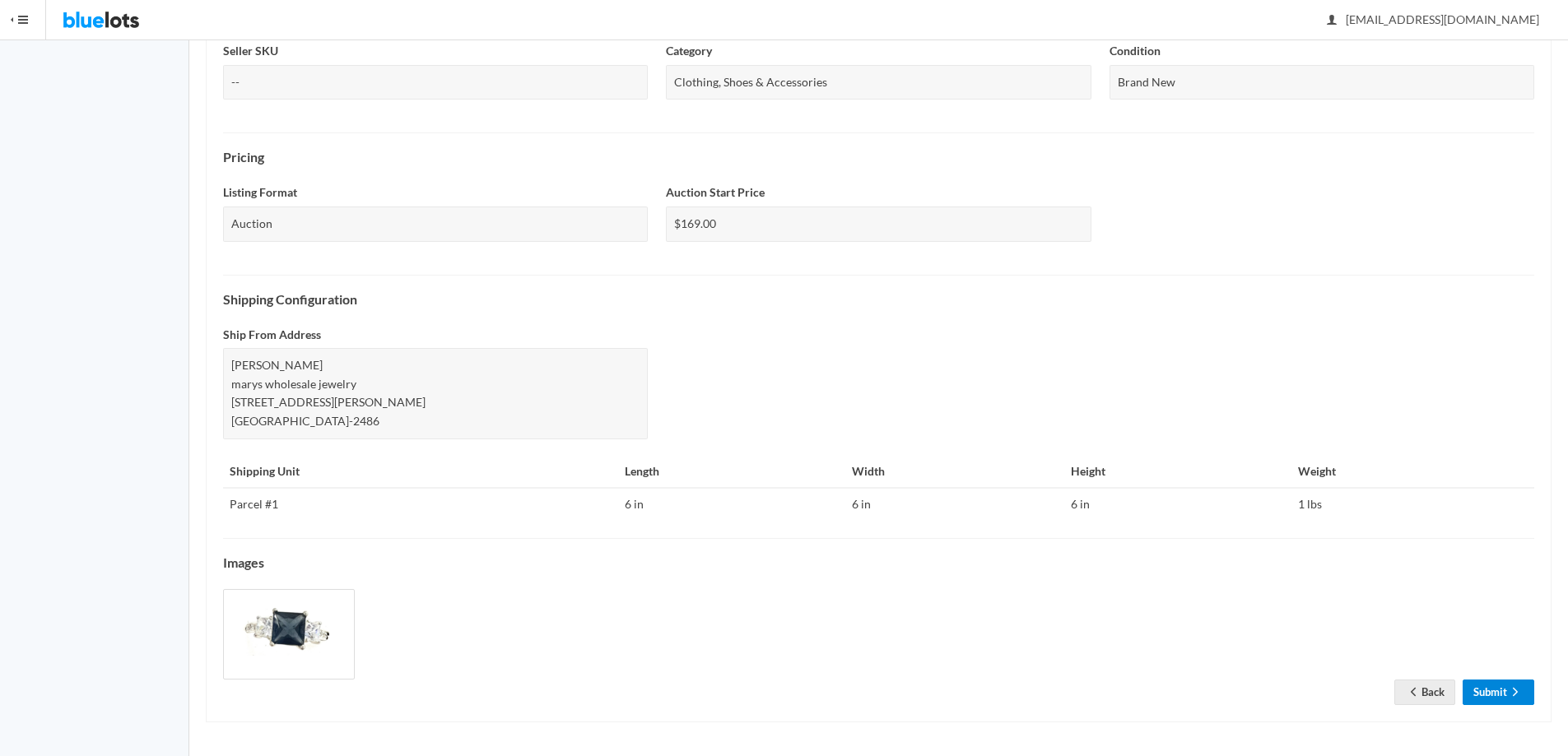
click at [1500, 692] on link "Submit" at bounding box center [1497, 692] width 71 height 25
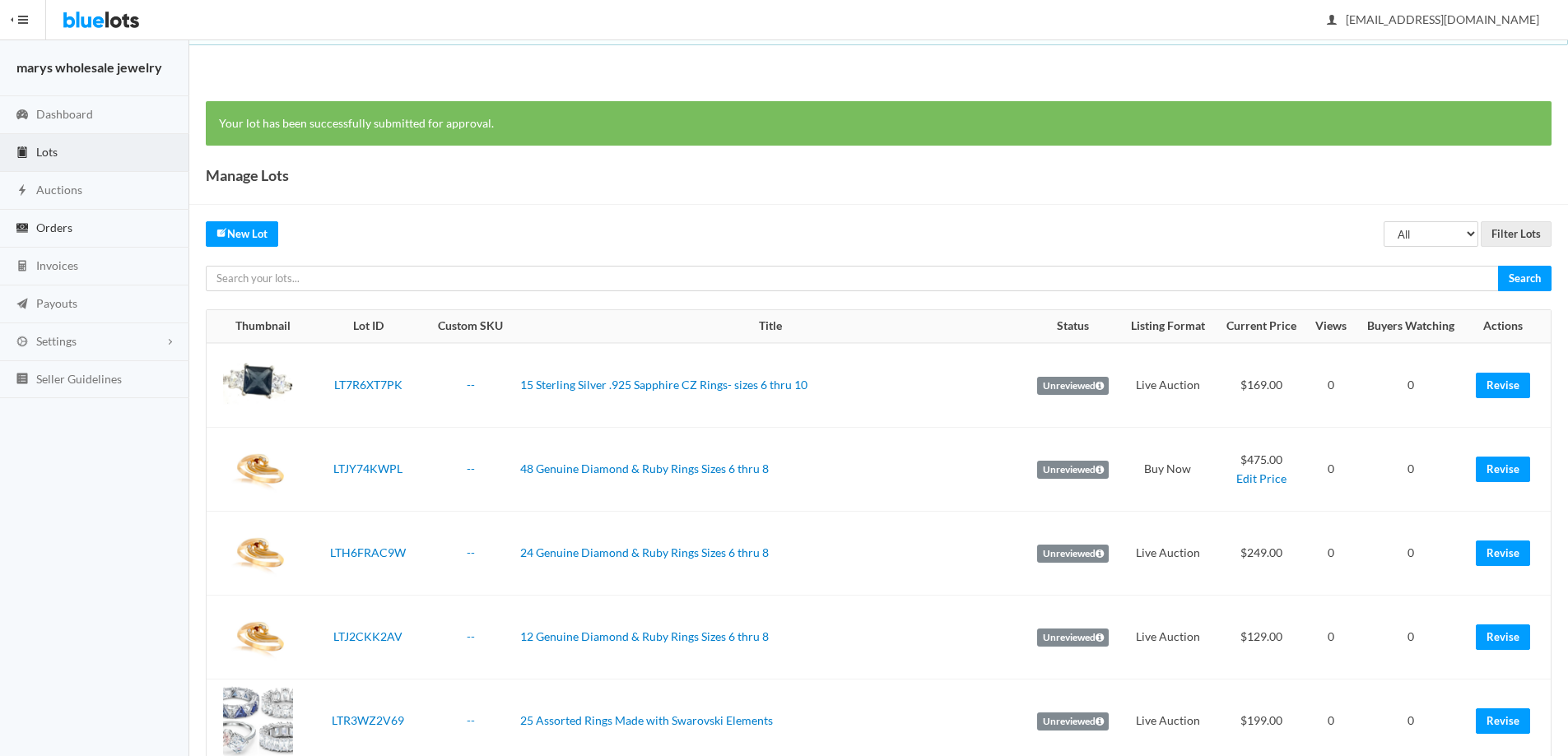
click at [71, 226] on span "Orders" at bounding box center [54, 227] width 36 height 14
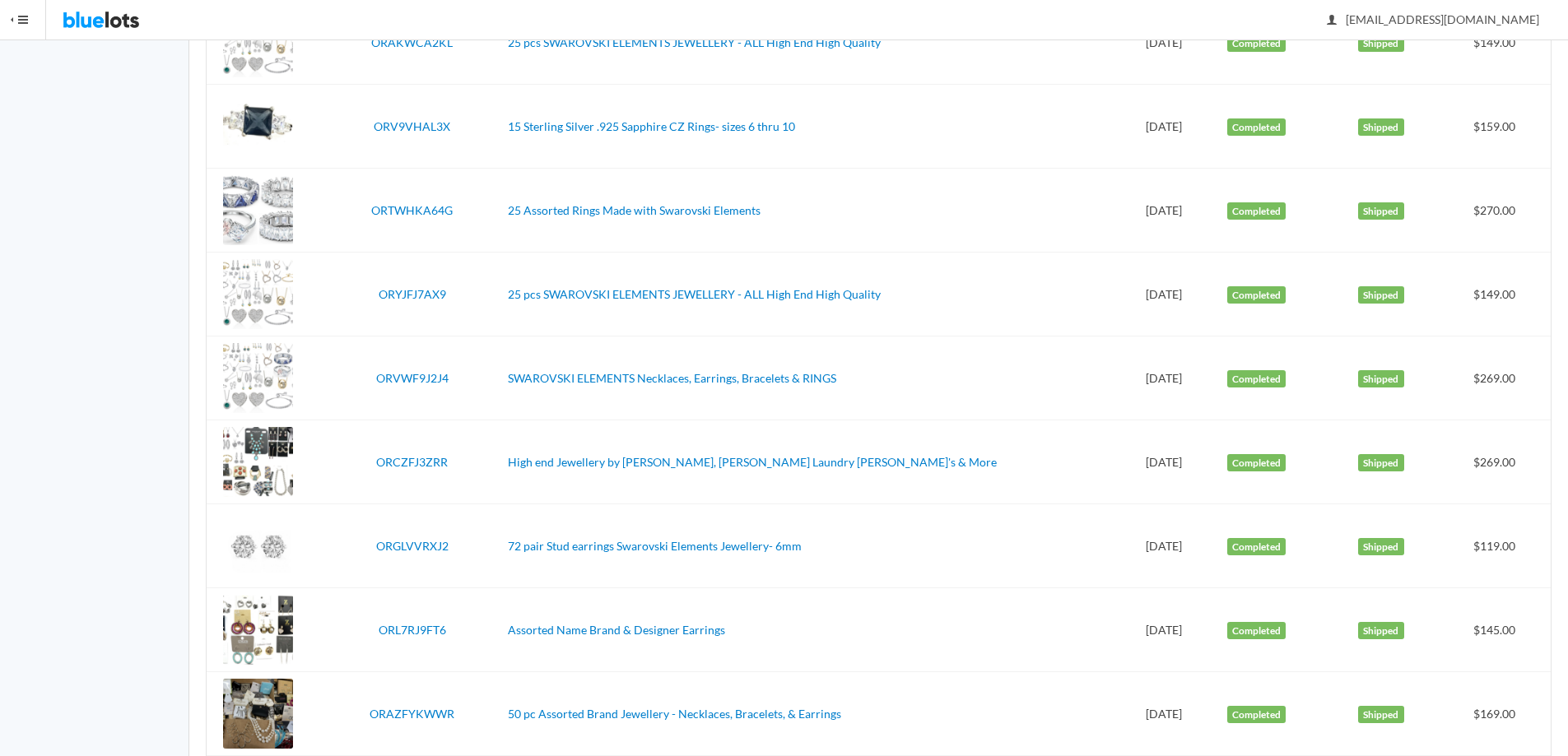
scroll to position [988, 0]
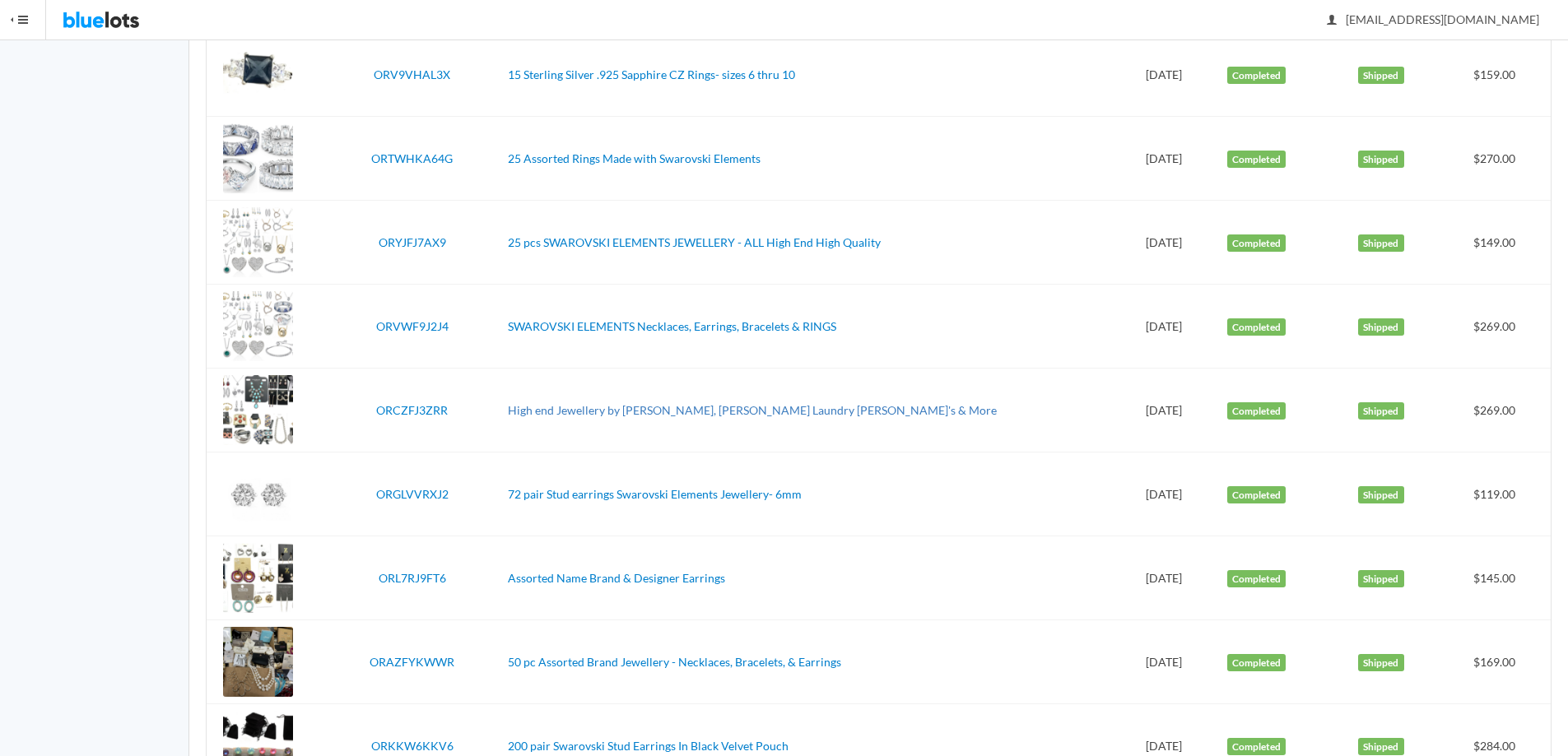
click at [642, 408] on link "High end Jewellery by [PERSON_NAME], [PERSON_NAME] Laundry [PERSON_NAME]'s & Mo…" at bounding box center [752, 409] width 489 height 14
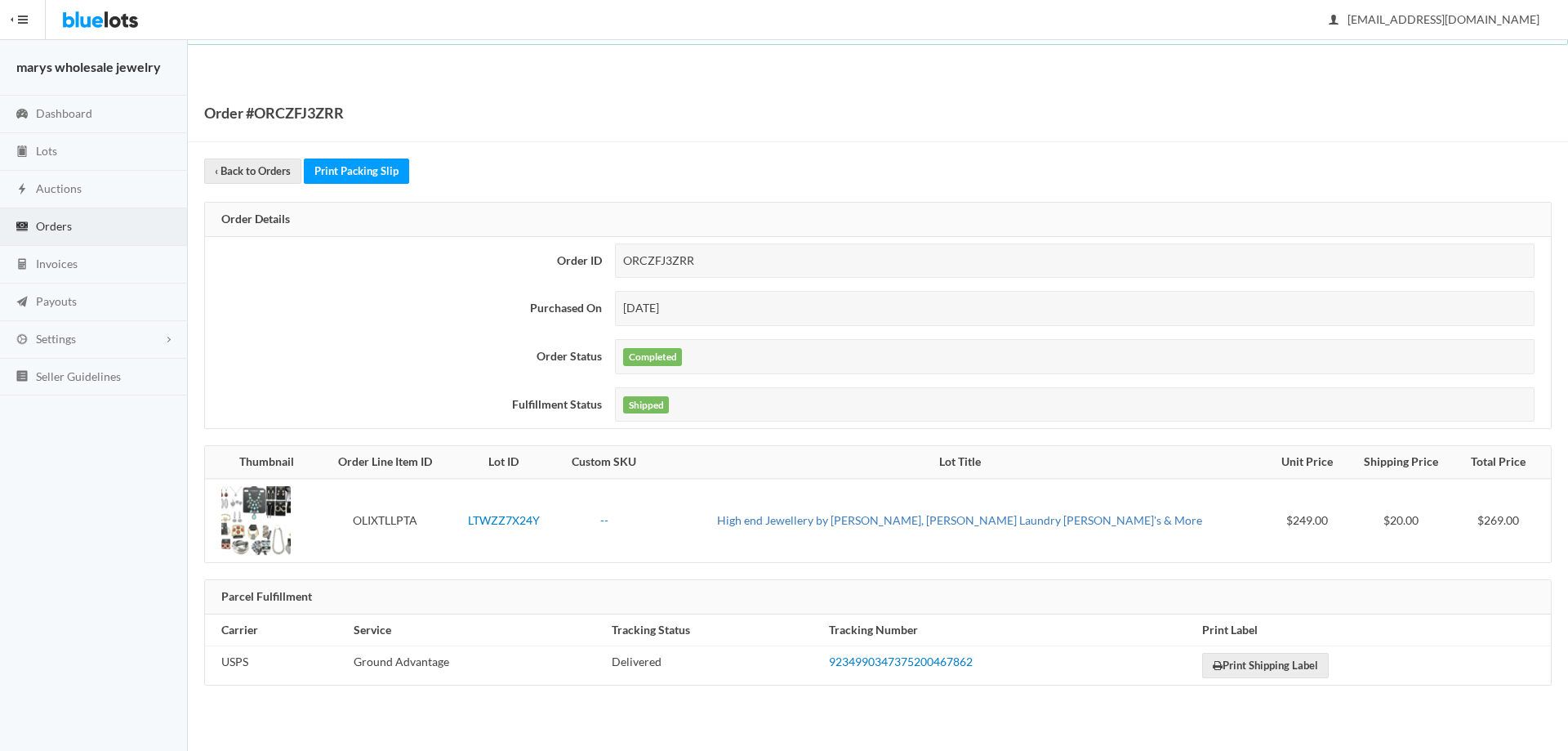
click at [900, 520] on link "High end Jewellery by [PERSON_NAME], [PERSON_NAME] Laundry [PERSON_NAME]'s & Mo…" at bounding box center [960, 520] width 485 height 14
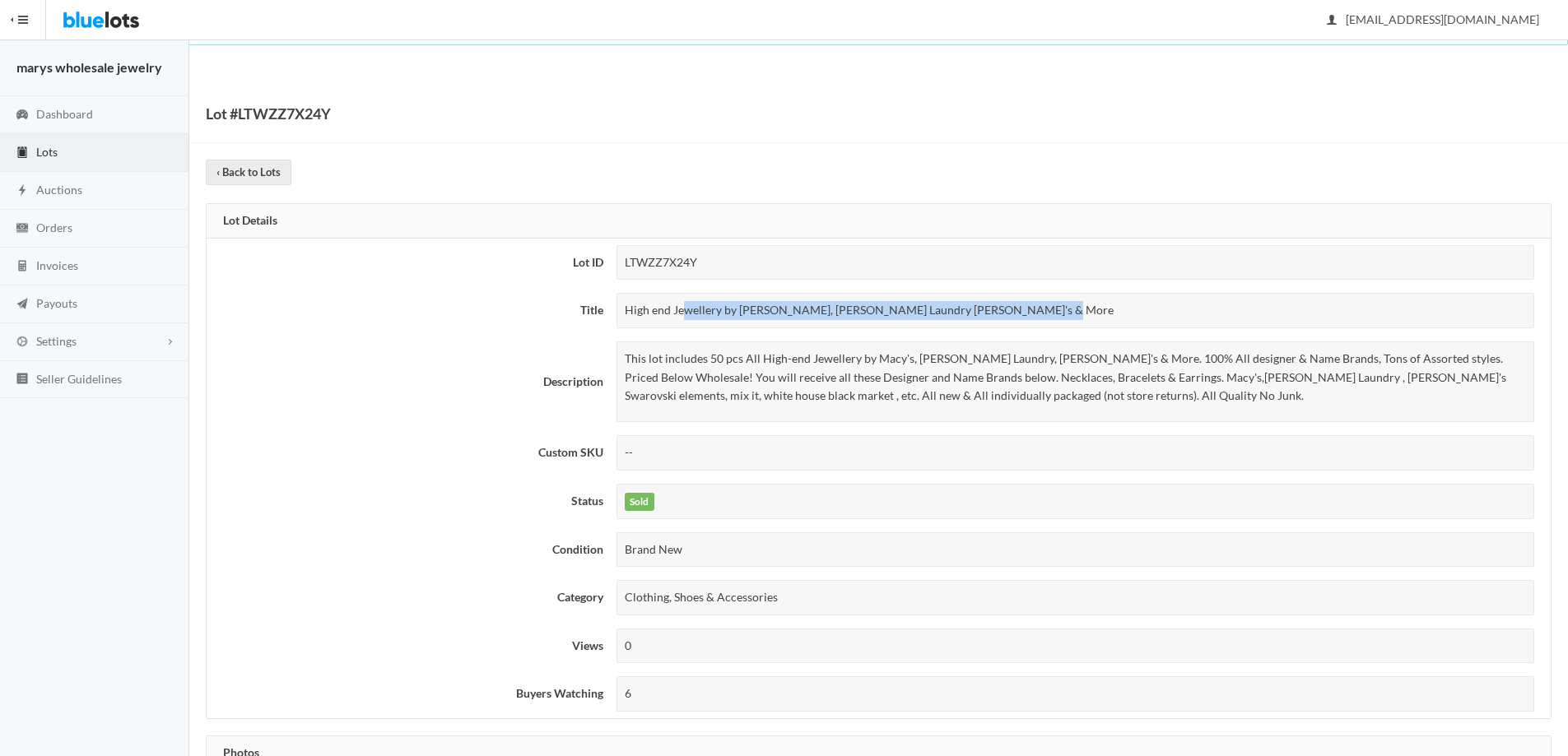
drag, startPoint x: 624, startPoint y: 309, endPoint x: 965, endPoint y: 305, distance: 341.0
click at [965, 305] on div "High end Jewellery by [PERSON_NAME], [PERSON_NAME] Laundry [PERSON_NAME]'s & Mo…" at bounding box center [1074, 310] width 917 height 35
copy div "High end Jewellery by [PERSON_NAME], [PERSON_NAME] Laundry [PERSON_NAME]'s & Mo…"
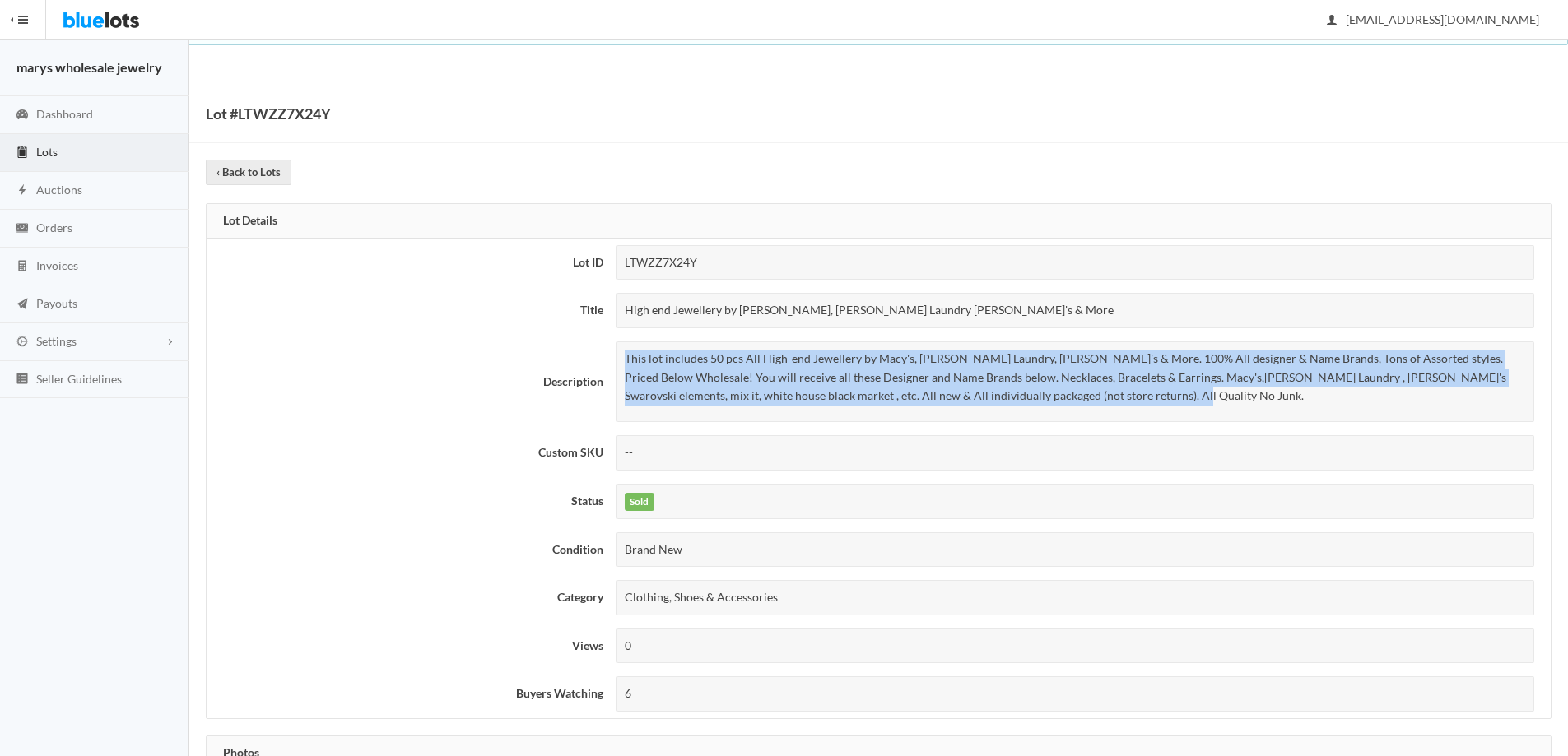
drag, startPoint x: 623, startPoint y: 358, endPoint x: 1099, endPoint y: 409, distance: 478.7
click at [1099, 409] on div "This lot includes 50 pcs All High-end Jewellery by Macy's, Shelli Segal Laundry…" at bounding box center [1074, 382] width 917 height 81
copy p "This lot includes 50 pcs All High-end Jewellery by Macy's, Shelli Segal Laundry…"
click at [1105, 394] on p "This lot includes 50 pcs All High-end Jewellery by Macy's, Shelli Segal Laundry…" at bounding box center [1075, 378] width 902 height 56
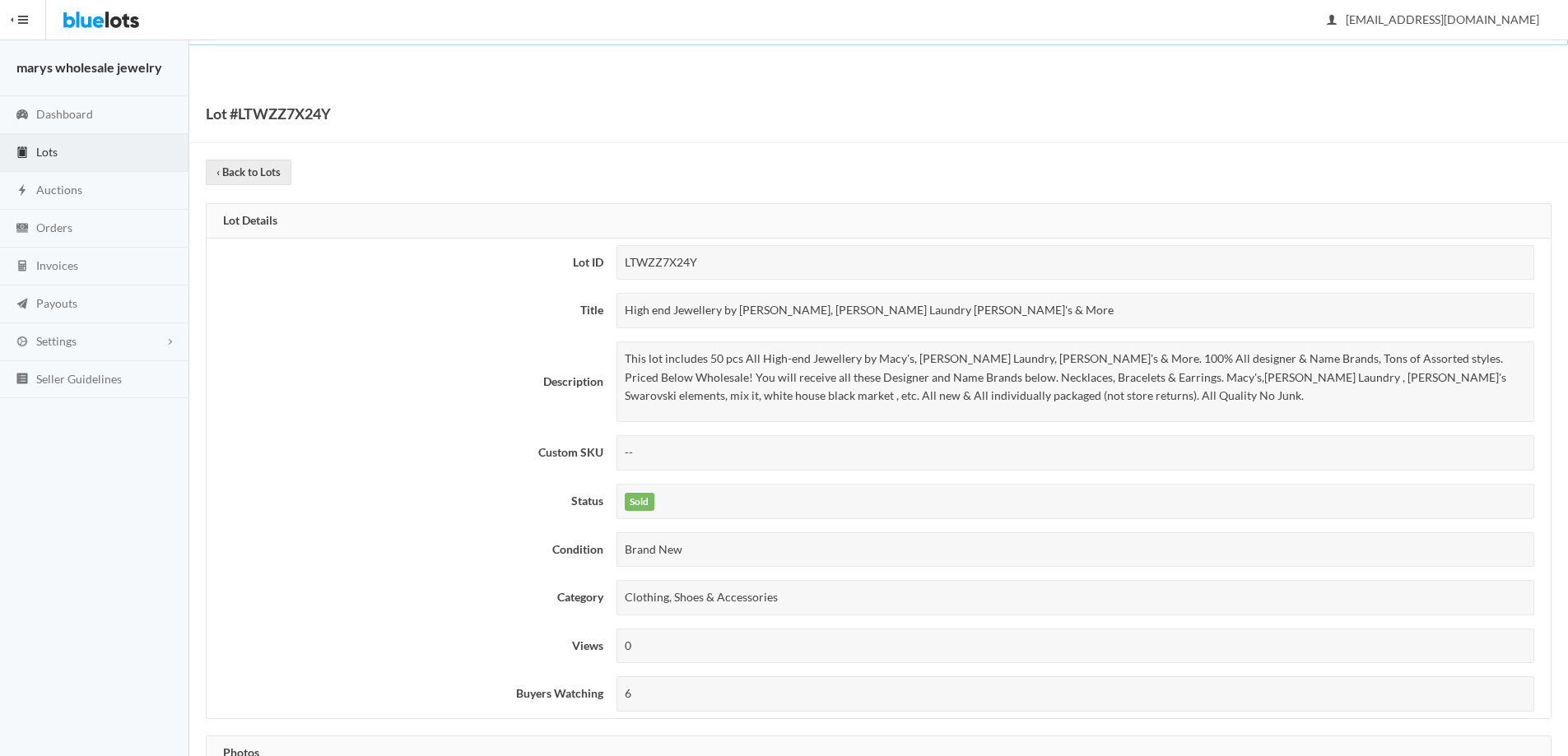
click at [1405, 378] on p "This lot includes 50 pcs All High-end Jewellery by Macy's, Shelli Segal Laundry…" at bounding box center [1075, 378] width 902 height 56
click at [1403, 377] on p "This lot includes 50 pcs All High-end Jewellery by Macy's, Shelli Segal Laundry…" at bounding box center [1075, 378] width 902 height 56
click at [1405, 383] on p "This lot includes 50 pcs All High-end Jewellery by Macy's, Shelli Segal Laundry…" at bounding box center [1075, 378] width 902 height 56
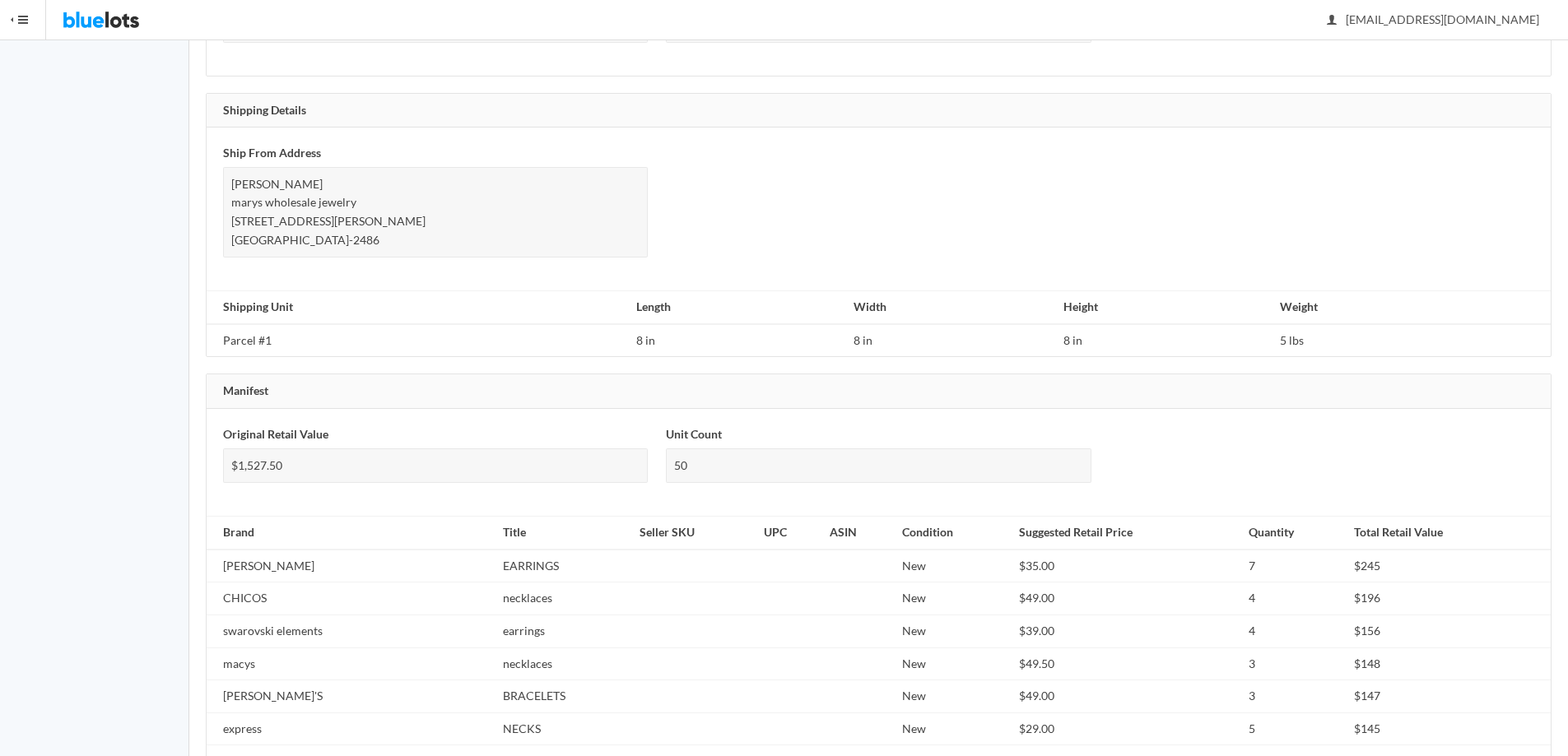
scroll to position [1188, 0]
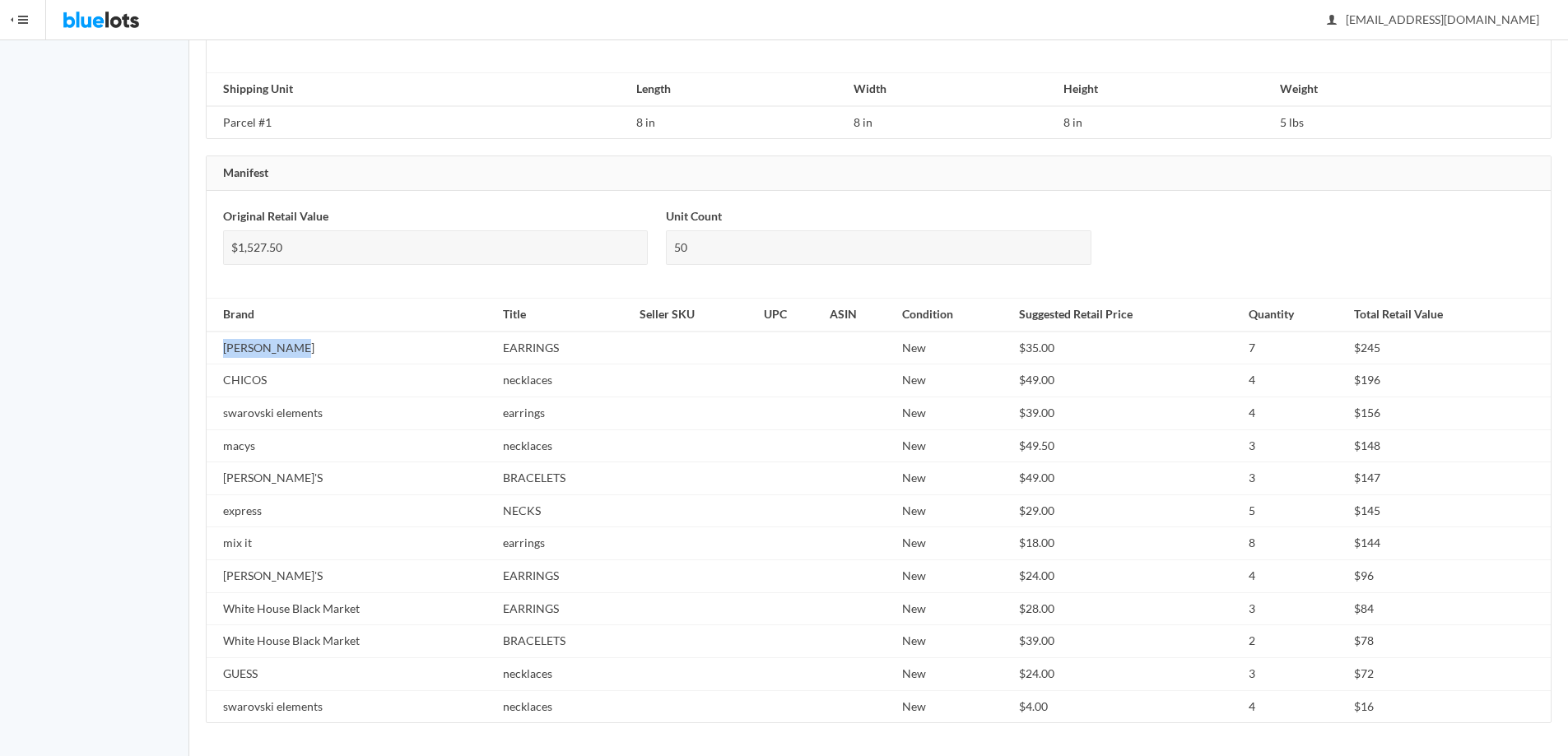
drag, startPoint x: 222, startPoint y: 348, endPoint x: 296, endPoint y: 347, distance: 74.0
click at [296, 347] on td "Shelli Segal" at bounding box center [351, 347] width 290 height 33
copy td "Shelli Segal"
drag, startPoint x: 222, startPoint y: 383, endPoint x: 274, endPoint y: 369, distance: 53.9
click at [274, 369] on td "CHICOS" at bounding box center [351, 380] width 290 height 33
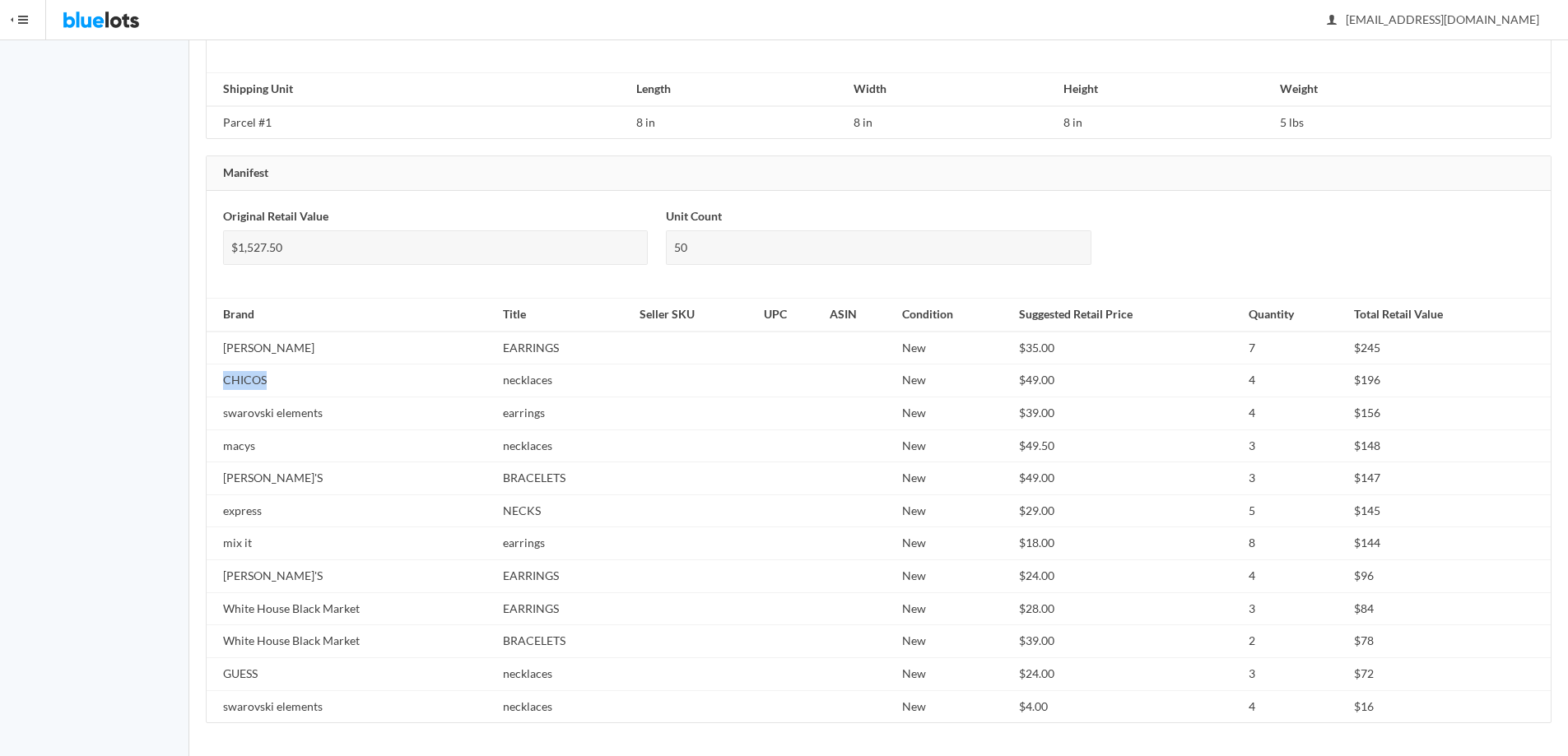
copy td "CHICOS"
drag, startPoint x: 221, startPoint y: 414, endPoint x: 311, endPoint y: 417, distance: 90.0
click at [343, 411] on td "swarovski elements" at bounding box center [351, 414] width 290 height 33
copy td "swarovski elements"
drag, startPoint x: 224, startPoint y: 446, endPoint x: 264, endPoint y: 445, distance: 40.0
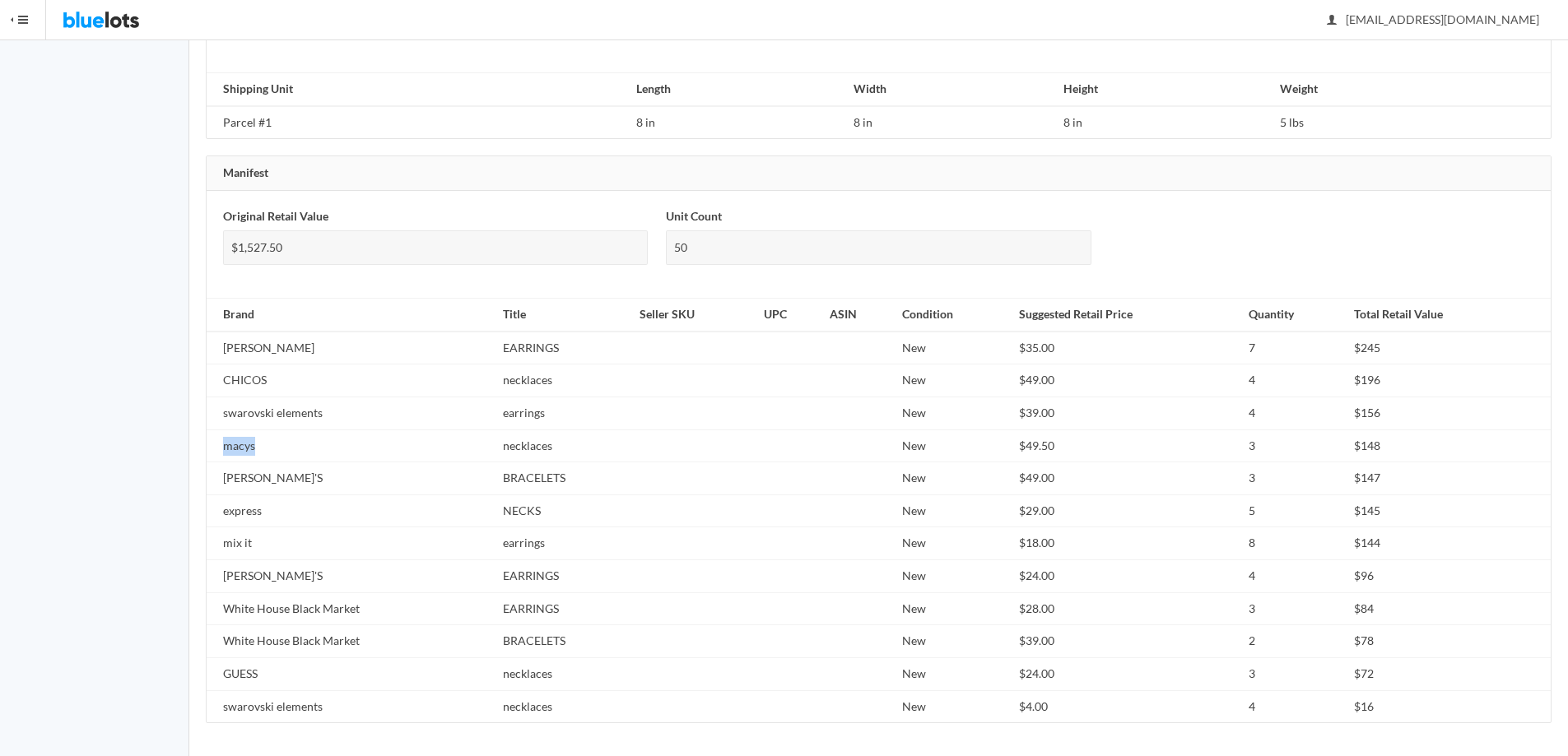
click at [264, 445] on td "macys" at bounding box center [351, 446] width 290 height 33
copy td "macys"
drag, startPoint x: 223, startPoint y: 516, endPoint x: 270, endPoint y: 505, distance: 48.3
click at [270, 505] on td "express" at bounding box center [351, 510] width 290 height 33
copy td "express"
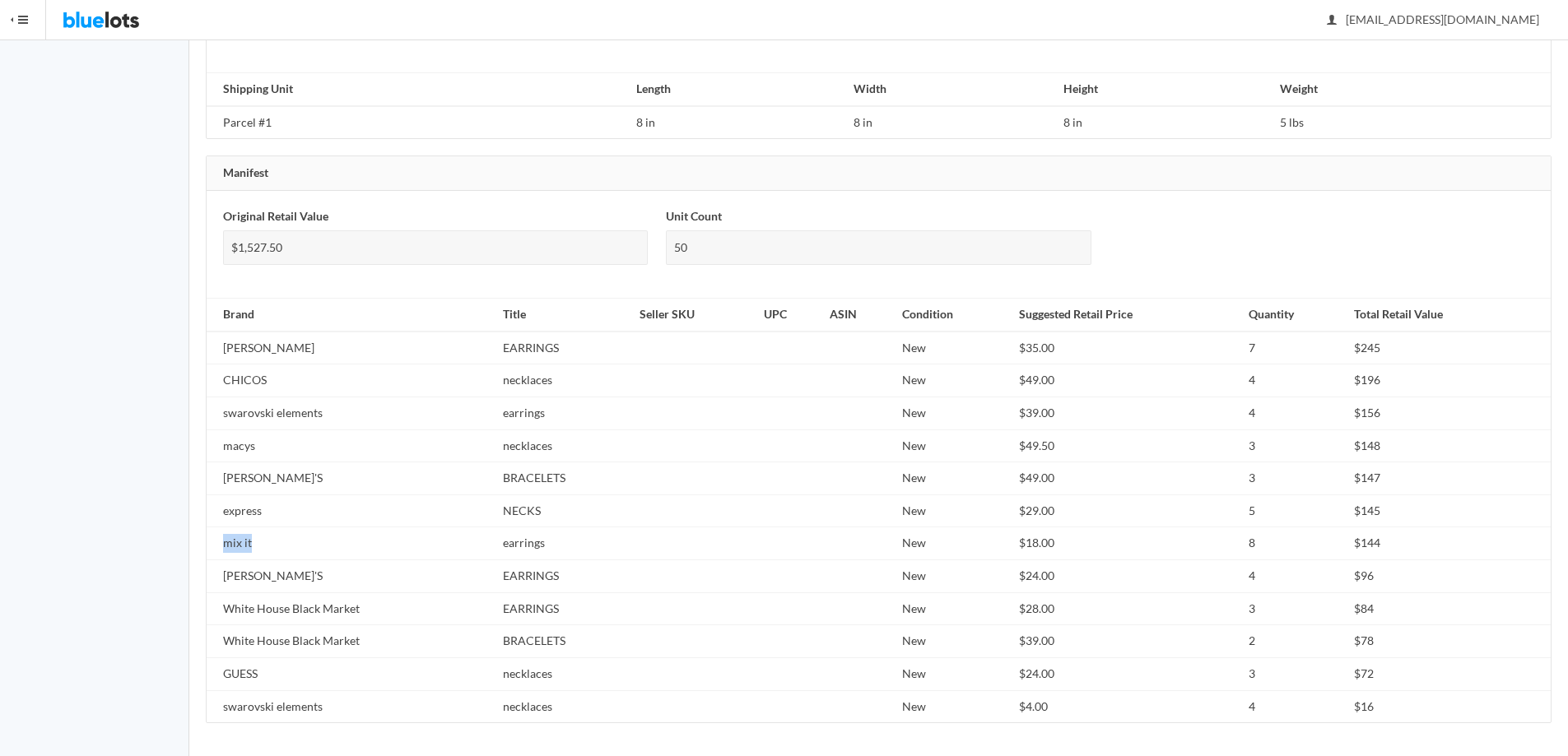
drag, startPoint x: 224, startPoint y: 545, endPoint x: 300, endPoint y: 539, distance: 76.2
click at [300, 539] on td "mix it" at bounding box center [351, 543] width 290 height 33
copy td "mix it"
drag, startPoint x: 223, startPoint y: 612, endPoint x: 396, endPoint y: 602, distance: 173.3
click at [396, 602] on td "White House Black Market" at bounding box center [351, 608] width 290 height 33
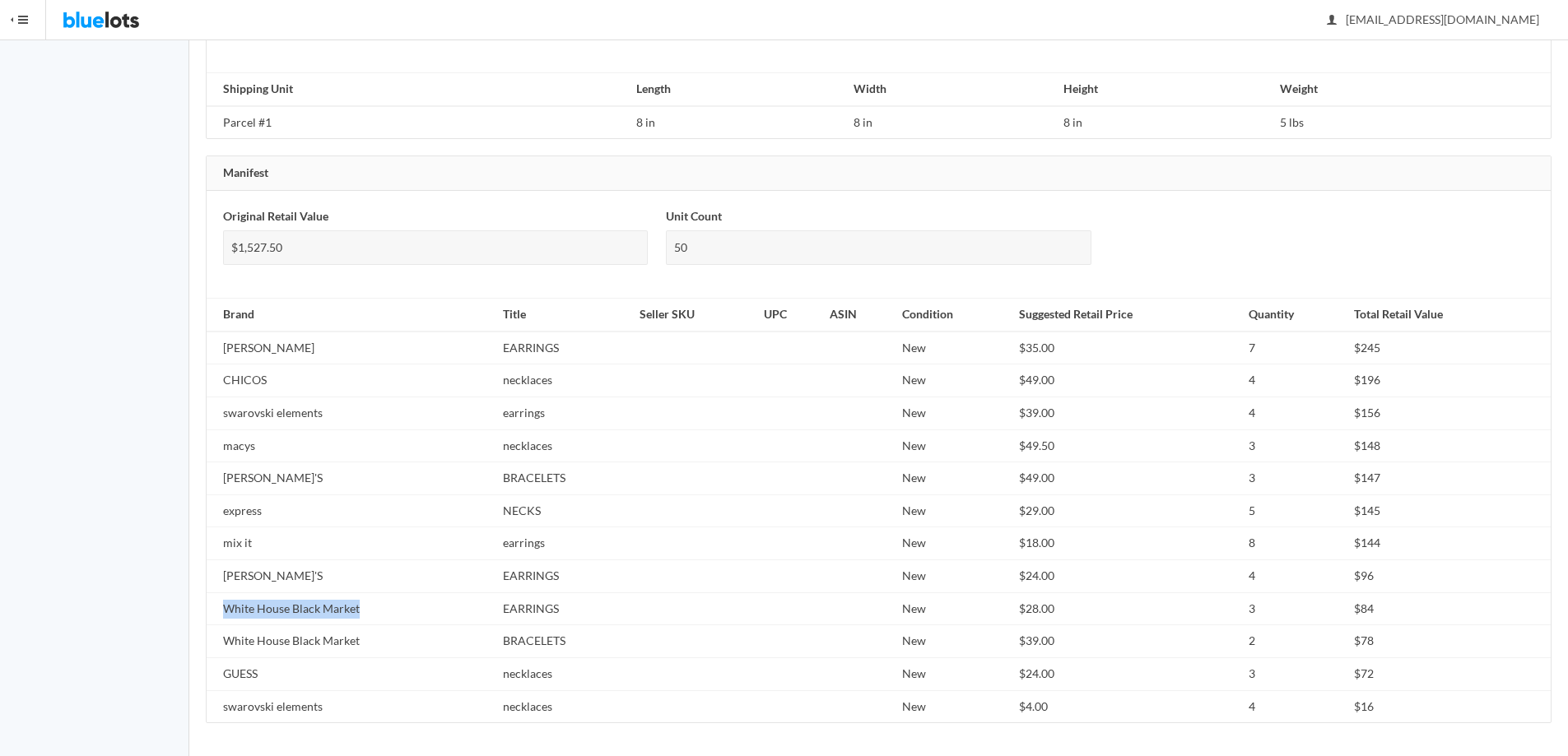
copy td "White House Black Market"
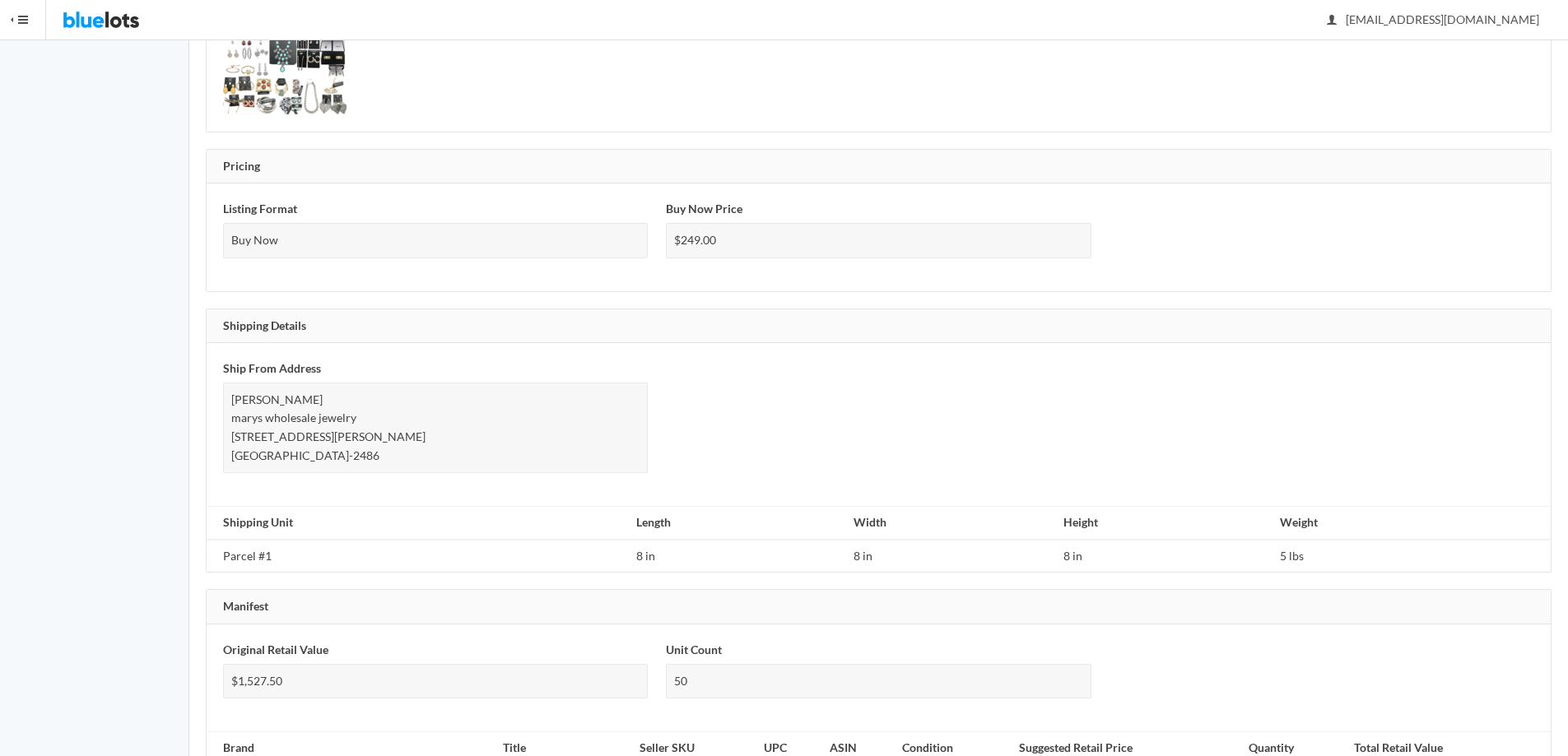
scroll to position [407, 0]
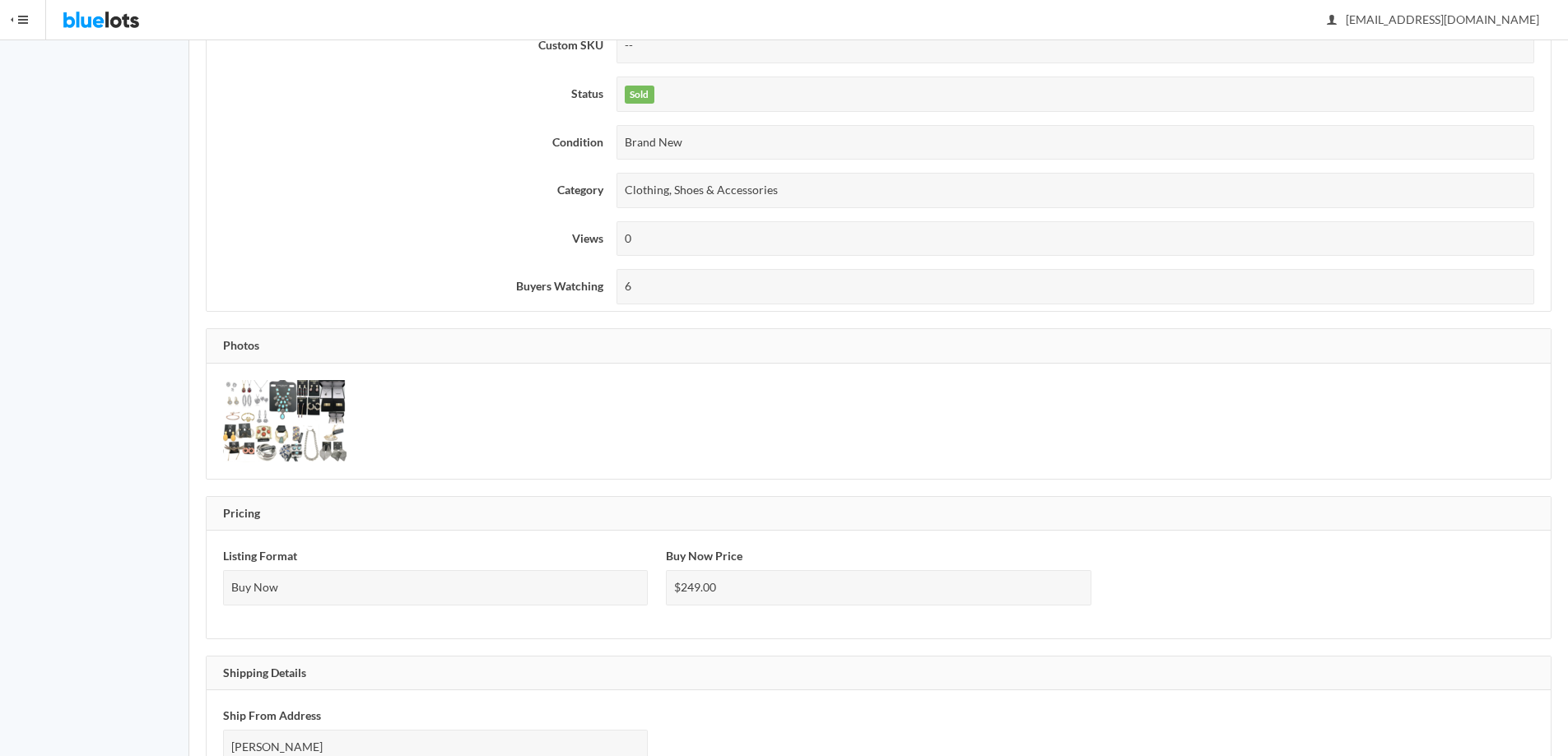
click at [297, 424] on img at bounding box center [285, 421] width 123 height 82
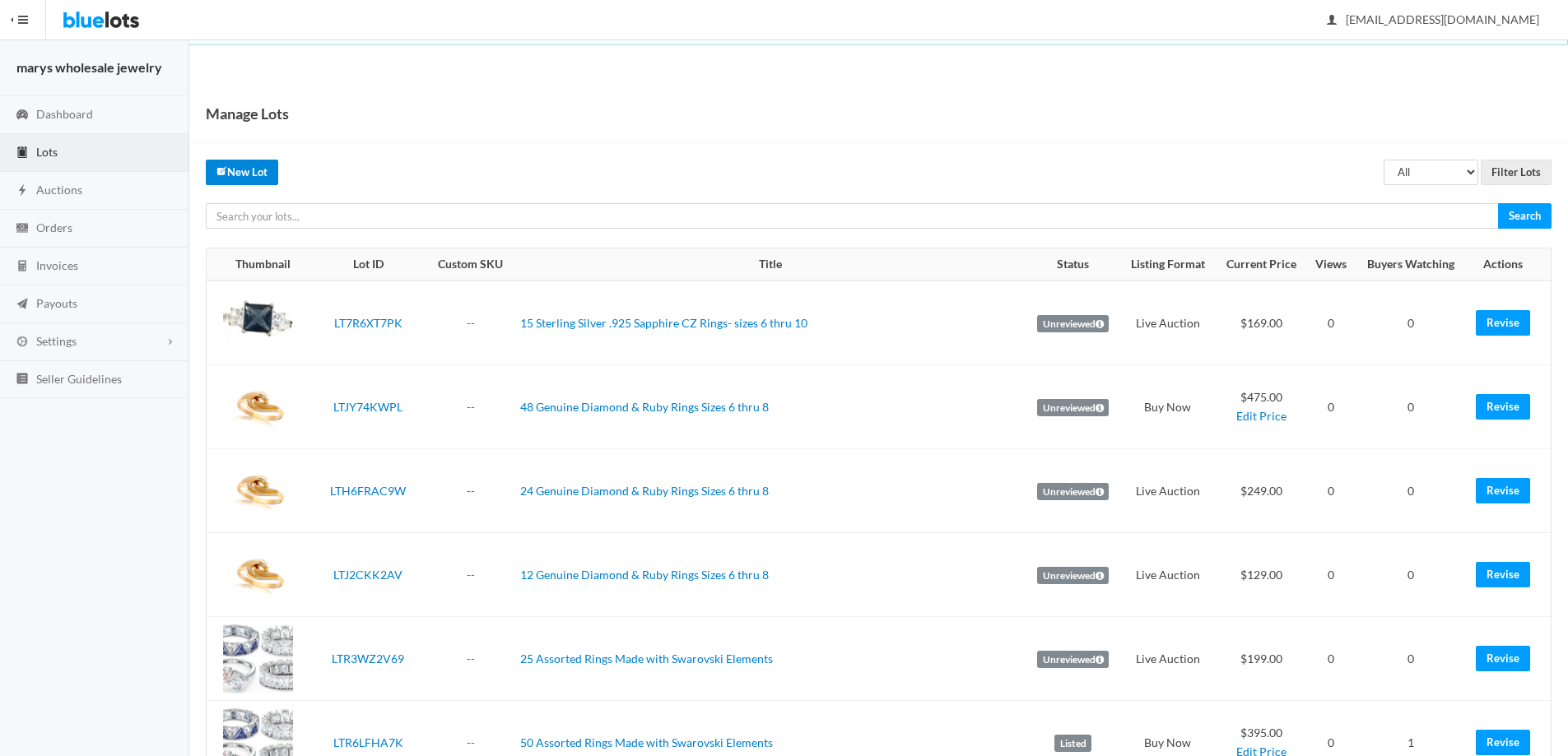
click at [265, 176] on link "New Lot" at bounding box center [242, 172] width 72 height 25
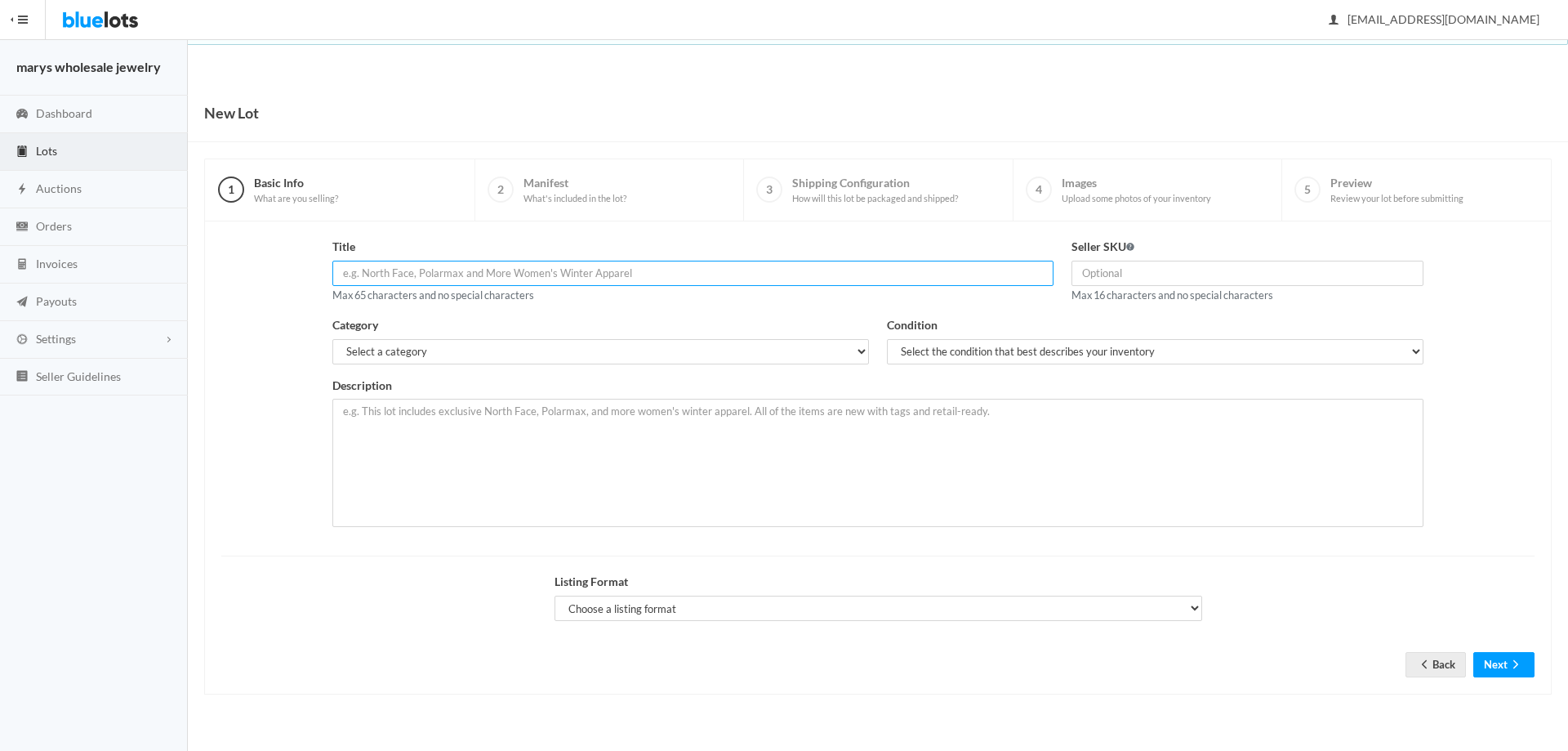
paste input "High end Jewellery by Macy's, Shelli Segal Laundry Chico's & More"
type input "High end Jewellery by Macy's, Shelli Segal Laundry Chico's & More"
click at [526, 358] on select "Select a category Electronics Clothing, Shoes & Accessories Appliances Home & G…" at bounding box center [601, 352] width 537 height 25
select select "2"
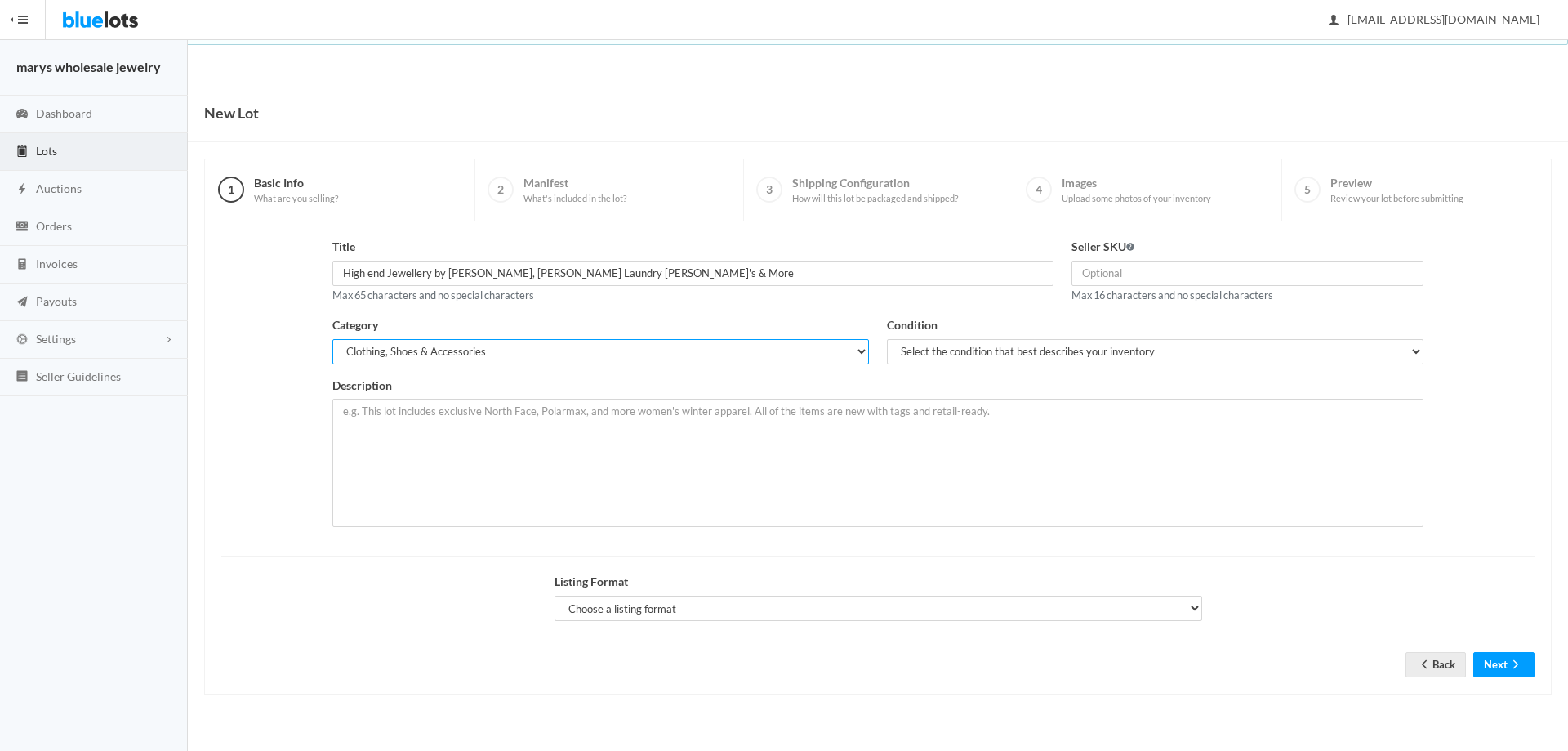
click at [332, 339] on select "Select a category Electronics Clothing, Shoes & Accessories Appliances Home & G…" at bounding box center [601, 352] width 537 height 25
click at [981, 355] on select "Select the condition that best describes your inventory Brand New Shelf Pulls C…" at bounding box center [1156, 352] width 537 height 25
select select "1"
click at [887, 339] on select "Select the condition that best describes your inventory Brand New Shelf Pulls C…" at bounding box center [1156, 352] width 537 height 25
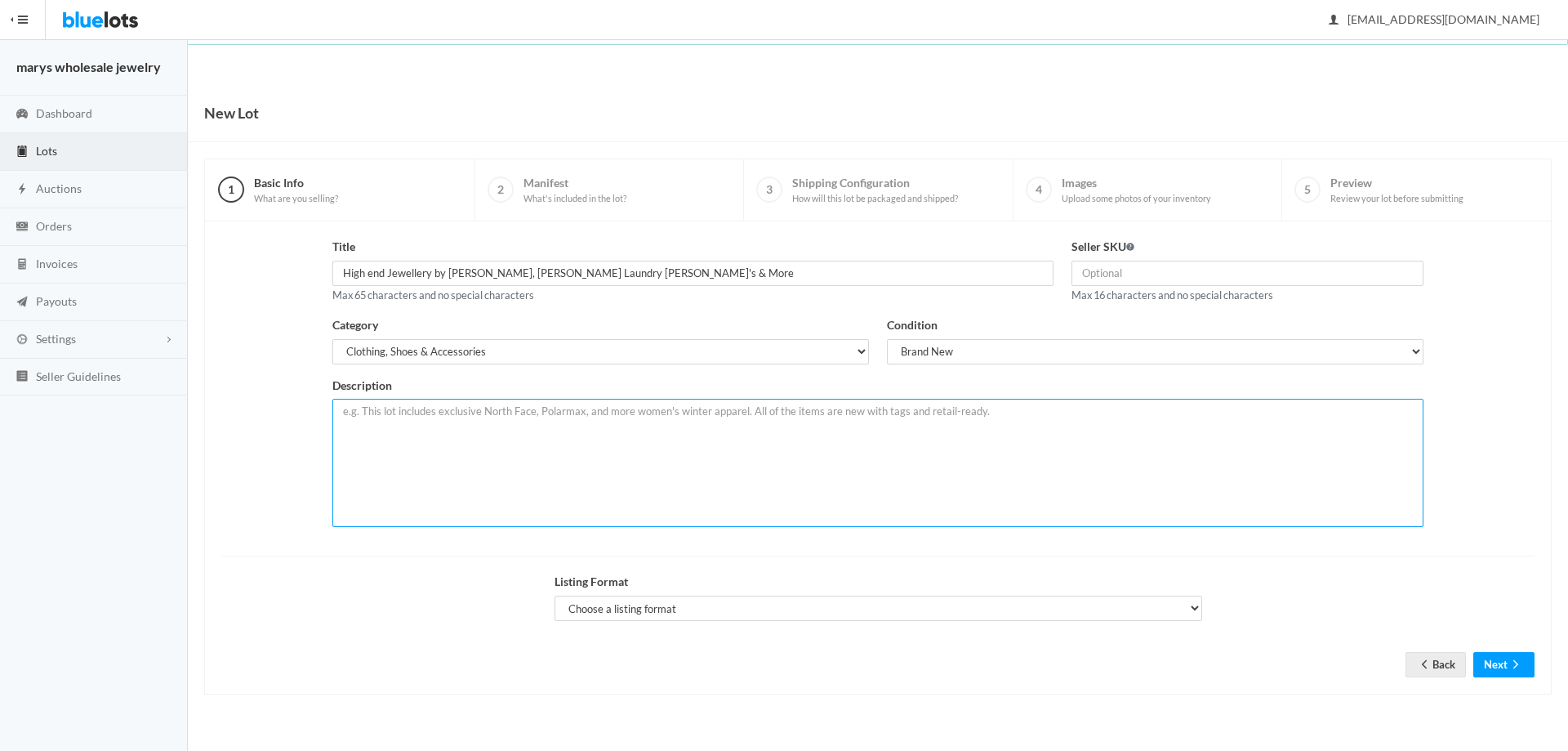
paste textarea "This lot includes 50 pcs All High-end Jewellery by Macy's, Shelli Segal Laundry…"
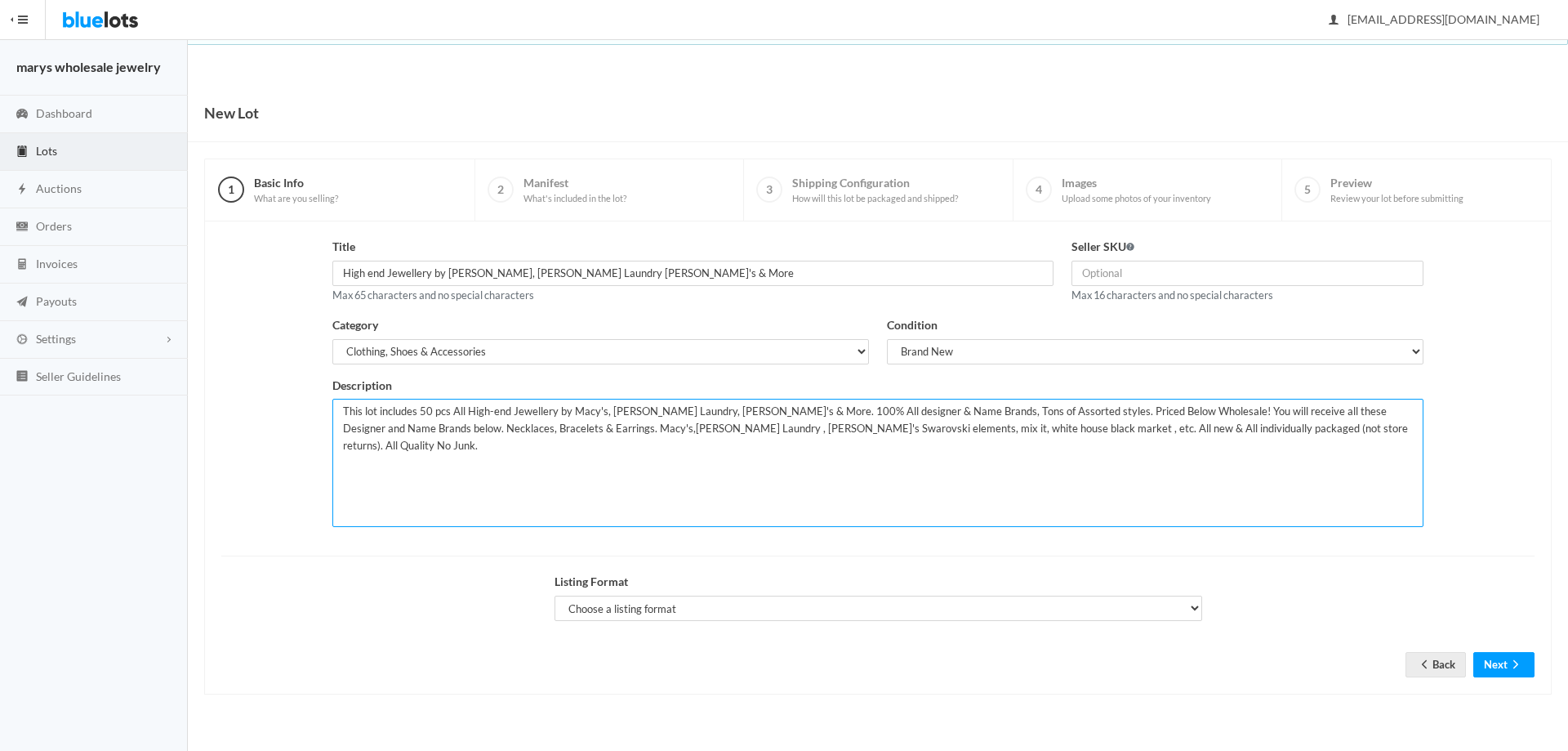
click at [817, 434] on textarea "This lot includes 50 pcs All High-end Jewellery by Macy's, Shelli Segal Laundry…" at bounding box center [878, 463] width 1091 height 128
click at [824, 428] on textarea "This lot includes 50 pcs All High-end Jewellery by Macy's, Shelli Segal Laundry…" at bounding box center [878, 463] width 1091 height 128
click at [857, 426] on textarea "This lot includes 50 pcs All High-end Jewellery by Macy's, Shelli Segal Laundry…" at bounding box center [878, 463] width 1091 height 128
type textarea "This lot includes 50 pcs All High-end Jewellery by Macy's, Shelli Segal Laundry…"
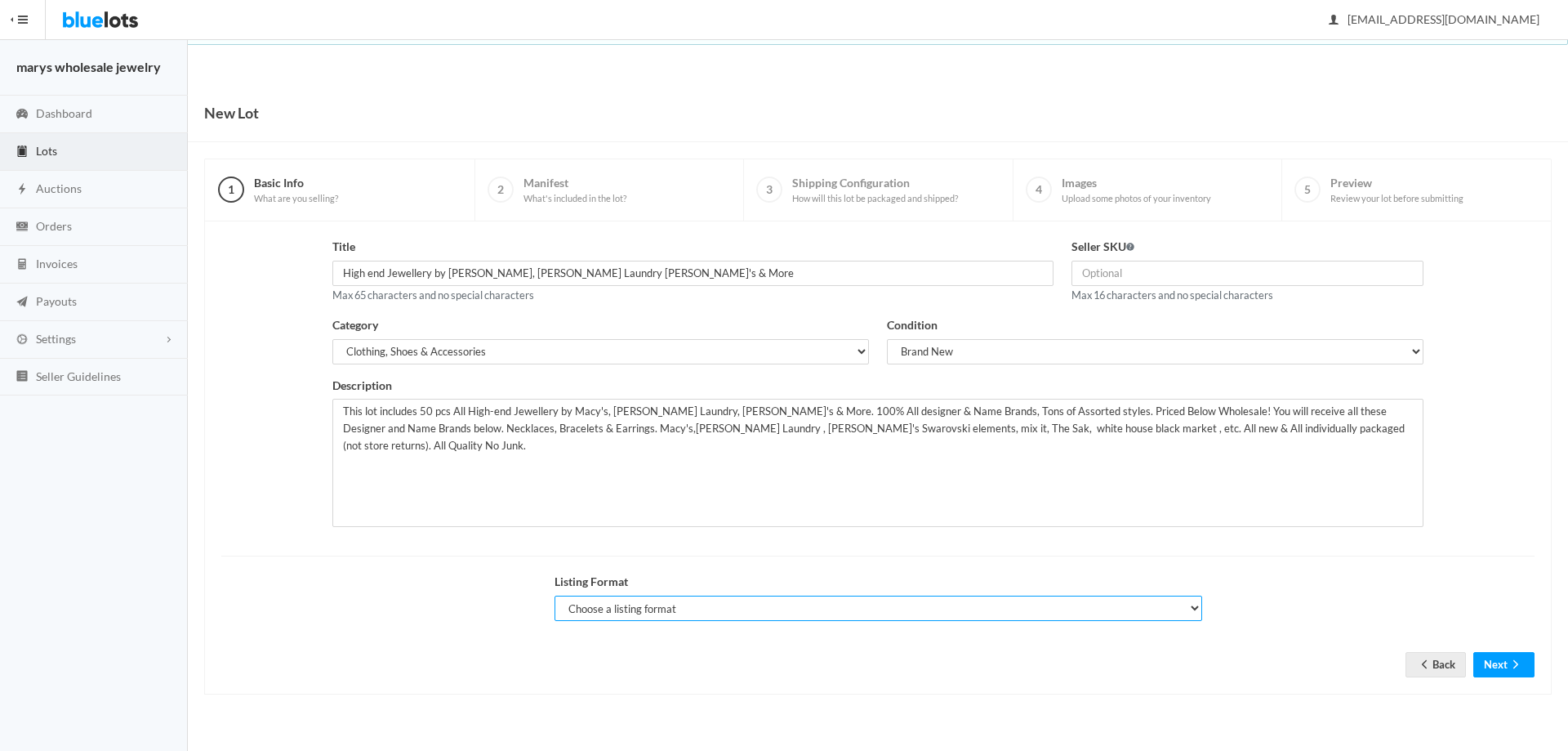
click at [813, 609] on select "Choose a listing format Auction Buy Now" at bounding box center [878, 608] width 647 height 25
select select "true"
click at [555, 596] on select "Choose a listing format Auction Buy Now" at bounding box center [878, 608] width 647 height 25
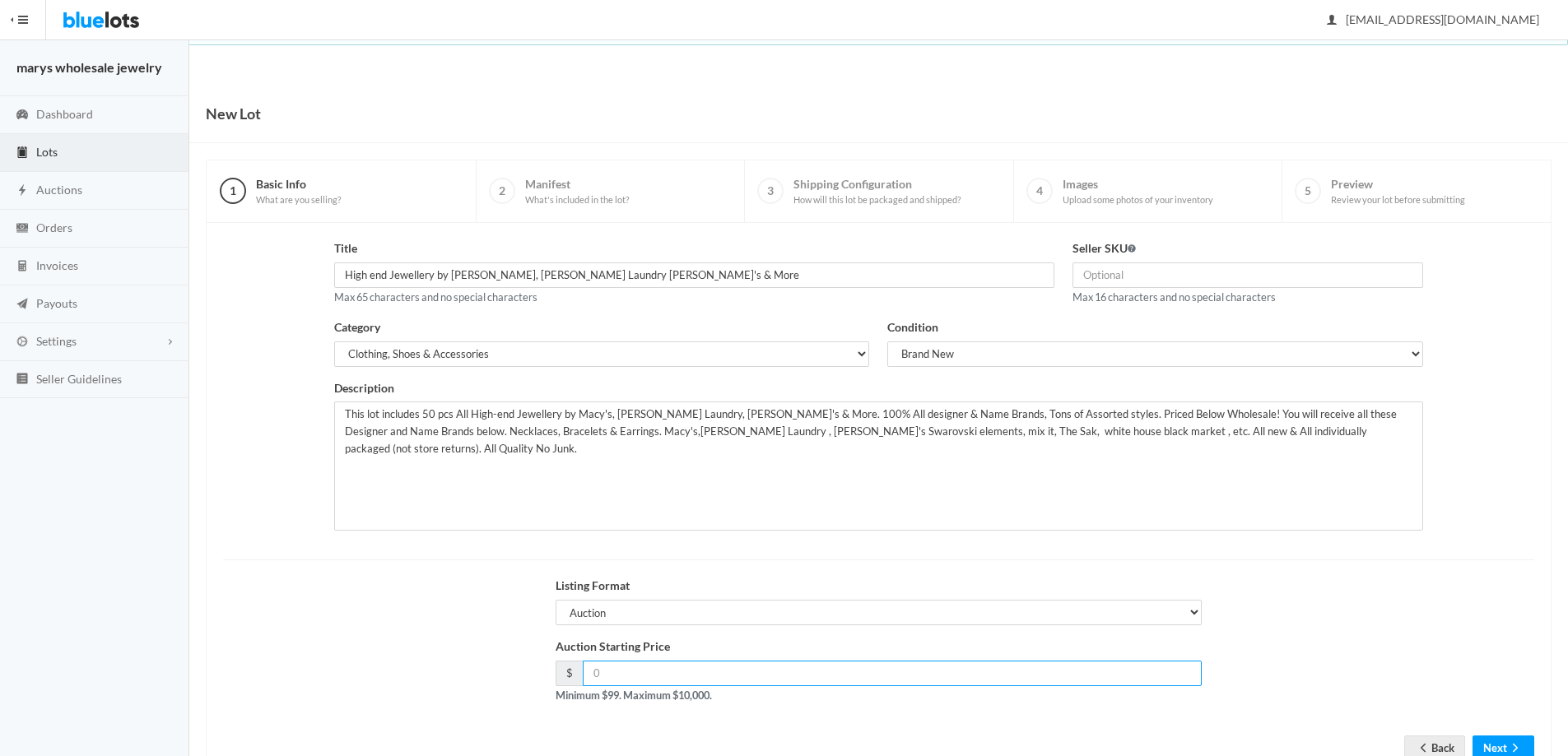
click at [627, 673] on input "number" at bounding box center [892, 673] width 619 height 25
type input "249.00"
click at [1503, 740] on button "Next" at bounding box center [1503, 748] width 62 height 25
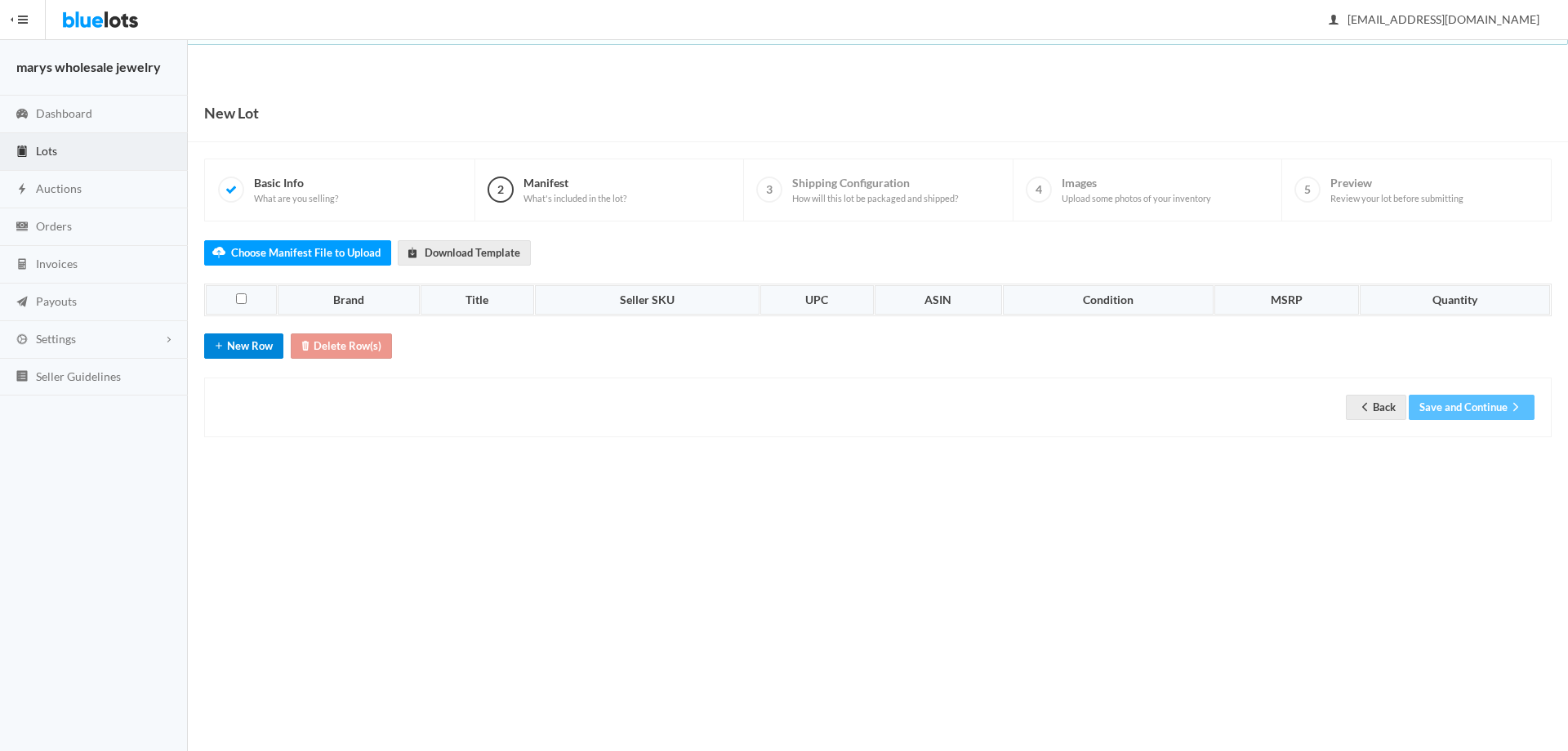
click at [253, 353] on button "New Row" at bounding box center [243, 346] width 79 height 25
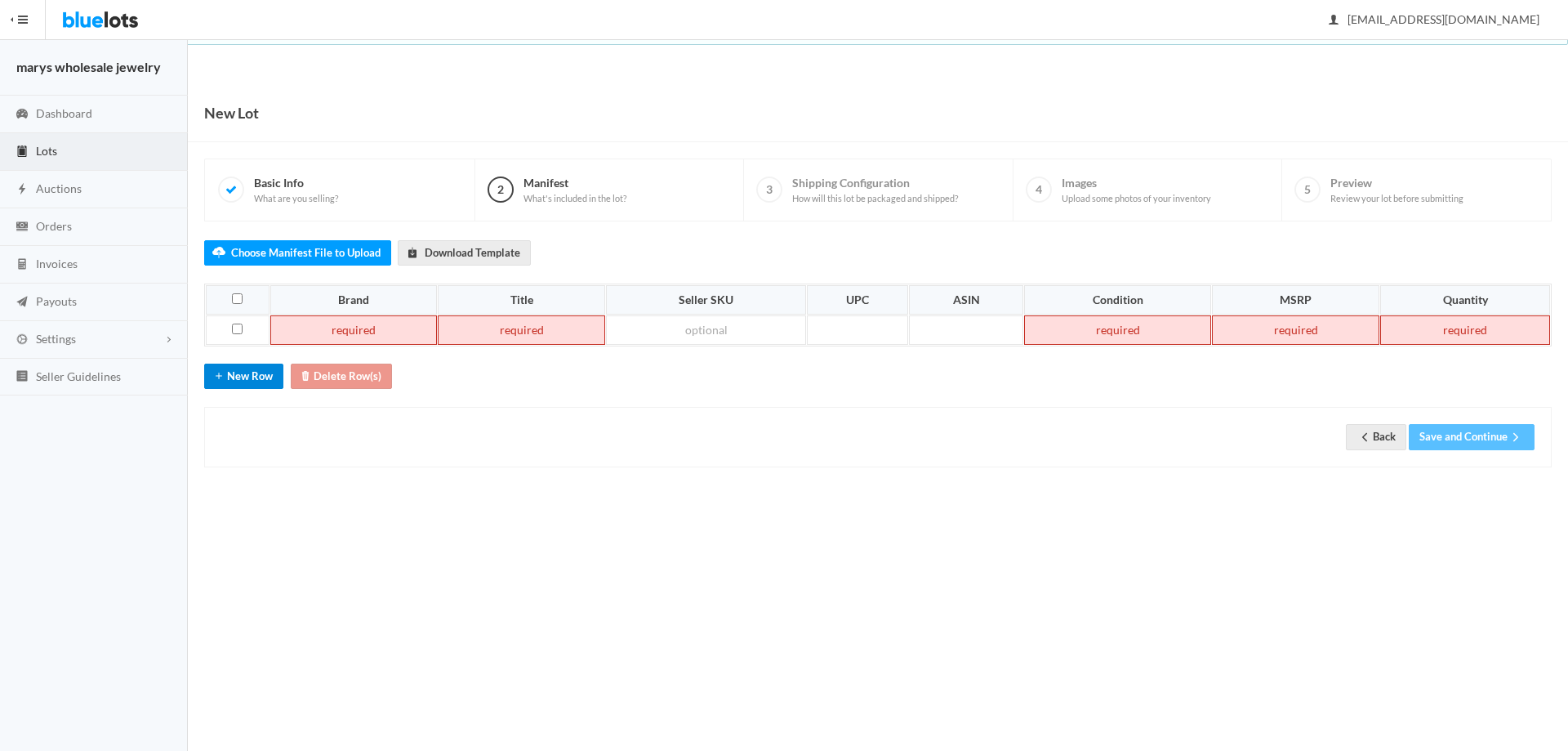
click at [265, 380] on button "New Row" at bounding box center [243, 376] width 79 height 25
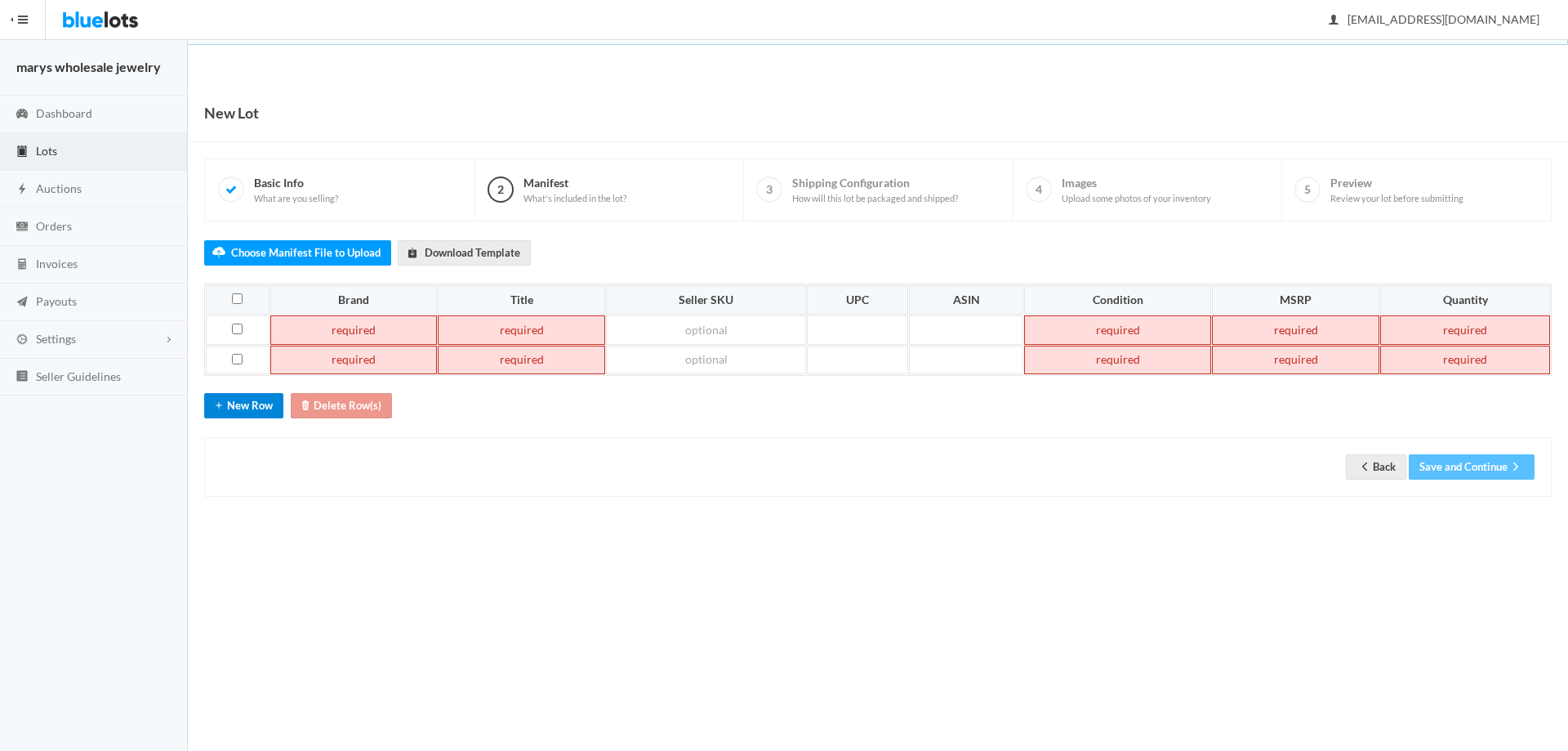
click at [263, 413] on button "New Row" at bounding box center [243, 406] width 79 height 25
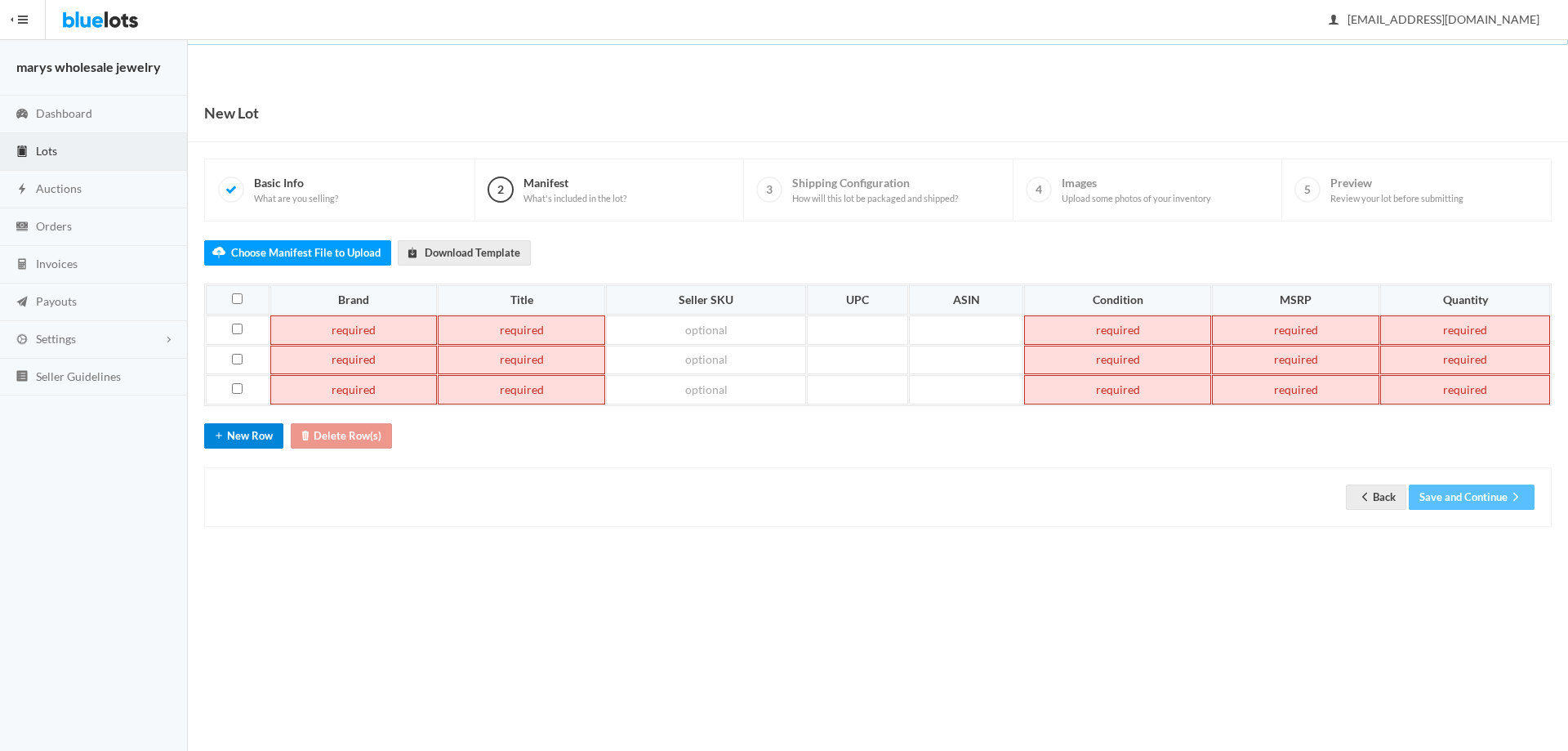
click at [264, 440] on button "New Row" at bounding box center [243, 436] width 79 height 25
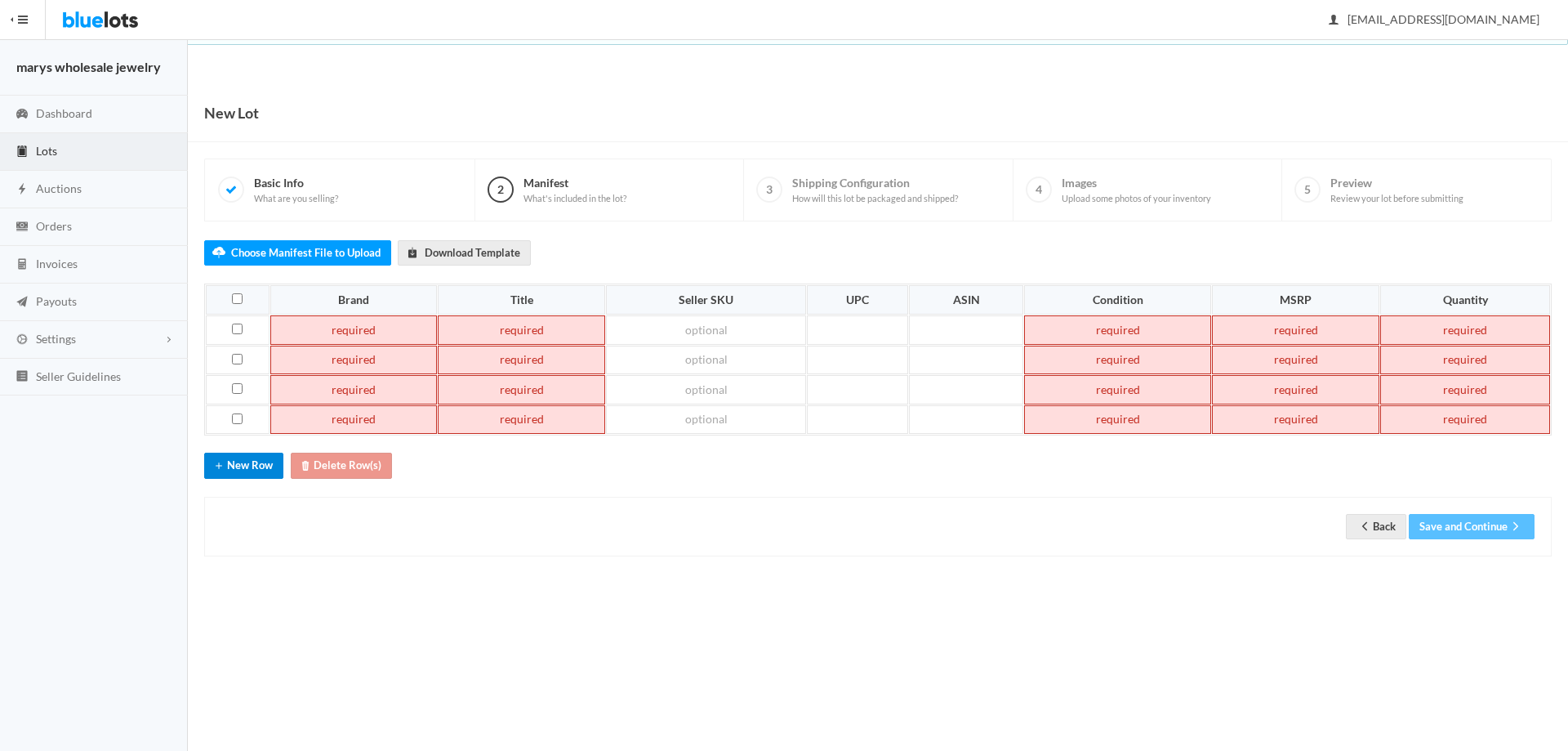
click at [262, 463] on button "New Row" at bounding box center [243, 465] width 79 height 25
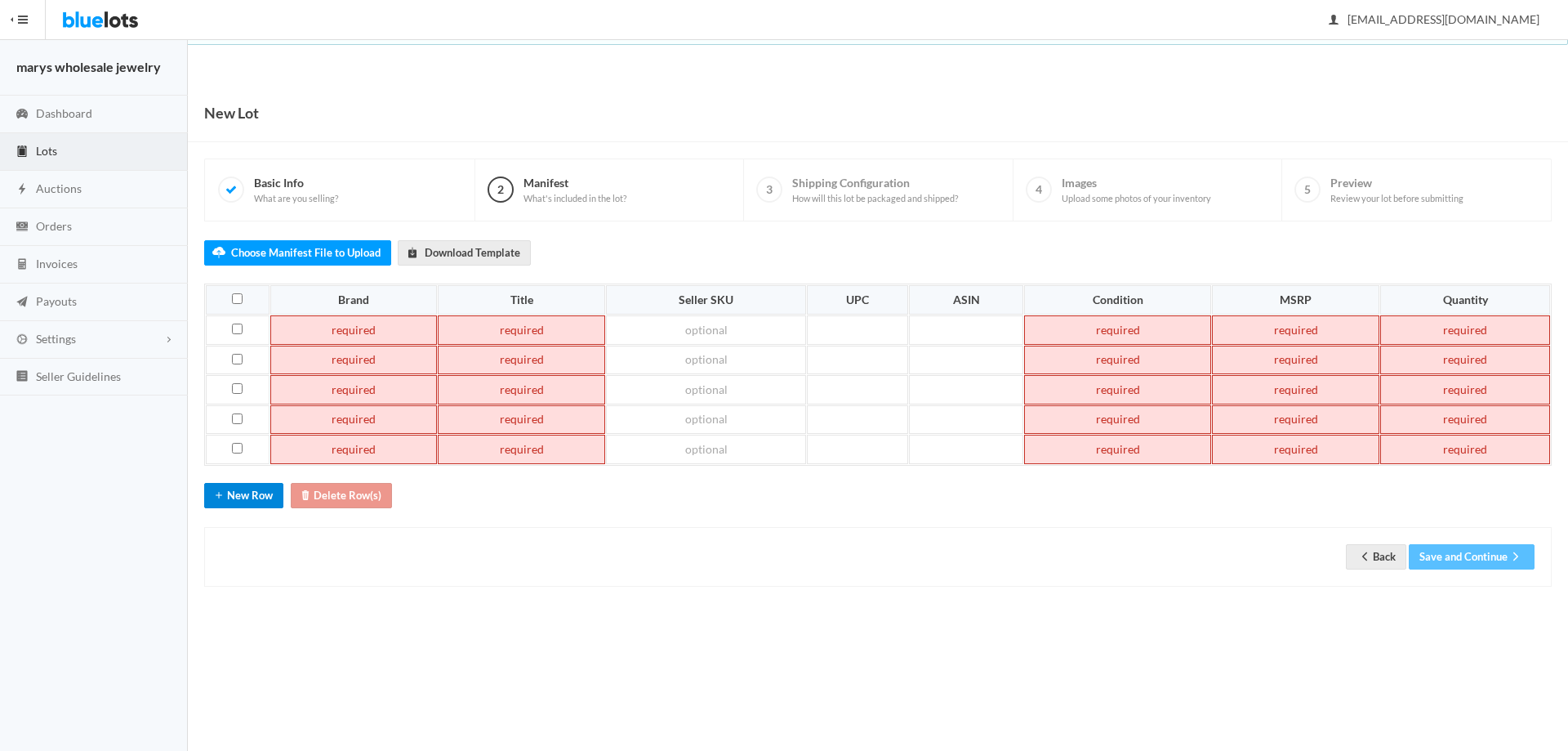
click at [263, 483] on button "New Row" at bounding box center [243, 495] width 79 height 25
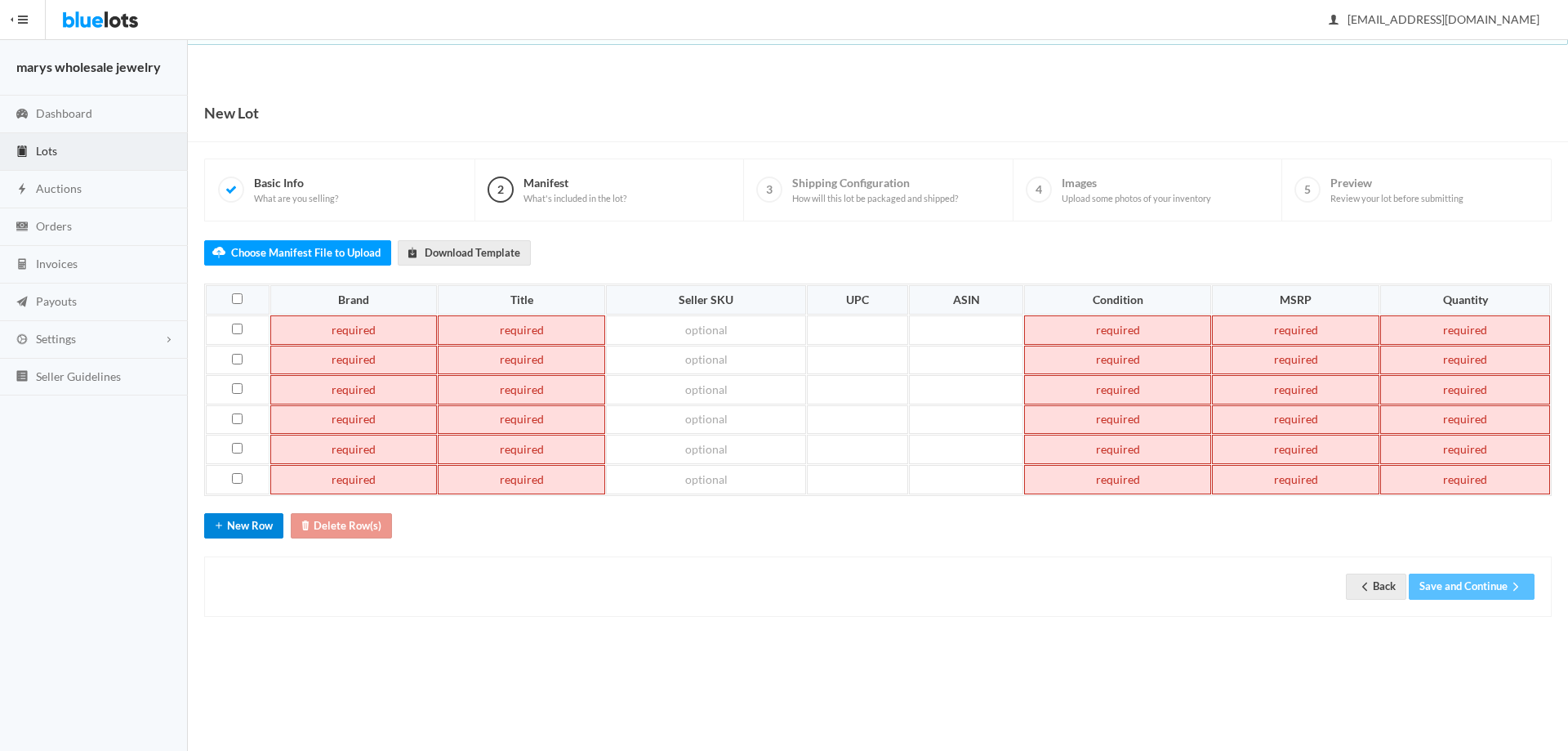
click at [258, 518] on button "New Row" at bounding box center [243, 526] width 79 height 25
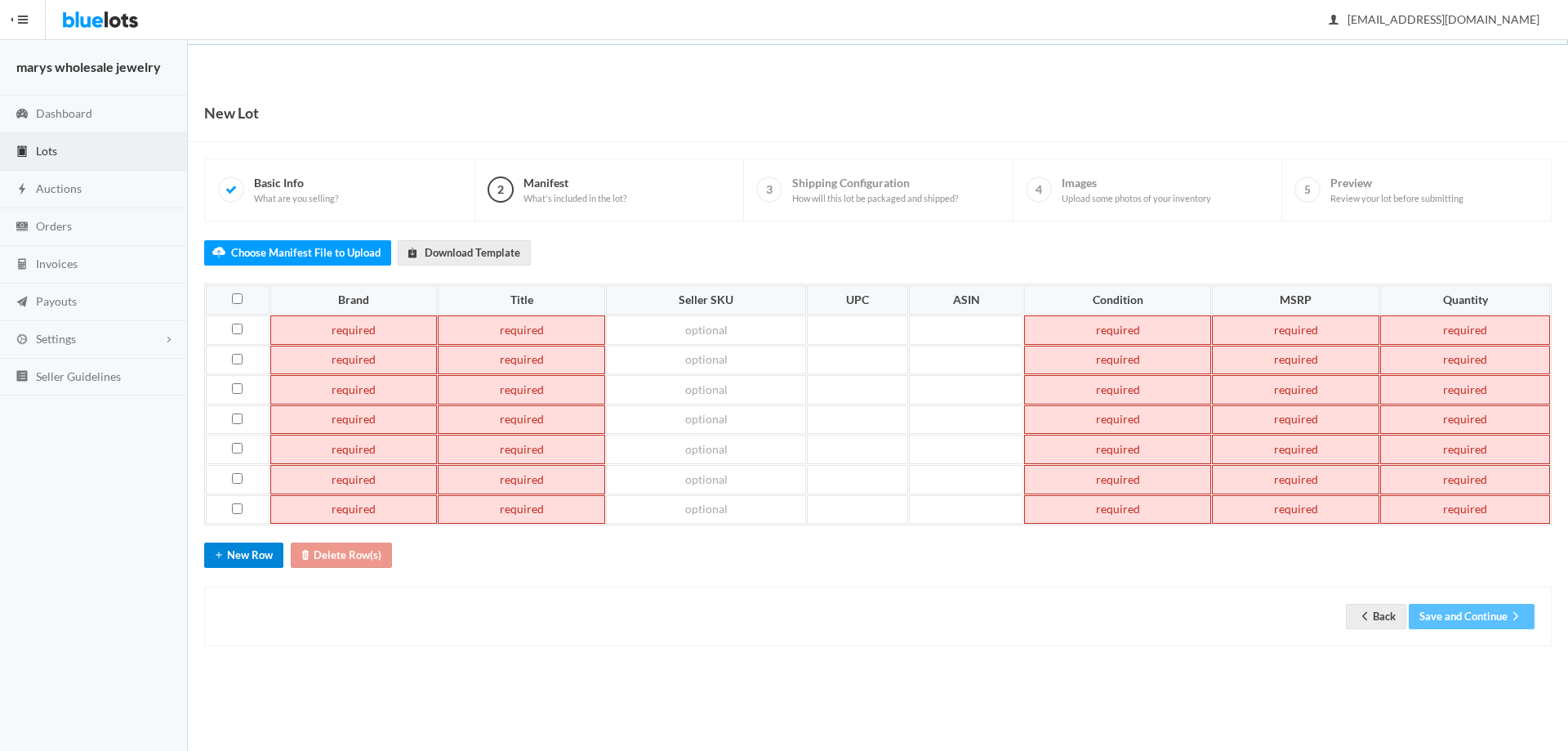
click at [262, 566] on button "New Row" at bounding box center [243, 555] width 79 height 25
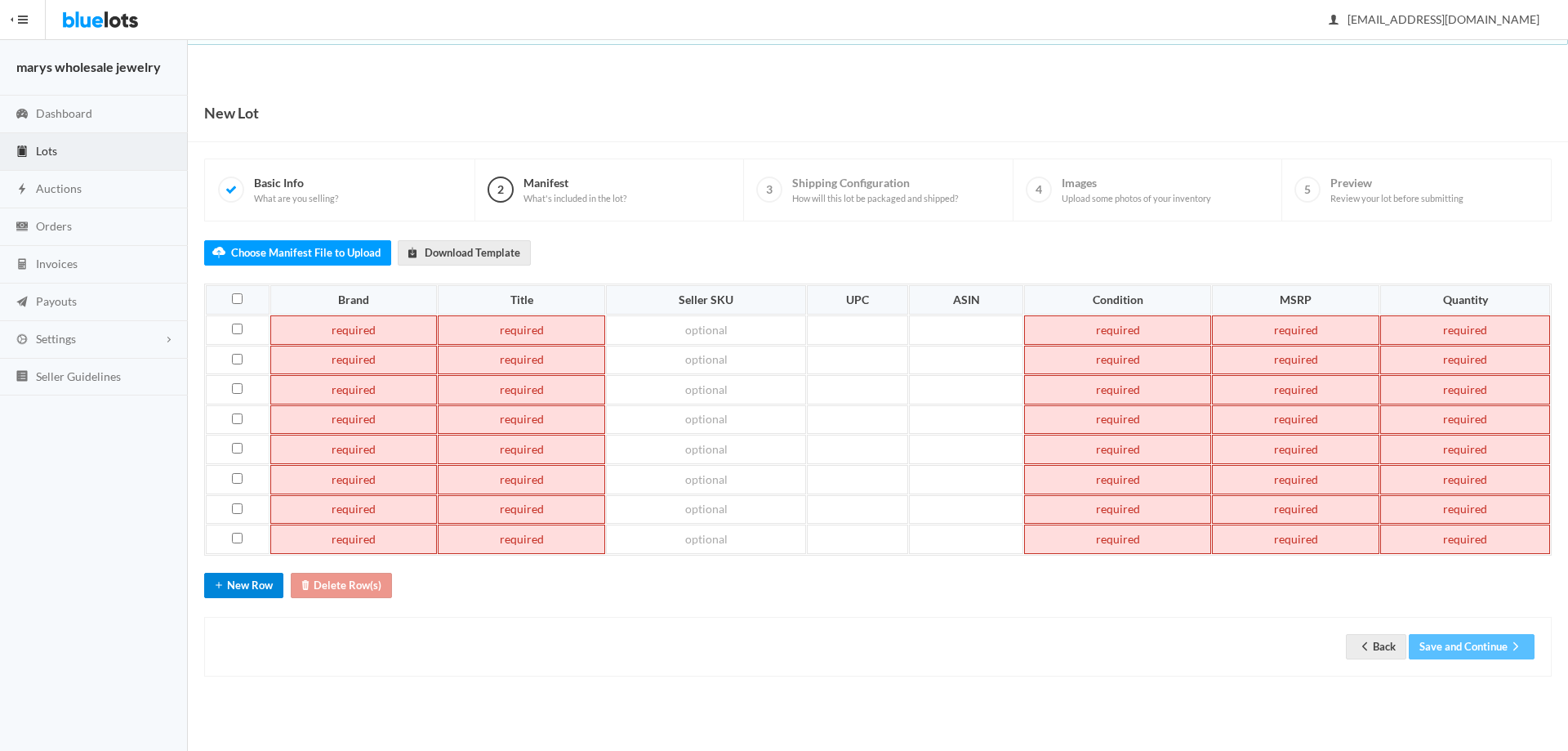
click at [262, 578] on button "New Row" at bounding box center [243, 585] width 79 height 25
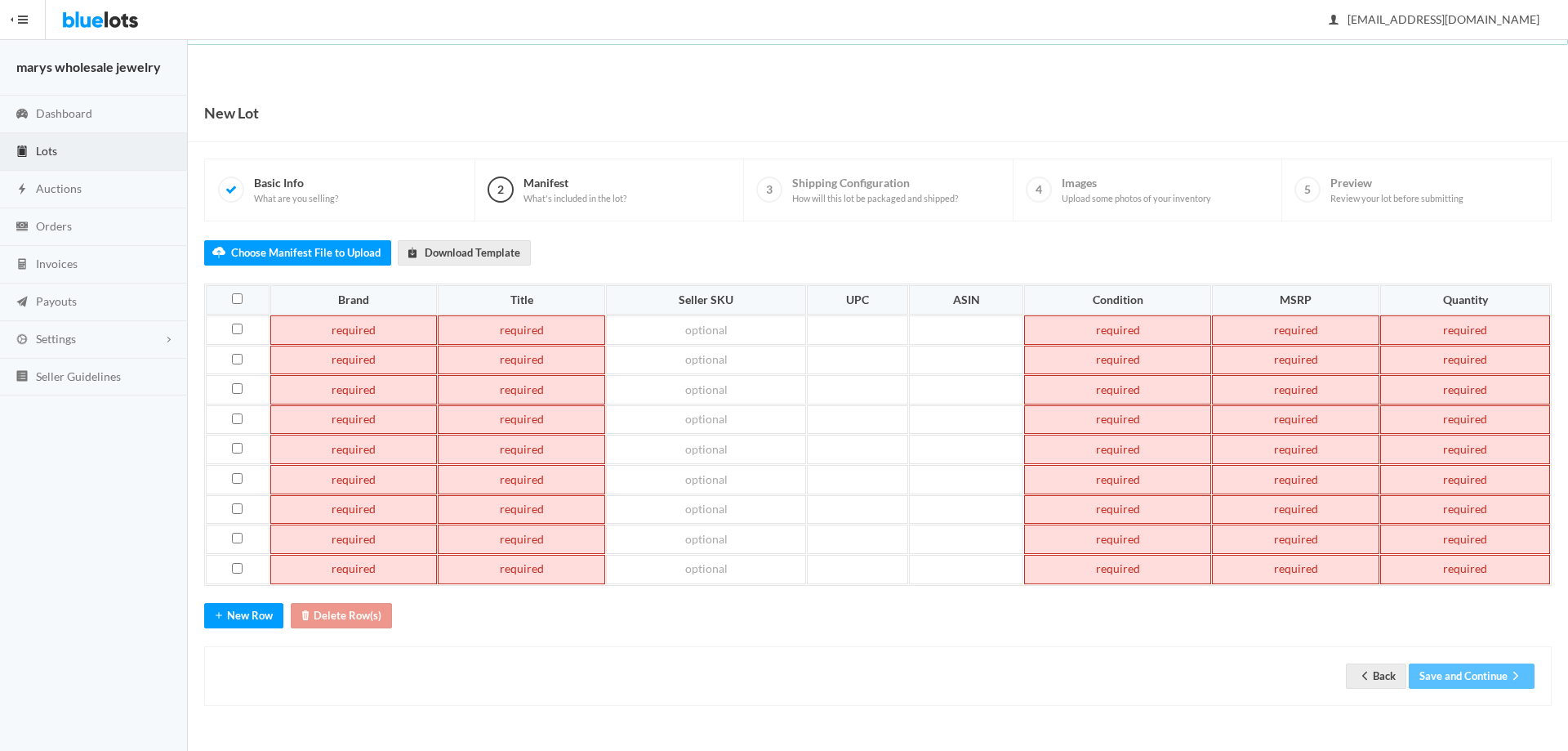
paste td
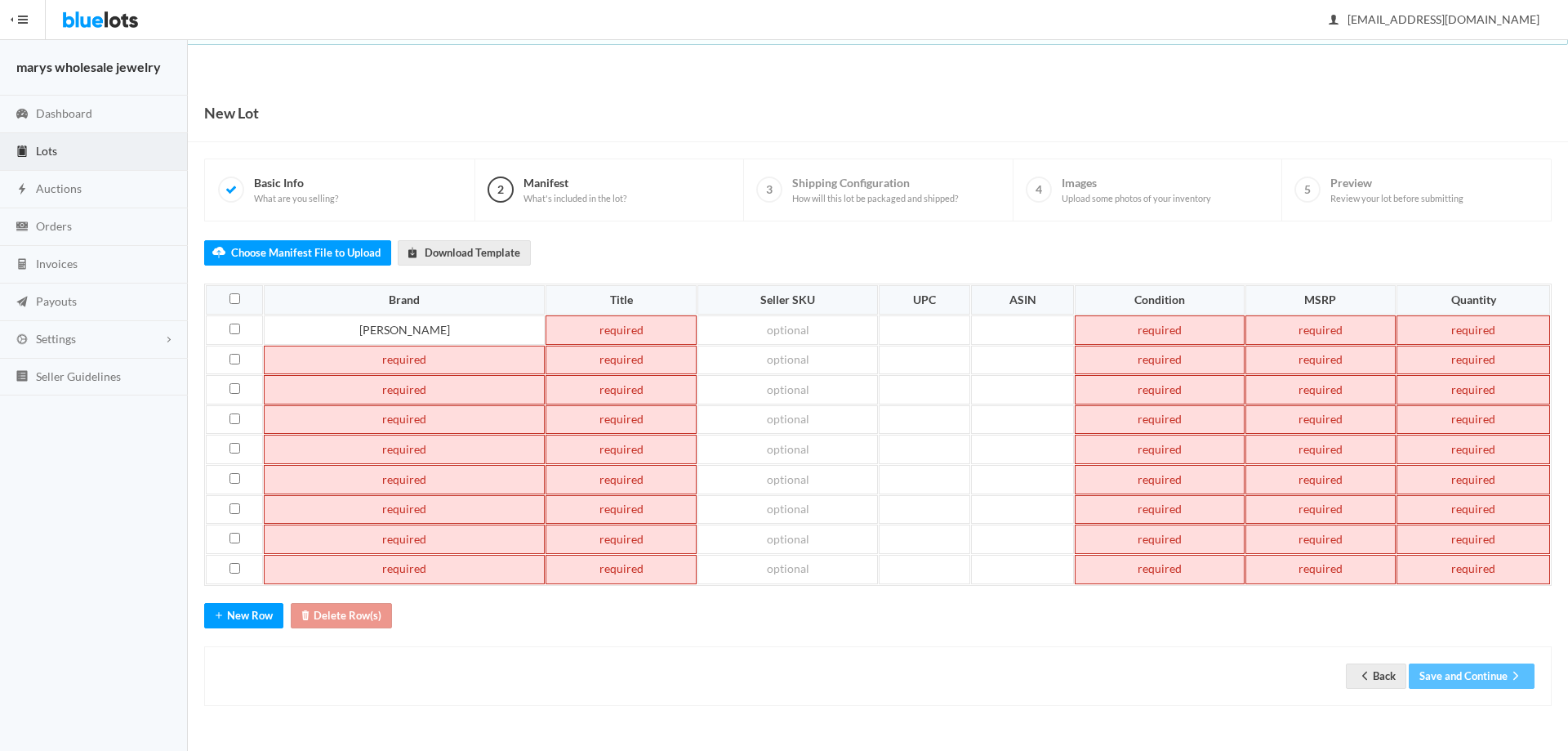
paste td
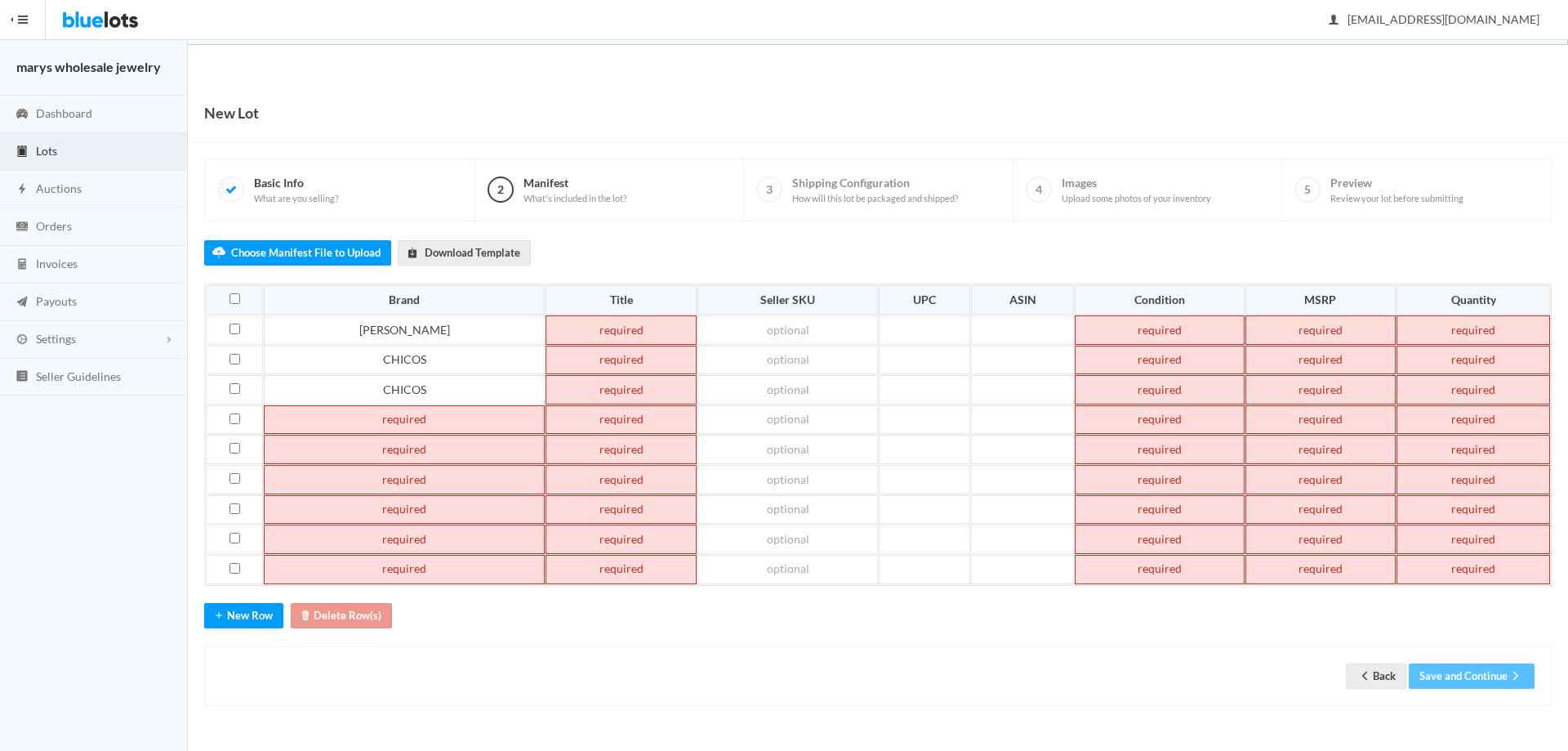
paste td
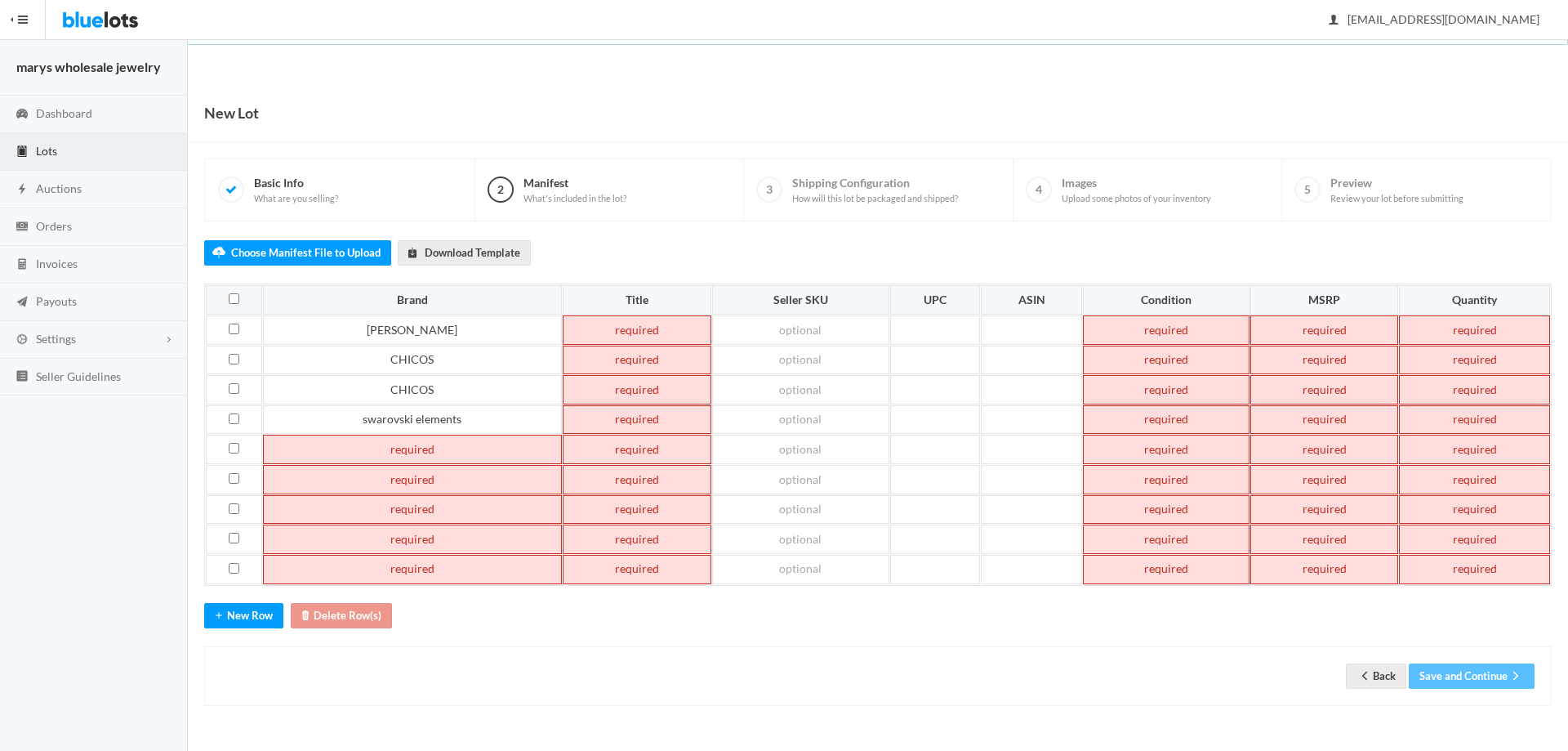
paste td
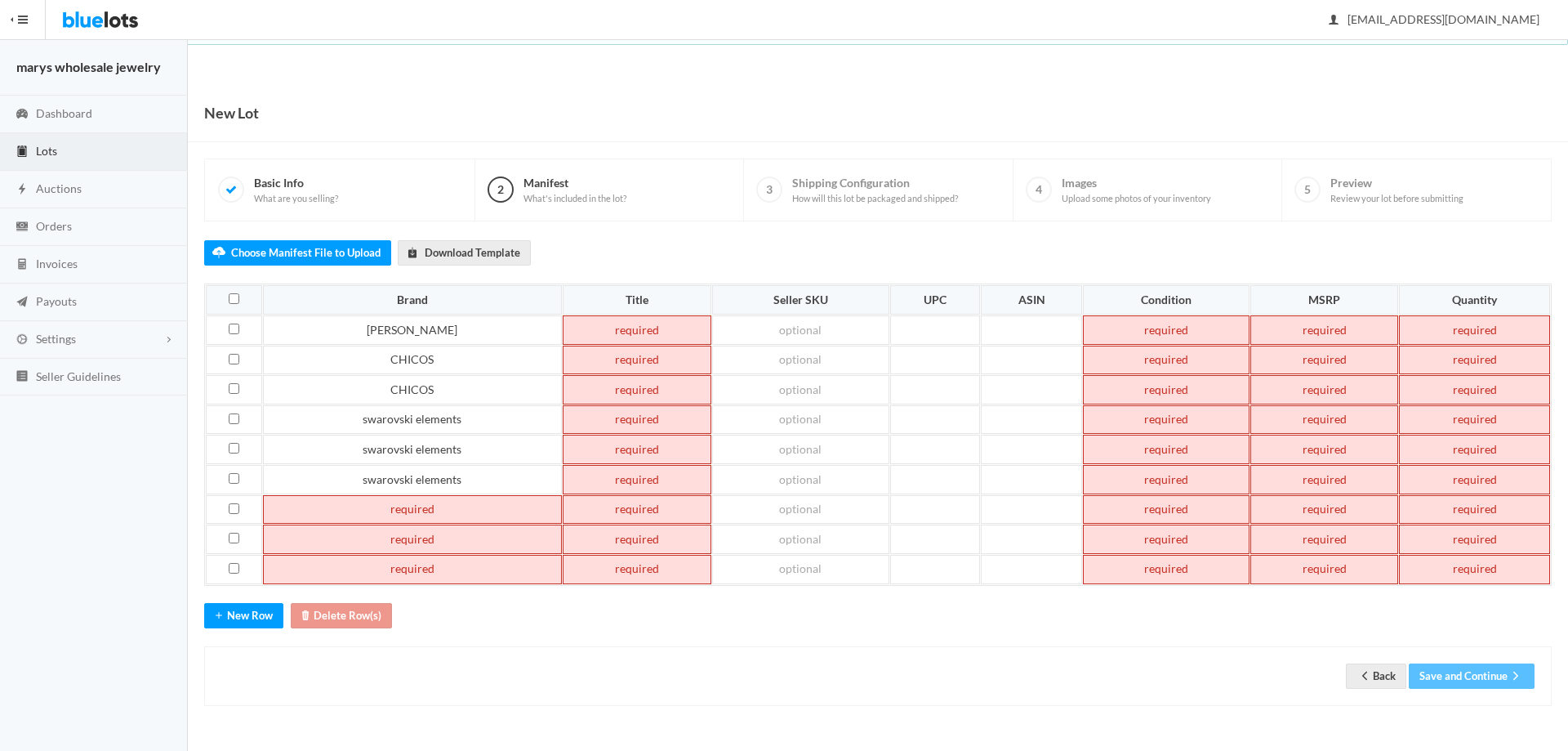
paste td
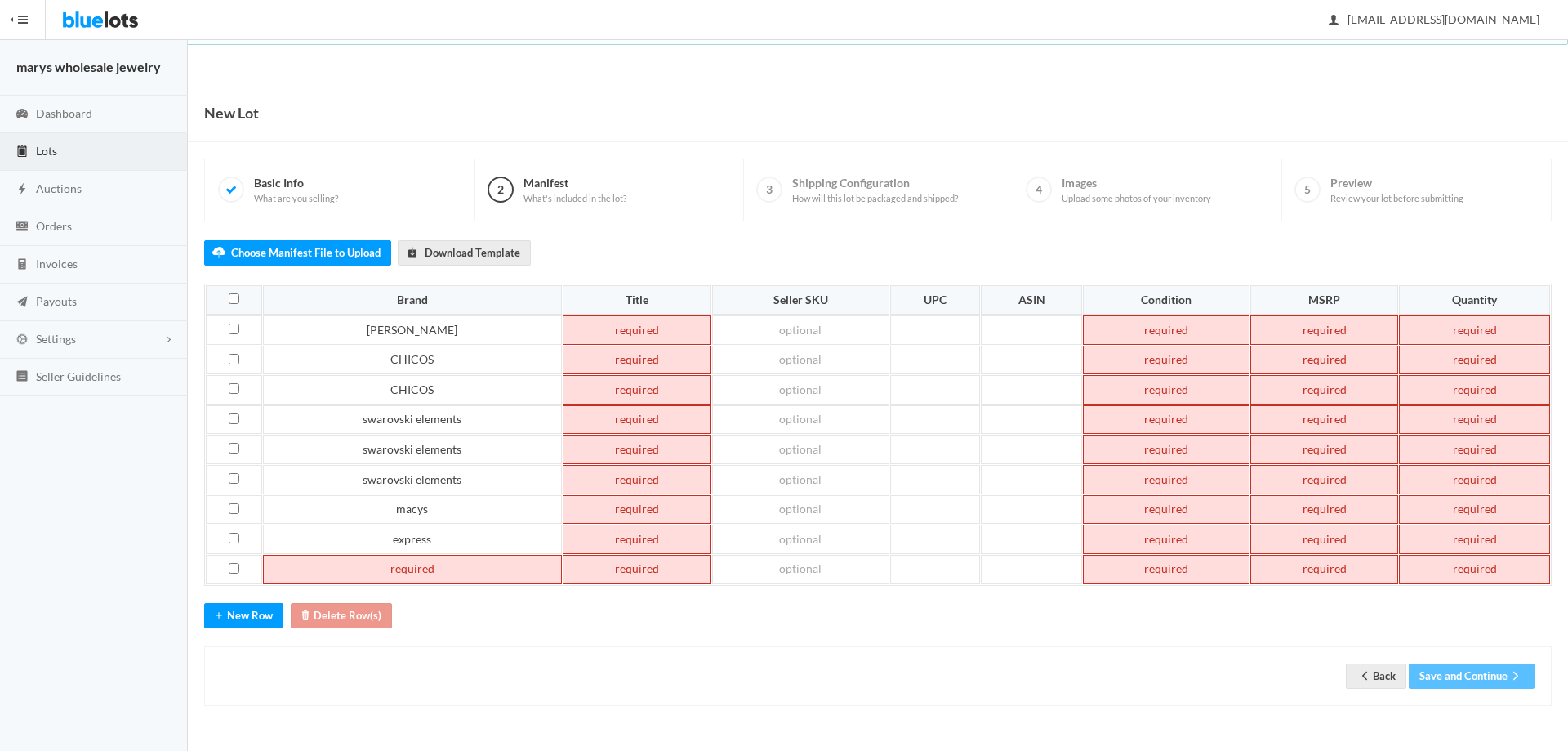
paste td
click at [232, 625] on button "New Row" at bounding box center [243, 616] width 79 height 25
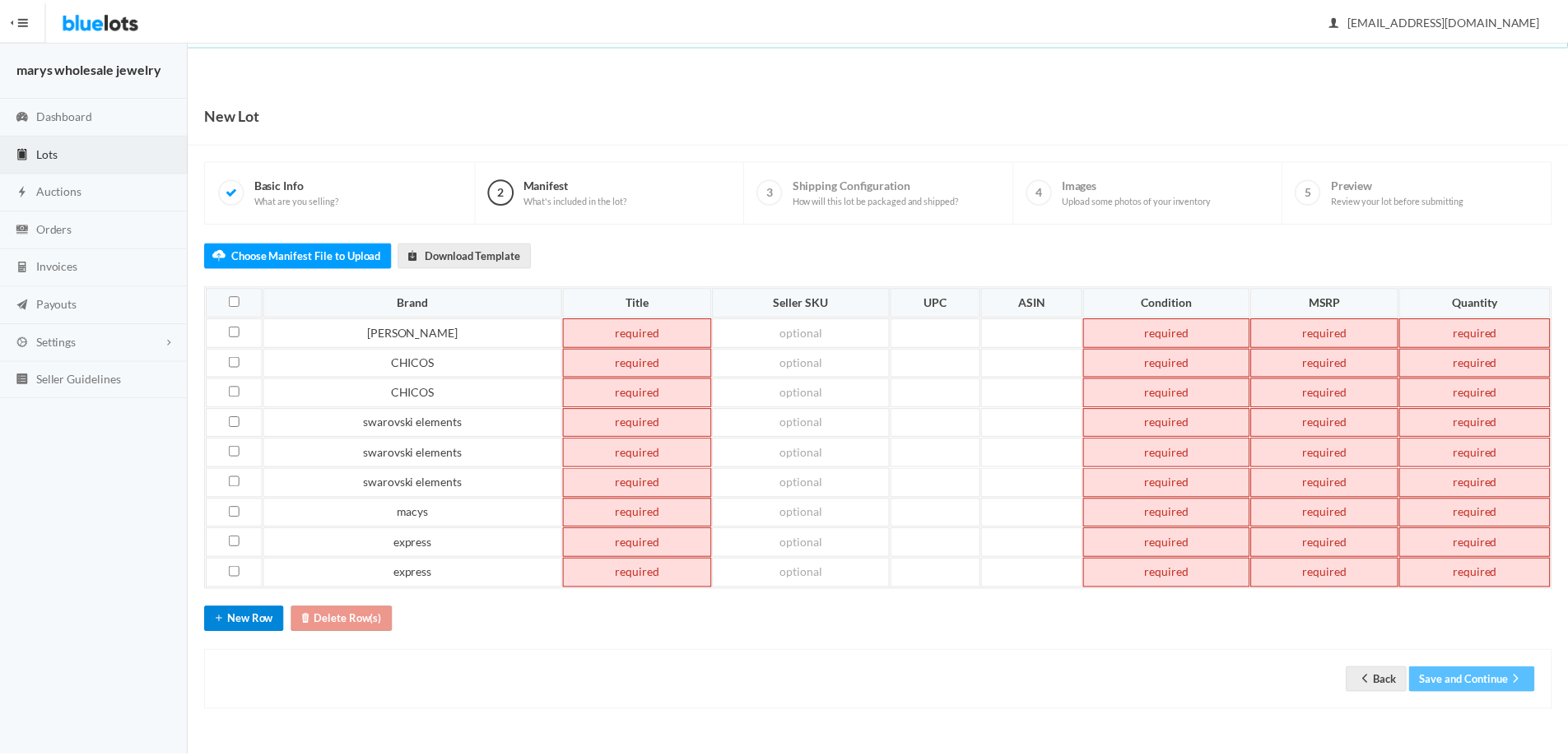
scroll to position [19, 0]
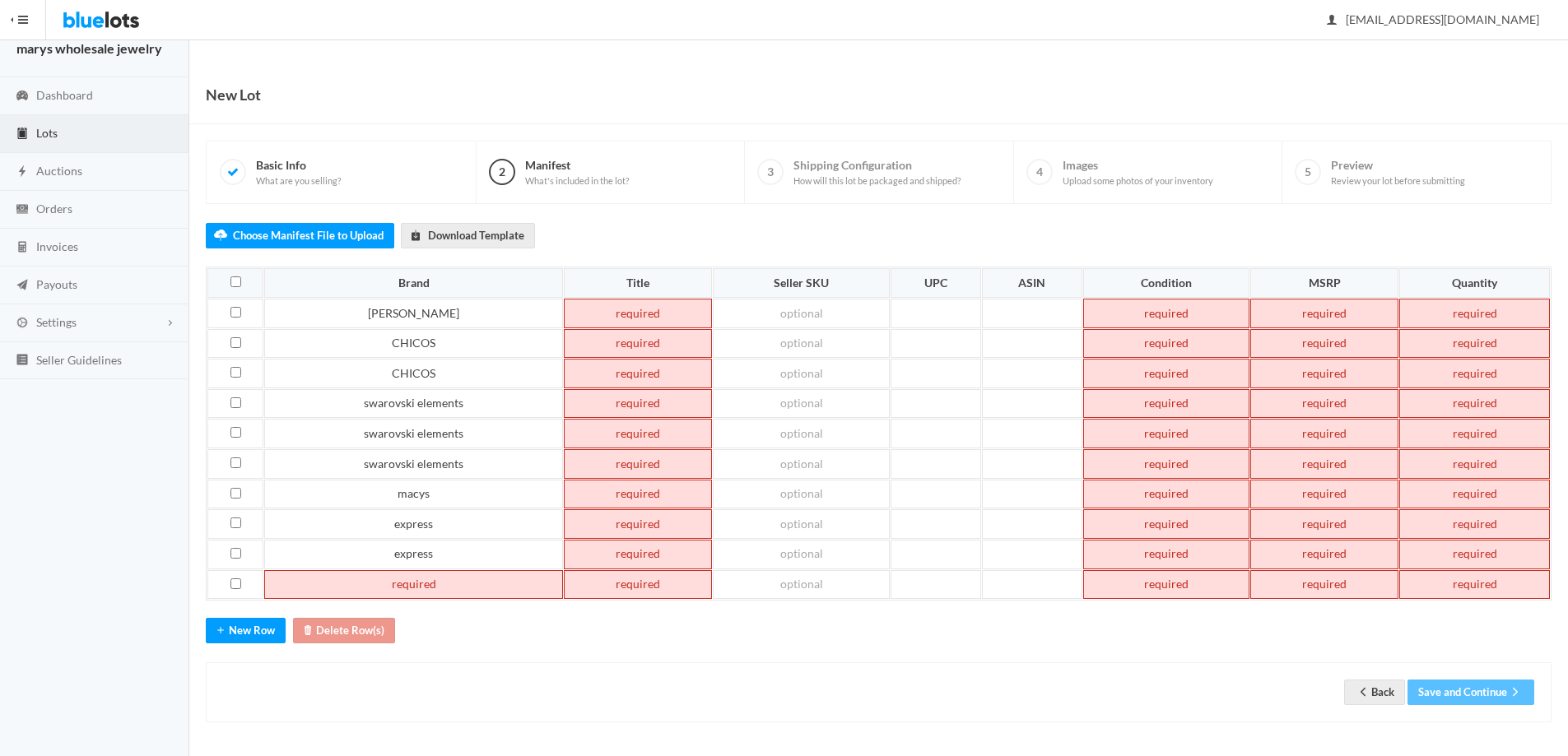
paste td
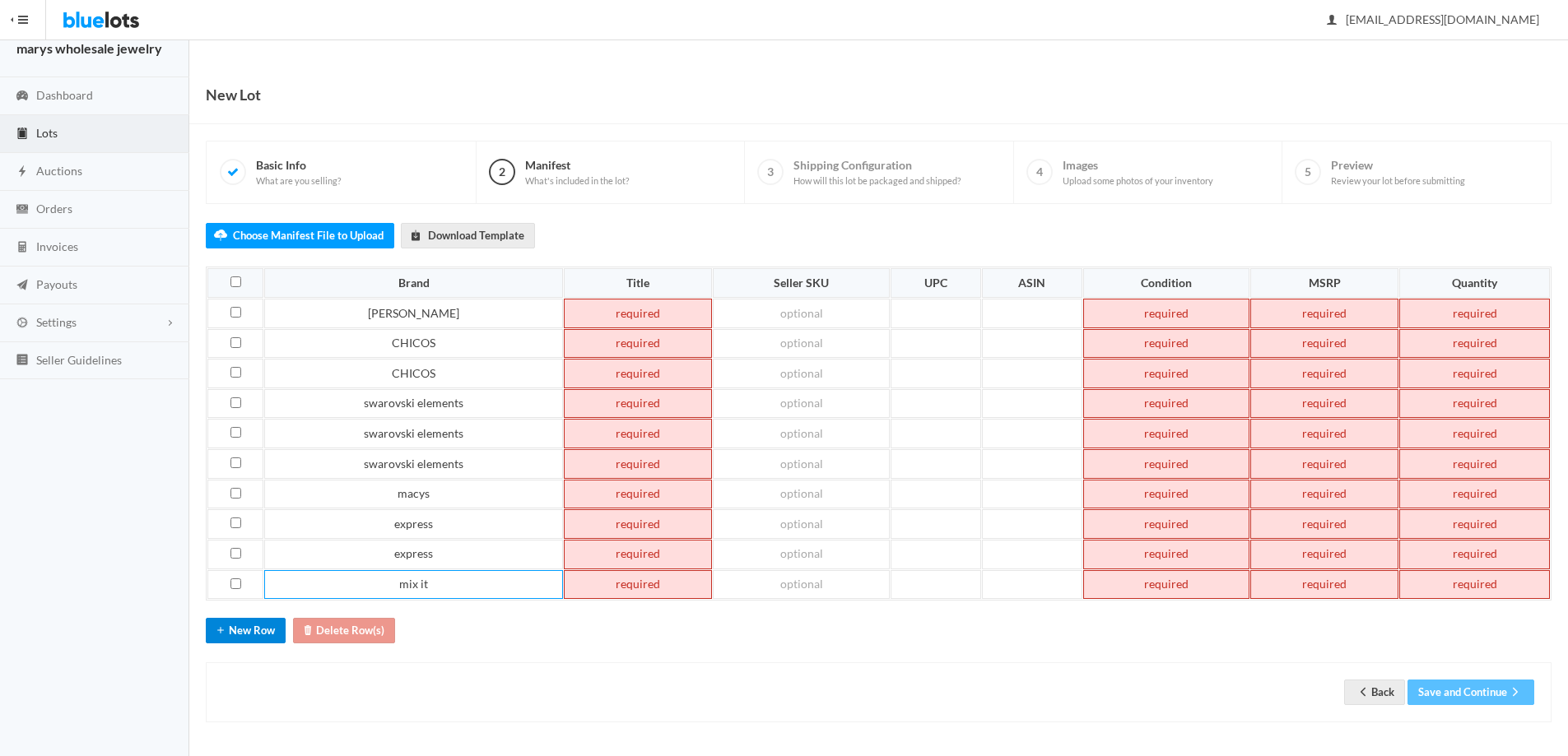
click at [243, 637] on button "New Row" at bounding box center [245, 630] width 80 height 25
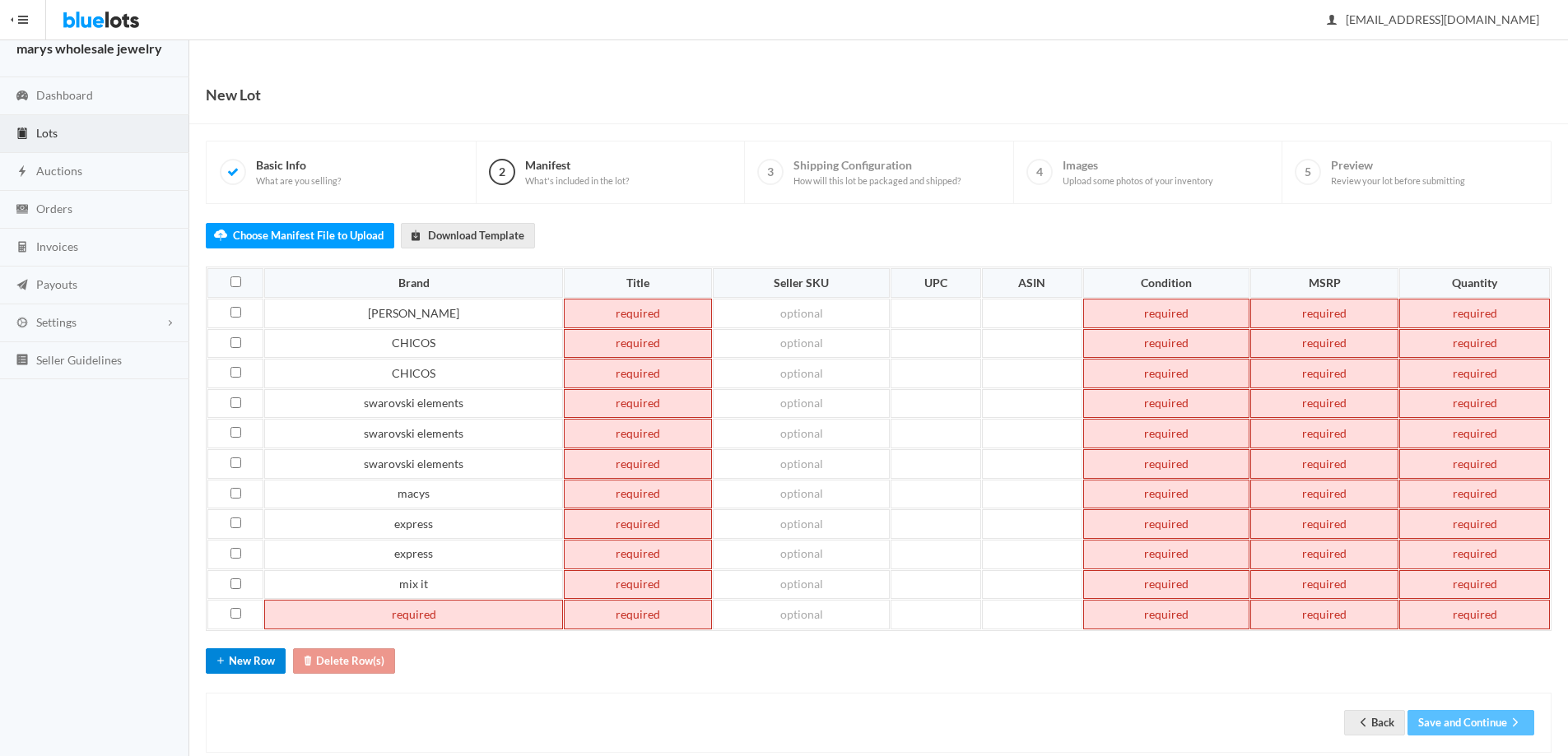
scroll to position [50, 0]
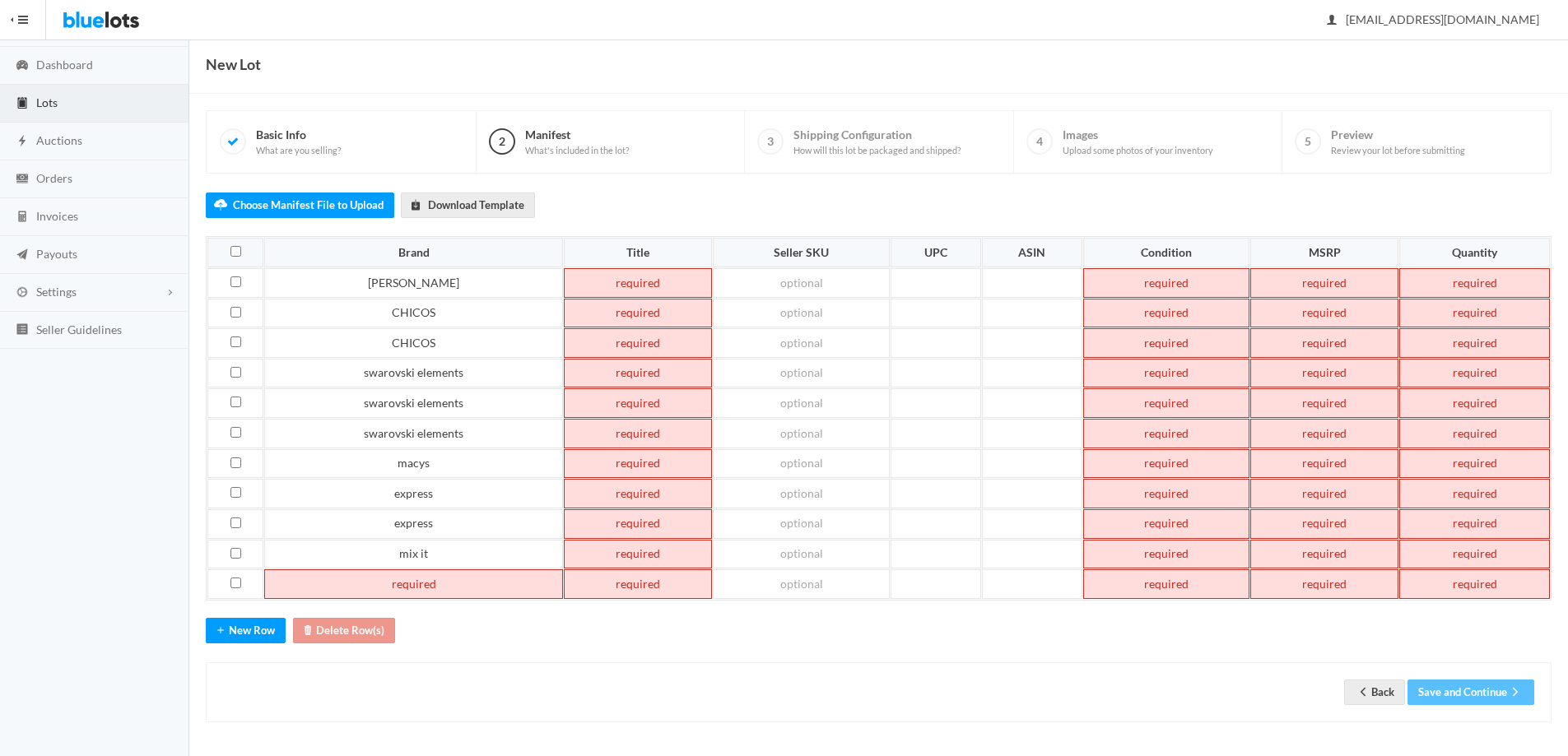
paste td
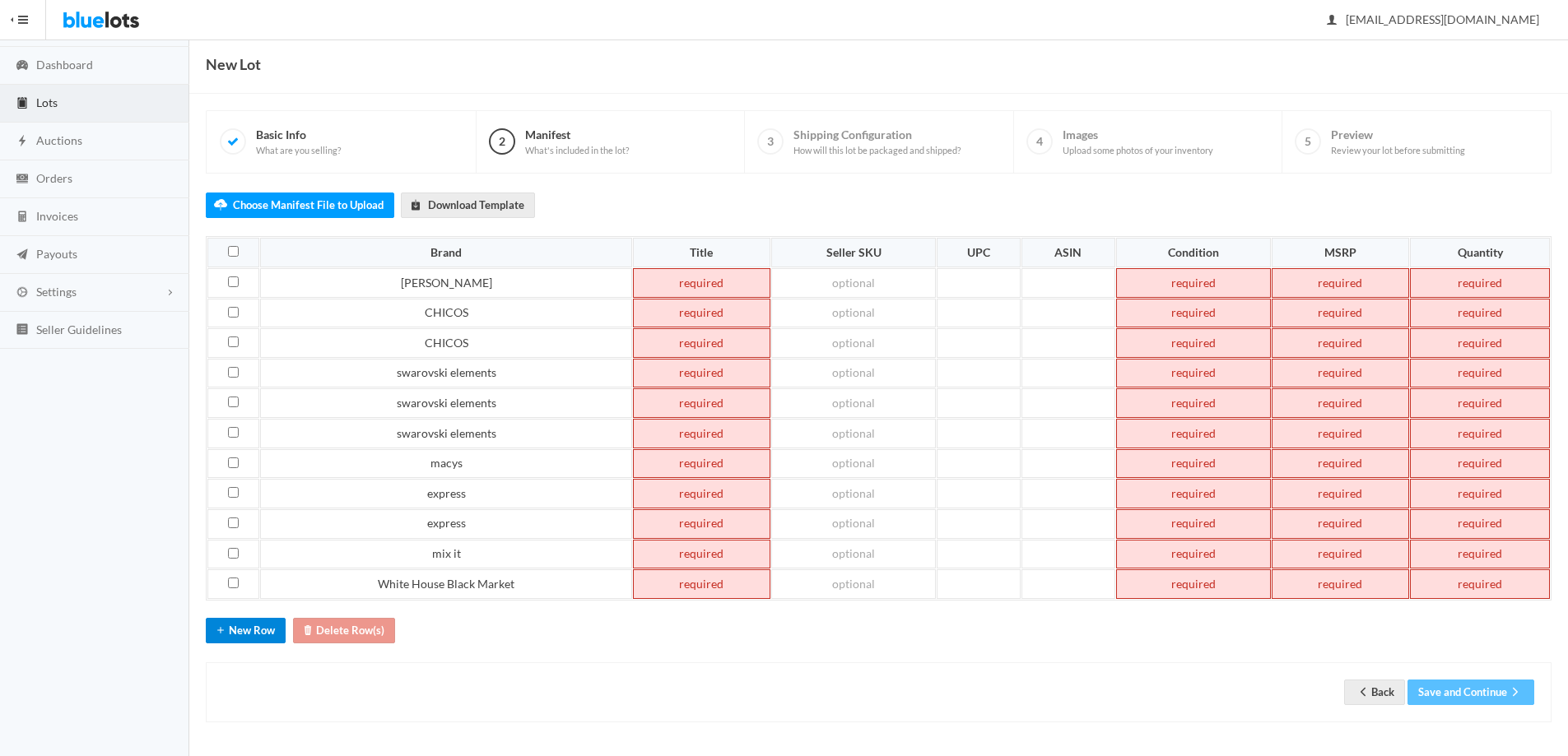
click at [252, 639] on button "New Row" at bounding box center [245, 630] width 80 height 25
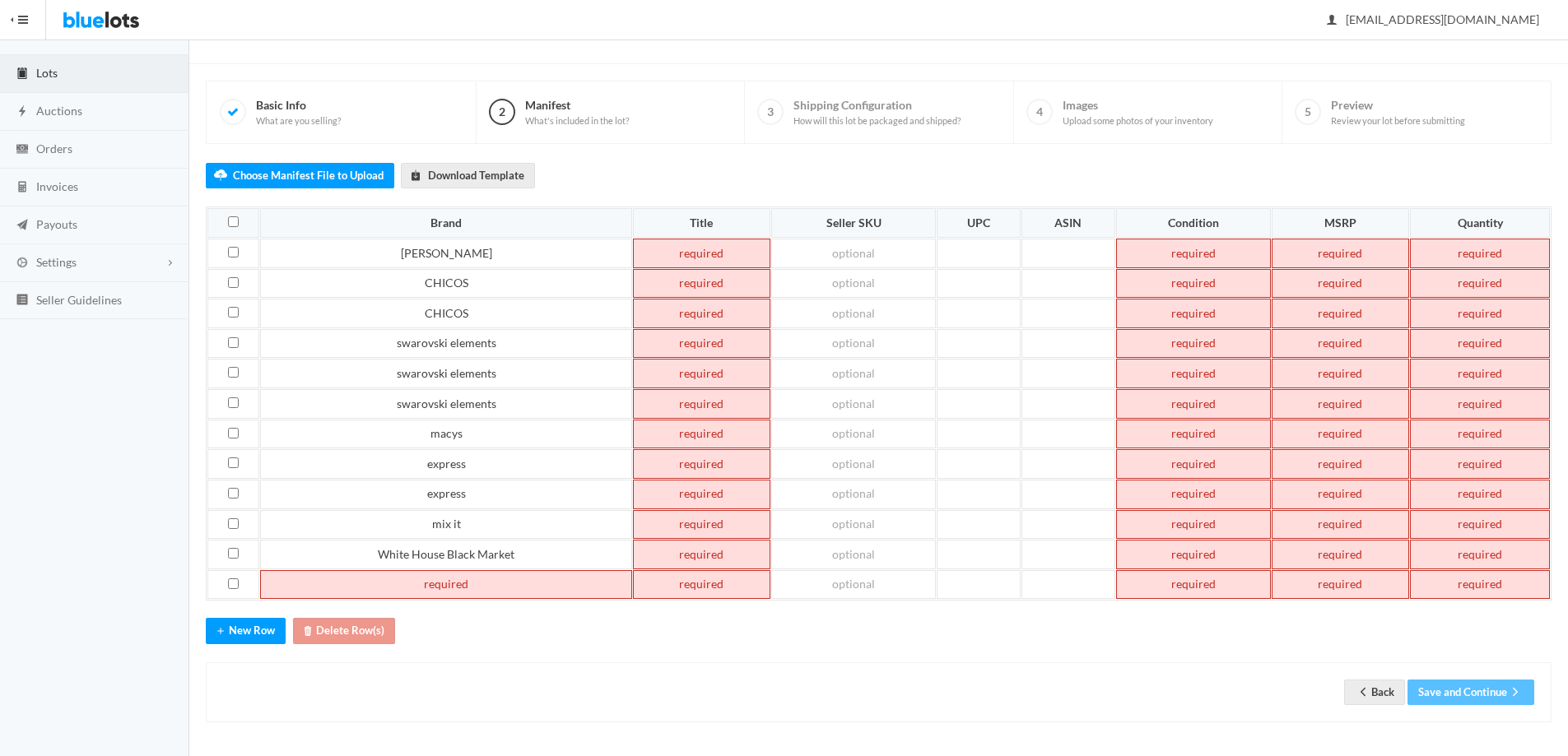
paste td
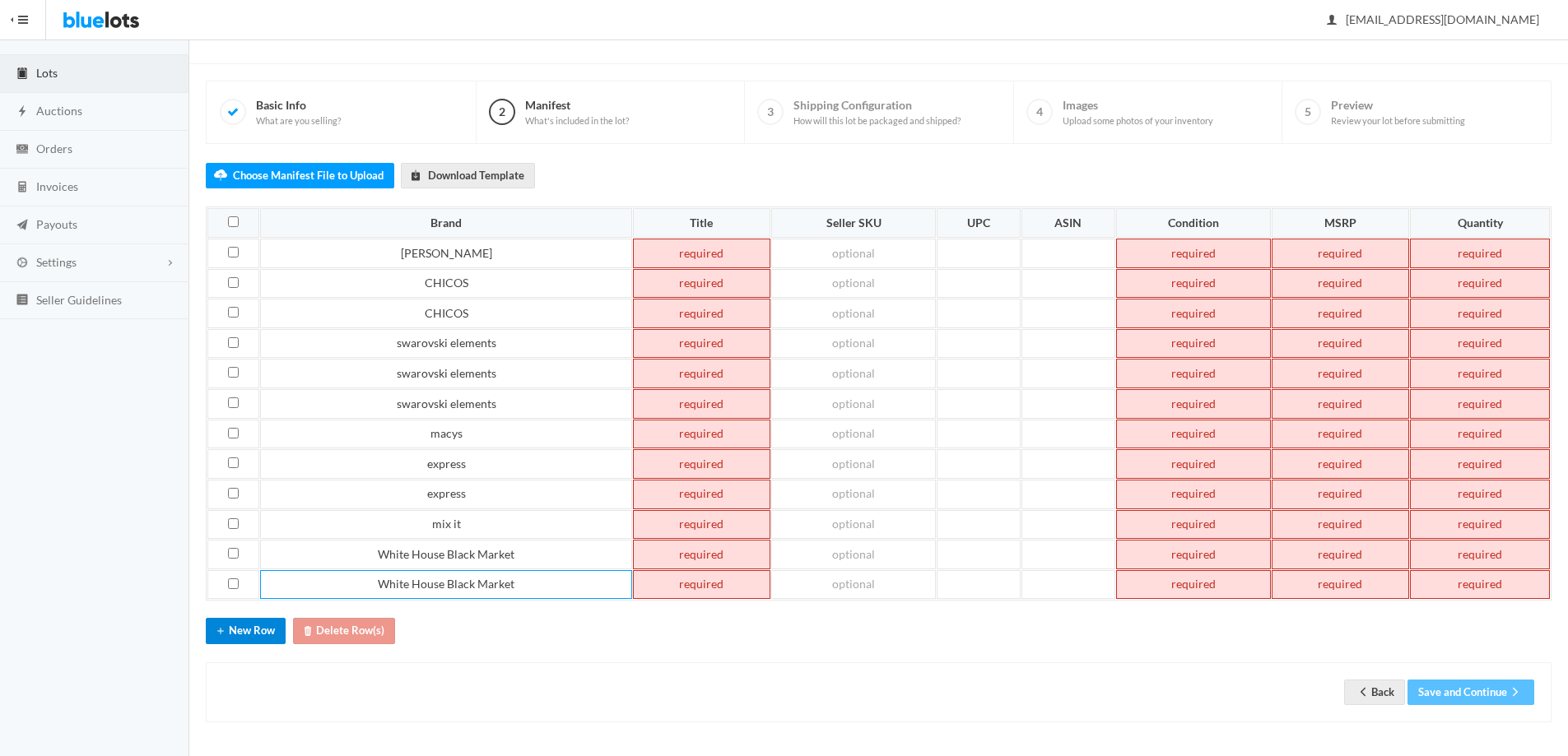
click at [252, 633] on button "New Row" at bounding box center [245, 630] width 80 height 25
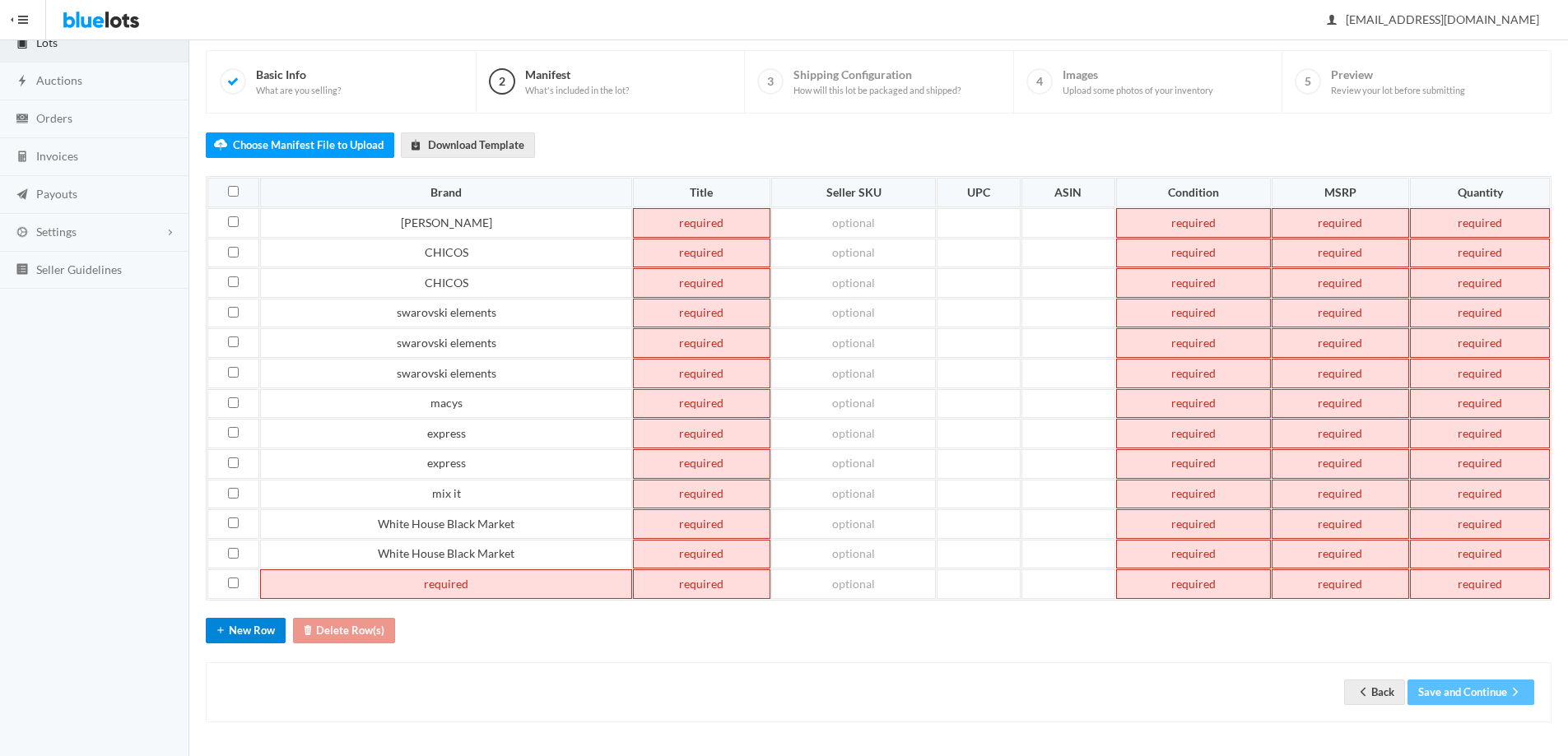
click at [252, 633] on button "New Row" at bounding box center [245, 630] width 80 height 25
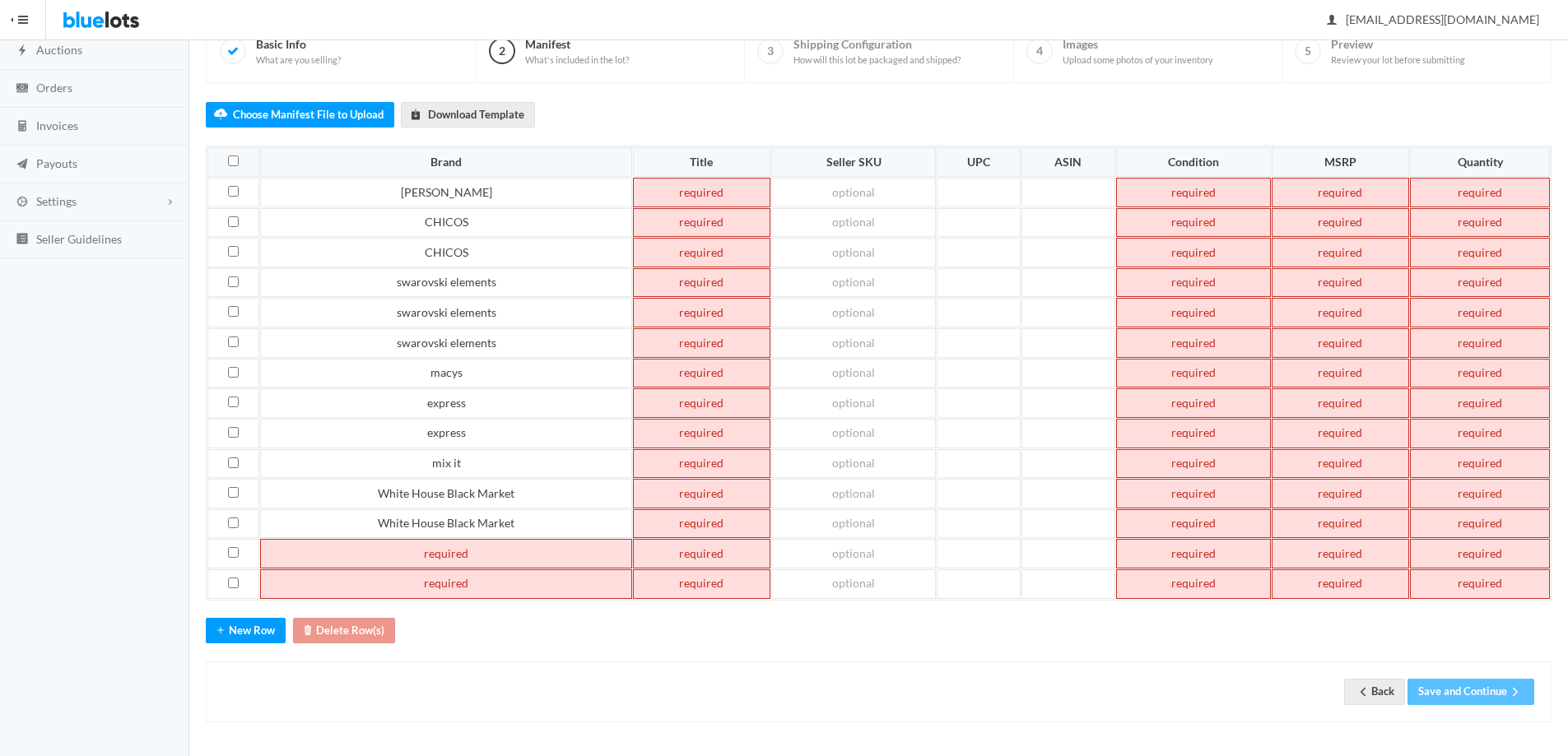
click at [401, 562] on td at bounding box center [446, 553] width 371 height 29
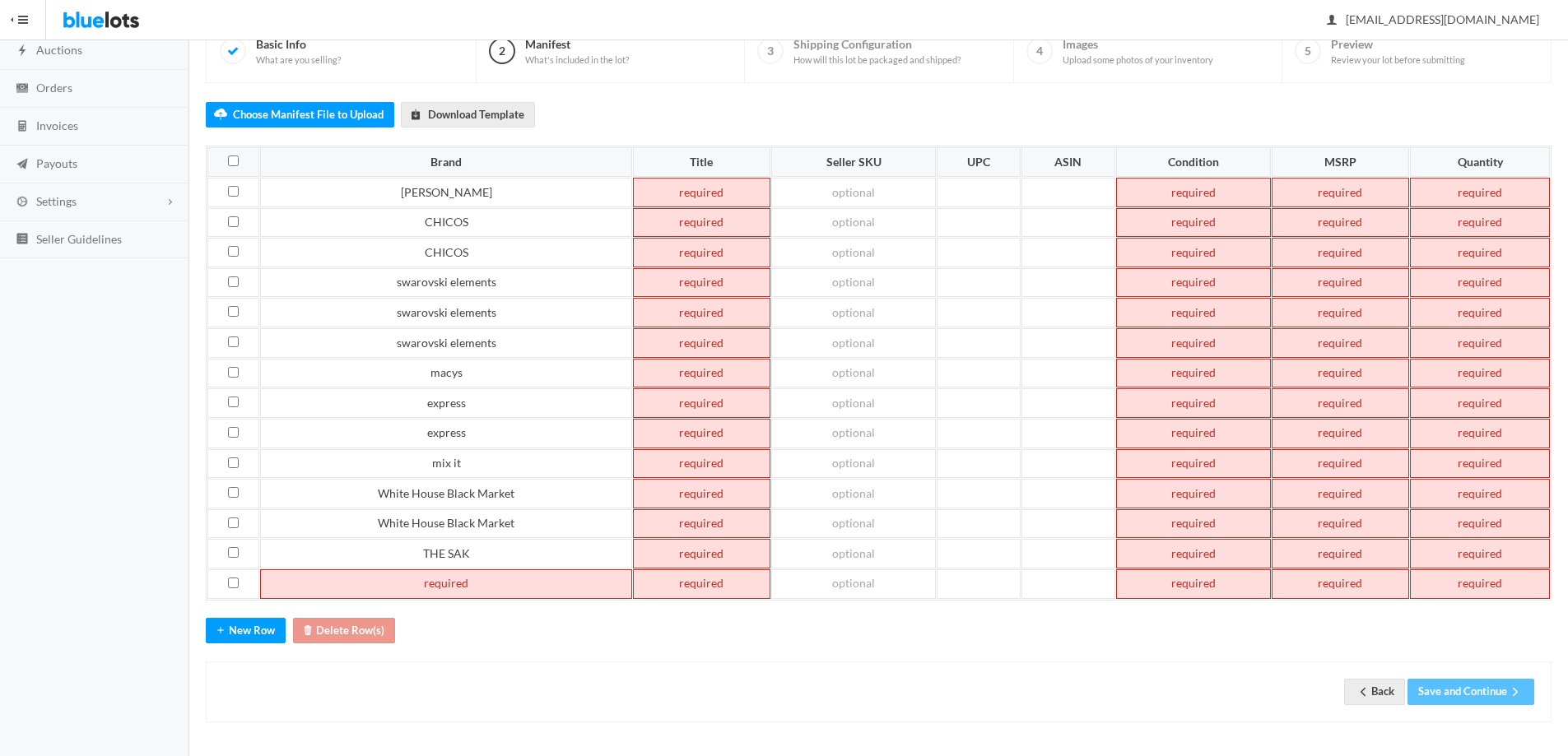
click at [429, 584] on td at bounding box center [446, 583] width 371 height 29
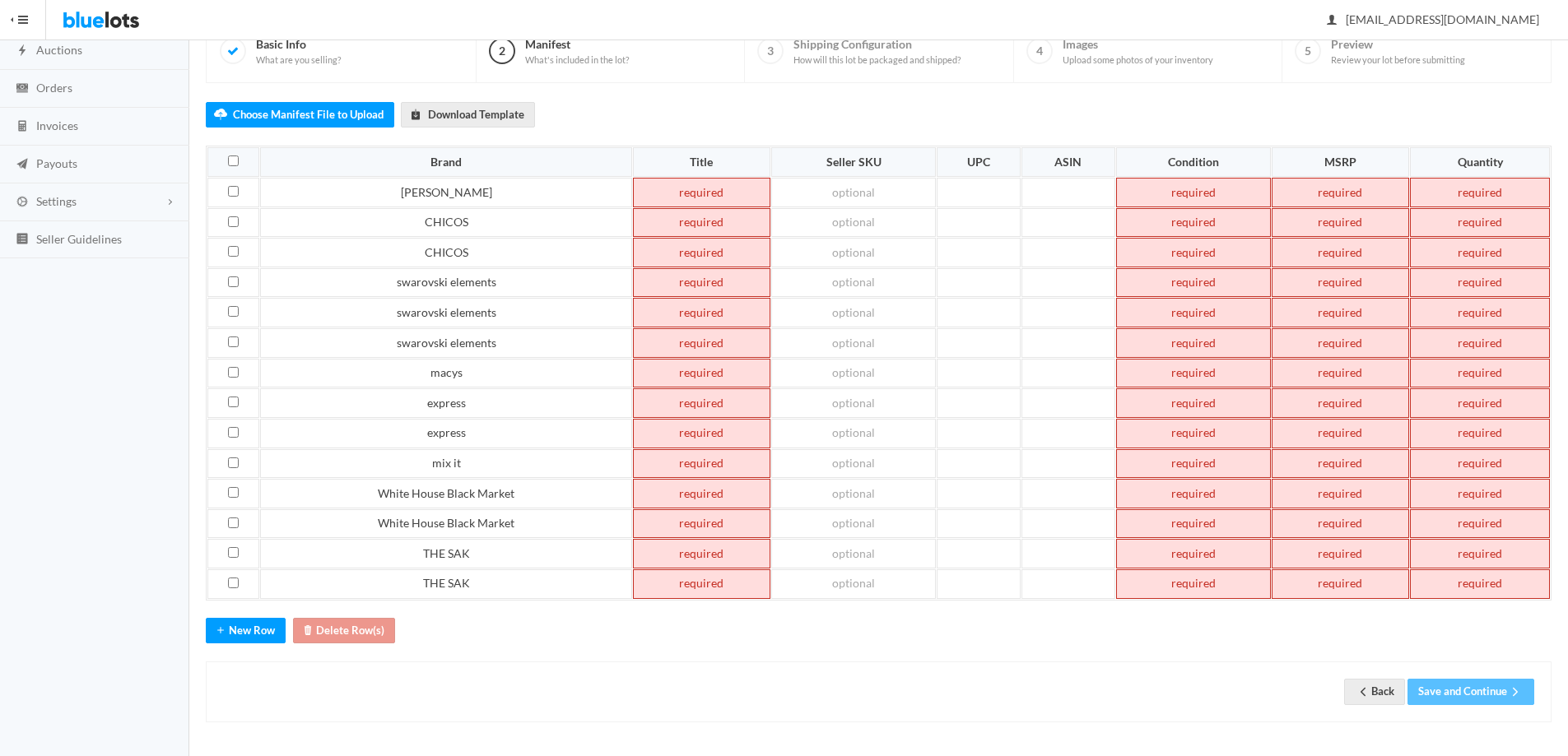
click at [718, 592] on td at bounding box center [702, 583] width 138 height 29
click at [717, 545] on td at bounding box center [702, 553] width 138 height 29
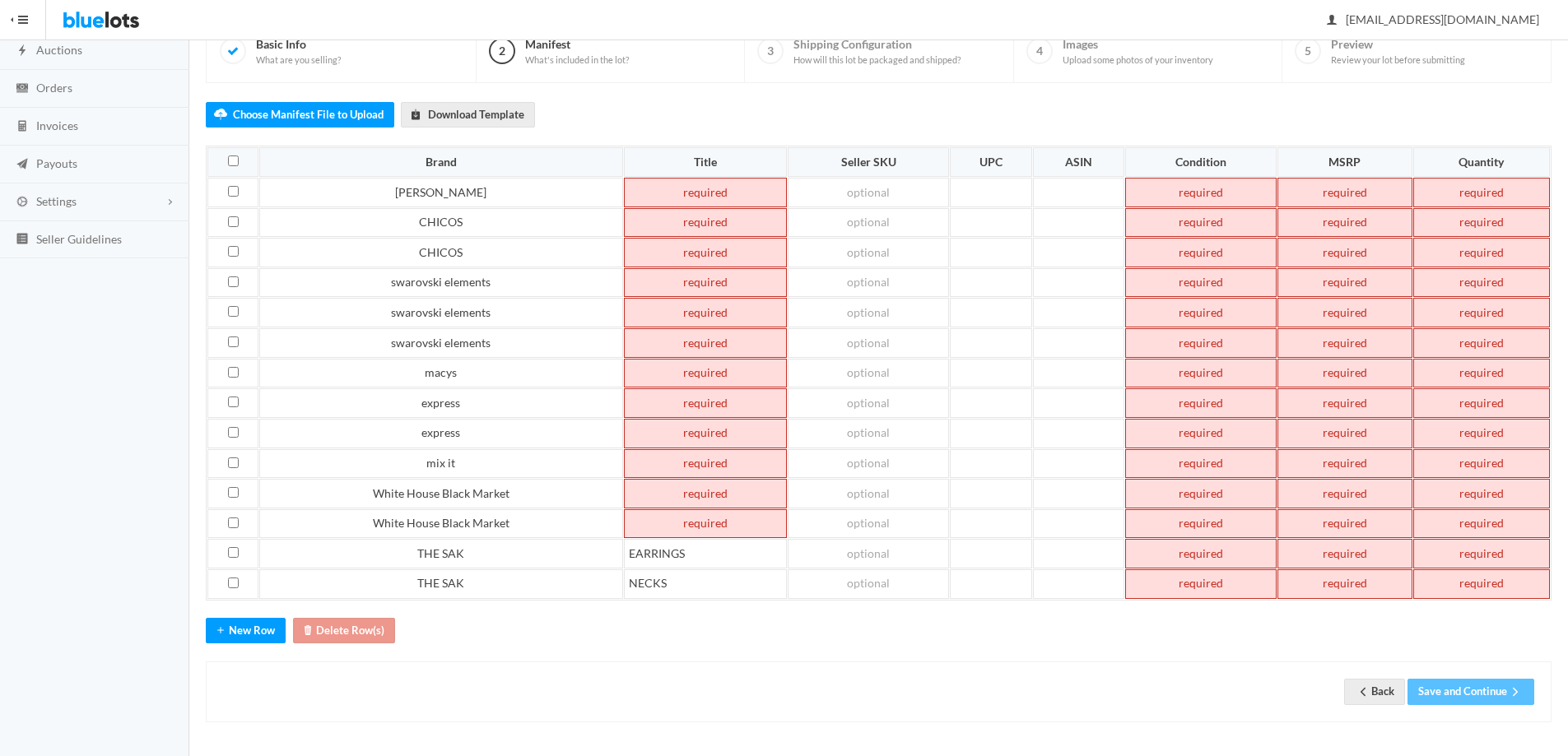
click at [687, 516] on td at bounding box center [705, 524] width 164 height 29
click at [690, 494] on td at bounding box center [705, 493] width 165 height 29
click at [695, 468] on td at bounding box center [705, 463] width 165 height 29
click at [701, 436] on td at bounding box center [705, 433] width 165 height 29
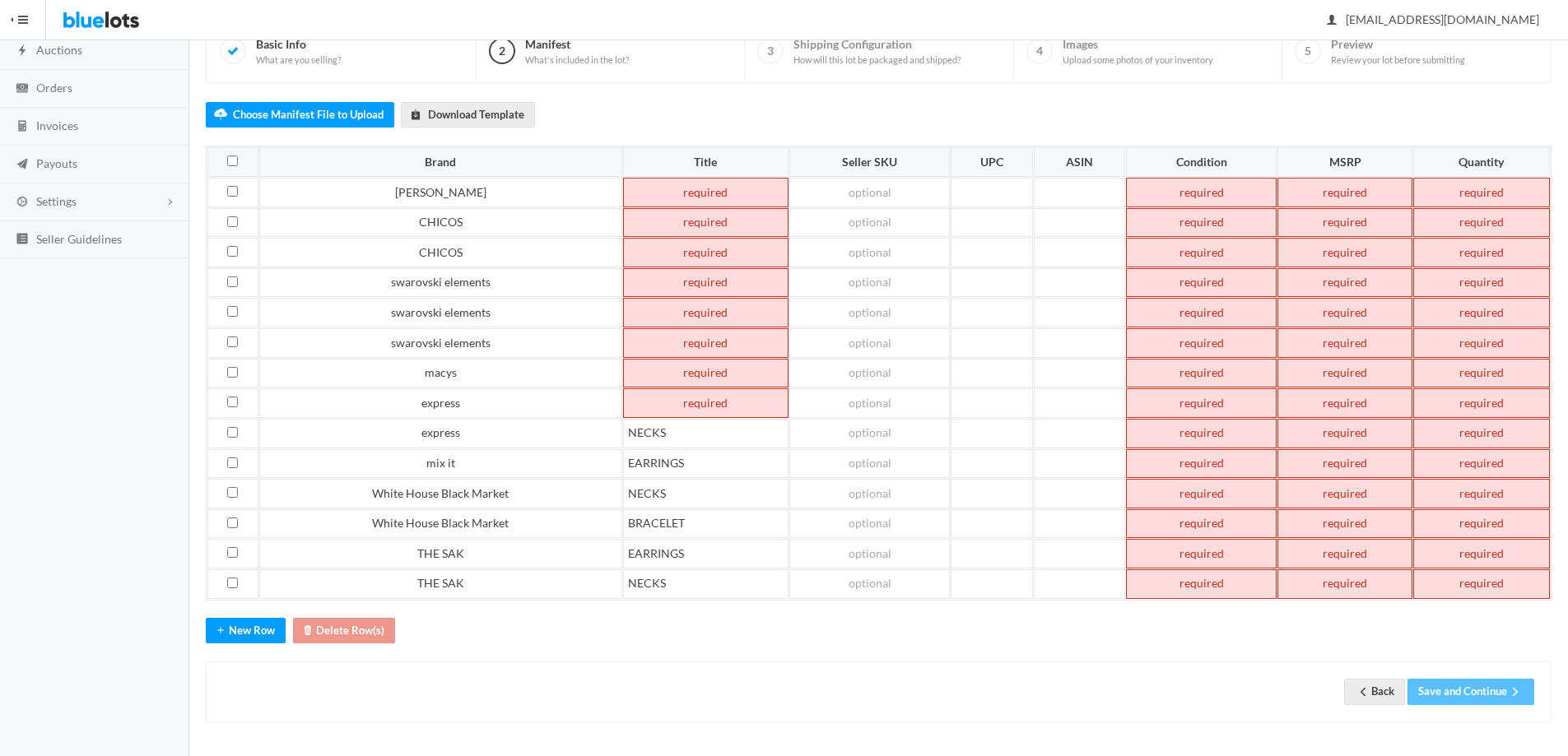
click at [703, 396] on td at bounding box center [705, 403] width 165 height 29
click at [672, 374] on td at bounding box center [705, 373] width 165 height 29
click at [687, 341] on td at bounding box center [705, 342] width 165 height 29
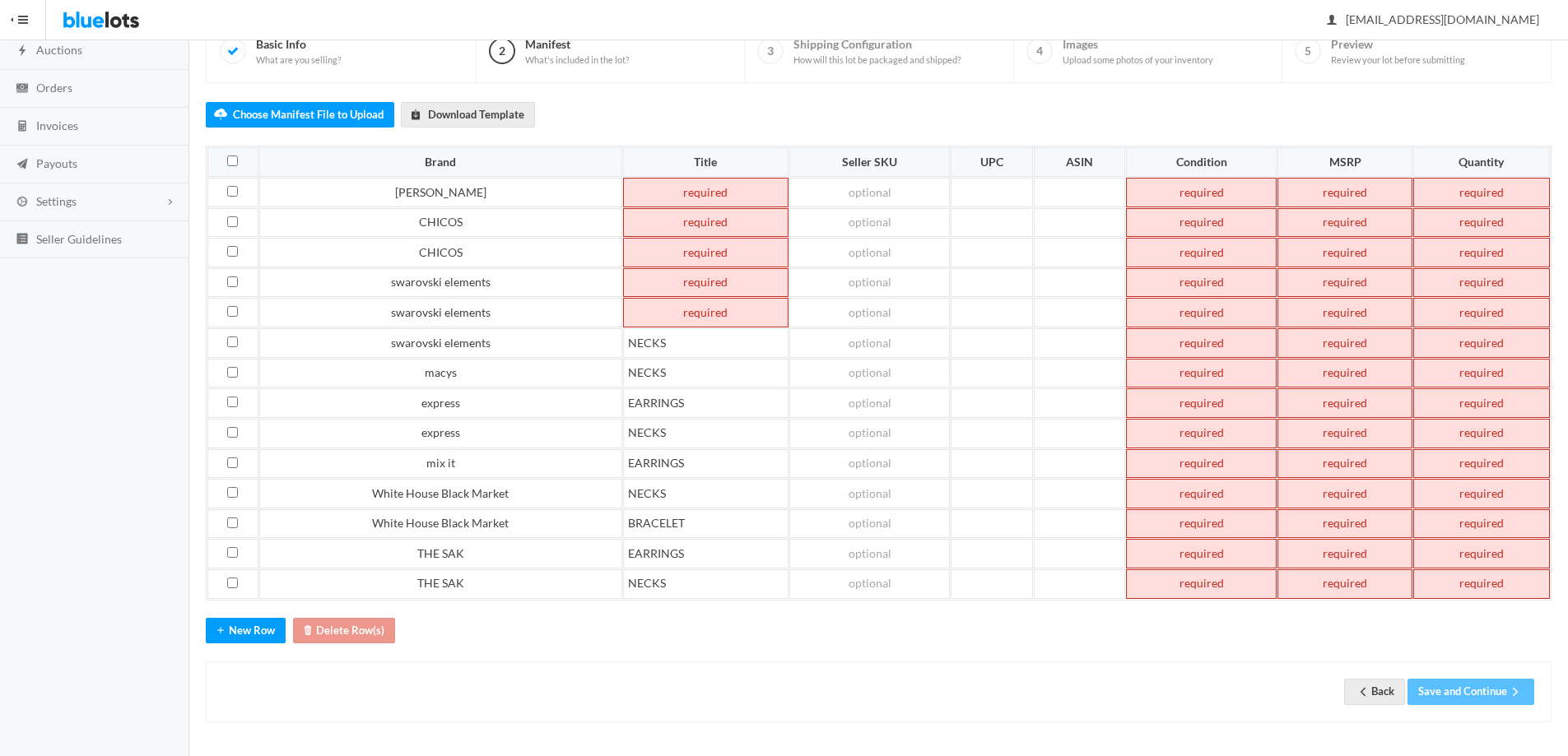
click at [690, 307] on td at bounding box center [705, 312] width 165 height 29
click at [696, 284] on td at bounding box center [708, 283] width 178 height 29
click at [687, 256] on td at bounding box center [708, 252] width 178 height 29
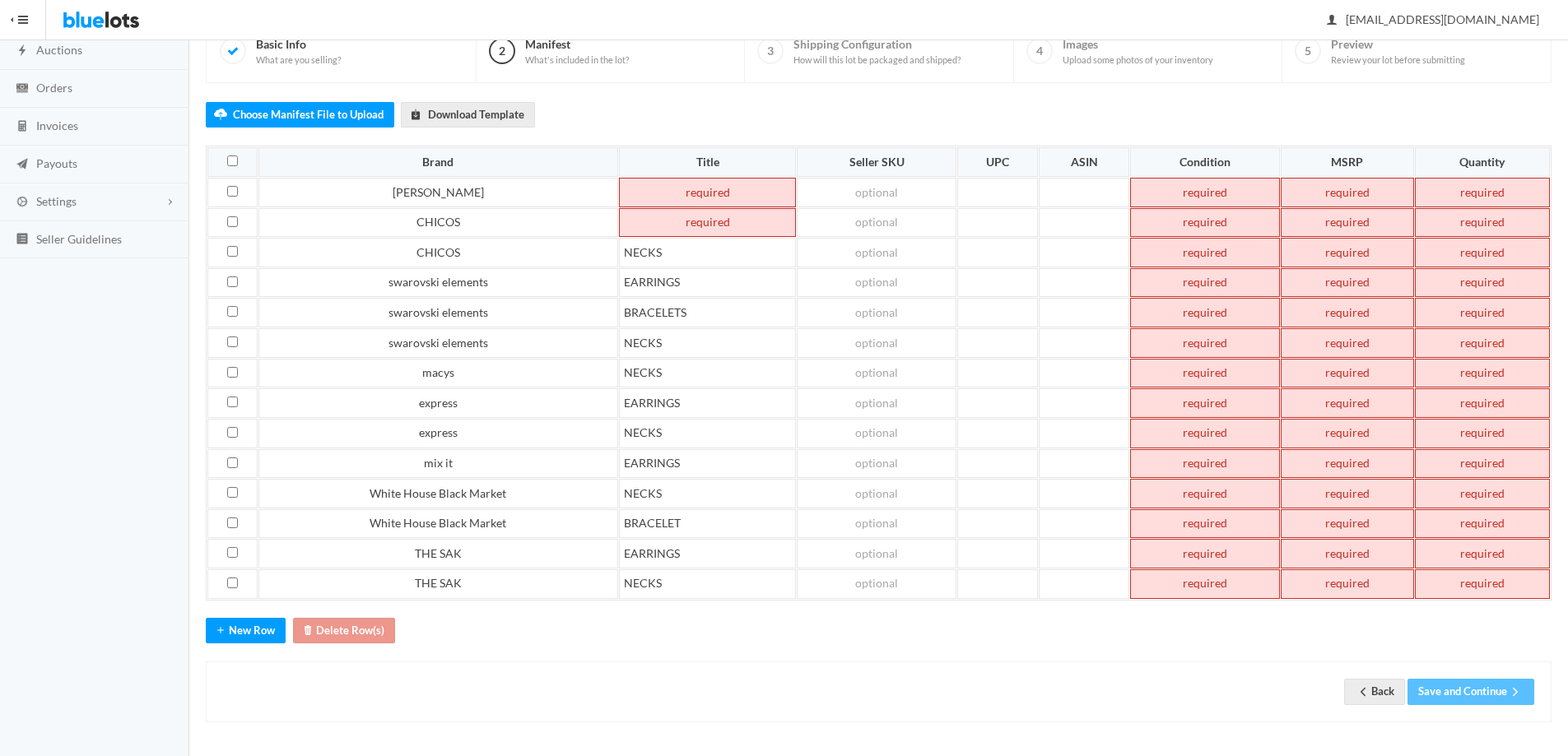
click at [679, 227] on td at bounding box center [708, 222] width 178 height 29
click at [678, 193] on td at bounding box center [708, 192] width 178 height 29
click at [1176, 206] on td at bounding box center [1204, 192] width 149 height 29
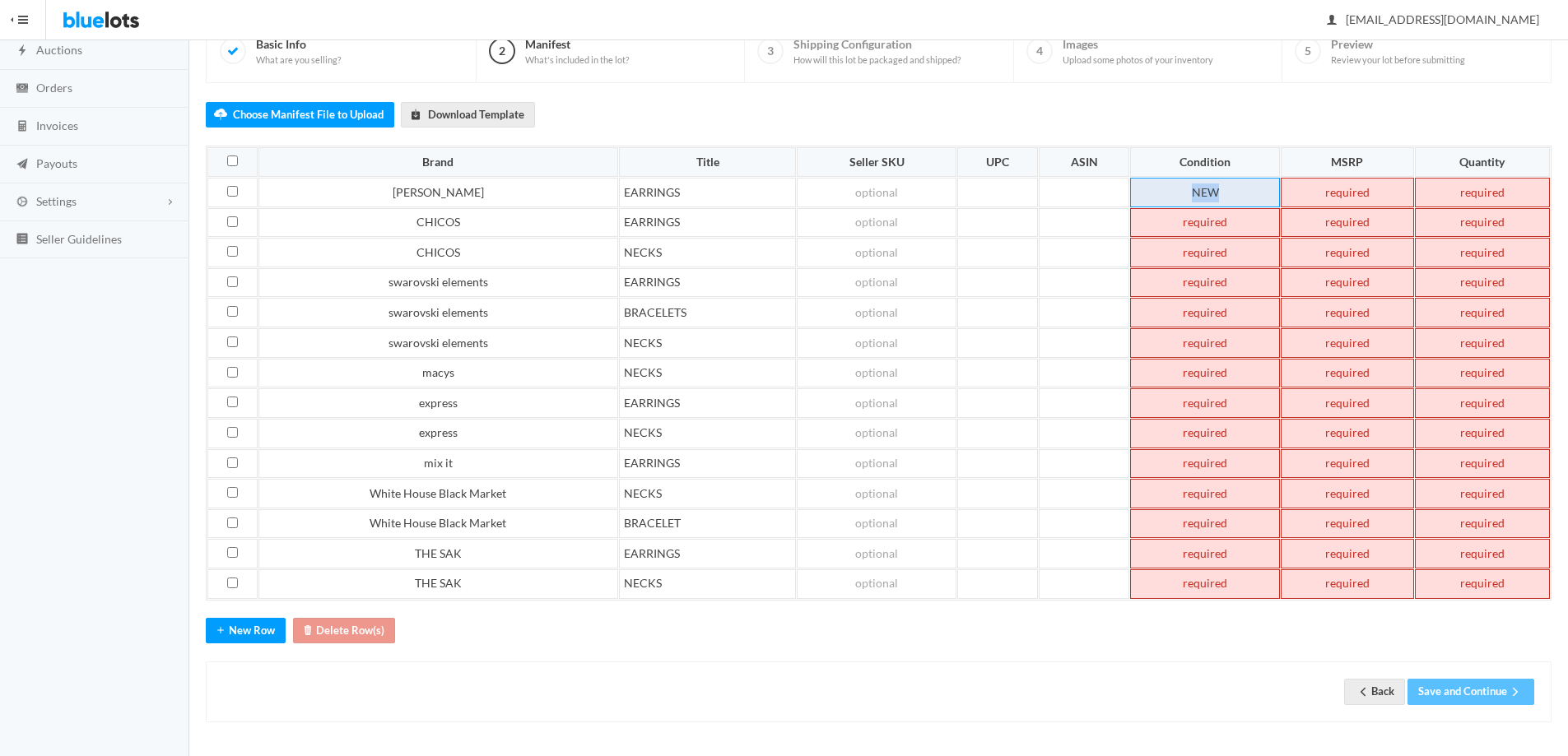
drag, startPoint x: 1188, startPoint y: 197, endPoint x: 1227, endPoint y: 187, distance: 40.3
click at [1227, 187] on td "NEW" at bounding box center [1204, 192] width 149 height 29
copy td "NEW"
paste td
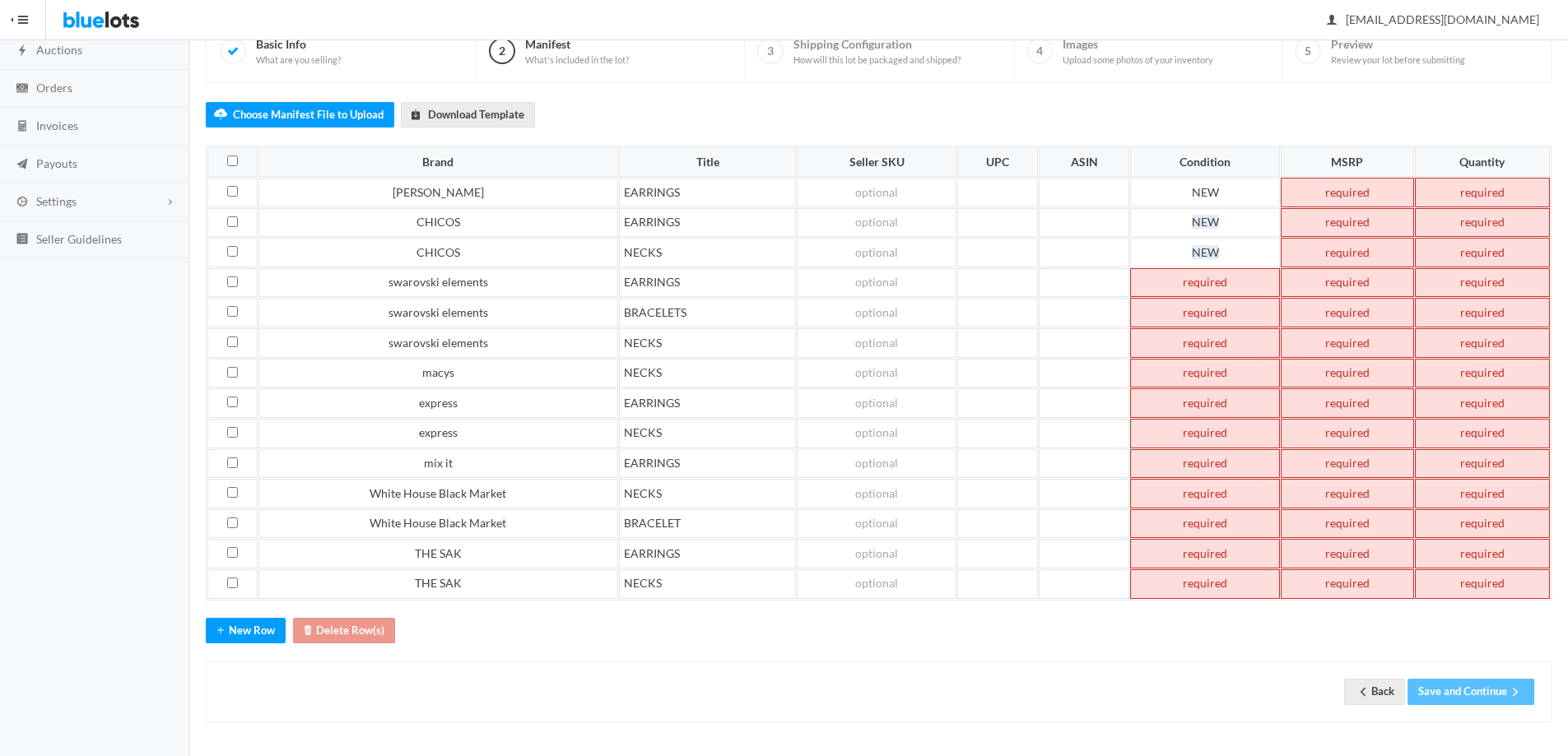
paste td
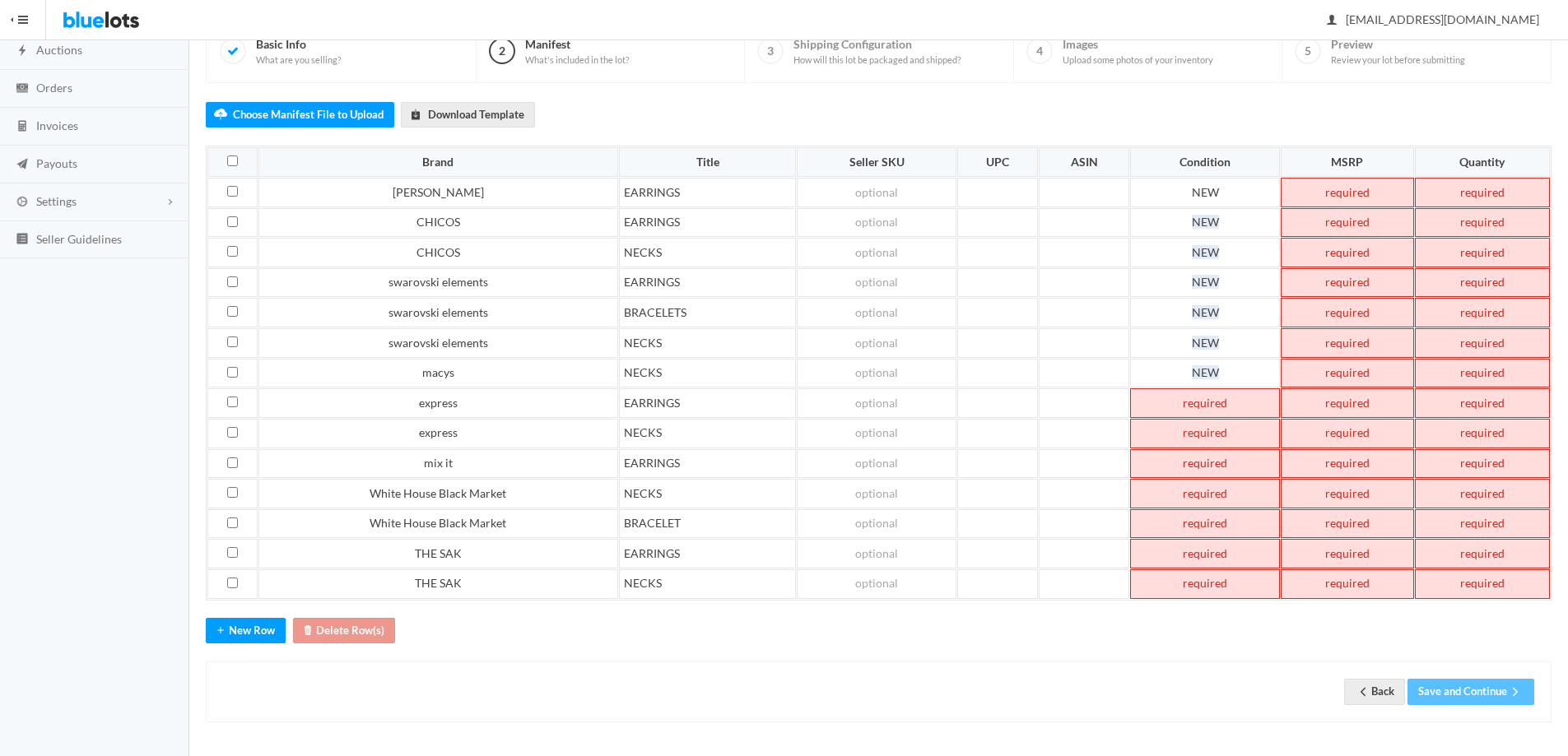
paste td
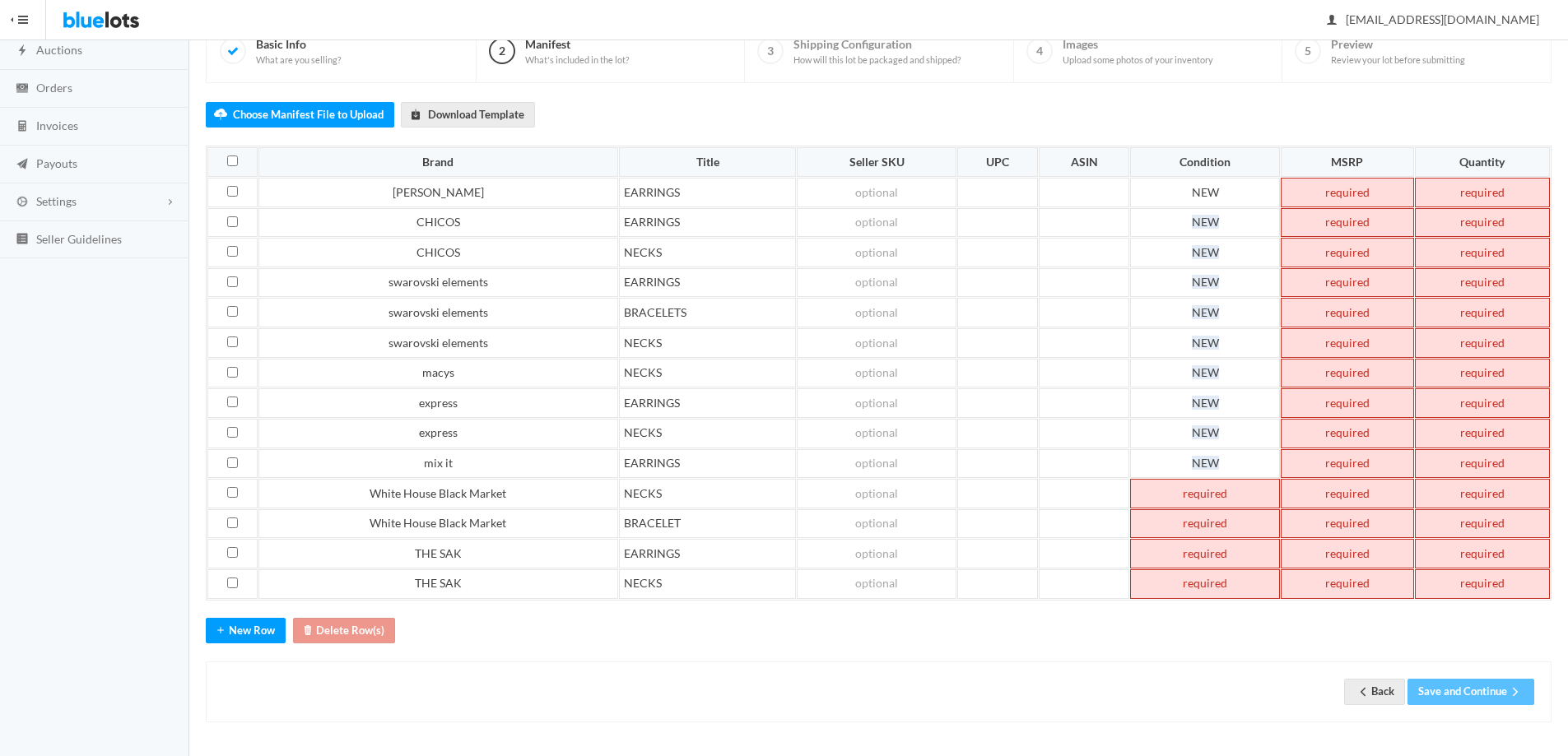
paste td
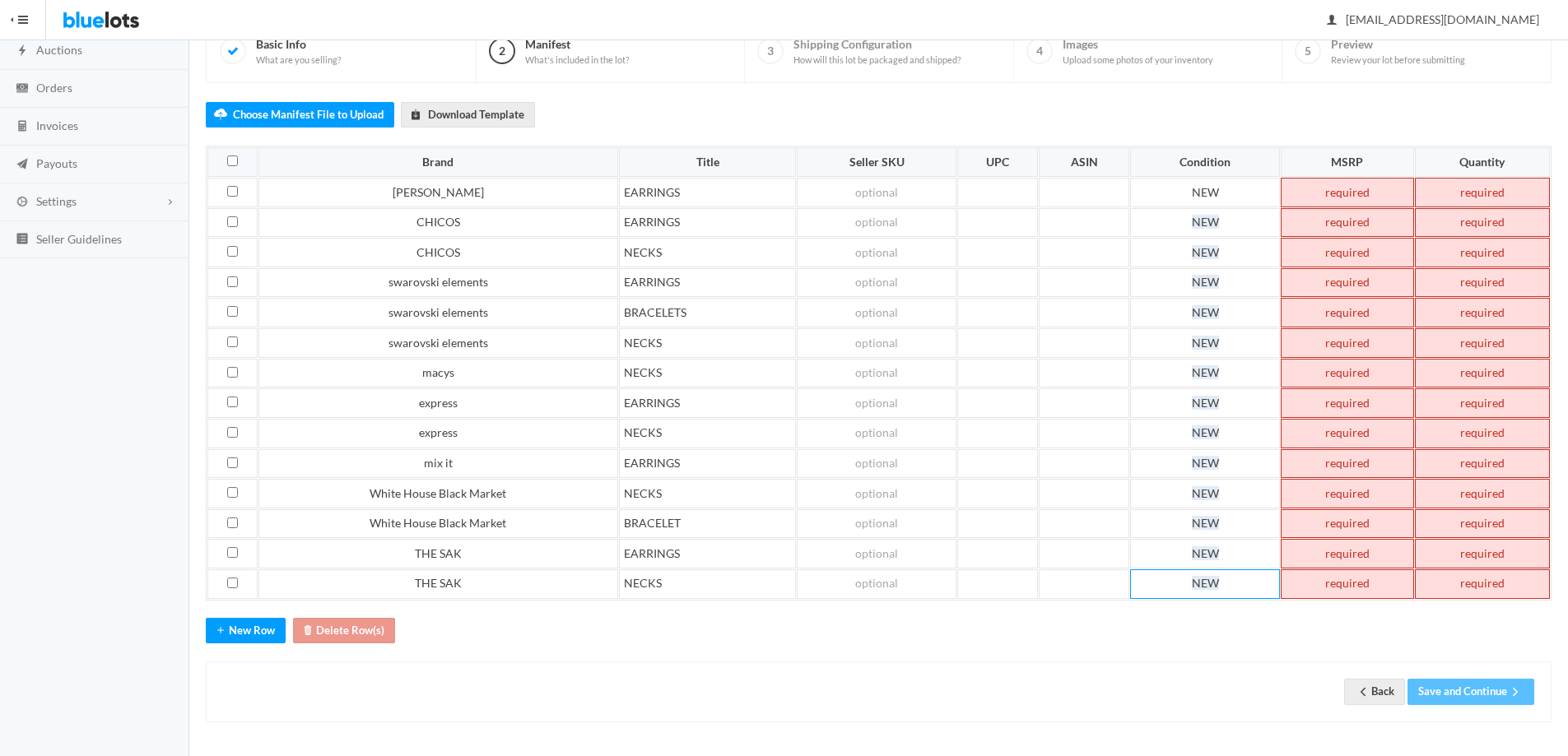
click at [1359, 193] on td at bounding box center [1347, 192] width 133 height 29
click at [1347, 218] on td at bounding box center [1347, 222] width 133 height 29
click at [1355, 252] on td at bounding box center [1347, 252] width 133 height 29
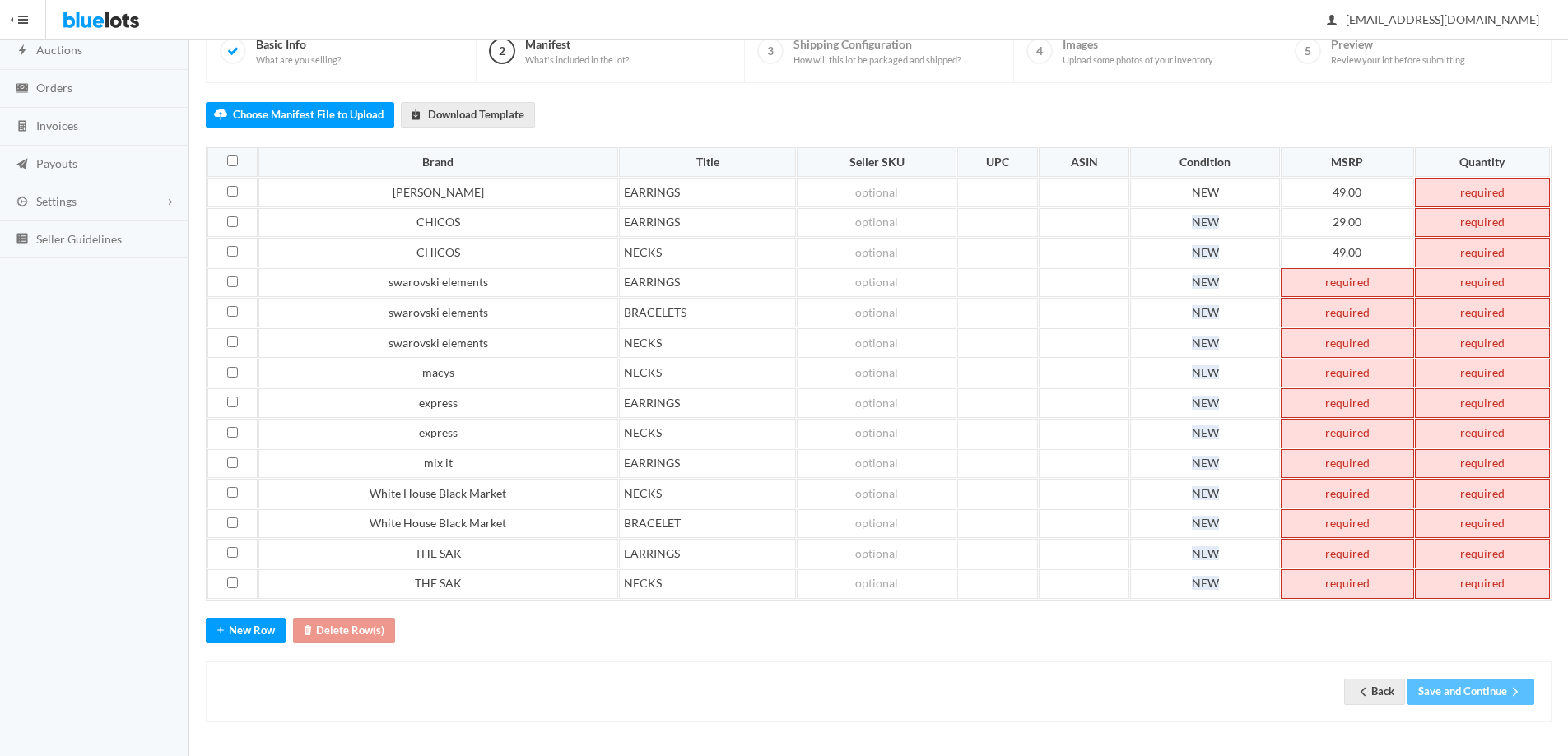
click at [1354, 274] on td at bounding box center [1347, 283] width 133 height 29
click at [1348, 311] on td at bounding box center [1347, 312] width 133 height 29
click at [1347, 342] on td at bounding box center [1347, 342] width 133 height 29
click at [1348, 369] on td at bounding box center [1347, 373] width 133 height 29
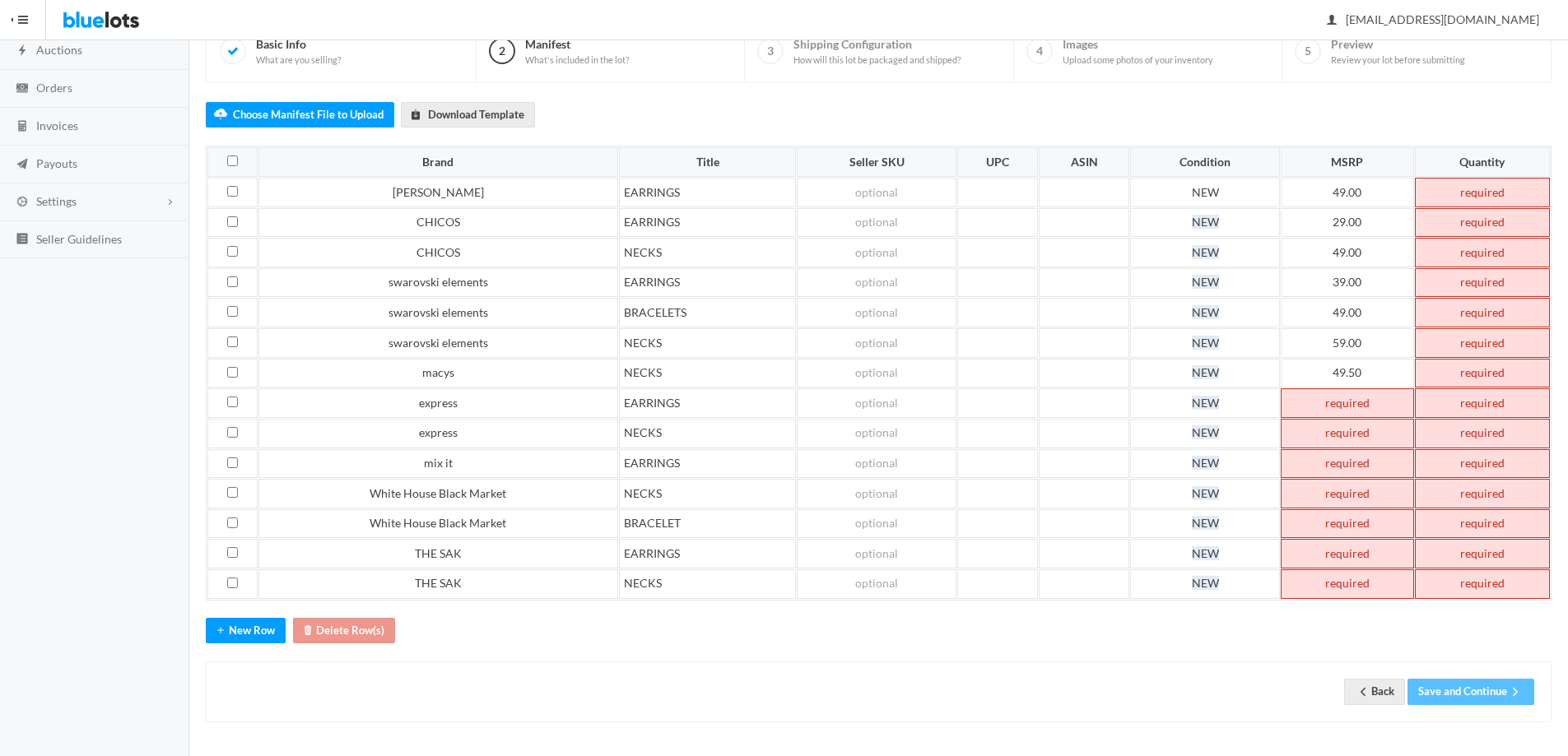
click at [1349, 408] on td at bounding box center [1347, 403] width 133 height 29
click at [1361, 431] on td at bounding box center [1347, 433] width 133 height 29
click at [1356, 461] on td at bounding box center [1347, 463] width 133 height 29
click at [1349, 498] on td at bounding box center [1347, 493] width 133 height 29
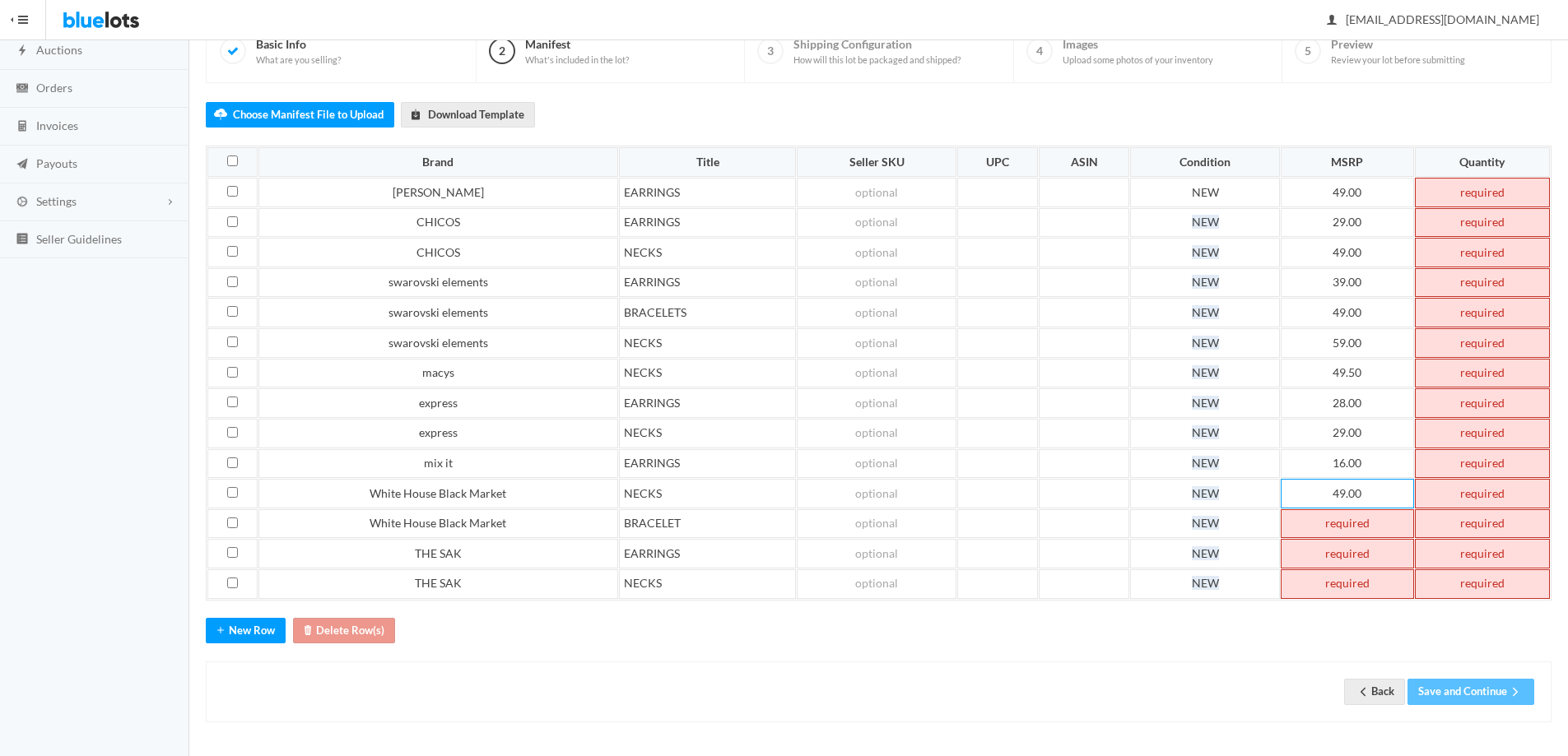
click at [1345, 525] on td at bounding box center [1347, 524] width 133 height 29
click at [1339, 555] on td at bounding box center [1347, 553] width 133 height 29
click at [1339, 583] on td at bounding box center [1347, 583] width 133 height 29
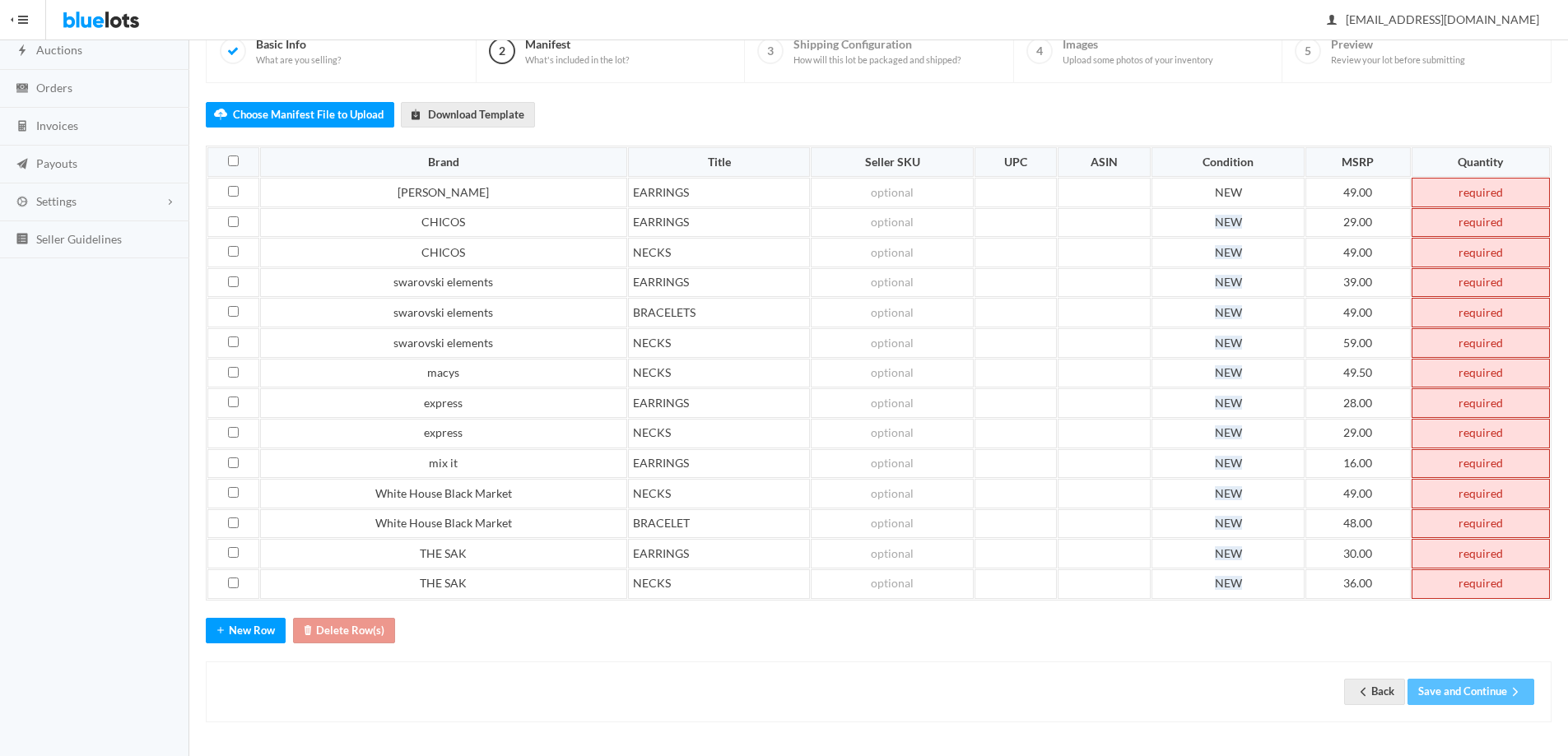
click at [1480, 196] on td at bounding box center [1480, 192] width 139 height 29
click at [1472, 227] on td at bounding box center [1480, 222] width 139 height 29
click at [1481, 253] on td at bounding box center [1480, 252] width 139 height 29
click at [1490, 287] on td at bounding box center [1480, 283] width 139 height 29
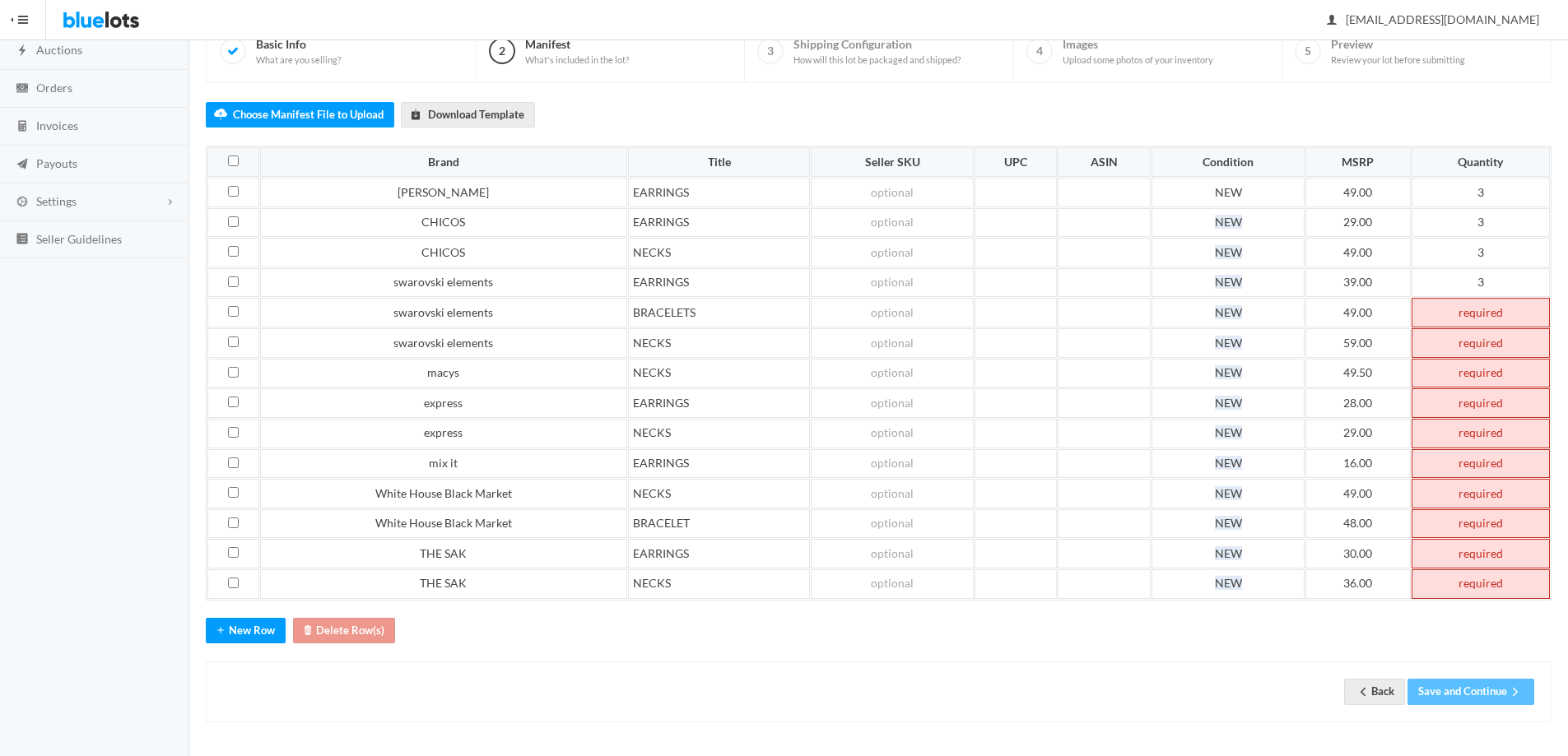
click at [1478, 313] on td at bounding box center [1480, 312] width 139 height 29
click at [1485, 342] on td at bounding box center [1480, 342] width 139 height 29
click at [1485, 387] on td at bounding box center [1480, 373] width 139 height 29
click at [1497, 406] on td at bounding box center [1480, 403] width 139 height 29
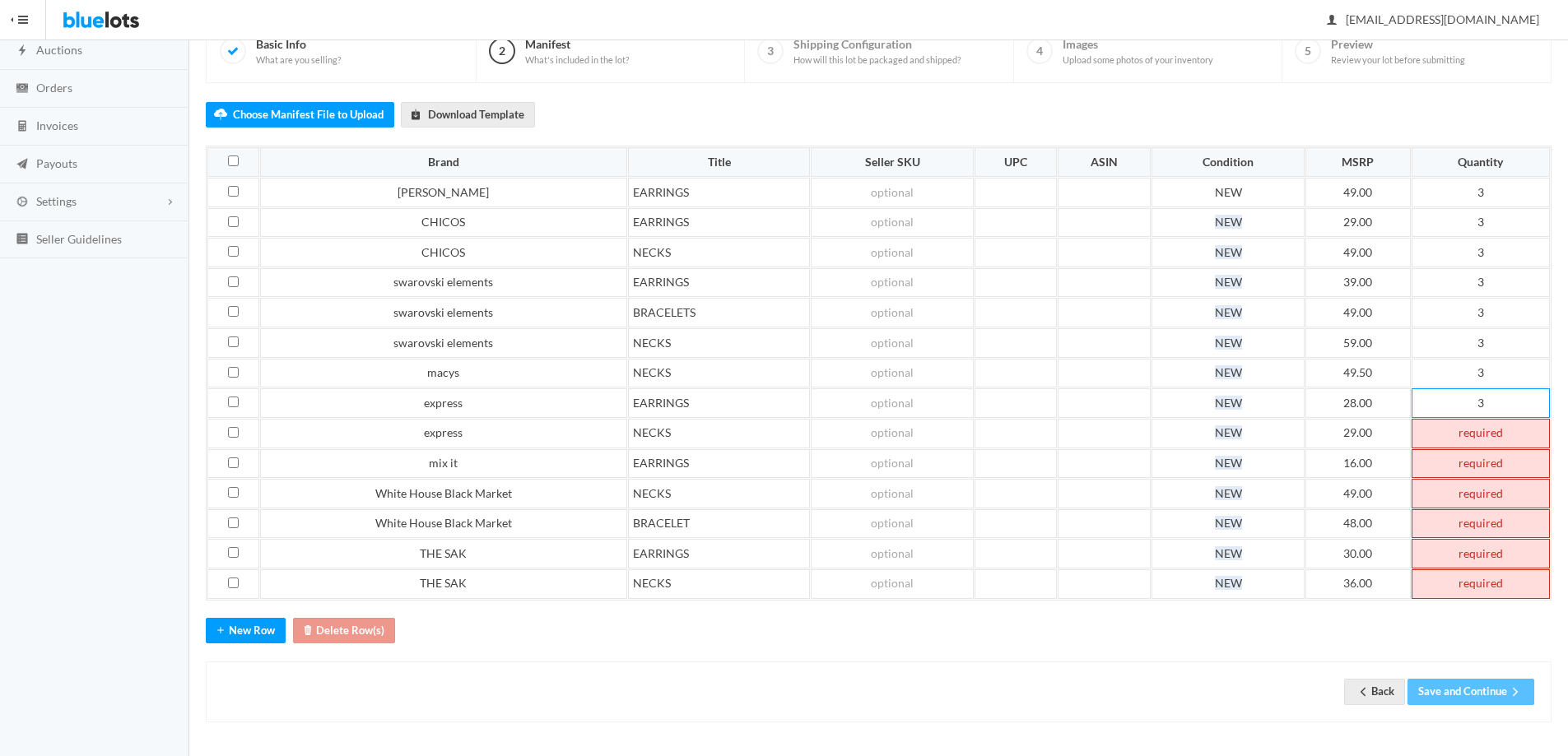
click at [1493, 435] on td at bounding box center [1480, 433] width 139 height 29
click at [1495, 461] on td at bounding box center [1480, 463] width 139 height 29
click at [1494, 496] on td at bounding box center [1480, 493] width 139 height 29
click at [1481, 532] on td at bounding box center [1480, 524] width 139 height 29
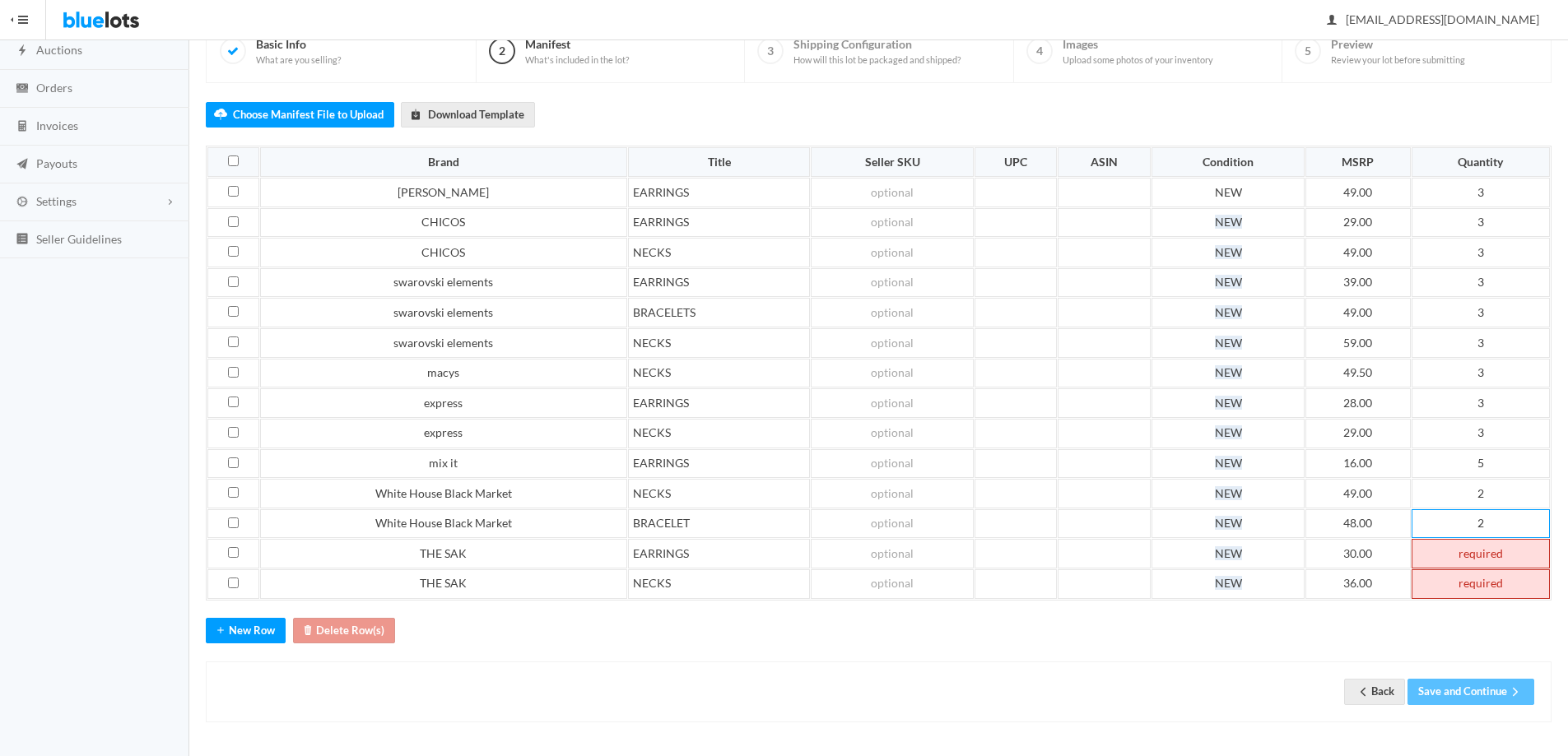
click at [1486, 587] on td at bounding box center [1480, 583] width 139 height 29
click at [1496, 544] on td at bounding box center [1480, 553] width 139 height 29
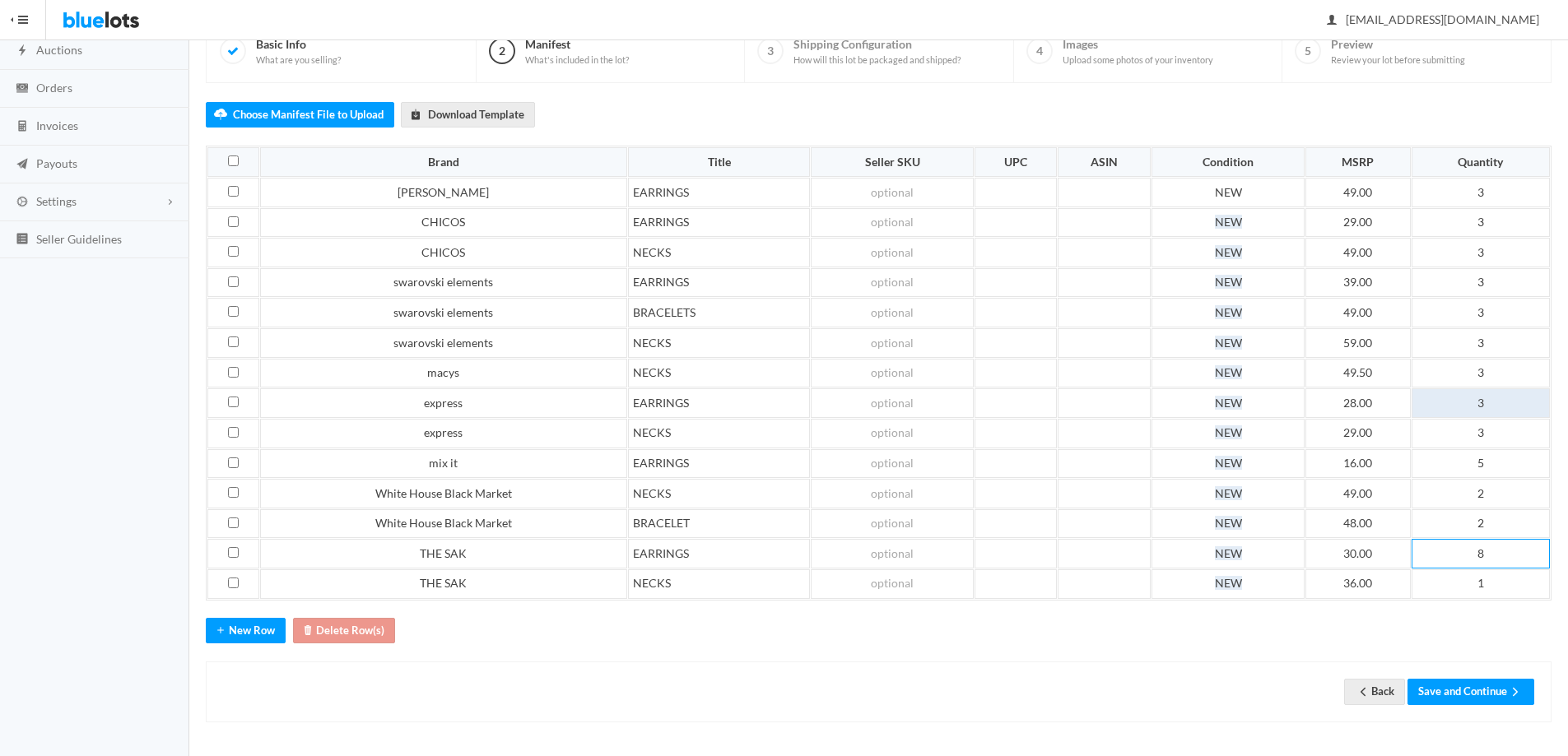
click at [1498, 405] on td "3" at bounding box center [1480, 403] width 139 height 29
click at [1500, 461] on td "5" at bounding box center [1480, 463] width 139 height 29
click at [1243, 662] on div "Back Save and Continue" at bounding box center [878, 691] width 1346 height 60
click at [1498, 688] on button "Save and Continue" at bounding box center [1471, 691] width 127 height 25
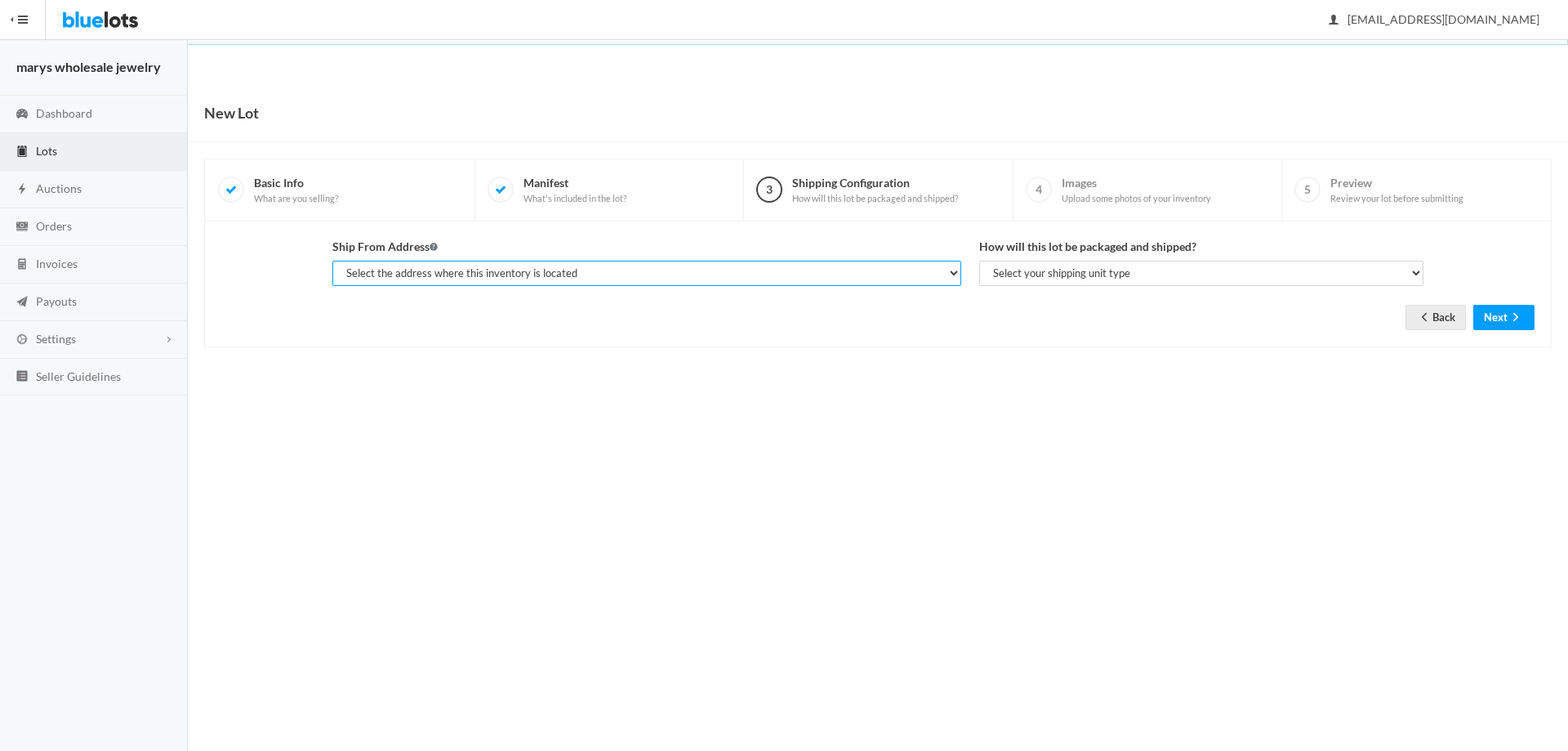
click at [712, 278] on select "Select the address where this inventory is located [PERSON_NAME], marys wholesa…" at bounding box center [647, 273] width 629 height 25
select select "19963"
click at [332, 261] on select "Select the address where this inventory is located [PERSON_NAME], marys wholesa…" at bounding box center [647, 273] width 629 height 25
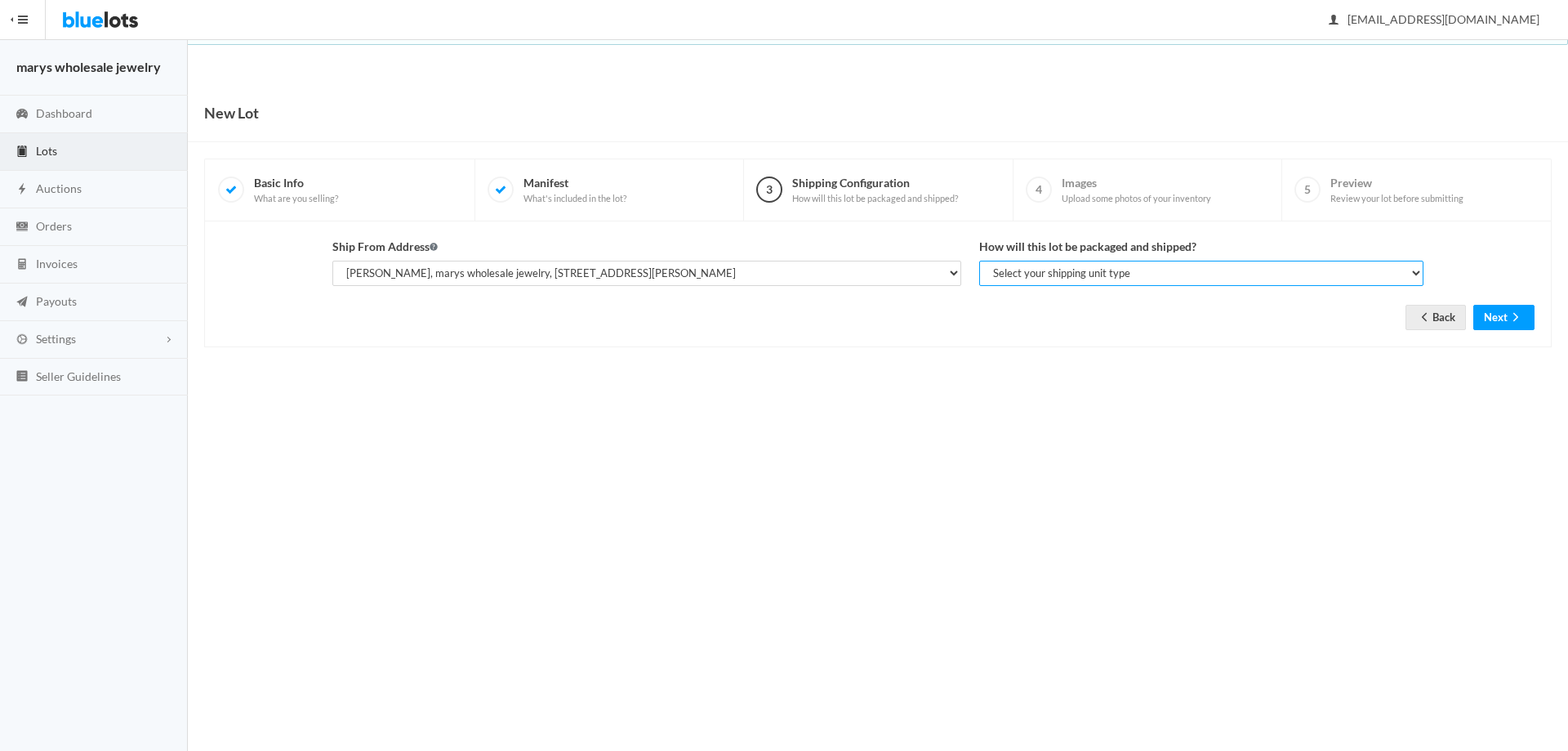
click at [1124, 264] on select "Select your shipping unit type Parcel Pallet Truckload" at bounding box center [1201, 273] width 444 height 25
select select "parcel"
click at [980, 261] on select "Select your shipping unit type Parcel Pallet Truckload" at bounding box center [1201, 273] width 444 height 25
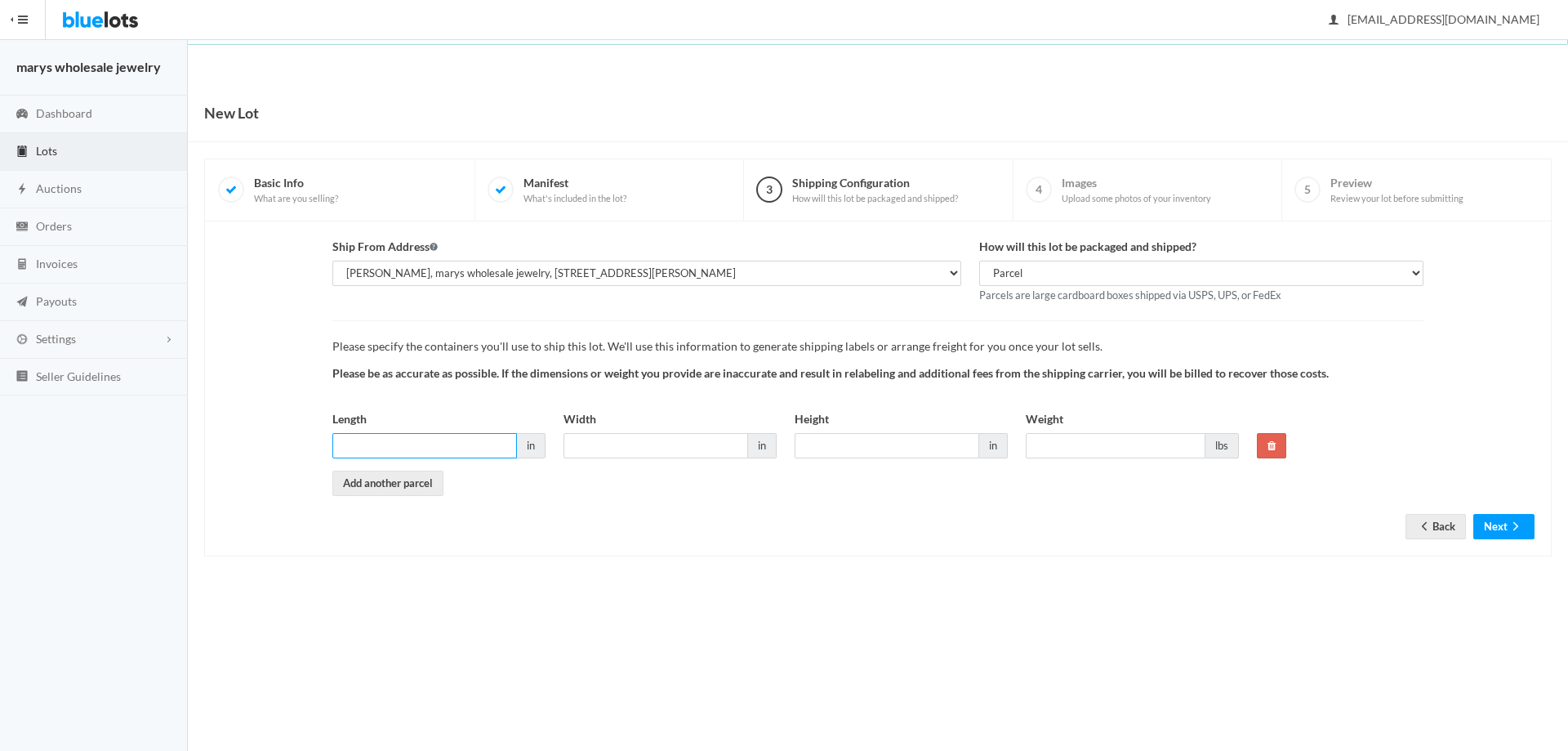
click at [410, 443] on input "Length" at bounding box center [425, 446] width 185 height 25
type input "8"
click at [625, 436] on input "Width" at bounding box center [656, 446] width 185 height 25
type input "8"
click at [896, 443] on input "Height" at bounding box center [887, 446] width 185 height 25
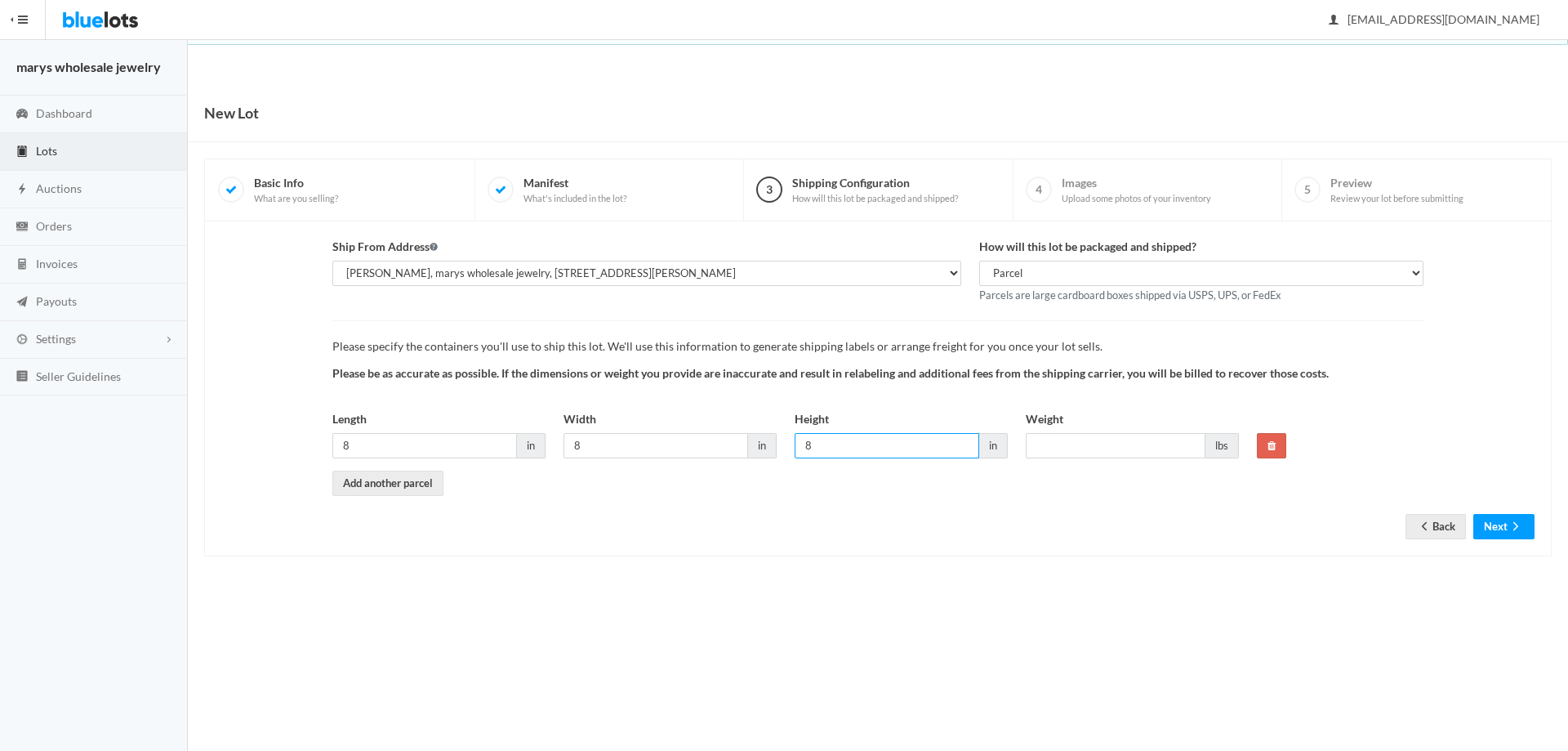
type input "8"
click at [1060, 439] on input "Weight" at bounding box center [1116, 446] width 180 height 25
type input "5"
click at [1500, 528] on button "Next" at bounding box center [1505, 527] width 62 height 25
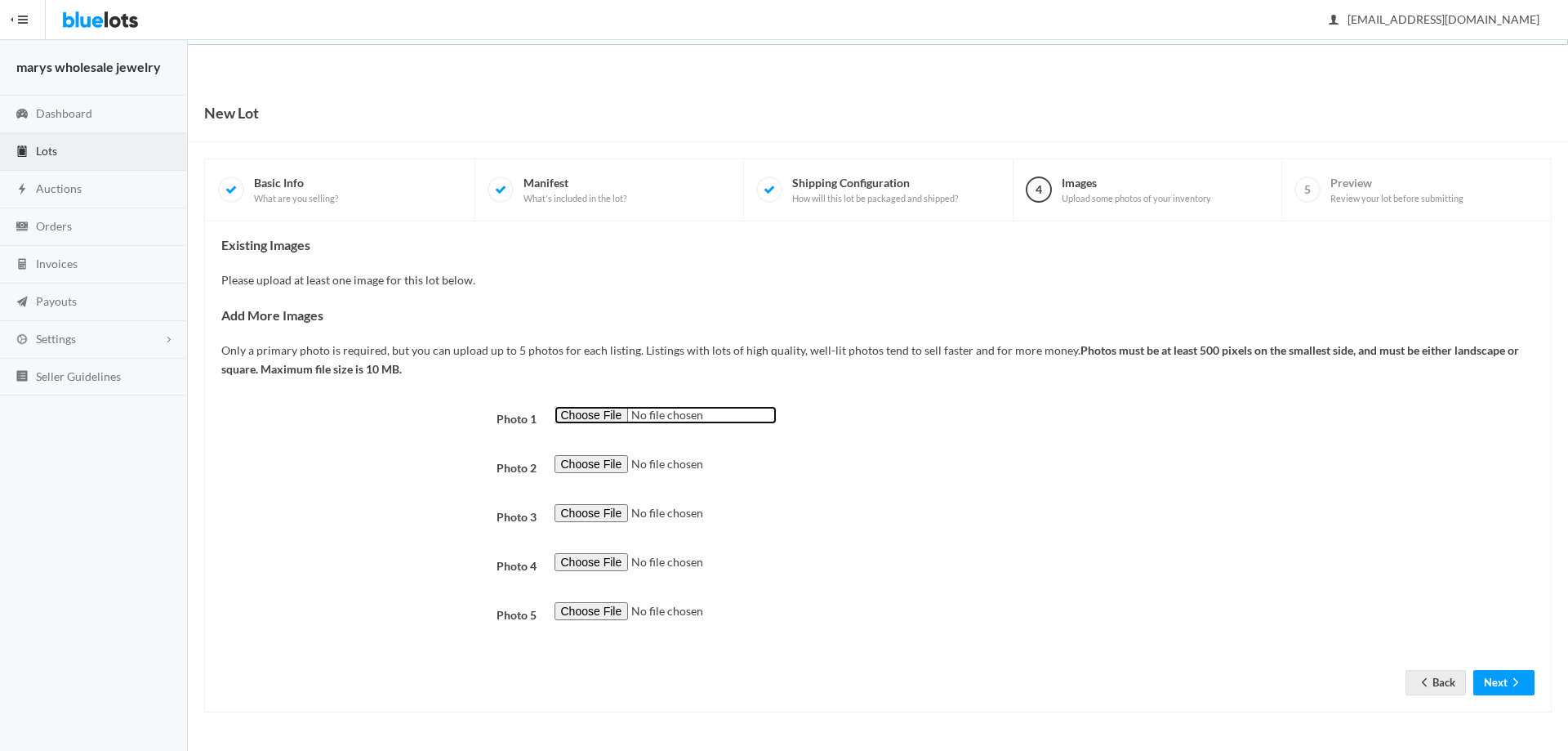
click at [565, 414] on input "file" at bounding box center [666, 415] width 222 height 19
type input "C:\fakepath\GT66.png"
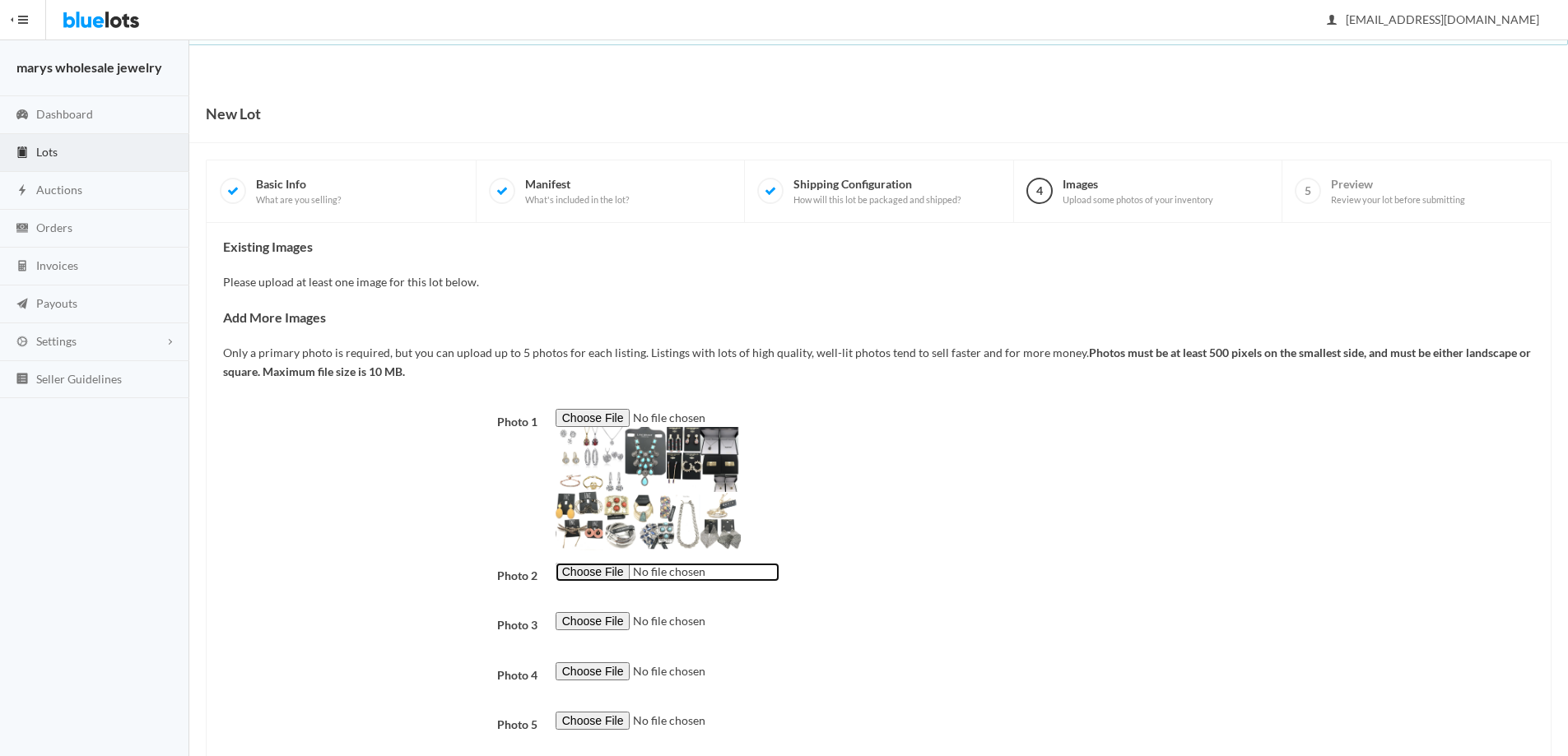
click at [609, 568] on input "file" at bounding box center [667, 572] width 224 height 19
type input "C:\fakepath\new swarovski202.png"
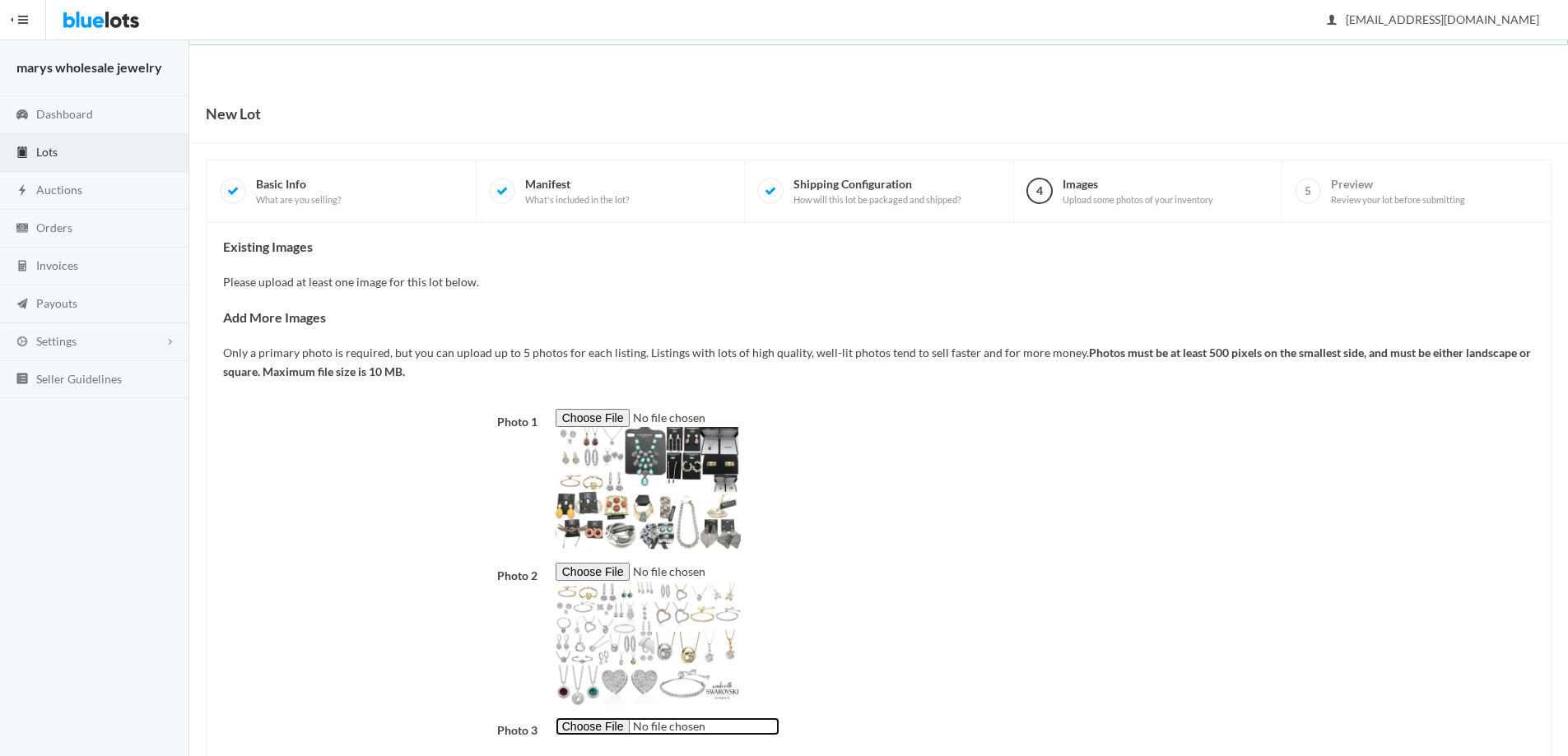
click at [609, 730] on input "file" at bounding box center [667, 727] width 224 height 19
type input "C:\fakepath\sak889.png"
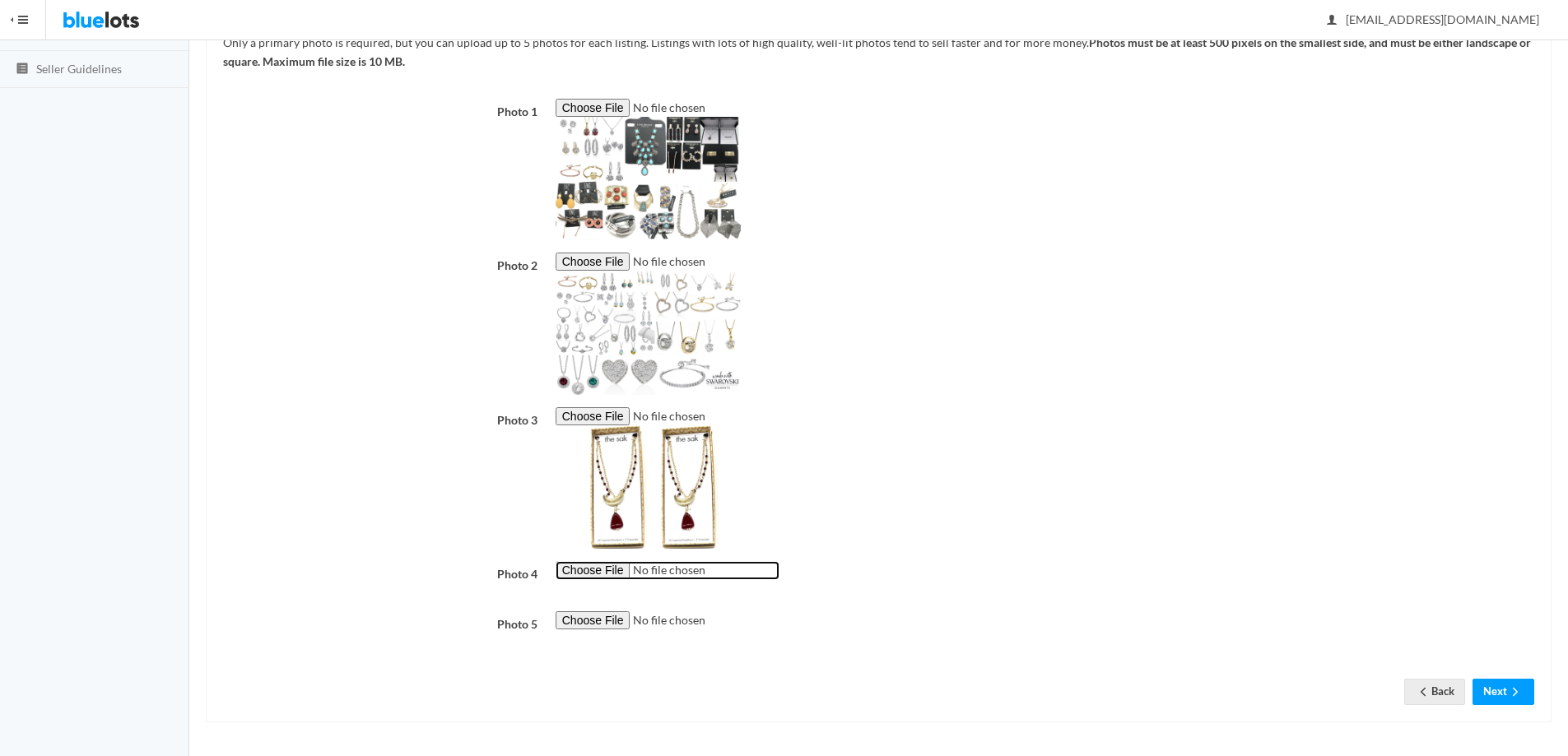
click at [591, 566] on input "file" at bounding box center [667, 571] width 224 height 19
type input "C:\fakepath\qw101.png"
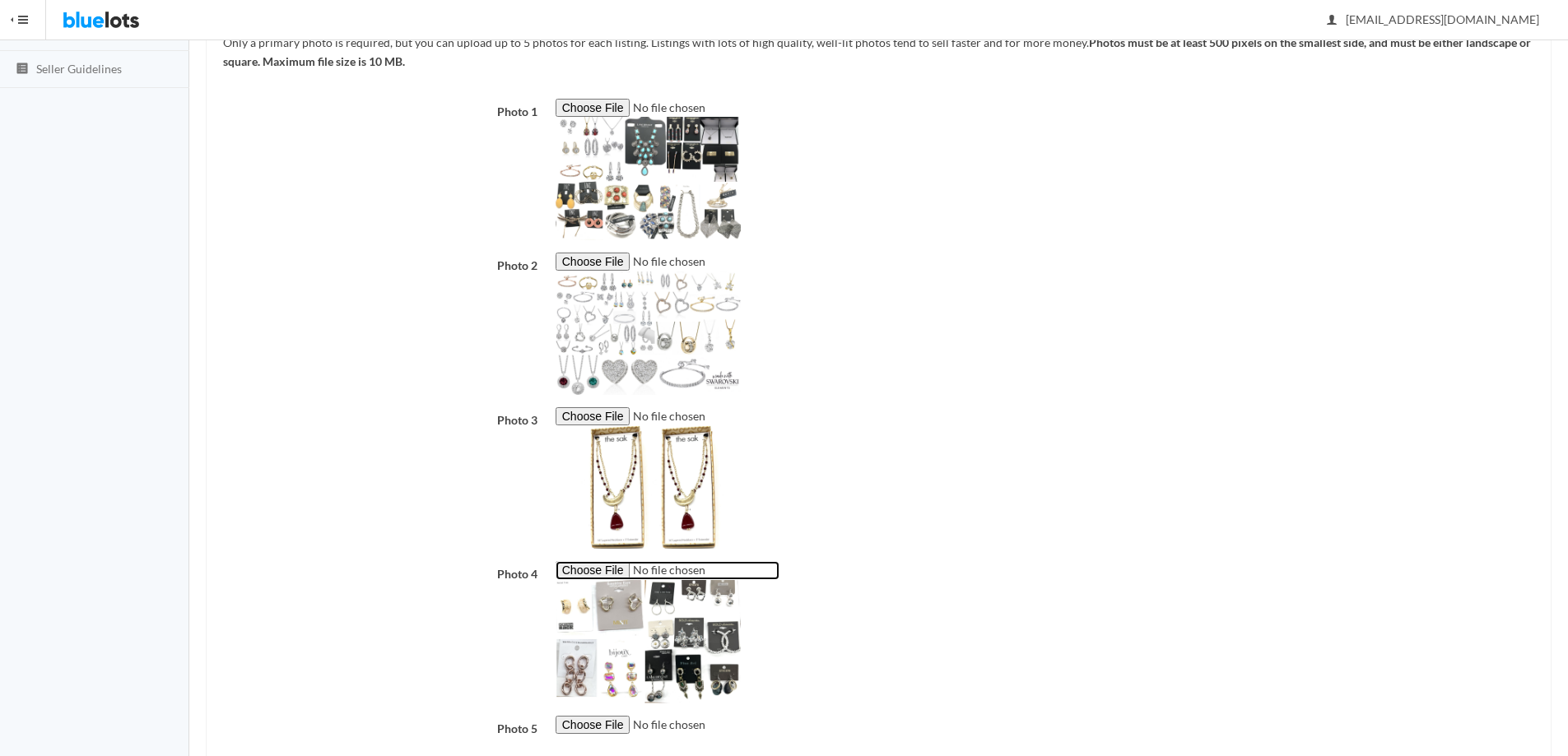
scroll to position [414, 0]
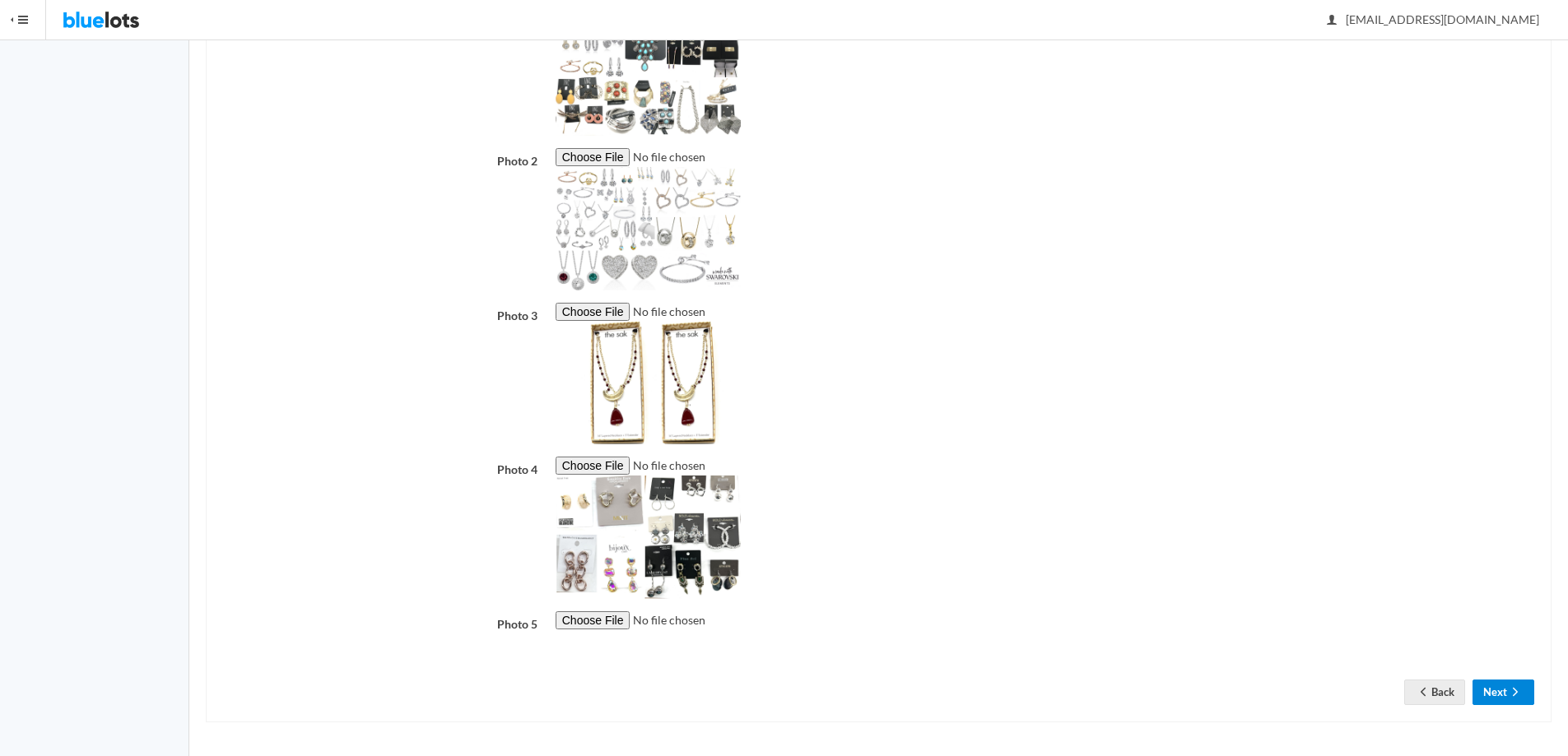
click at [1505, 693] on button "Next" at bounding box center [1503, 692] width 62 height 25
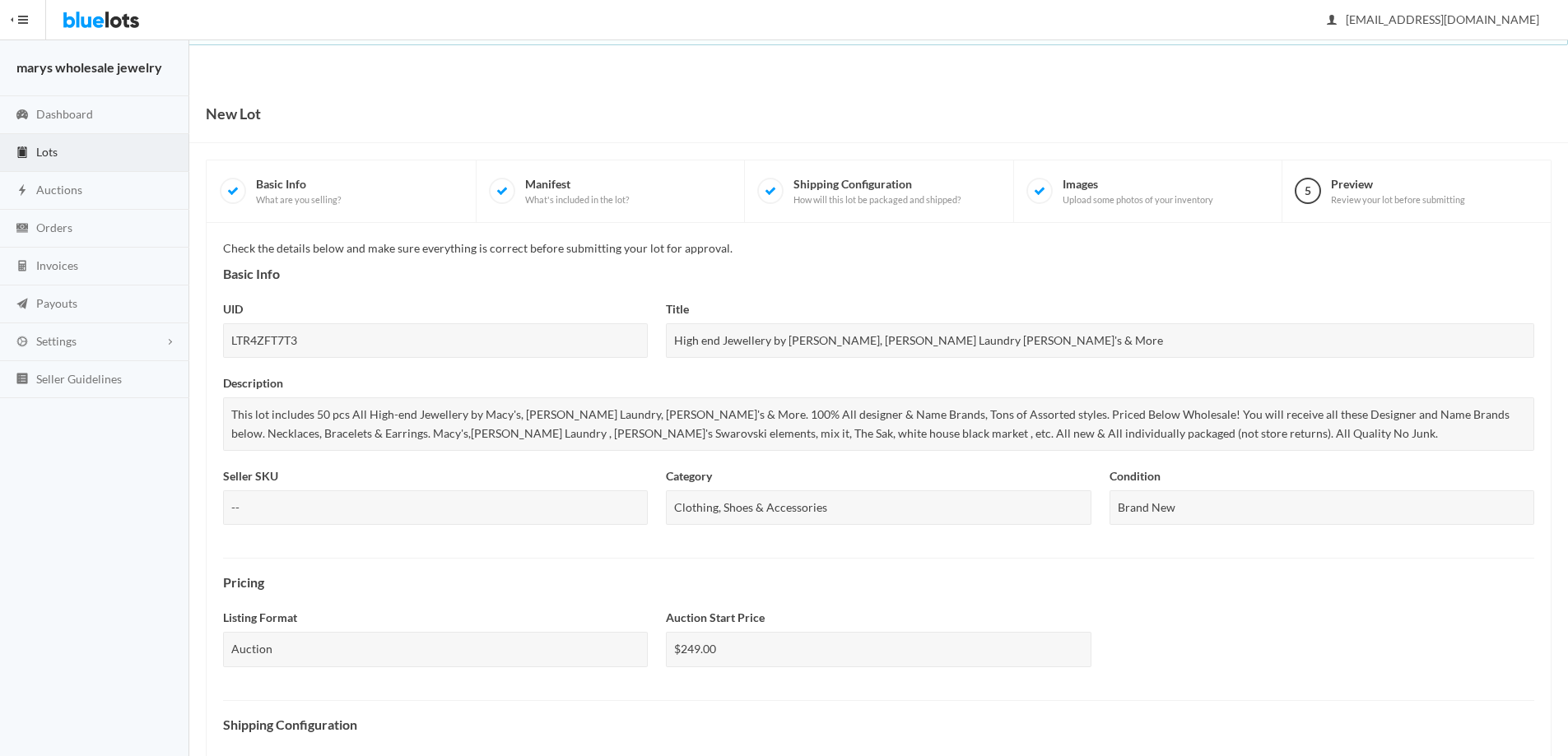
scroll to position [425, 0]
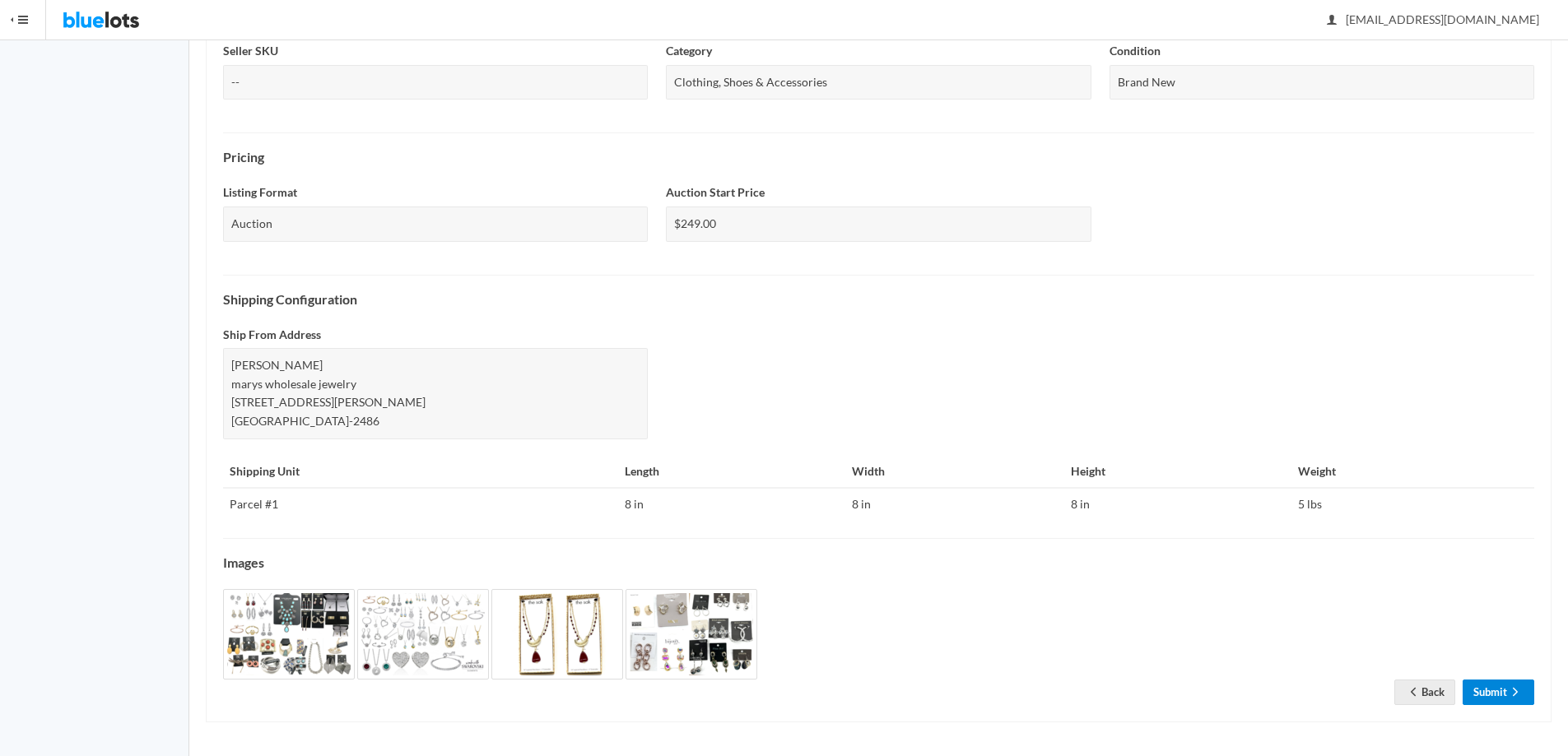
click at [1503, 698] on link "Submit" at bounding box center [1497, 692] width 71 height 25
